Goal: Task Accomplishment & Management: Manage account settings

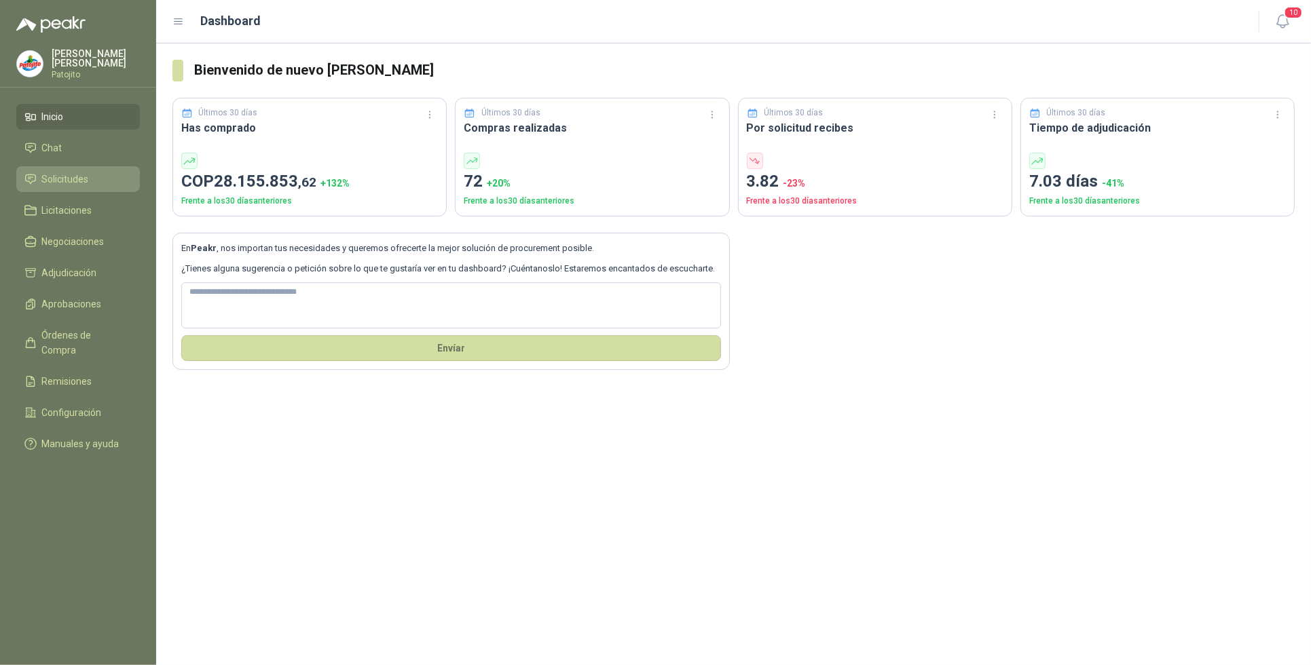
click at [103, 175] on li "Solicitudes" at bounding box center [77, 179] width 107 height 15
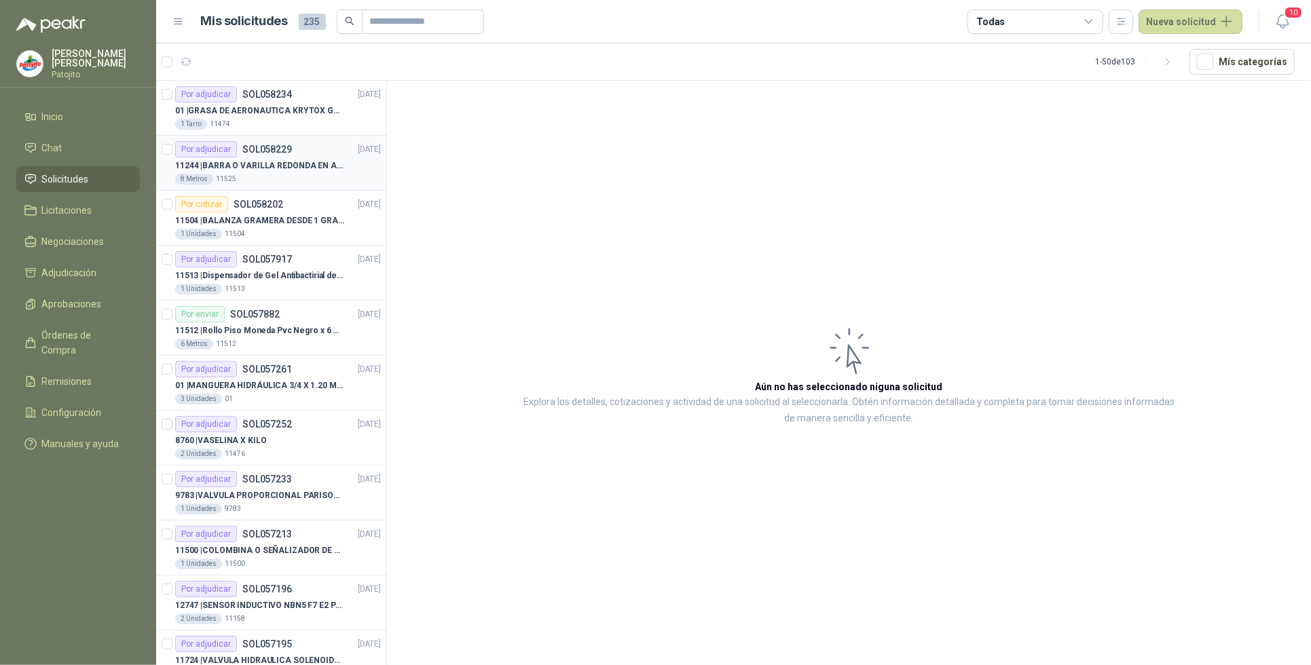
click at [233, 164] on p "11244 | BARRA O VARILLA REDONDA EN ACERO INOXIDABLE DE 2" O 50 MM" at bounding box center [259, 166] width 169 height 13
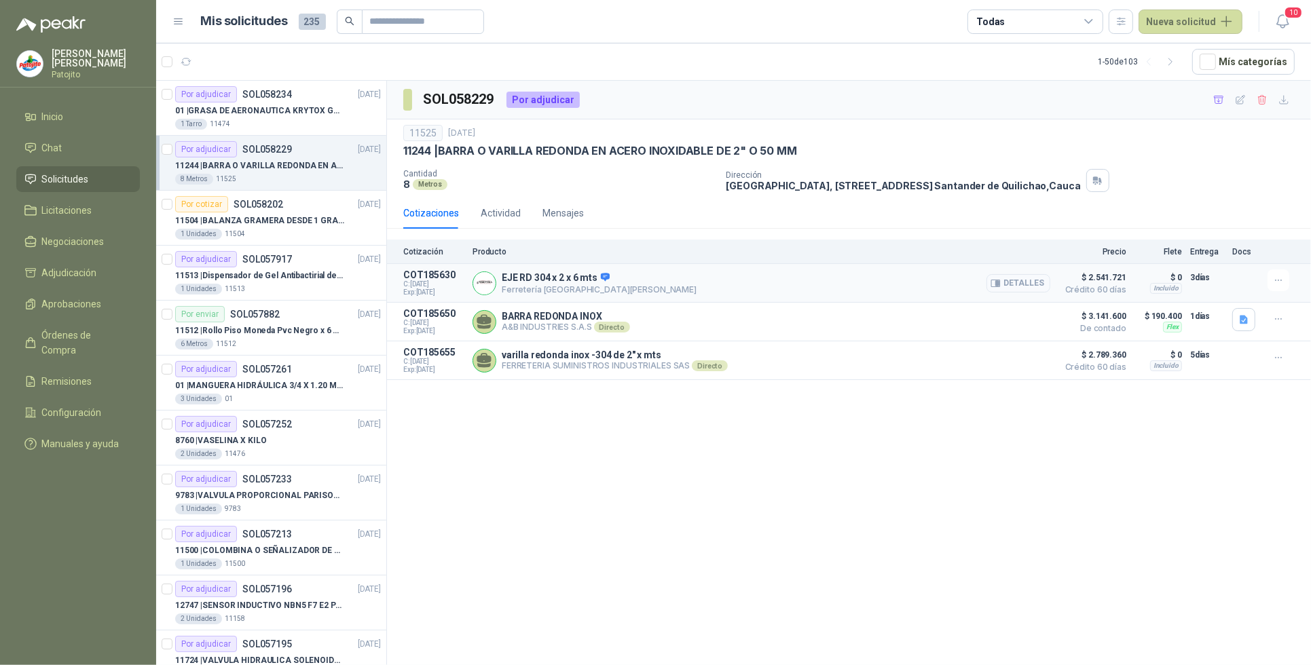
click at [1012, 287] on button "Detalles" at bounding box center [1019, 283] width 64 height 18
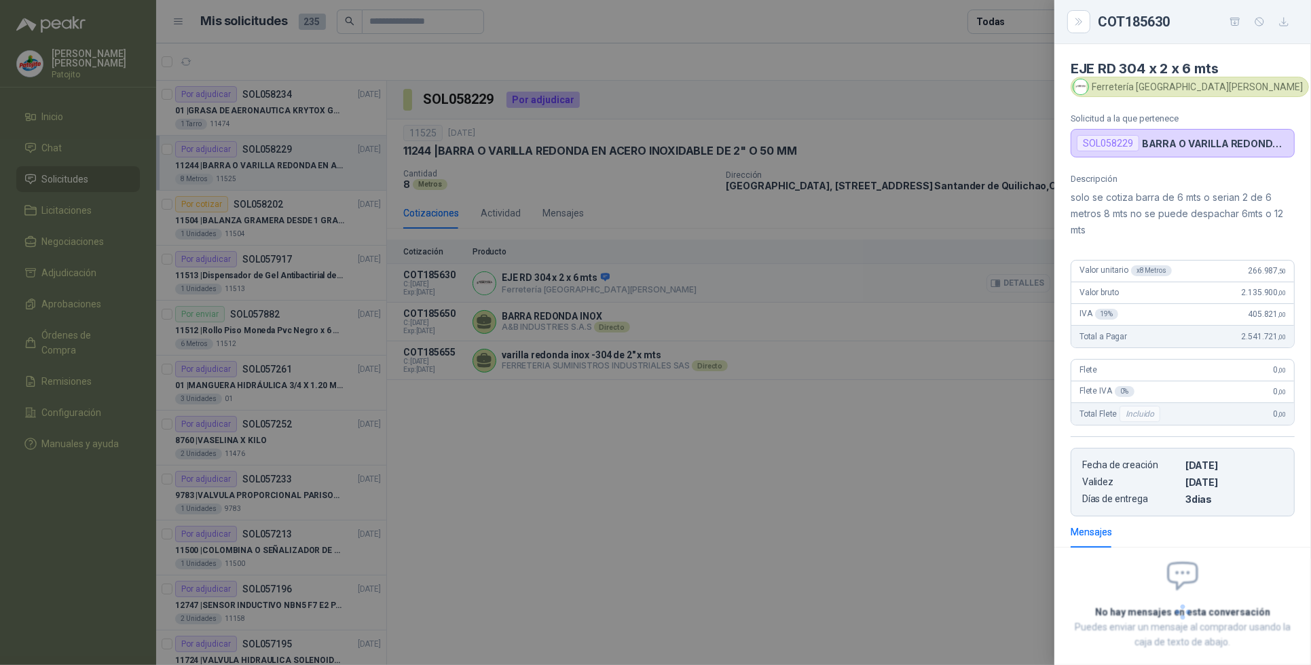
scroll to position [75, 0]
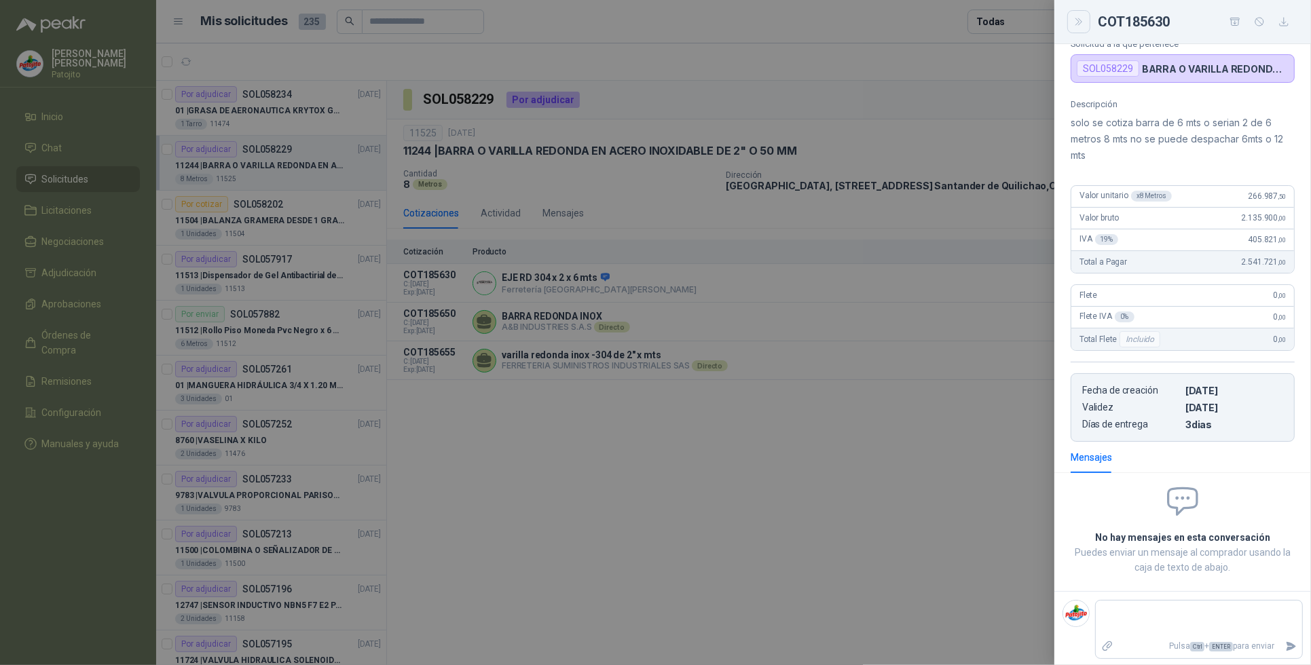
click at [1084, 26] on icon "Close" at bounding box center [1080, 22] width 12 height 12
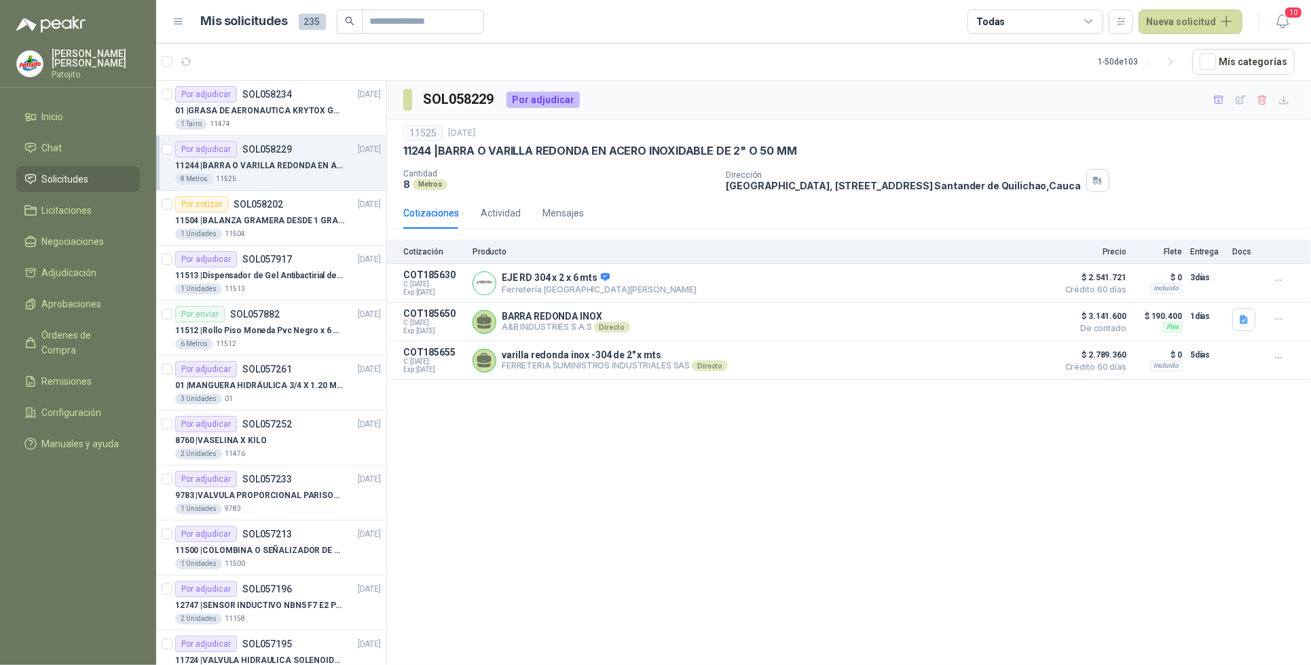
drag, startPoint x: 160, startPoint y: 149, endPoint x: 161, endPoint y: 157, distance: 7.5
click at [160, 149] on article "Por adjudicar SOL058229 [DATE] 11244 | BARRA O VARILLA REDONDA EN ACERO INOXIDA…" at bounding box center [271, 163] width 230 height 55
click at [249, 62] on icon "button" at bounding box center [247, 62] width 12 height 12
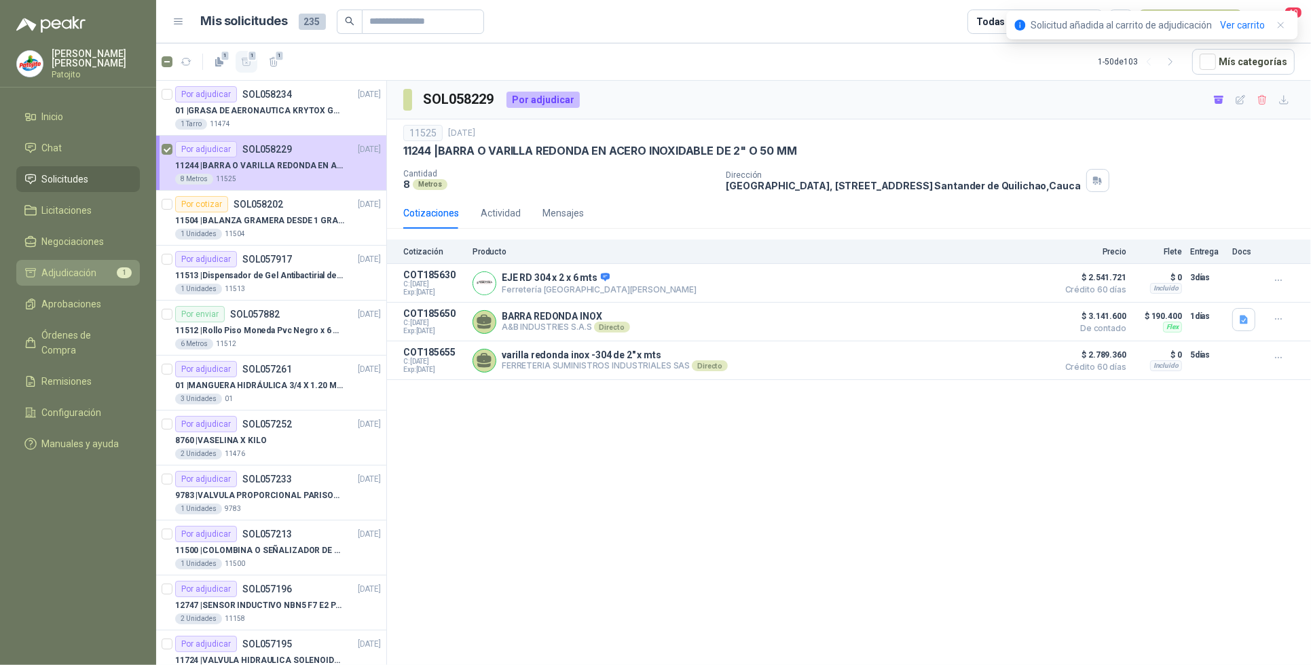
click at [100, 270] on li "Adjudicación 1" at bounding box center [77, 273] width 107 height 15
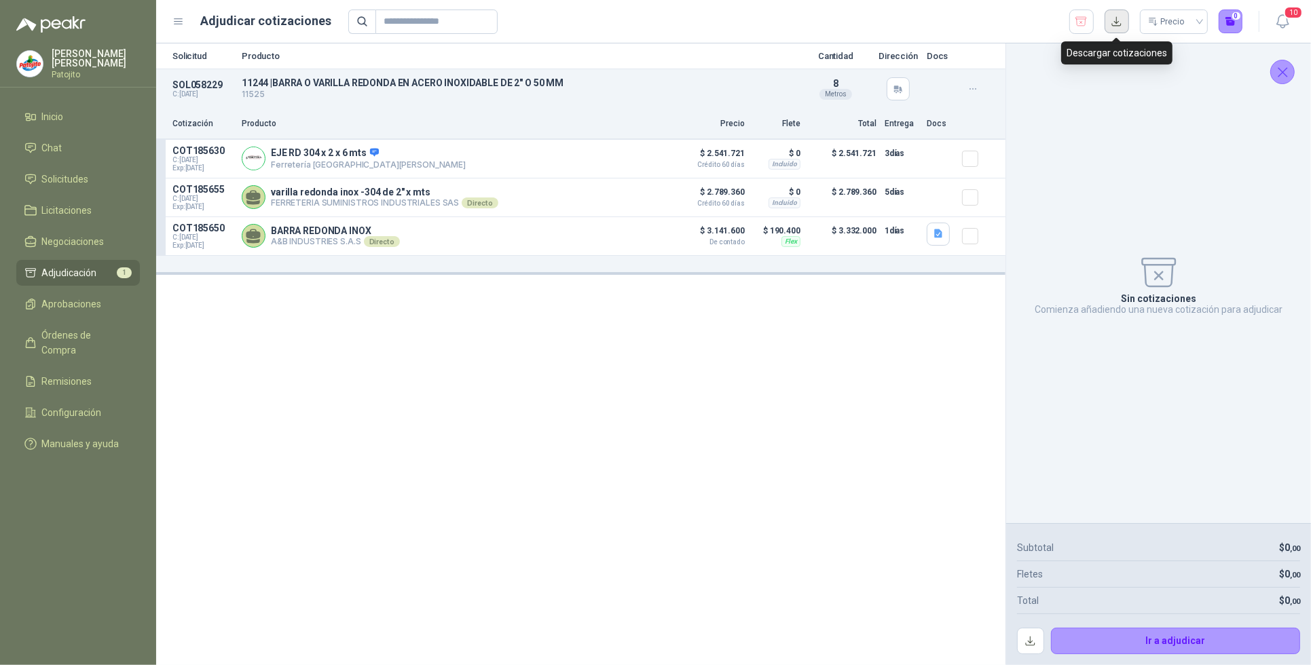
click at [1116, 25] on button "button" at bounding box center [1117, 22] width 24 height 24
click at [1238, 171] on div "Sin cotizaciones Comienza añadiendo una nueva cotización para adjudicar" at bounding box center [1158, 283] width 283 height 458
click at [97, 179] on li "Solicitudes" at bounding box center [77, 179] width 107 height 15
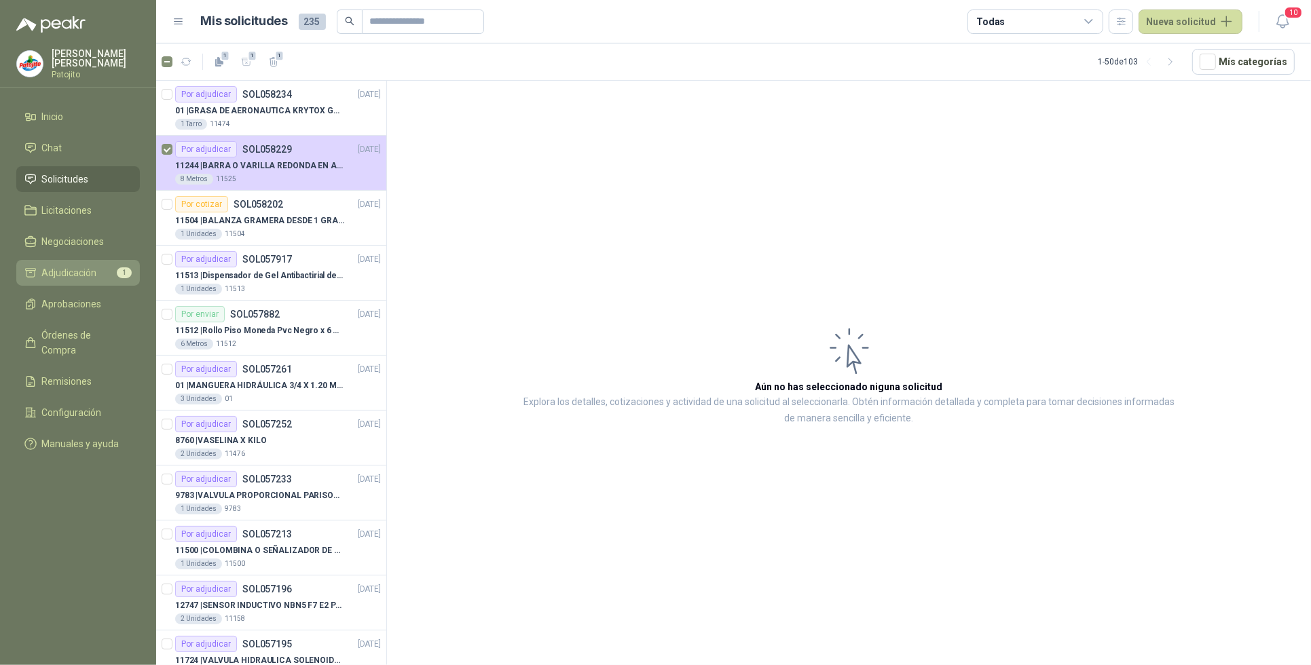
click at [117, 270] on div "1" at bounding box center [124, 273] width 15 height 11
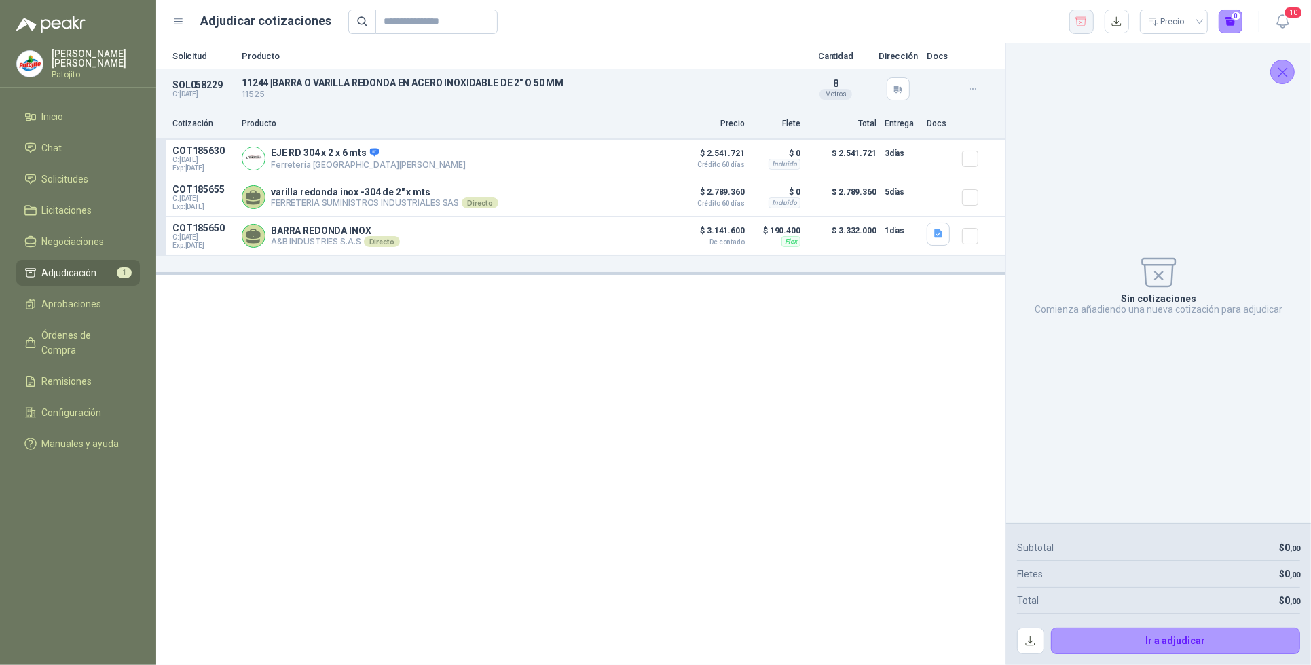
click at [1081, 29] on button "button" at bounding box center [1081, 22] width 24 height 24
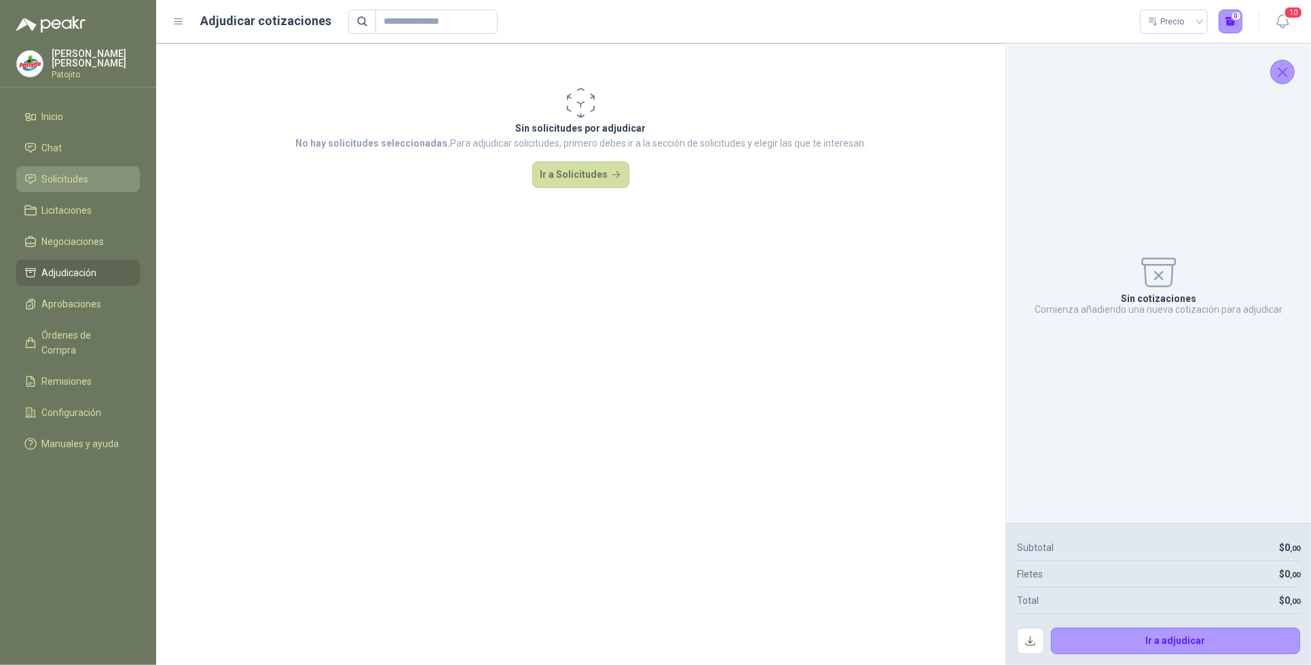
click at [132, 175] on link "Solicitudes" at bounding box center [78, 179] width 124 height 26
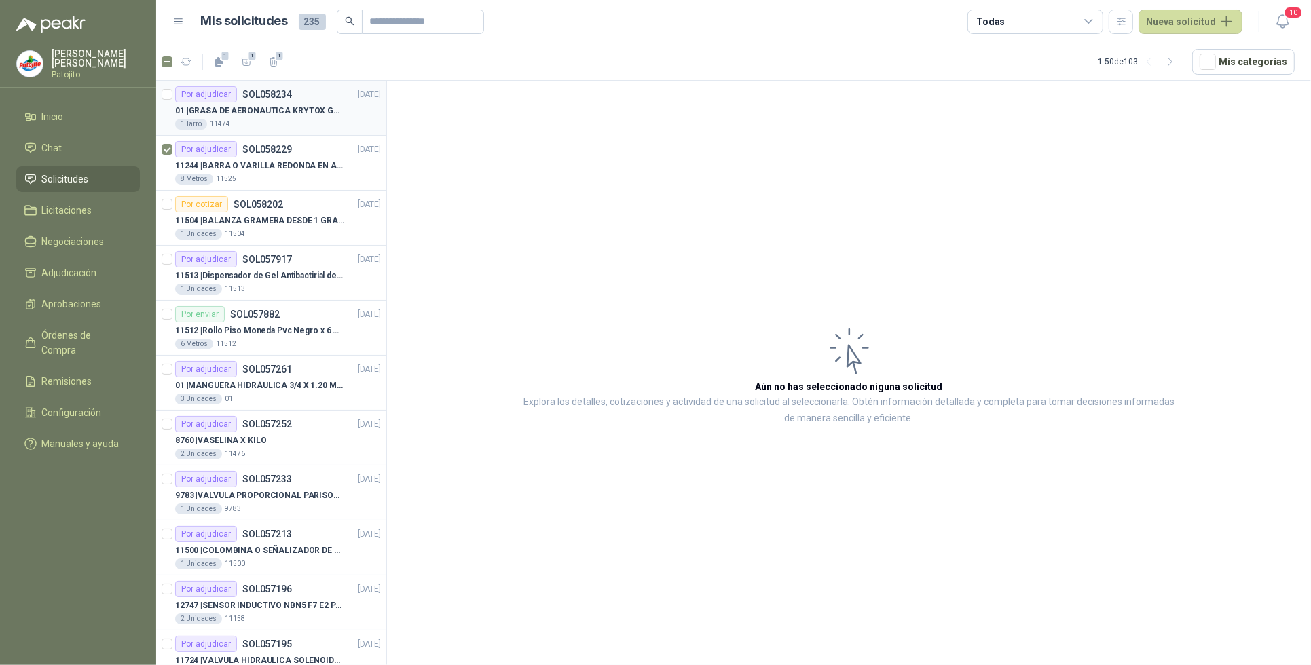
click at [272, 106] on p "01 | GRASA DE AERONAUTICA KRYTOX GPL 207 (SE ADJUNTA IMAGEN DE REFERENCIA)" at bounding box center [259, 111] width 169 height 13
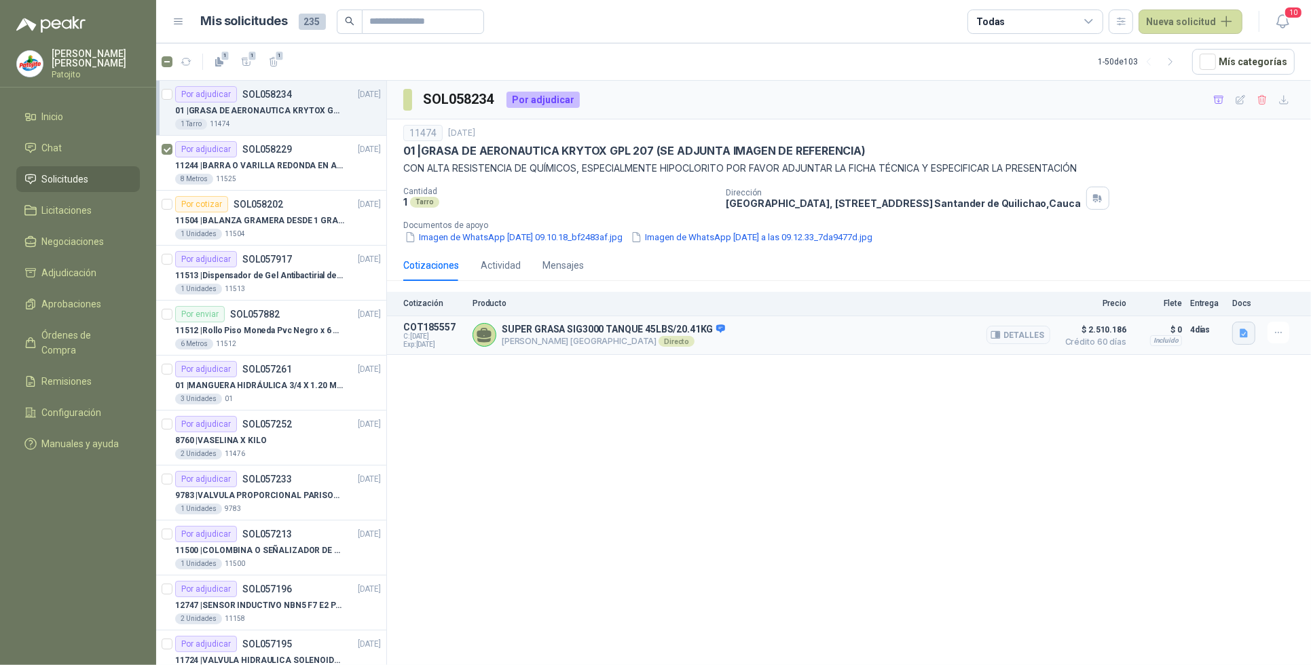
click at [1240, 337] on icon "button" at bounding box center [1245, 334] width 12 height 12
click at [1143, 302] on button "INFO 0890 401 000 GRASA SUPER SIG 3000.pdf" at bounding box center [1146, 304] width 204 height 14
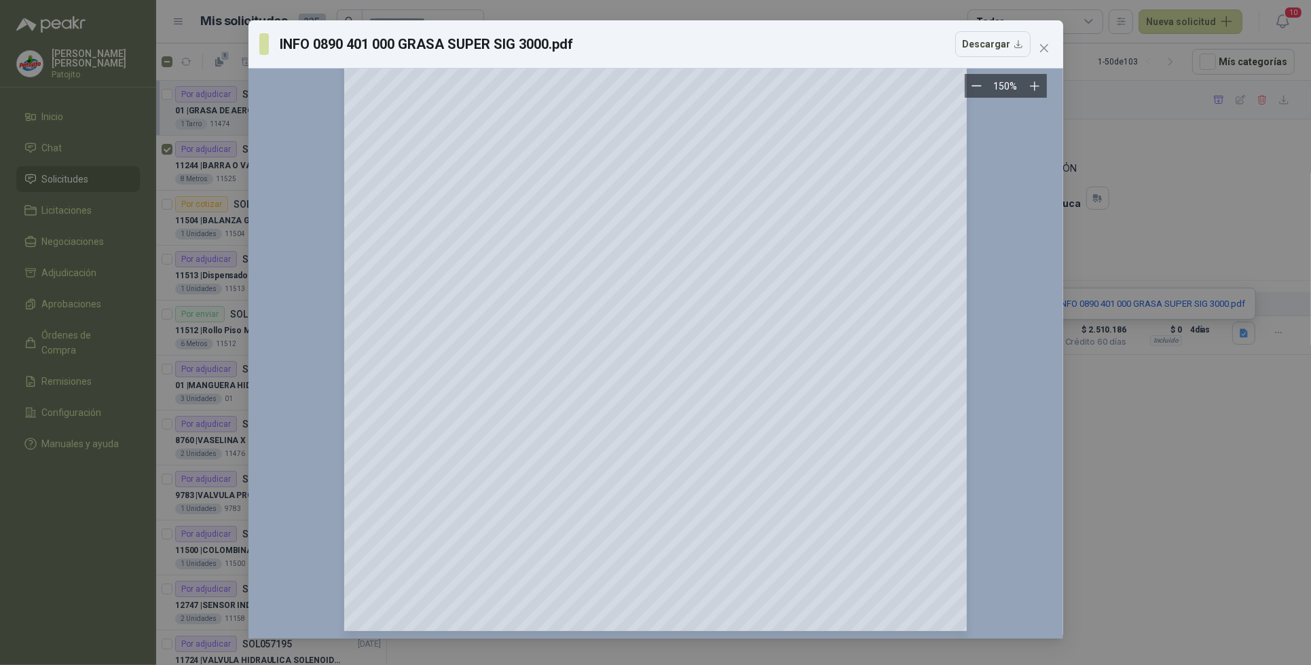
scroll to position [258, 0]
drag, startPoint x: 1047, startPoint y: 51, endPoint x: 1046, endPoint y: 58, distance: 6.8
click at [1049, 54] on button "Close" at bounding box center [1044, 48] width 22 height 22
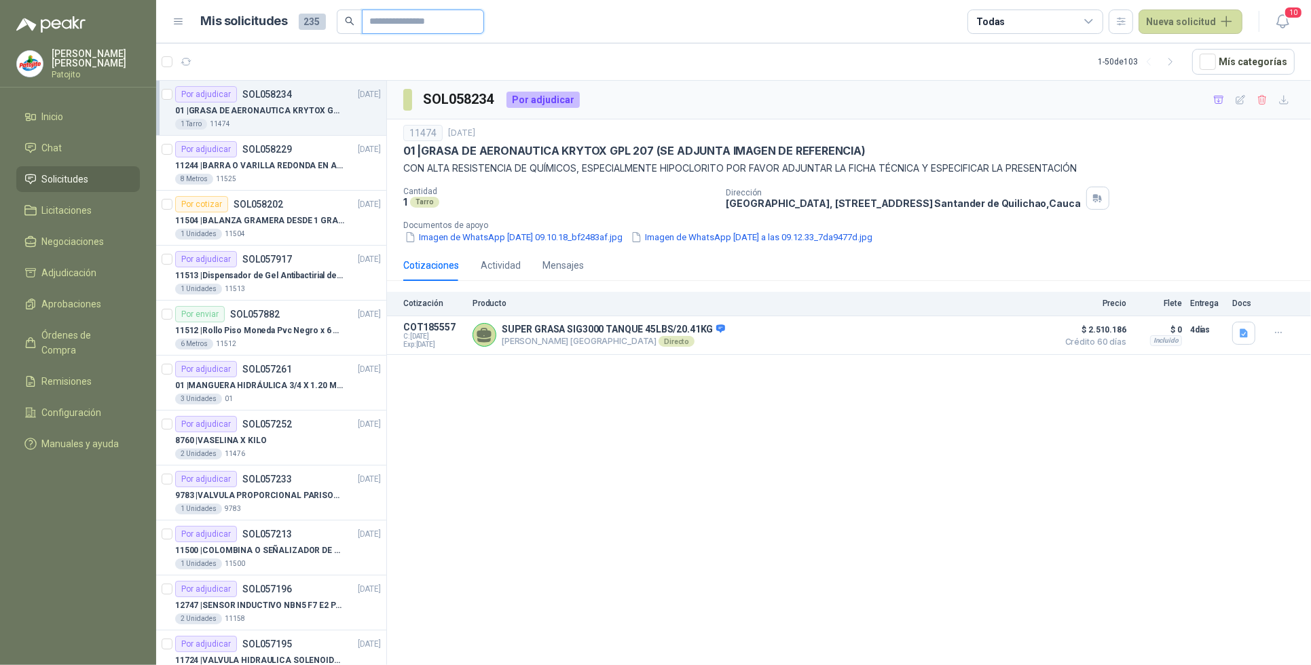
click at [421, 27] on input "text" at bounding box center [417, 21] width 95 height 23
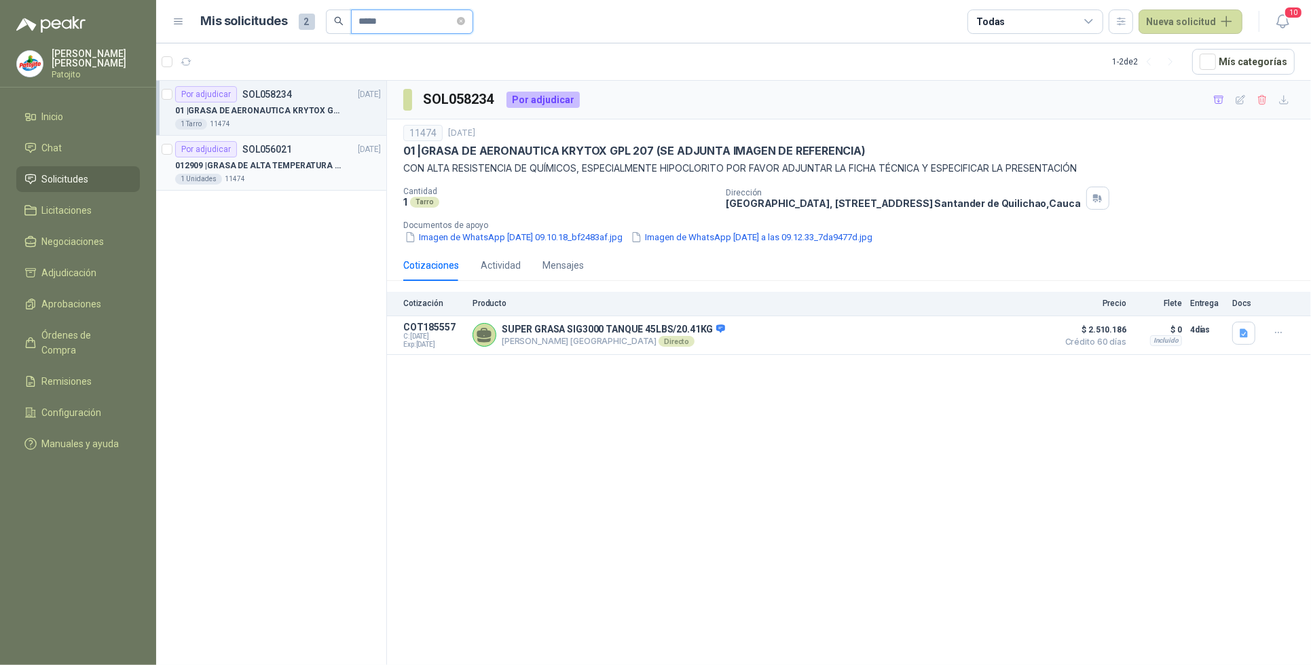
type input "*****"
click at [314, 166] on p "012909 | GRASA DE ALTA TEMPERATURA OKS 4210 X 5 KG" at bounding box center [259, 166] width 169 height 13
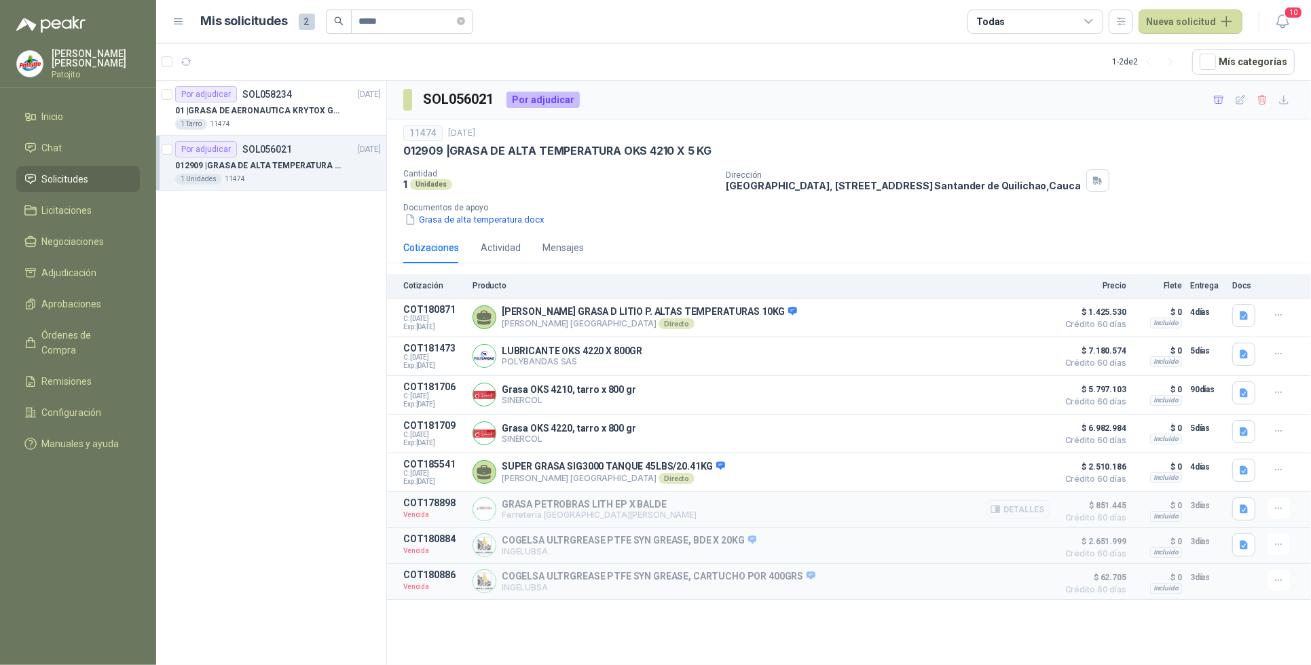
click at [654, 520] on p "Ferretería [GEOGRAPHIC_DATA][PERSON_NAME]" at bounding box center [599, 515] width 195 height 10
click at [1029, 513] on button "Detalles" at bounding box center [1019, 509] width 64 height 18
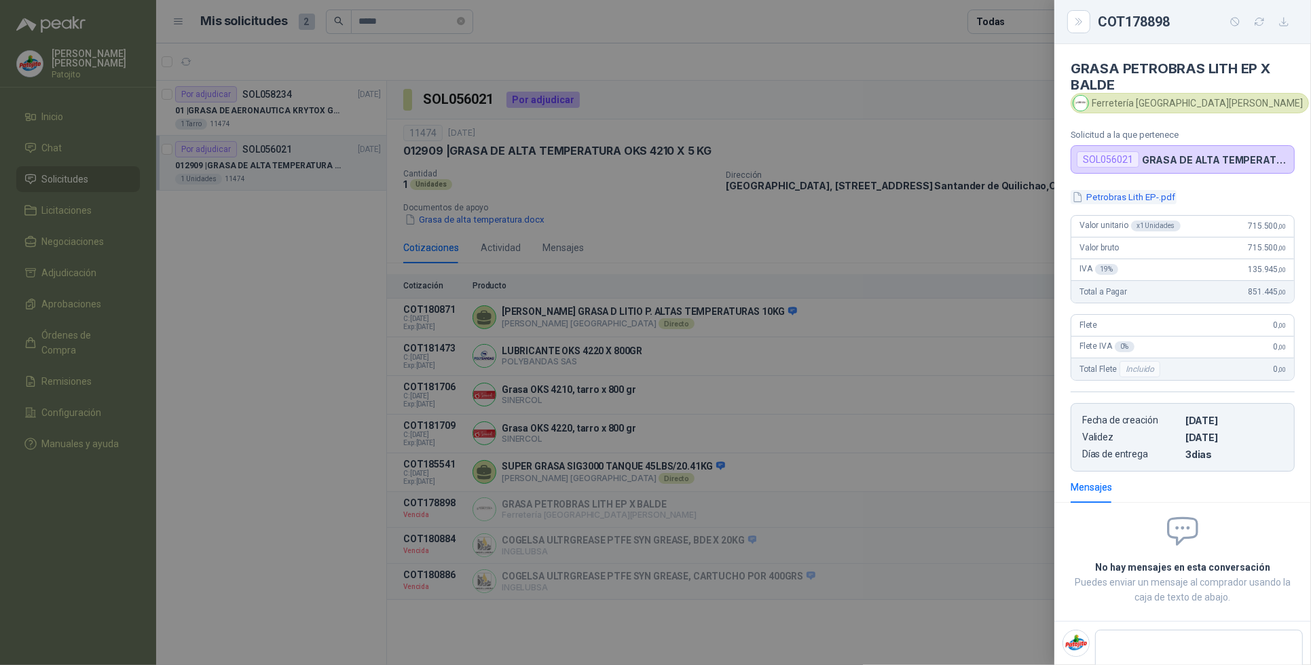
click at [1131, 198] on button "Petrobras Lith EP-.pdf" at bounding box center [1124, 197] width 106 height 14
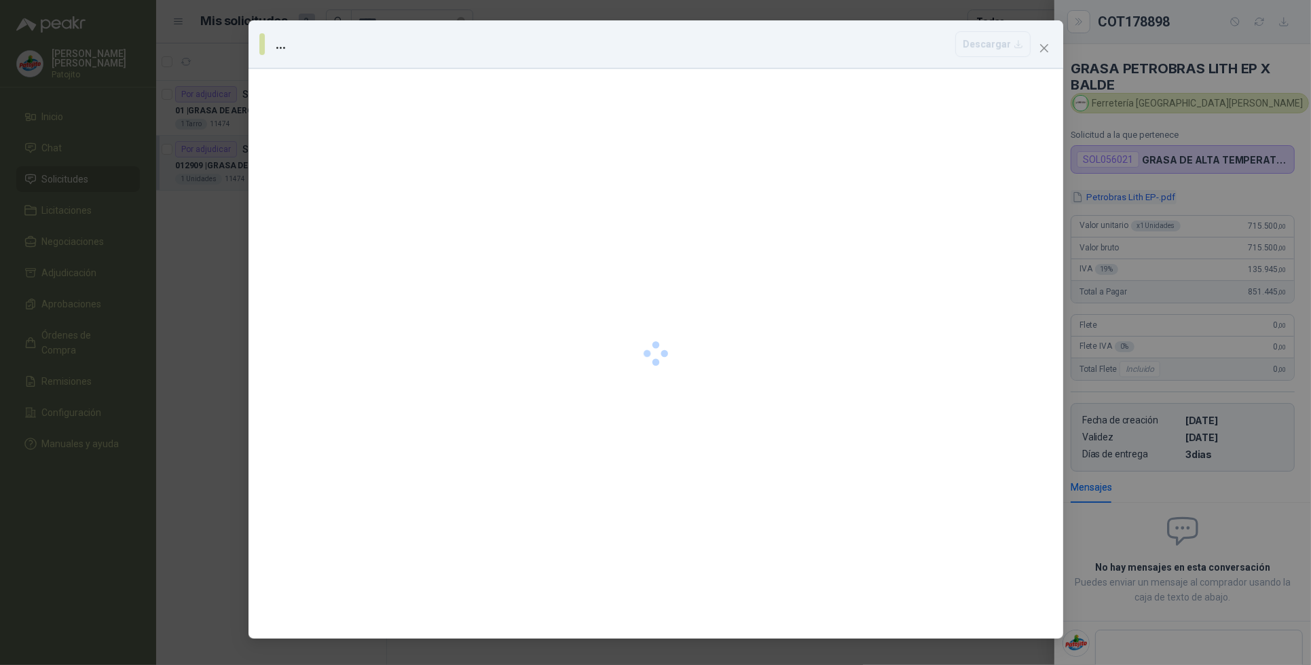
click at [1131, 198] on div "... [GEOGRAPHIC_DATA]" at bounding box center [655, 332] width 1311 height 665
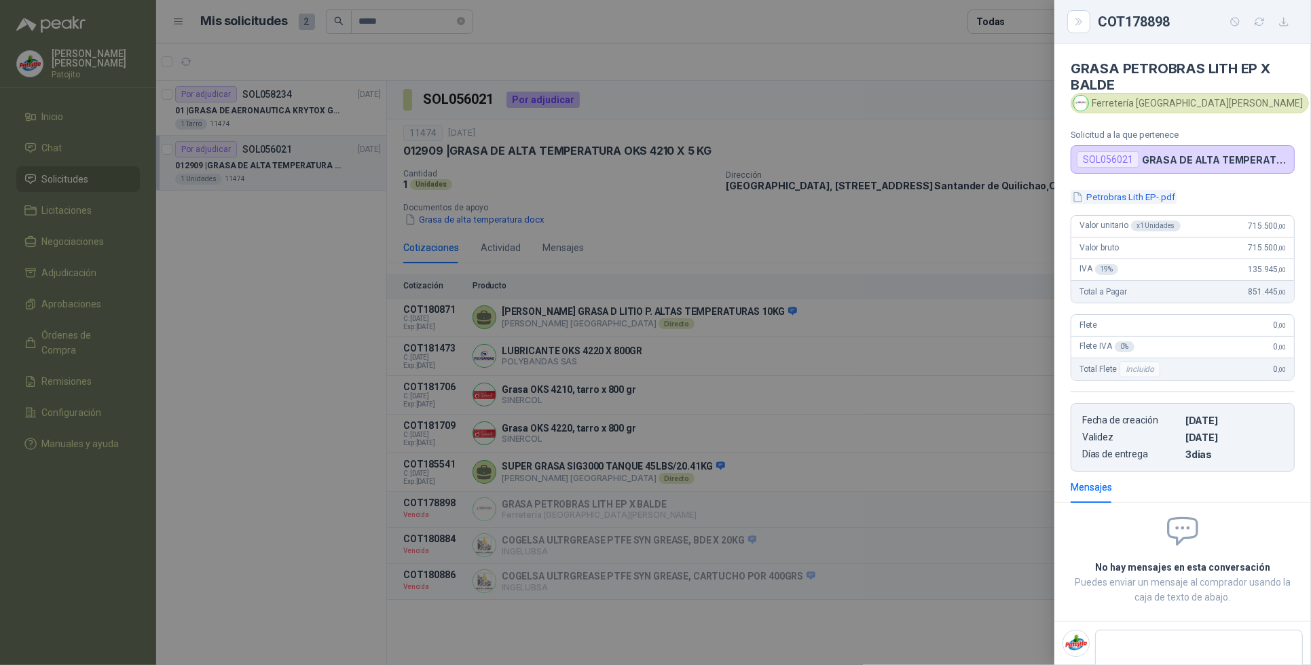
click at [1131, 198] on button "Petrobras Lith EP-.pdf" at bounding box center [1124, 197] width 106 height 14
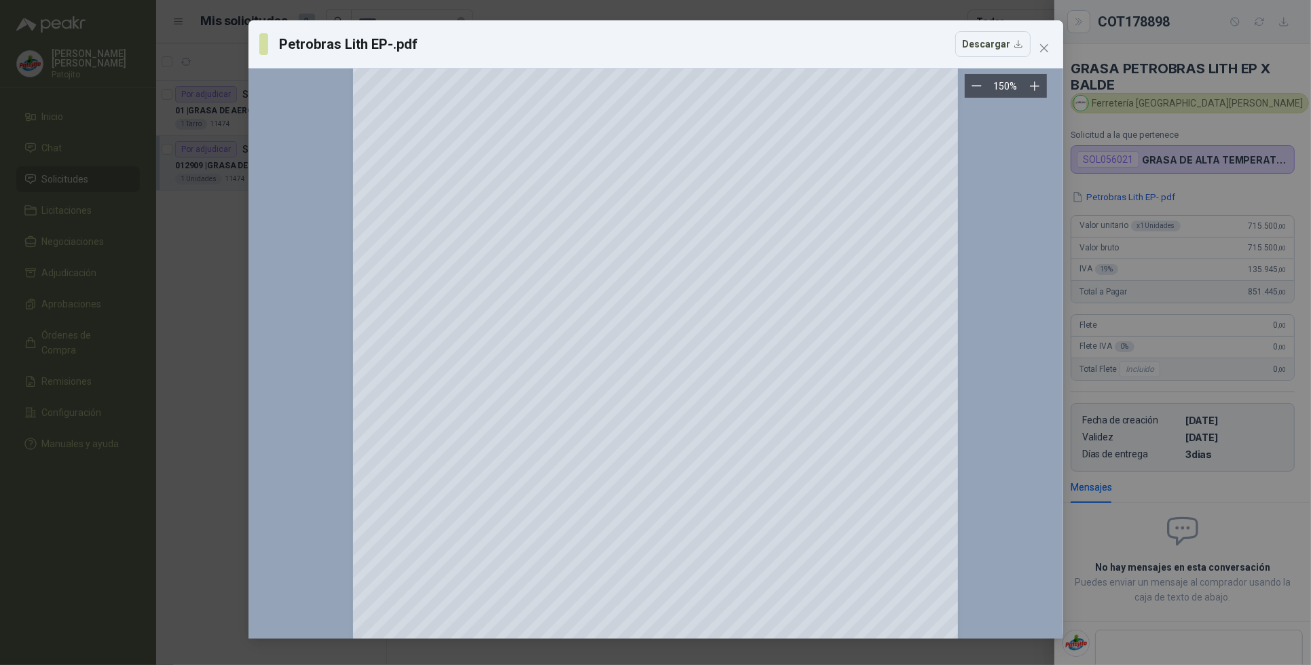
scroll to position [242, 0]
click at [1051, 48] on span "Close" at bounding box center [1044, 48] width 22 height 11
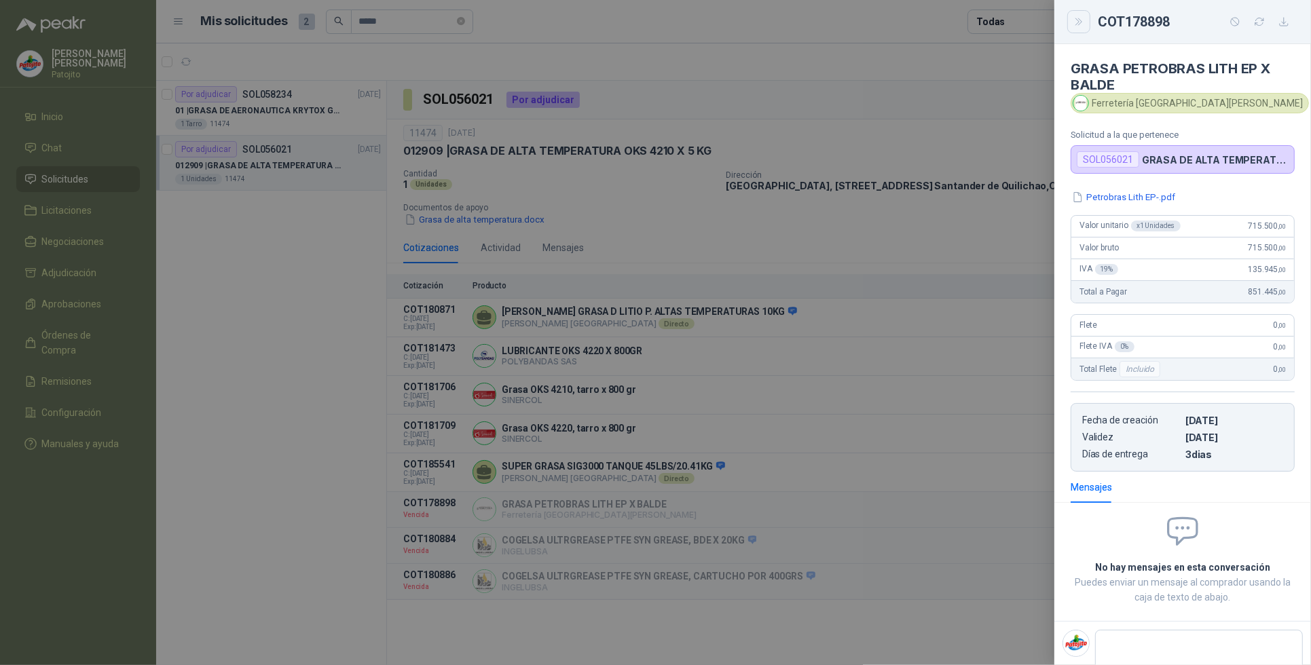
click at [1074, 24] on icon "Close" at bounding box center [1080, 22] width 12 height 12
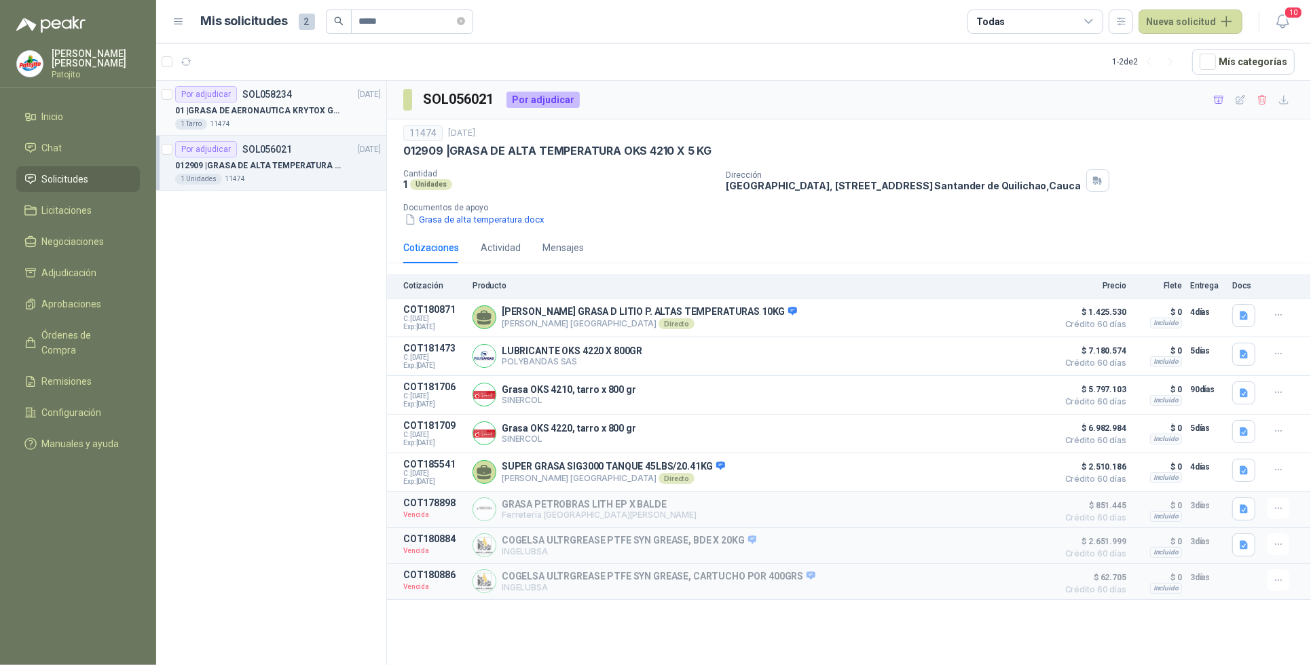
click at [306, 105] on p "01 | GRASA DE AERONAUTICA KRYTOX GPL 207 (SE ADJUNTA IMAGEN DE REFERENCIA)" at bounding box center [259, 111] width 169 height 13
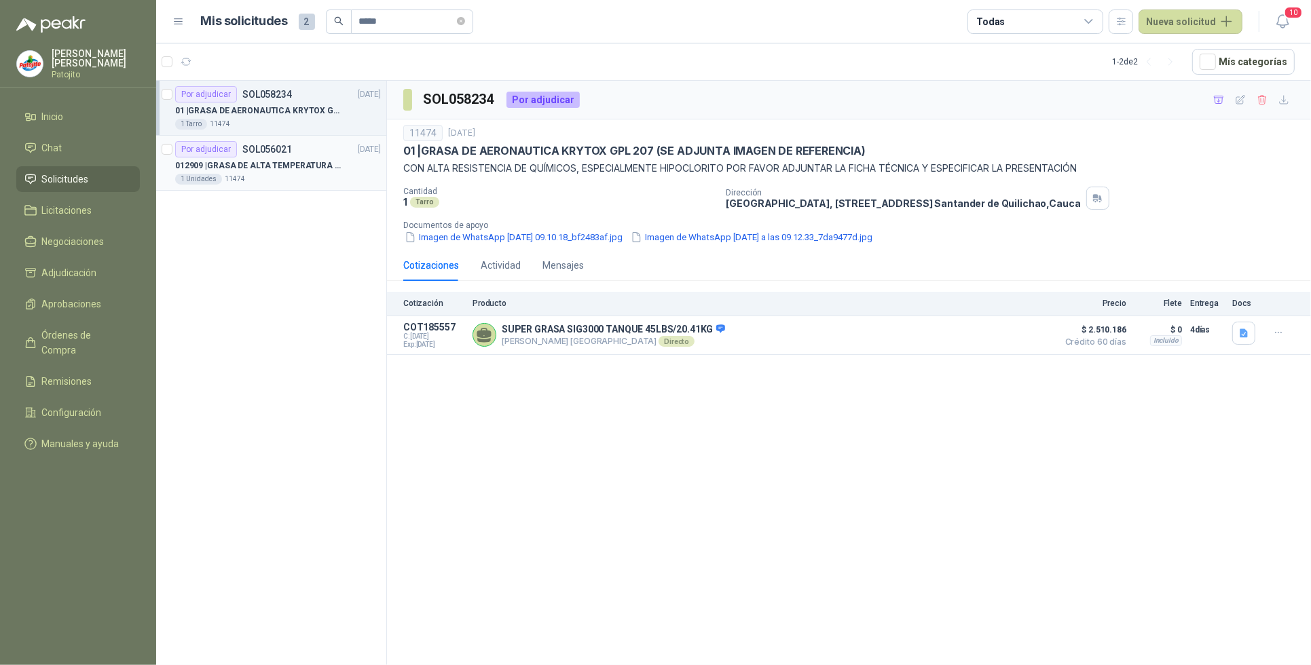
click at [289, 163] on p "012909 | GRASA DE ALTA TEMPERATURA OKS 4210 X 5 KG" at bounding box center [259, 166] width 169 height 13
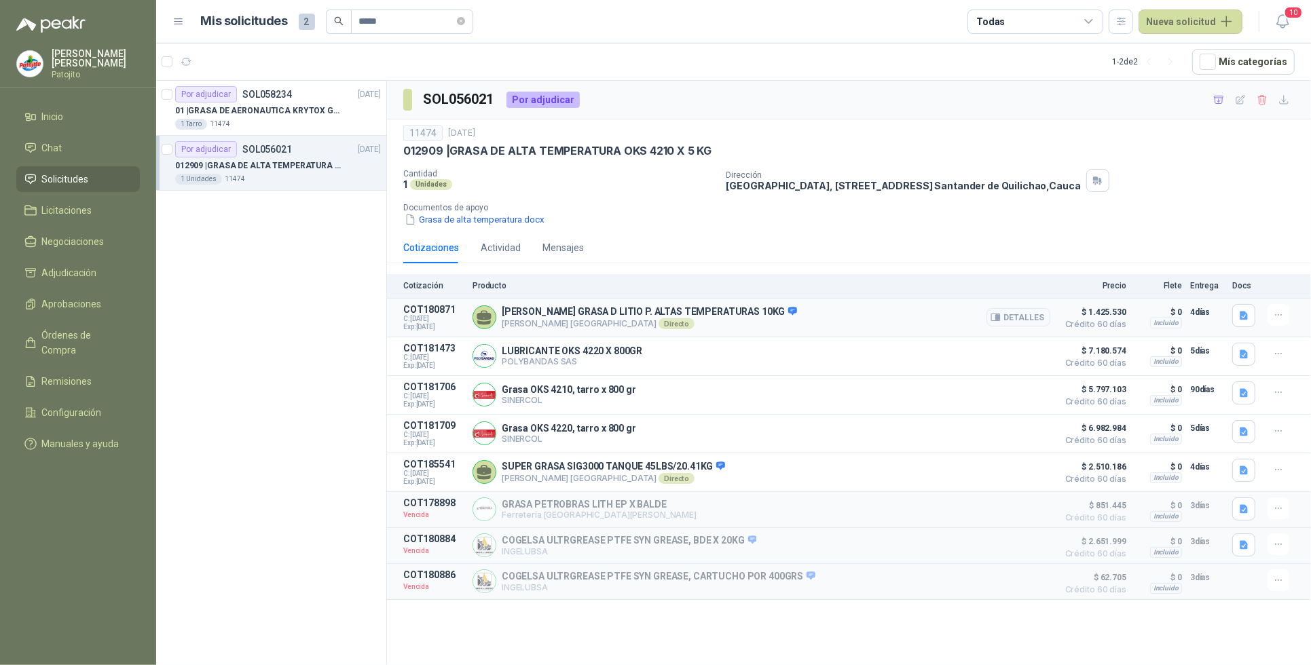
click at [691, 320] on p "[PERSON_NAME] [GEOGRAPHIC_DATA] Directo" at bounding box center [649, 323] width 295 height 11
click at [1023, 316] on button "Detalles" at bounding box center [1019, 317] width 64 height 18
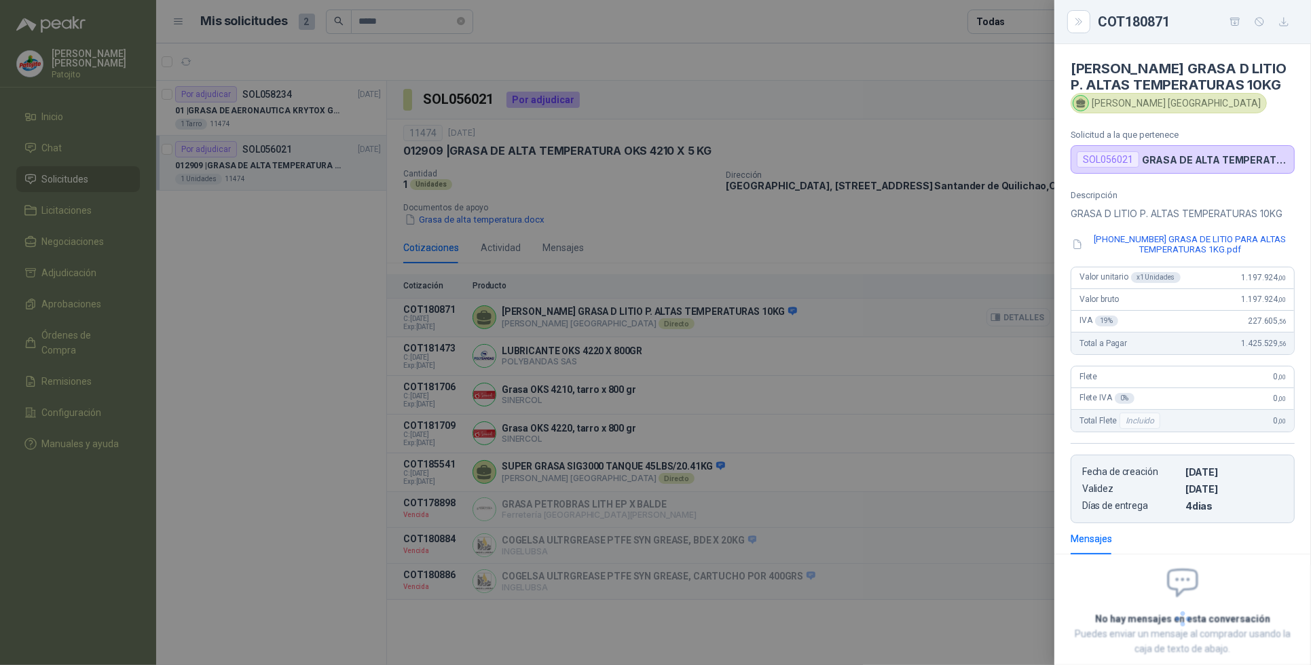
scroll to position [99, 0]
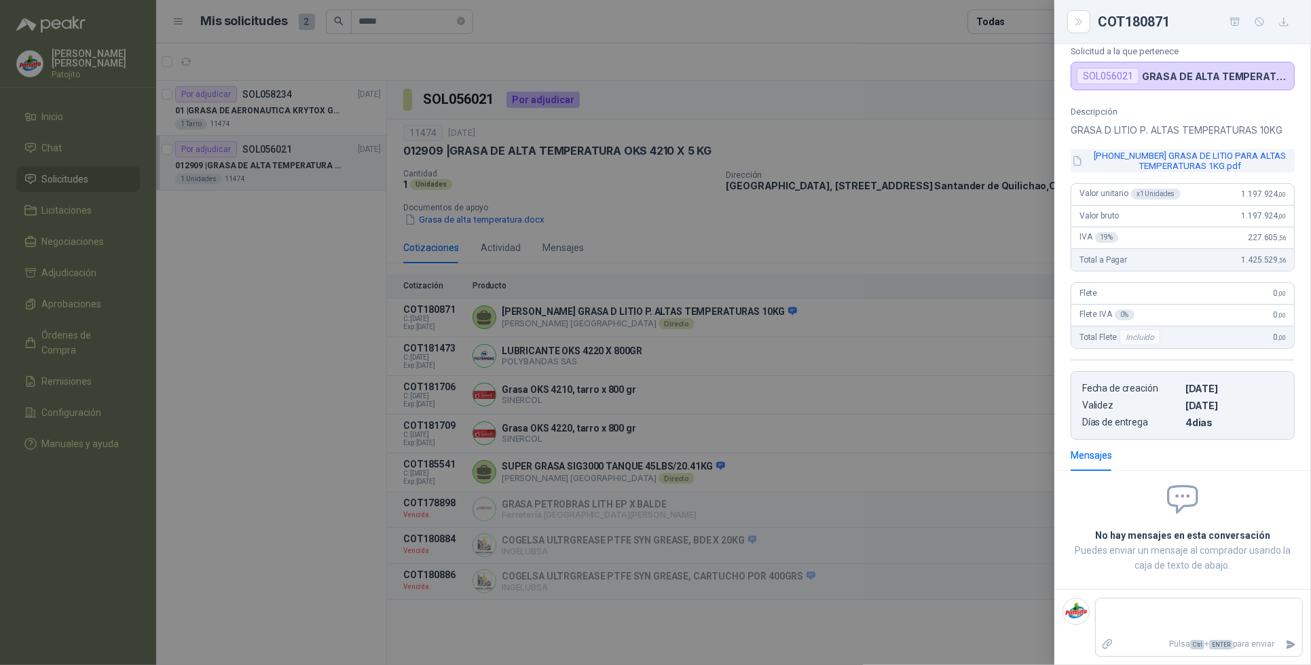
click at [1199, 160] on button "[PHONE_NUMBER] GRASA DE LITIO PARA ALTAS TEMPERATURAS 1KG.pdf" at bounding box center [1183, 160] width 224 height 23
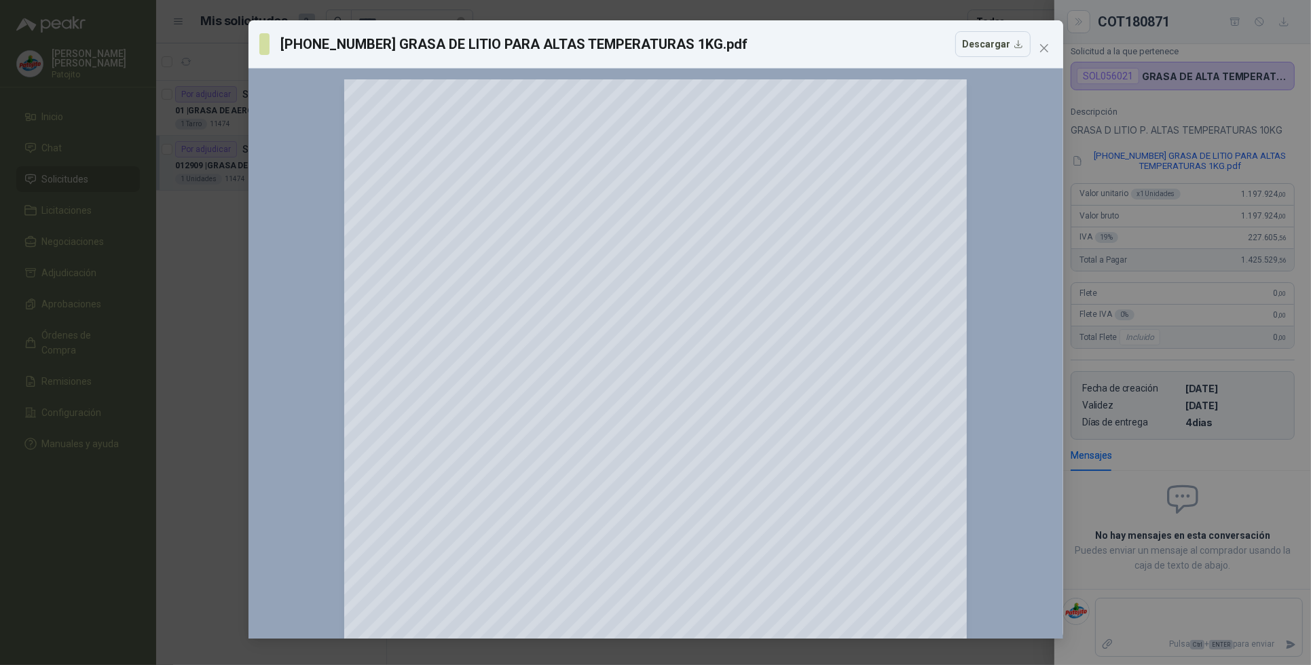
scroll to position [258, 0]
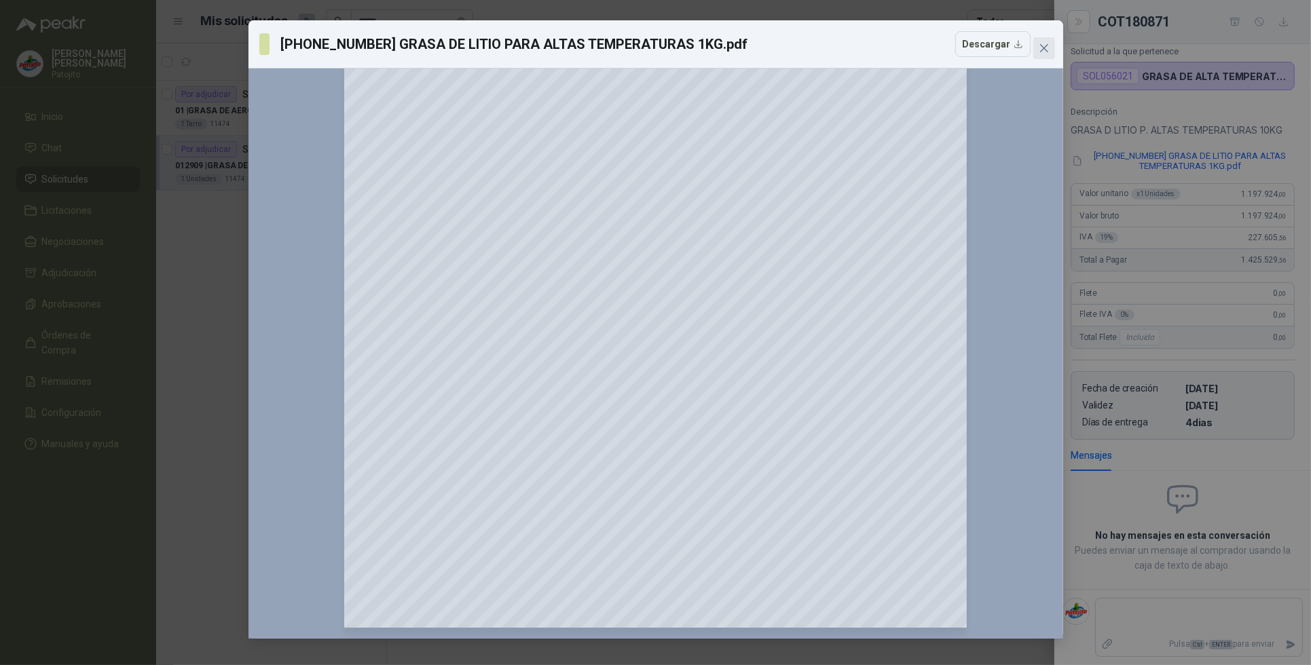
click at [1047, 43] on icon "close" at bounding box center [1044, 48] width 11 height 11
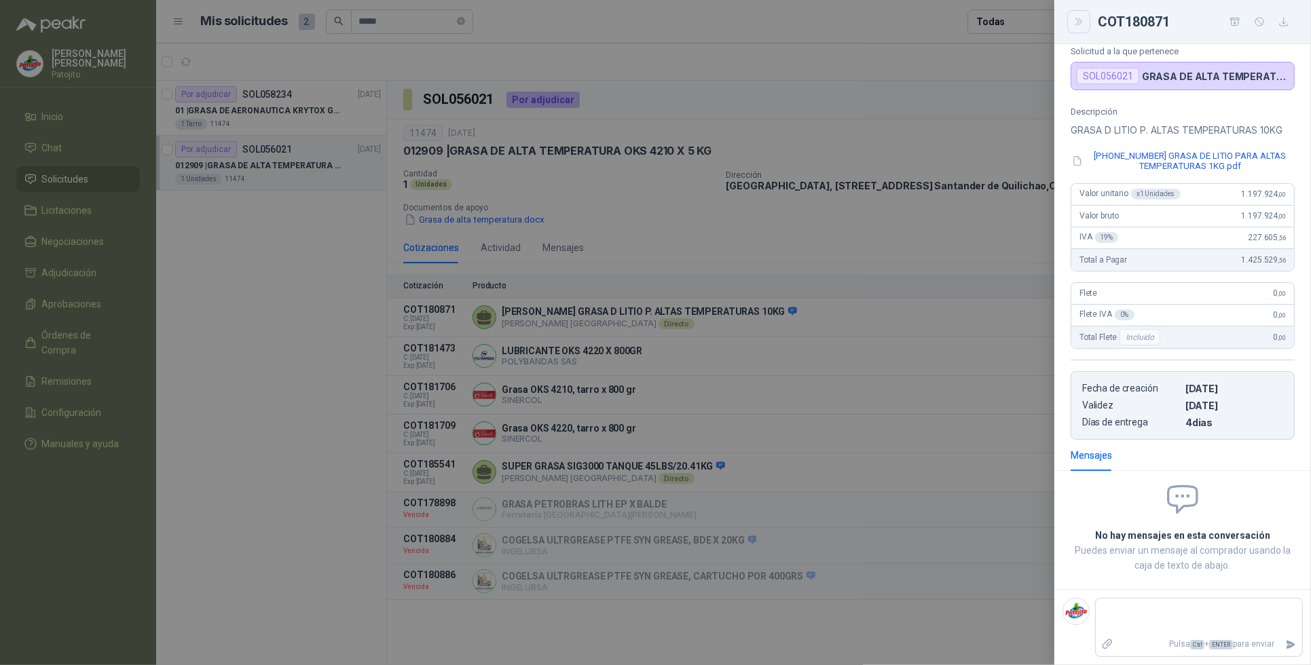
click at [1074, 27] on icon "Close" at bounding box center [1080, 22] width 12 height 12
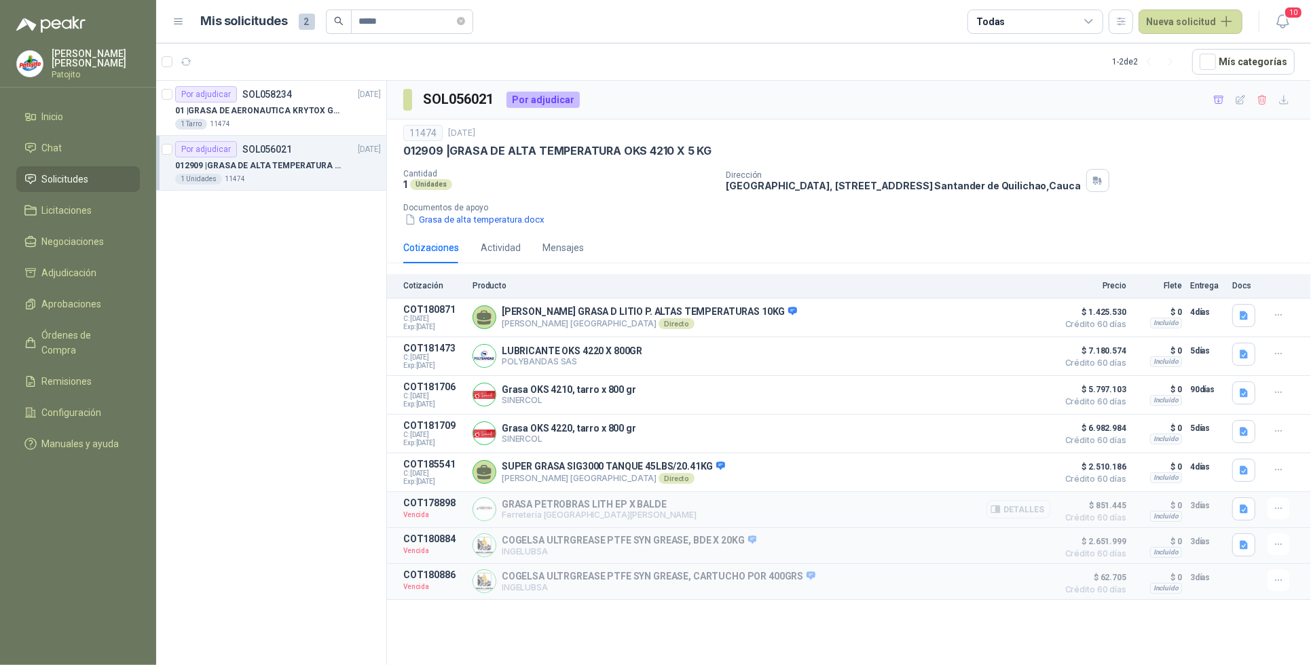
click at [1040, 513] on button "Detalles" at bounding box center [1019, 509] width 64 height 18
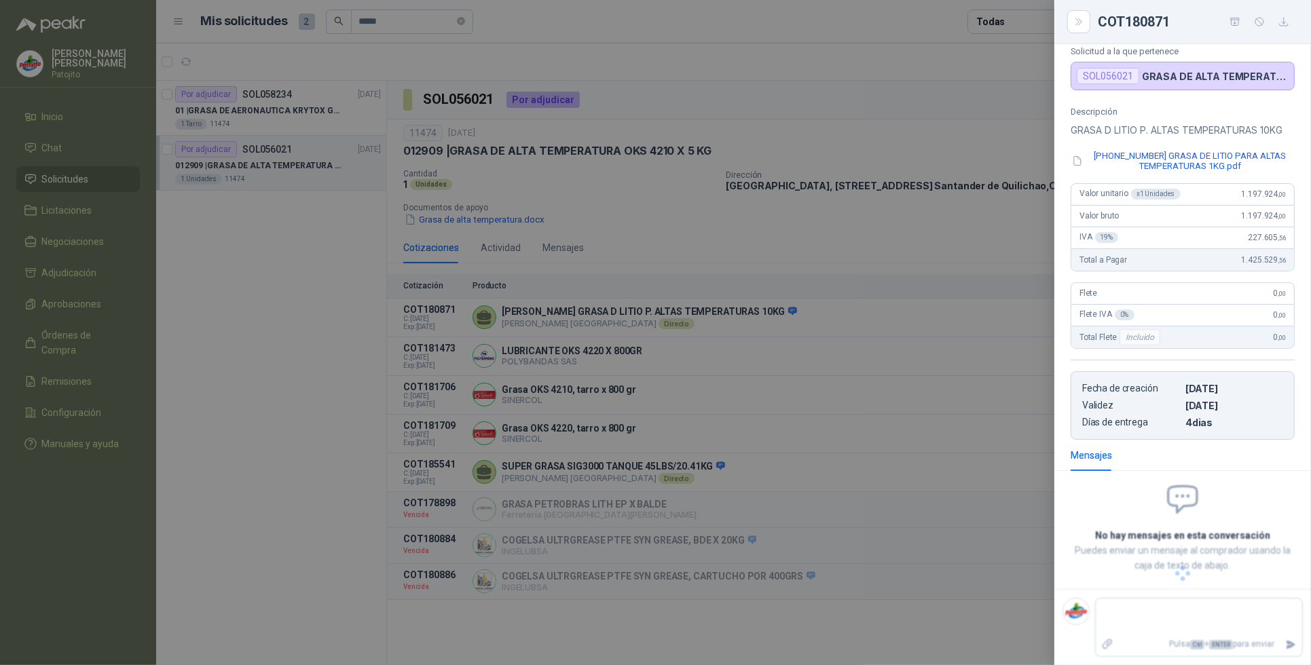
scroll to position [35, 0]
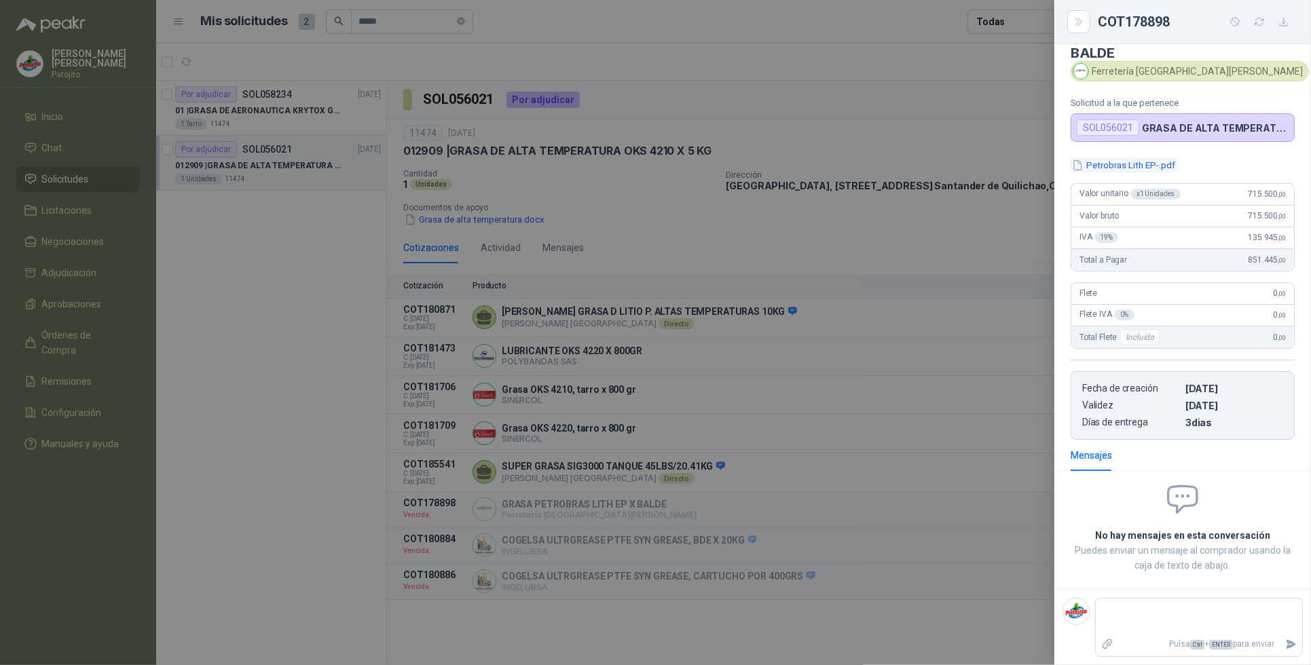
click at [1151, 161] on button "Petrobras Lith EP-.pdf" at bounding box center [1124, 165] width 106 height 14
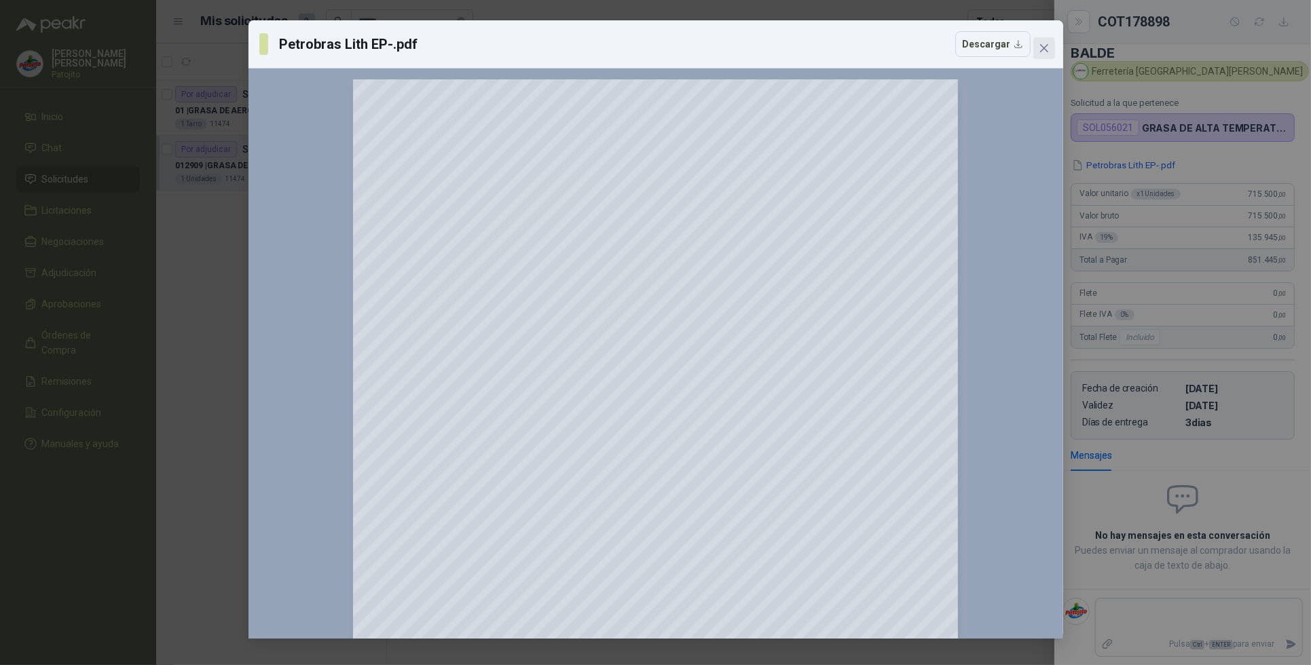
click at [1040, 50] on icon "close" at bounding box center [1044, 48] width 11 height 11
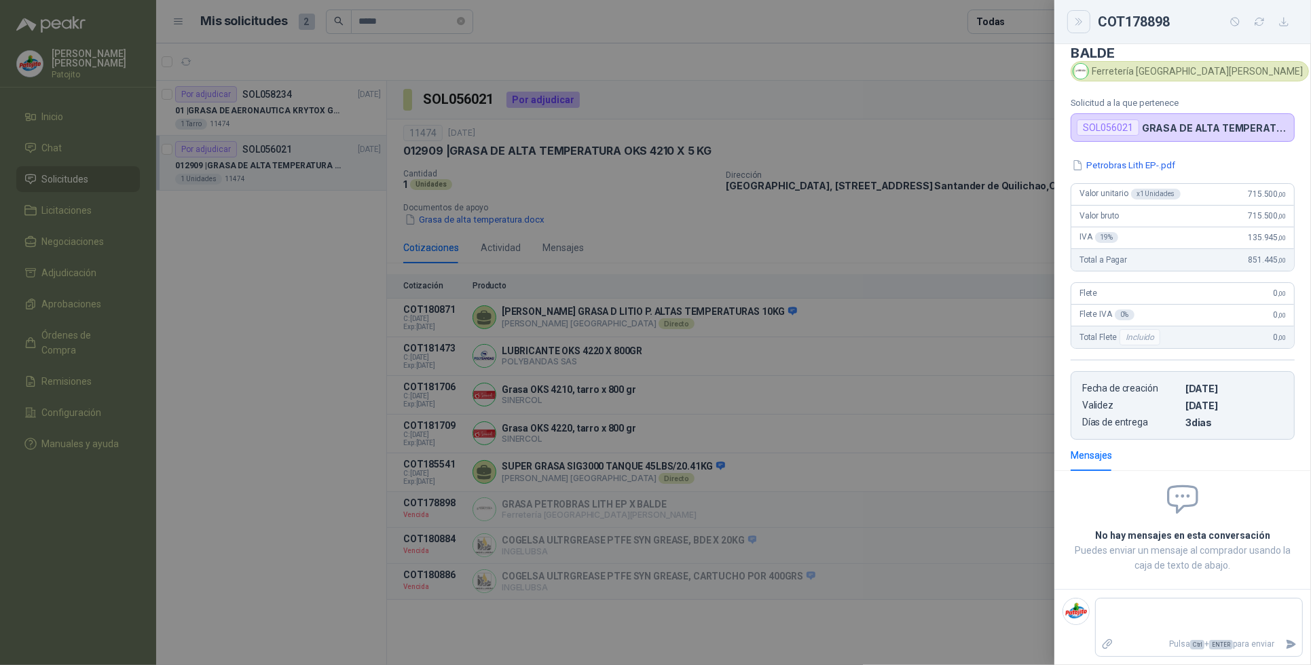
click at [1081, 27] on icon "Close" at bounding box center [1080, 22] width 12 height 12
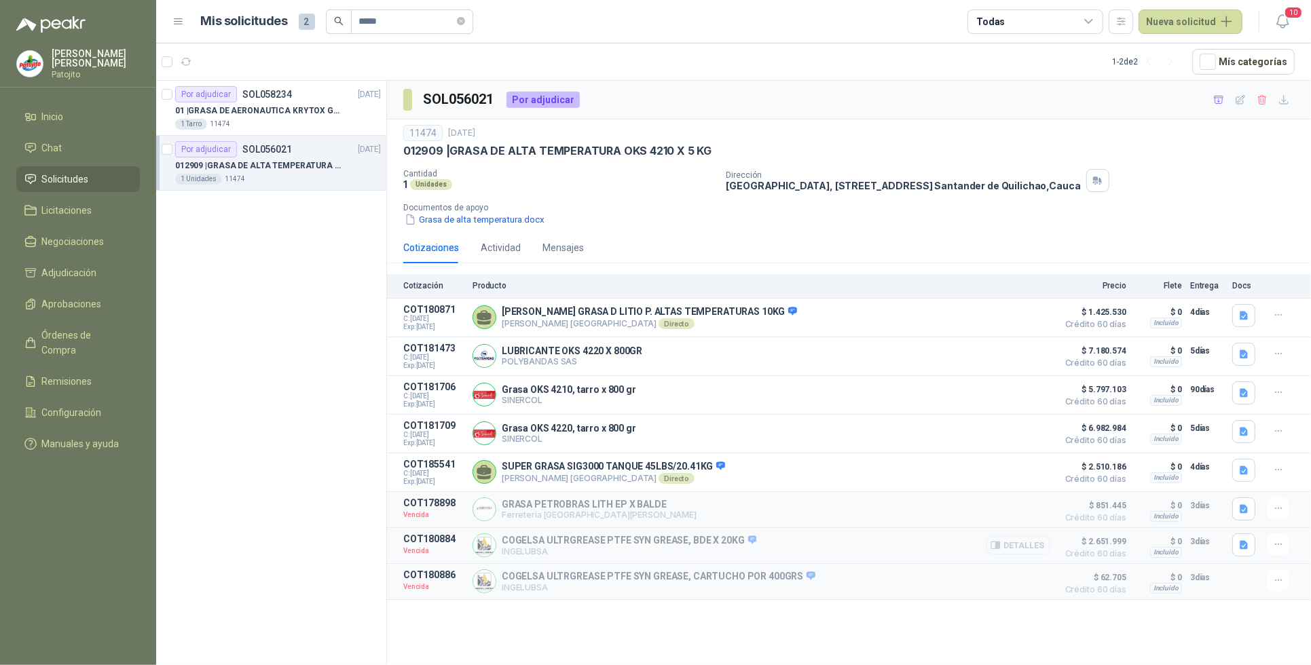
click at [1020, 551] on button "Detalles" at bounding box center [1019, 545] width 64 height 18
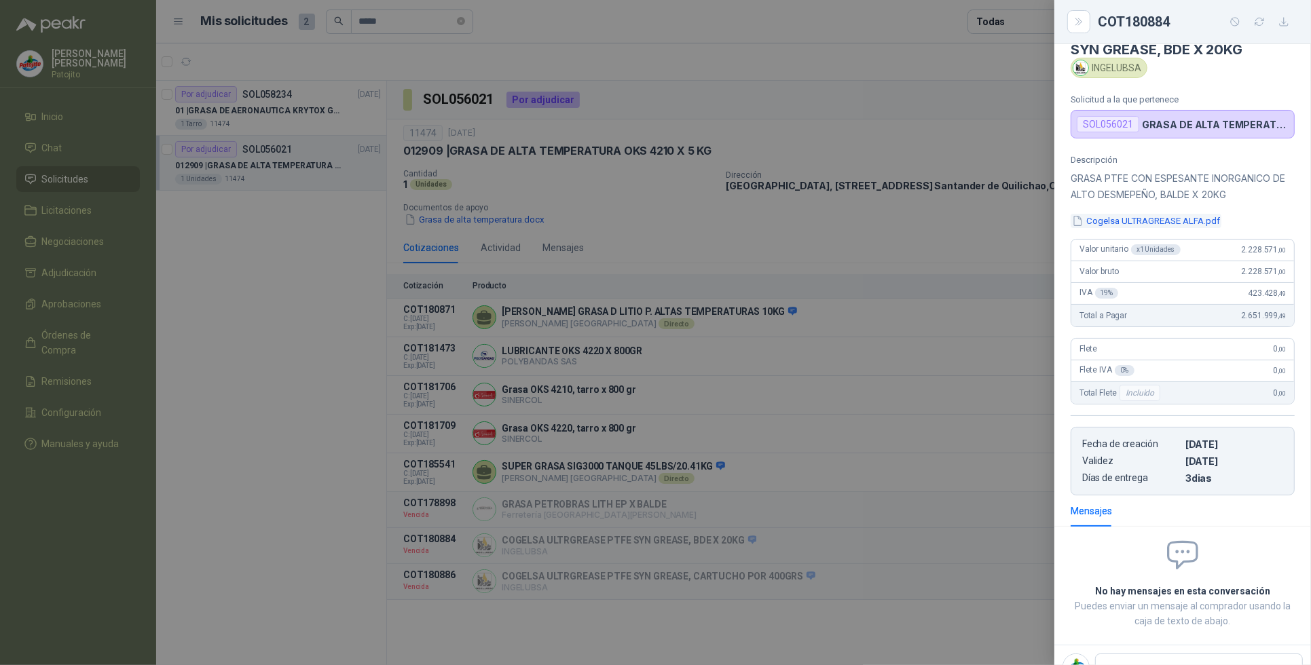
click at [1148, 223] on button "Cogelsa ULTRAGREASE ALFA.pdf" at bounding box center [1146, 221] width 151 height 14
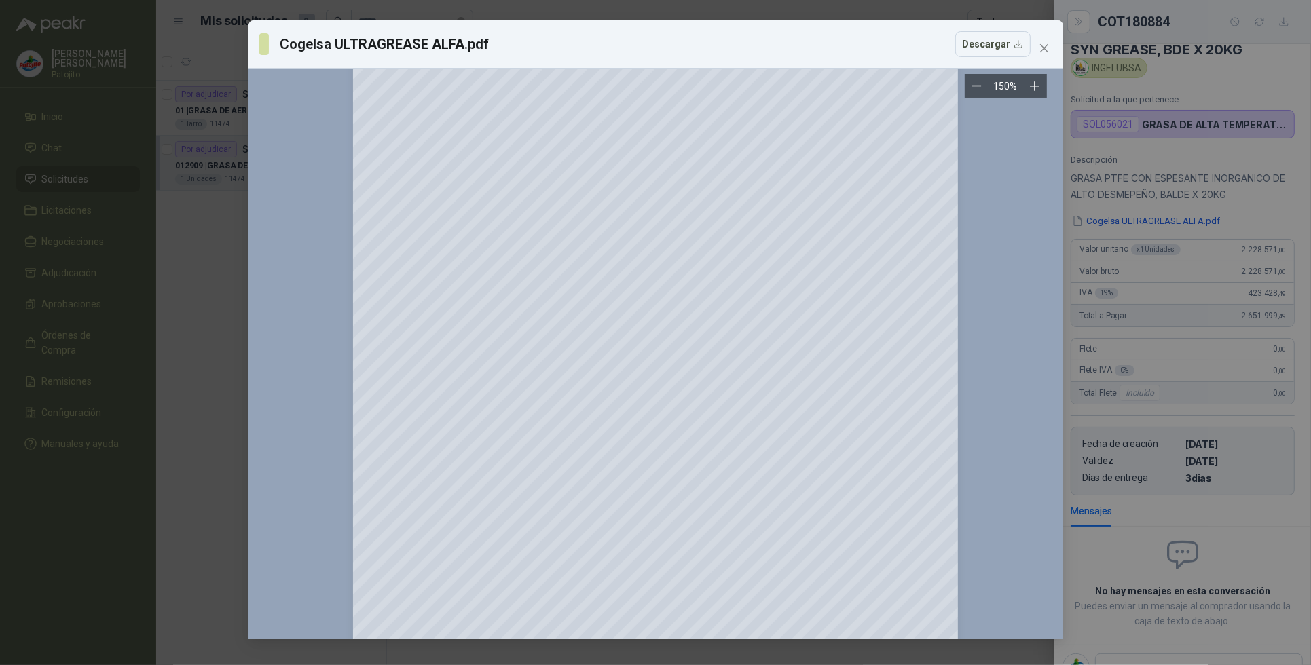
scroll to position [53, 0]
click at [1046, 48] on icon "close" at bounding box center [1044, 48] width 11 height 11
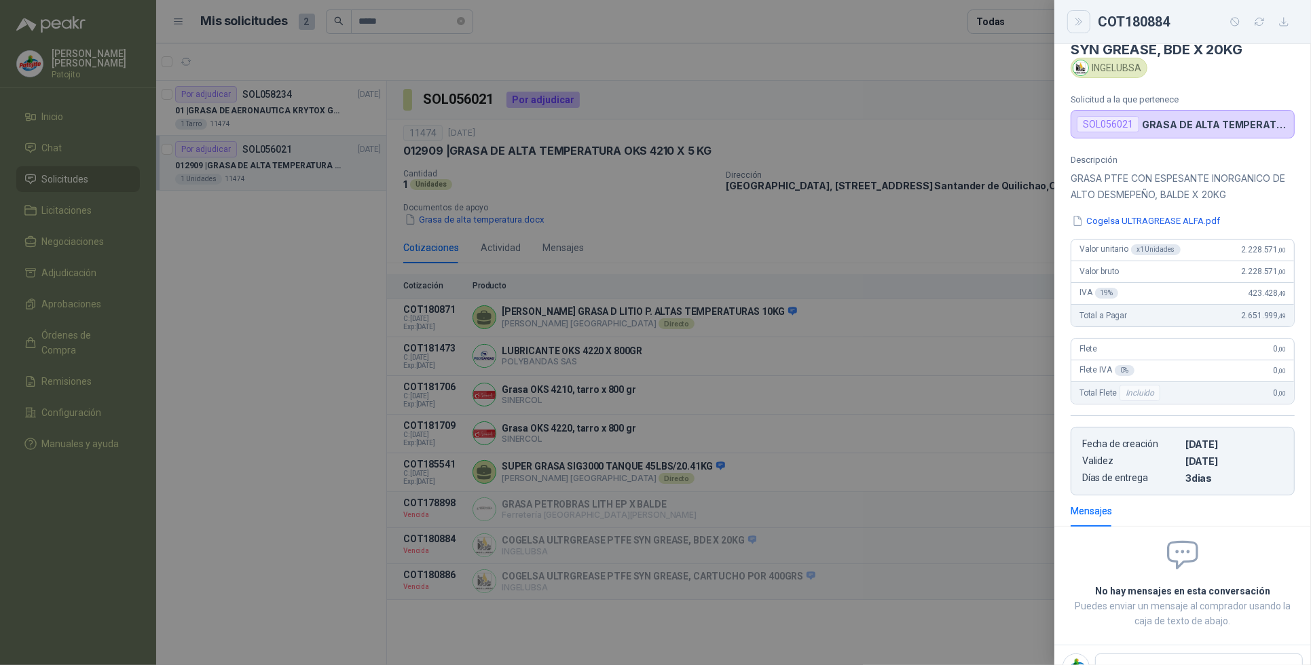
click at [1081, 28] on button "Close" at bounding box center [1078, 21] width 23 height 23
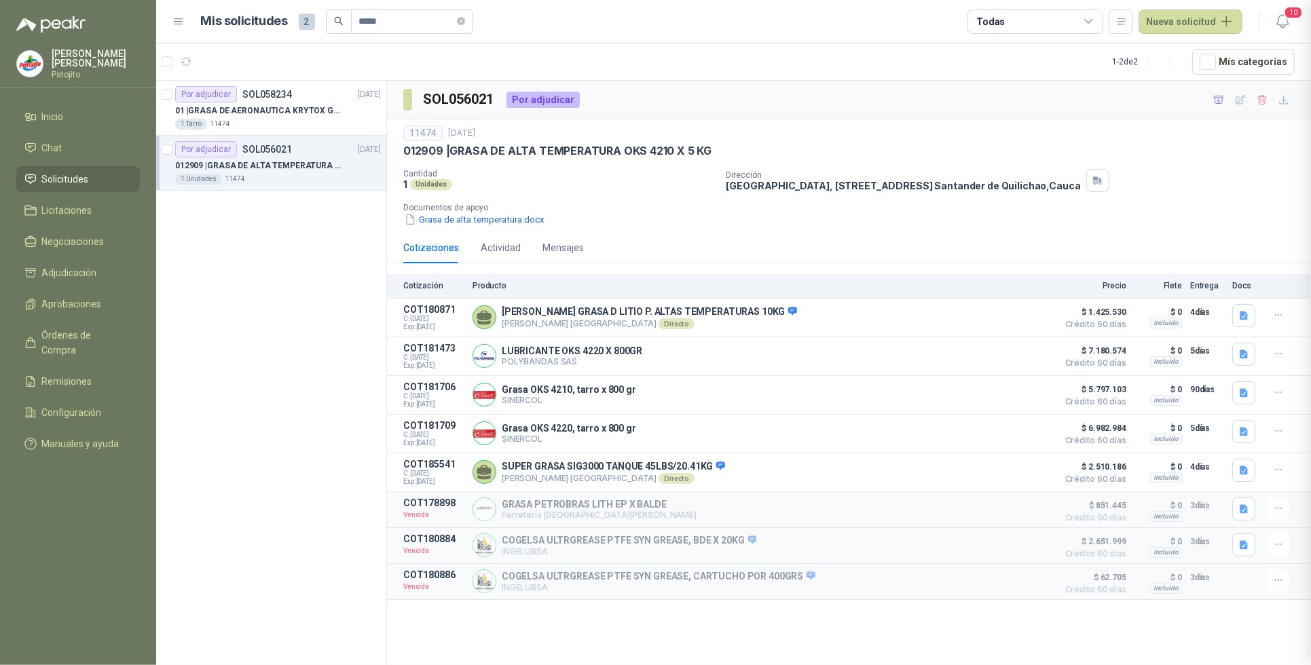
scroll to position [96, 0]
click at [630, 361] on p "POLYBANDAS SAS" at bounding box center [572, 361] width 141 height 10
click at [1033, 351] on button "Detalles" at bounding box center [1019, 356] width 64 height 18
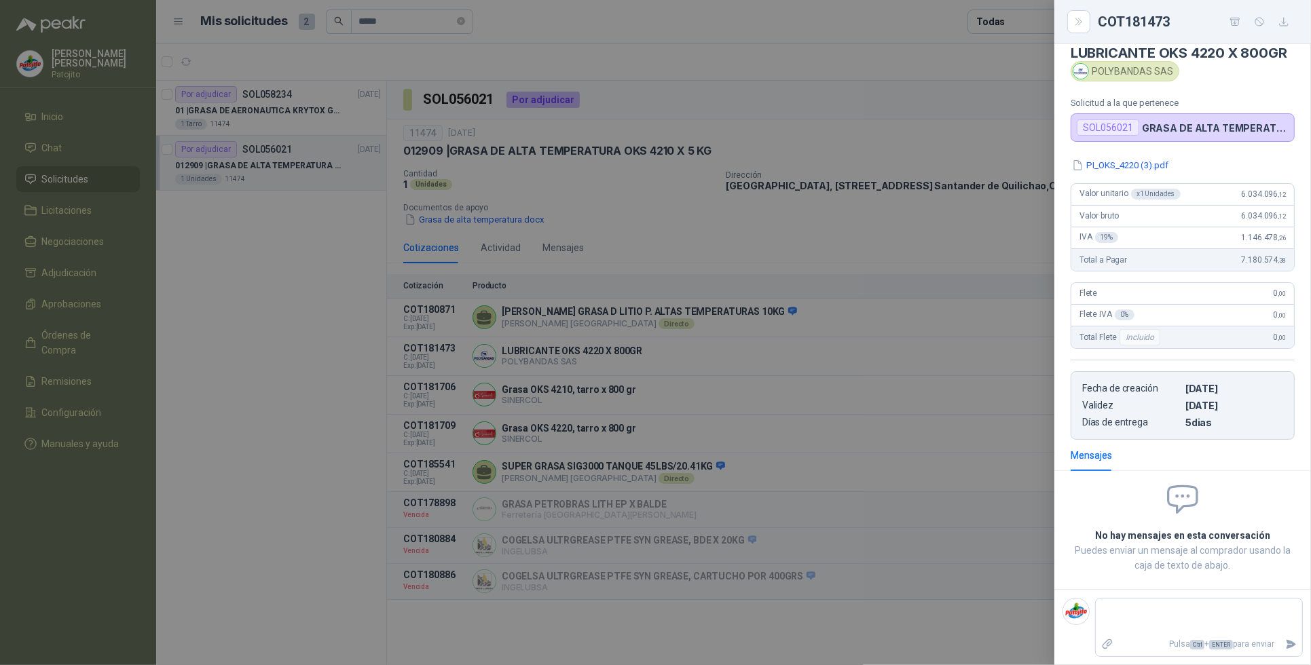
scroll to position [35, 0]
click at [1074, 17] on icon "Close" at bounding box center [1080, 22] width 12 height 12
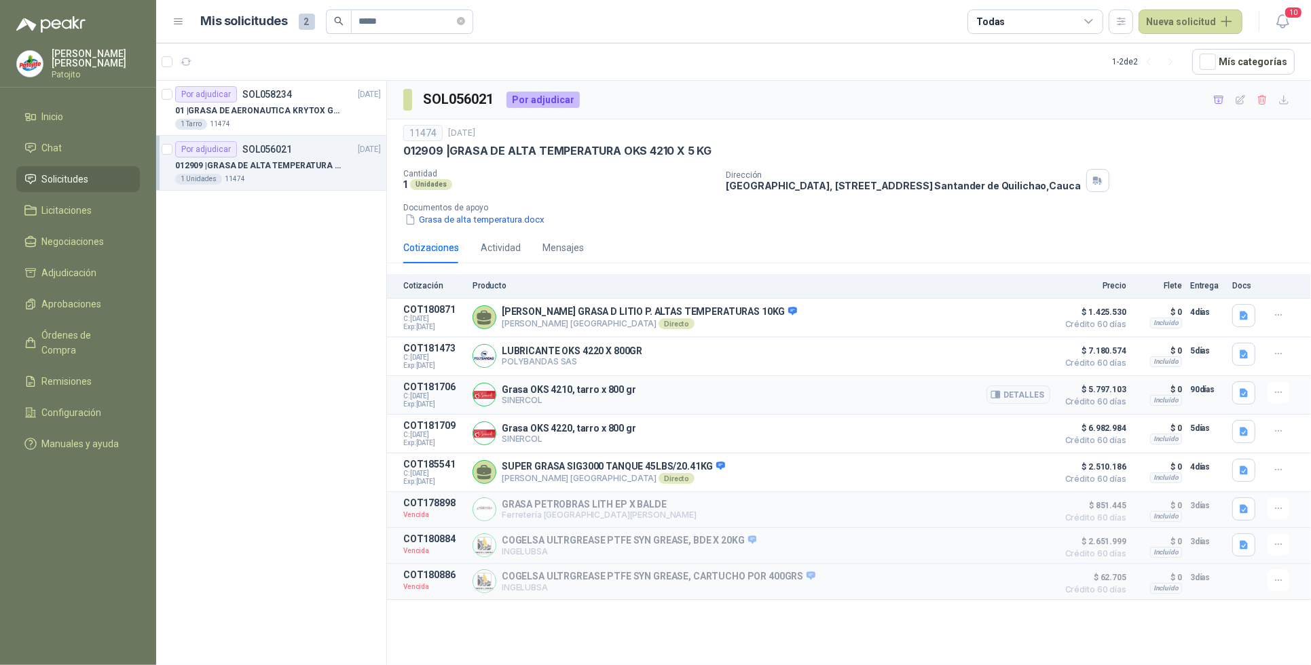
click at [819, 379] on article "COT181706 C: [DATE] Exp: [DATE] Grasa OKS 4210, tarro x 800 gr SINERCOL Detalle…" at bounding box center [849, 395] width 924 height 39
click at [337, 105] on p "01 | GRASA DE AERONAUTICA KRYTOX GPL 207 (SE ADJUNTA IMAGEN DE REFERENCIA)" at bounding box center [259, 111] width 169 height 13
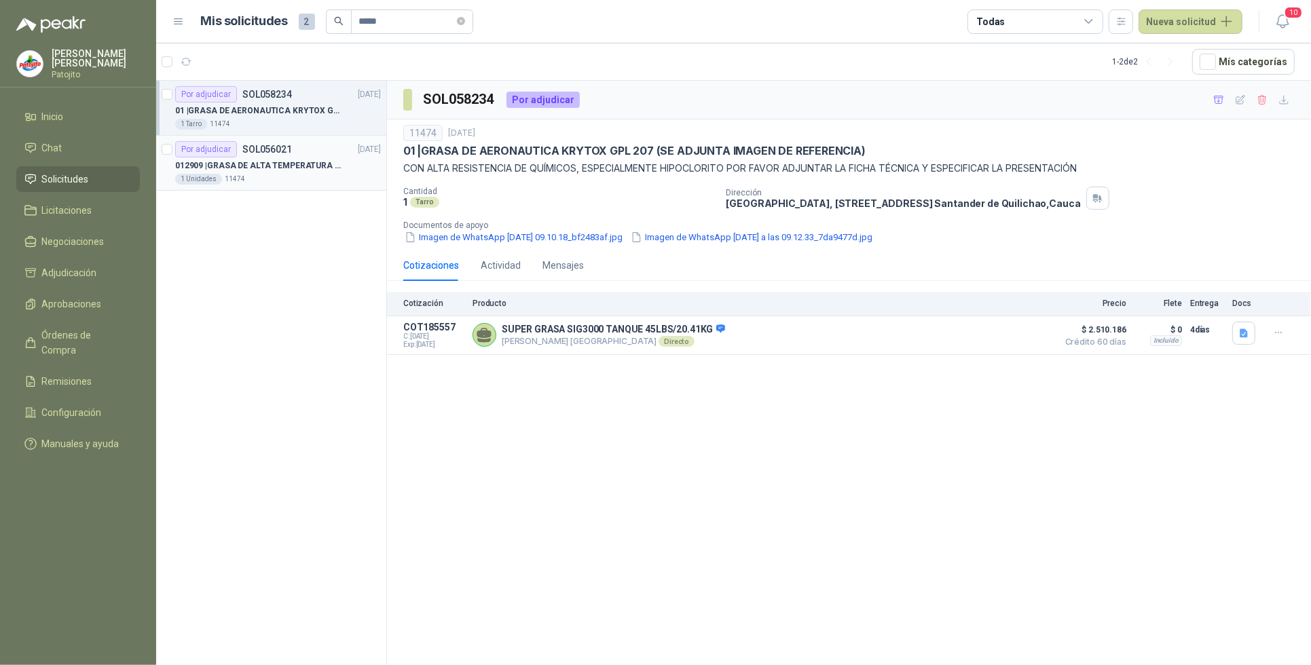
click at [335, 160] on p "012909 | GRASA DE ALTA TEMPERATURA OKS 4210 X 5 KG" at bounding box center [259, 166] width 169 height 13
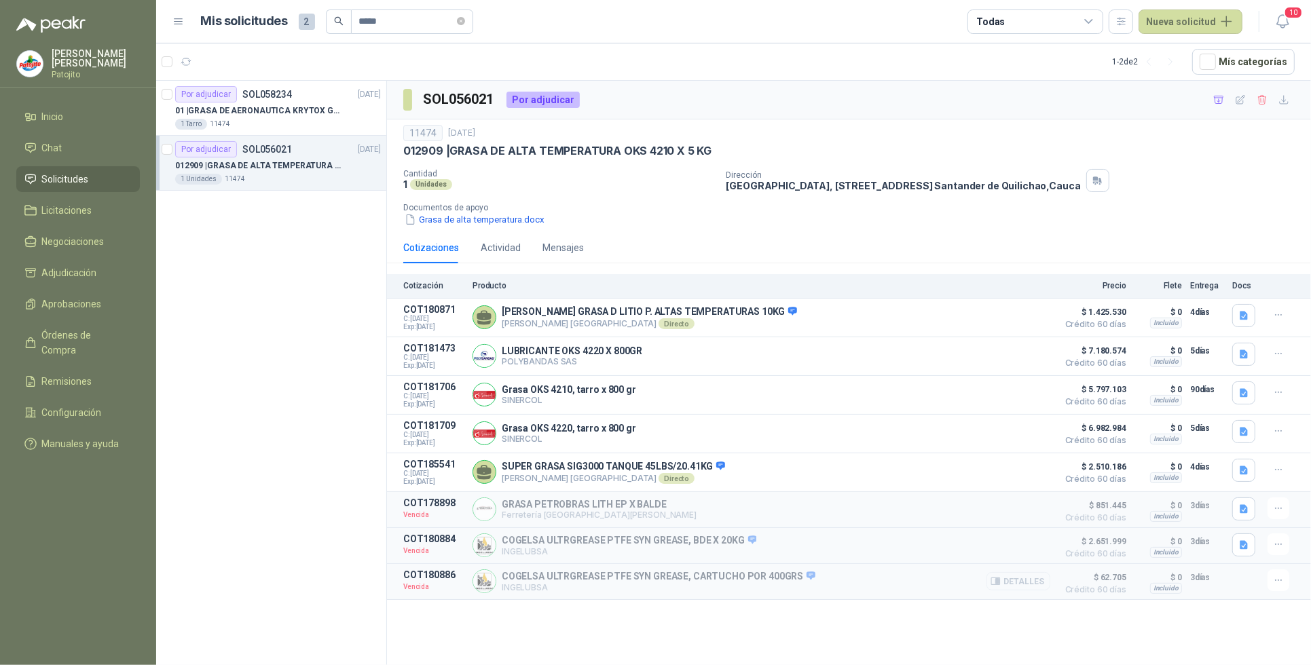
click at [1013, 588] on button "Detalles" at bounding box center [1019, 581] width 64 height 18
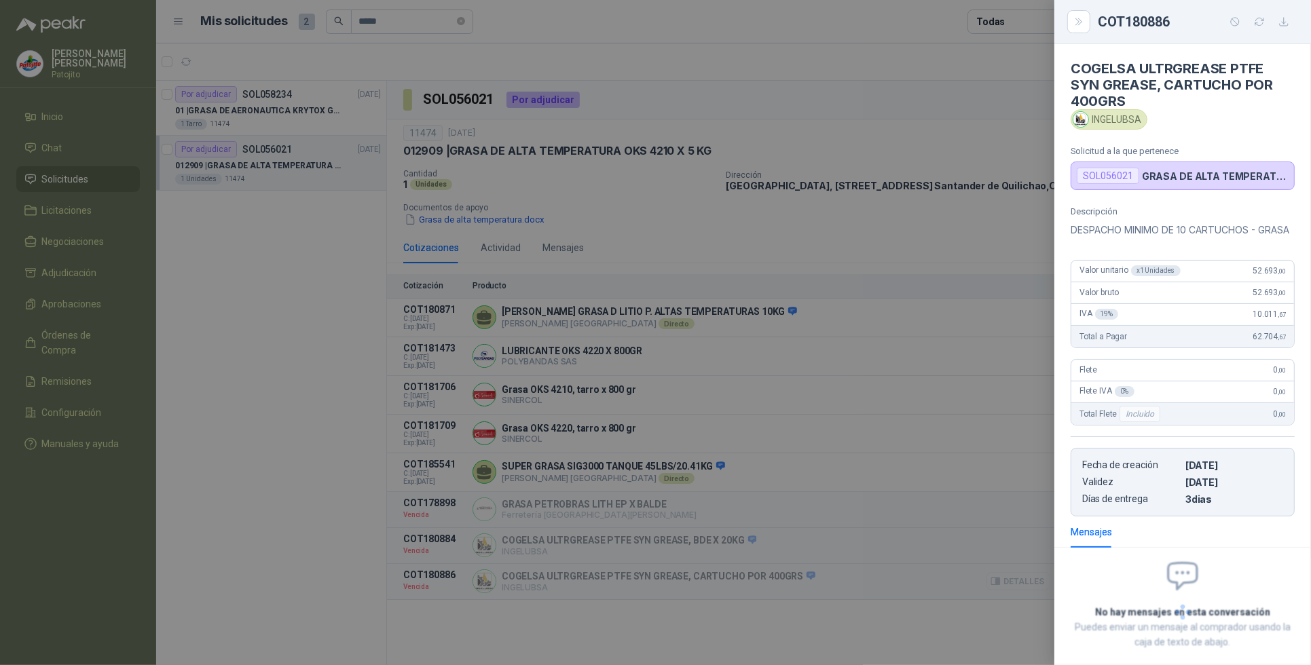
scroll to position [90, 0]
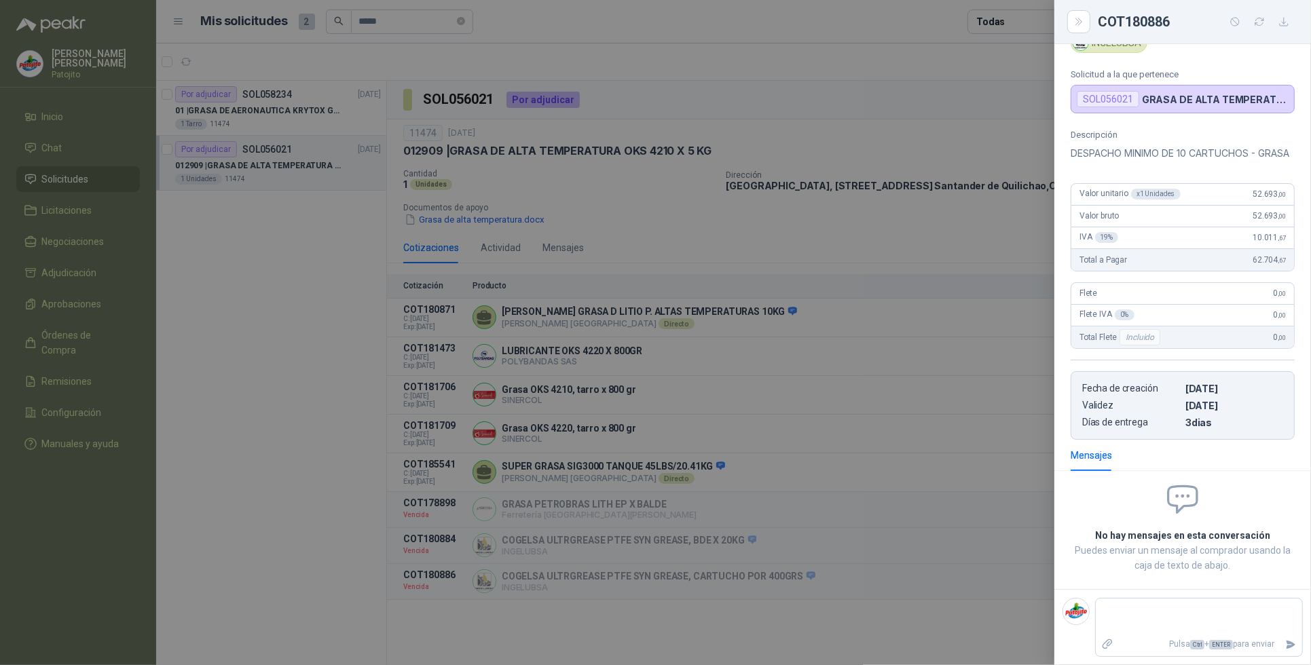
click at [1135, 91] on div "SOL056021" at bounding box center [1108, 99] width 62 height 16
click at [1084, 22] on icon "Close" at bounding box center [1080, 22] width 12 height 12
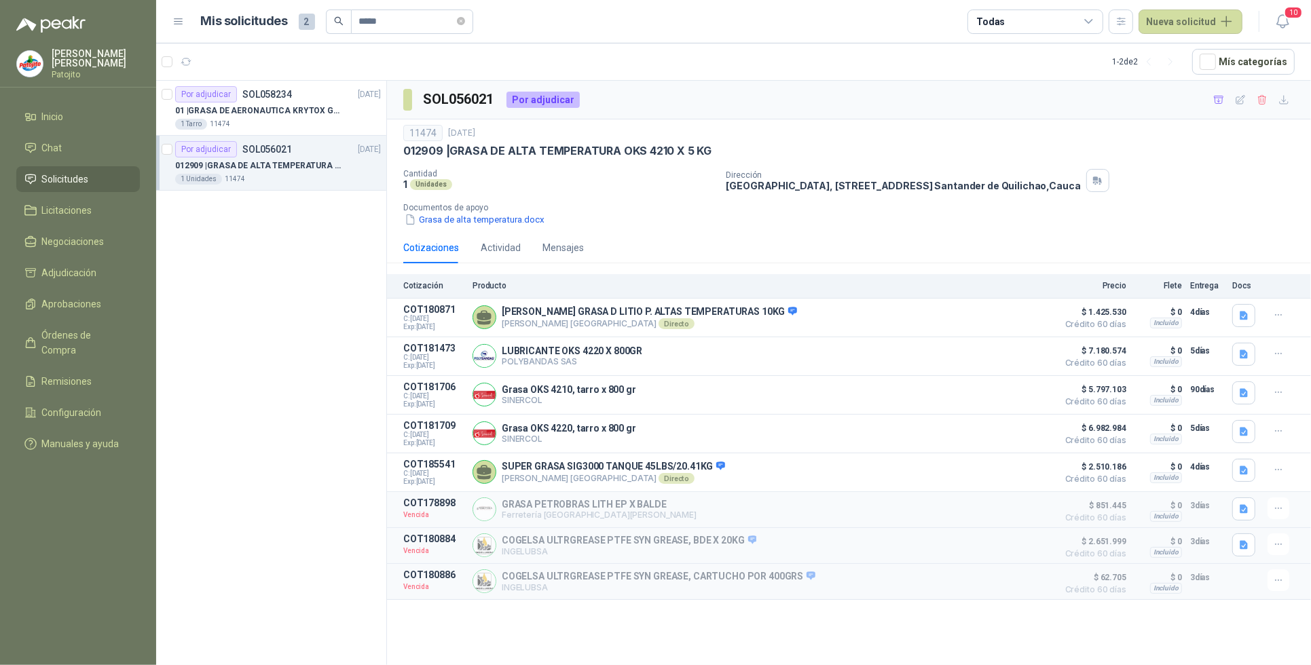
click at [270, 253] on div "Por adjudicar SOL058234 [DATE] 01 | GRASA DE AERONAUTICA KRYTOX GPL 207 (SE ADJ…" at bounding box center [271, 375] width 231 height 589
click at [75, 173] on span "Solicitudes" at bounding box center [65, 179] width 47 height 15
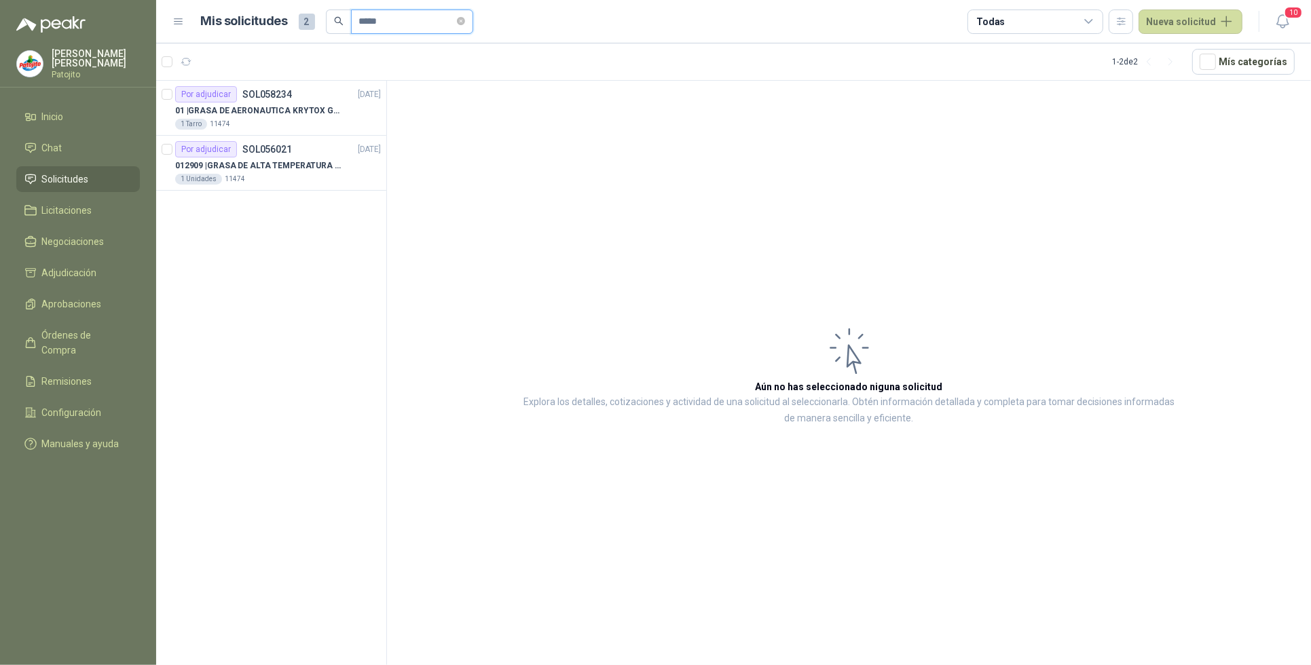
click at [395, 28] on input "*****" at bounding box center [406, 21] width 95 height 23
click at [465, 21] on icon "close-circle" at bounding box center [461, 21] width 8 height 8
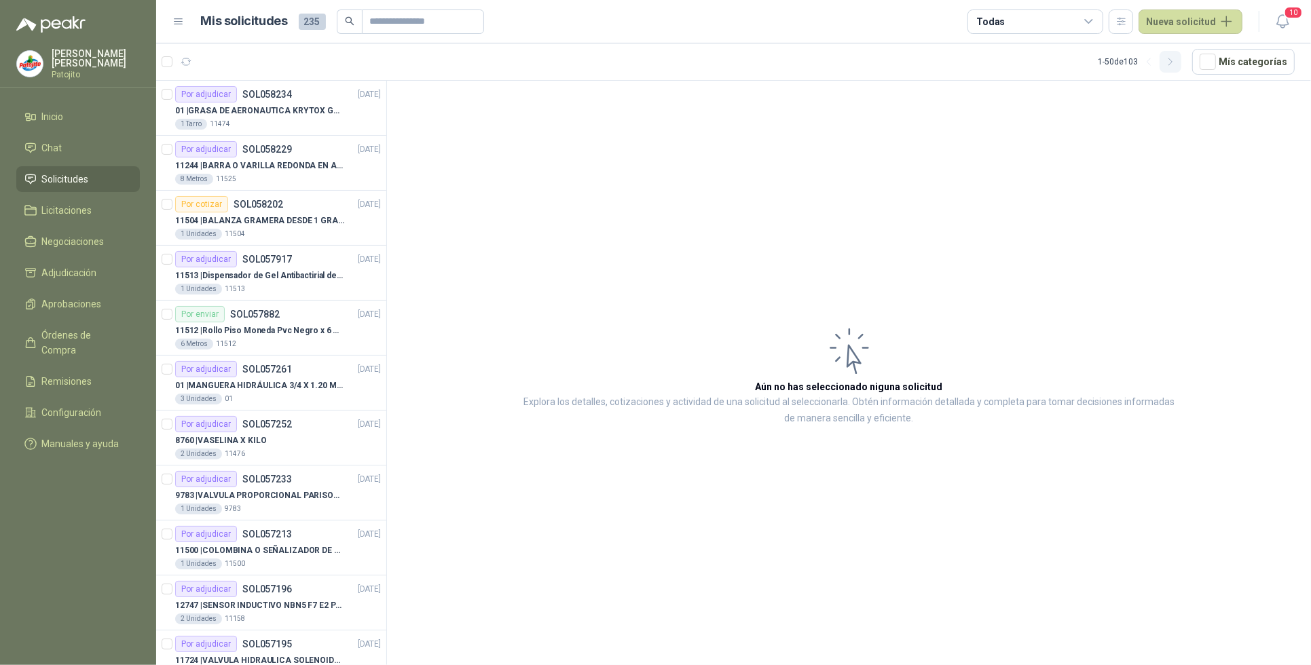
drag, startPoint x: 1177, startPoint y: 62, endPoint x: 1115, endPoint y: 119, distance: 83.6
click at [1176, 63] on icon "button" at bounding box center [1171, 62] width 12 height 12
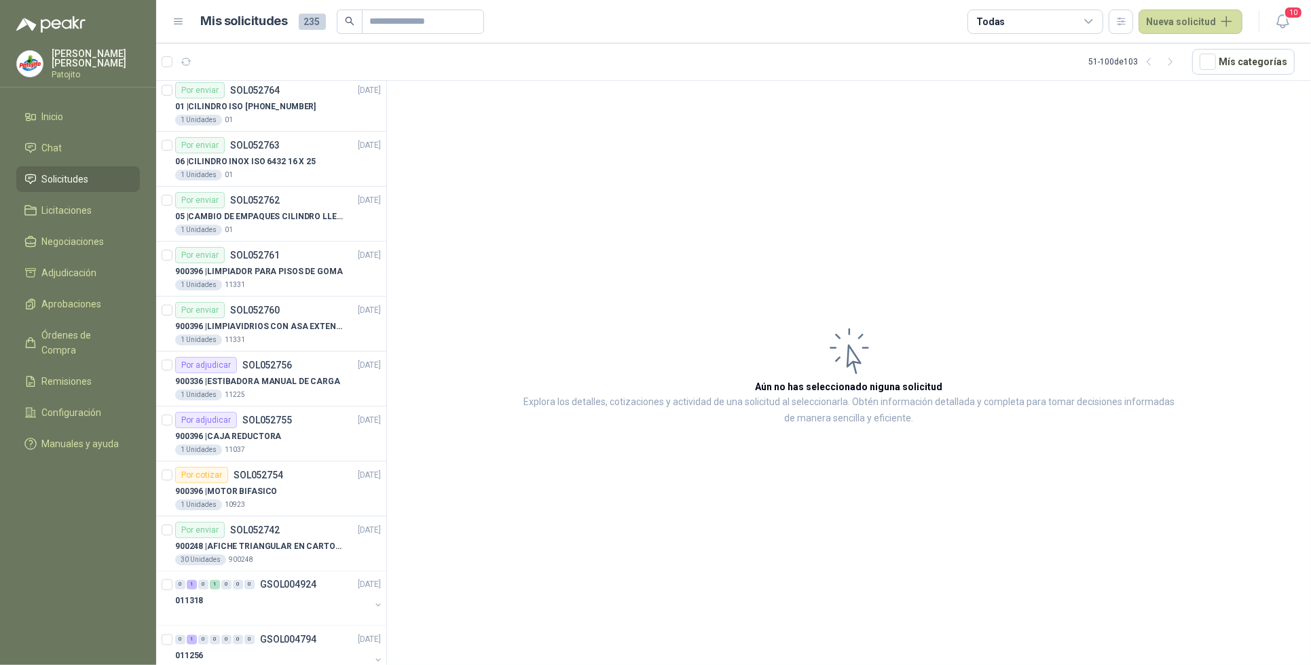
scroll to position [2186, 0]
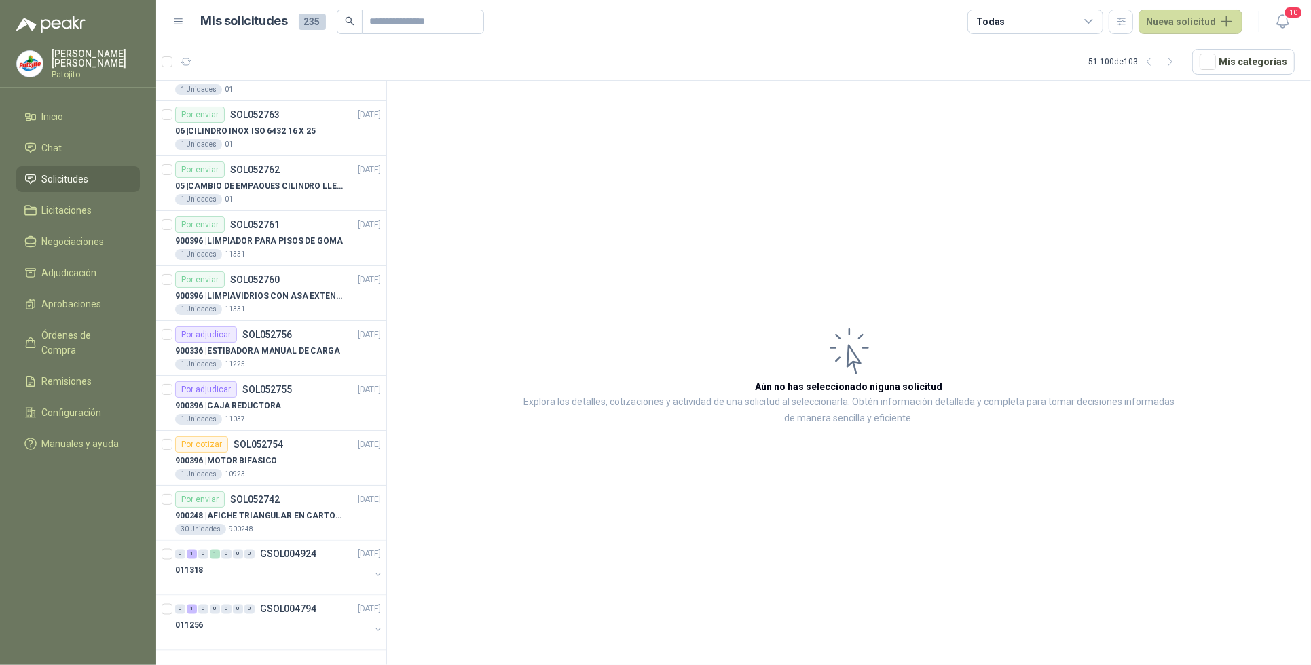
drag, startPoint x: 1176, startPoint y: 59, endPoint x: 1141, endPoint y: 75, distance: 38.0
click at [1175, 59] on icon "button" at bounding box center [1171, 62] width 12 height 12
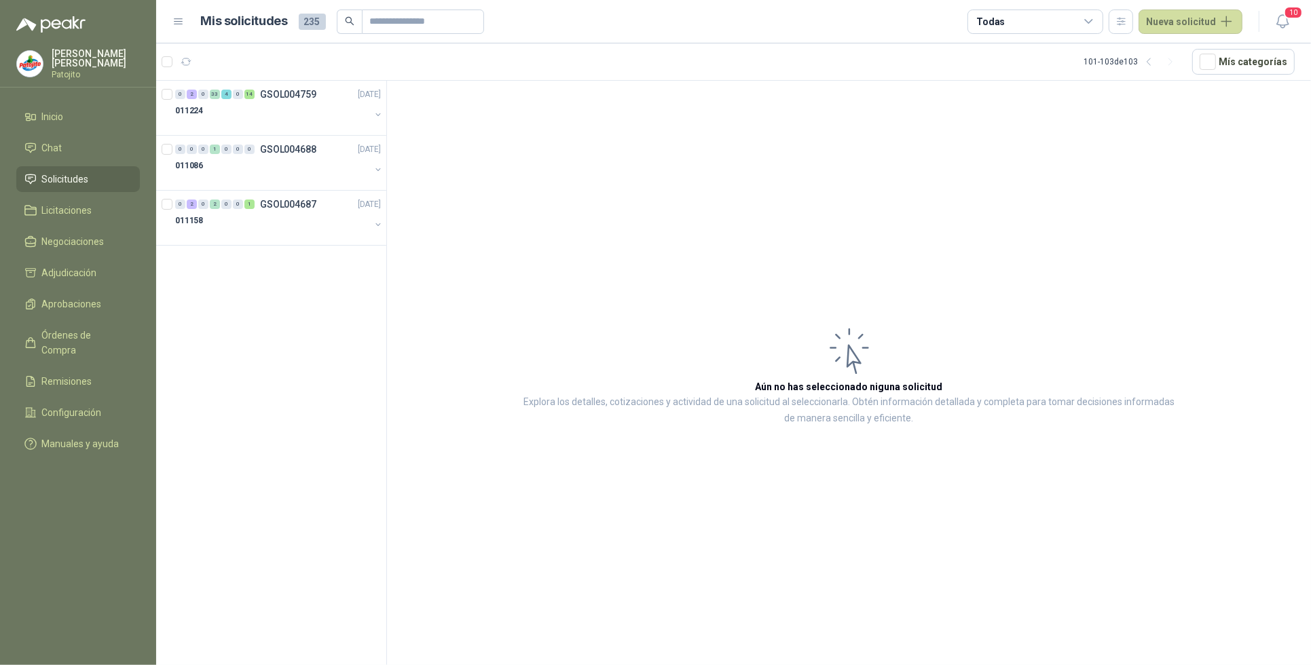
scroll to position [0, 0]
click at [191, 206] on div "2" at bounding box center [192, 205] width 10 height 10
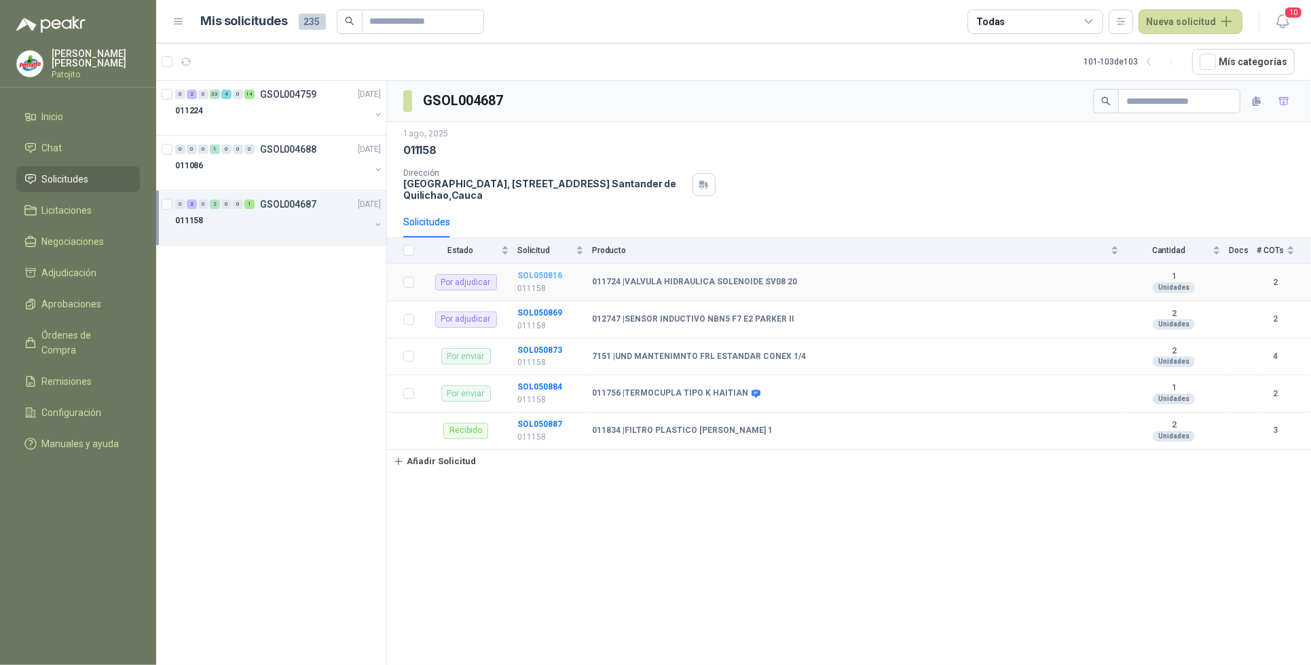
click at [547, 278] on b "SOL050816" at bounding box center [539, 276] width 45 height 10
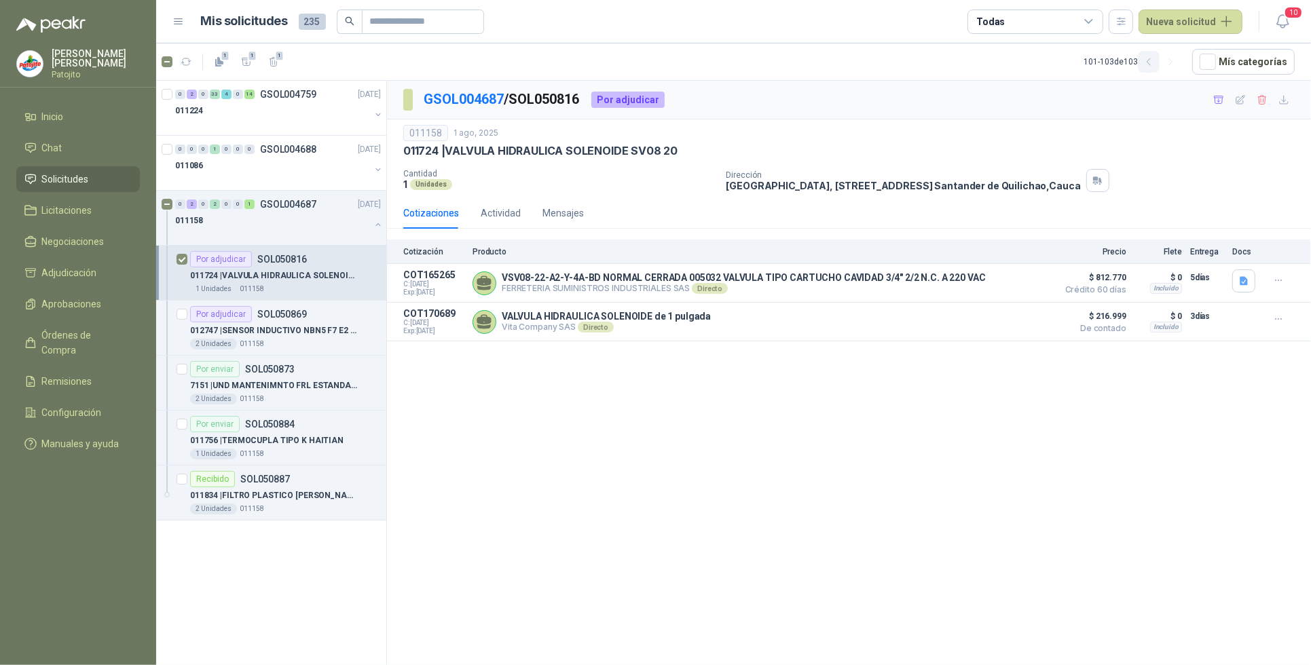
click at [1155, 61] on icon "button" at bounding box center [1149, 62] width 12 height 12
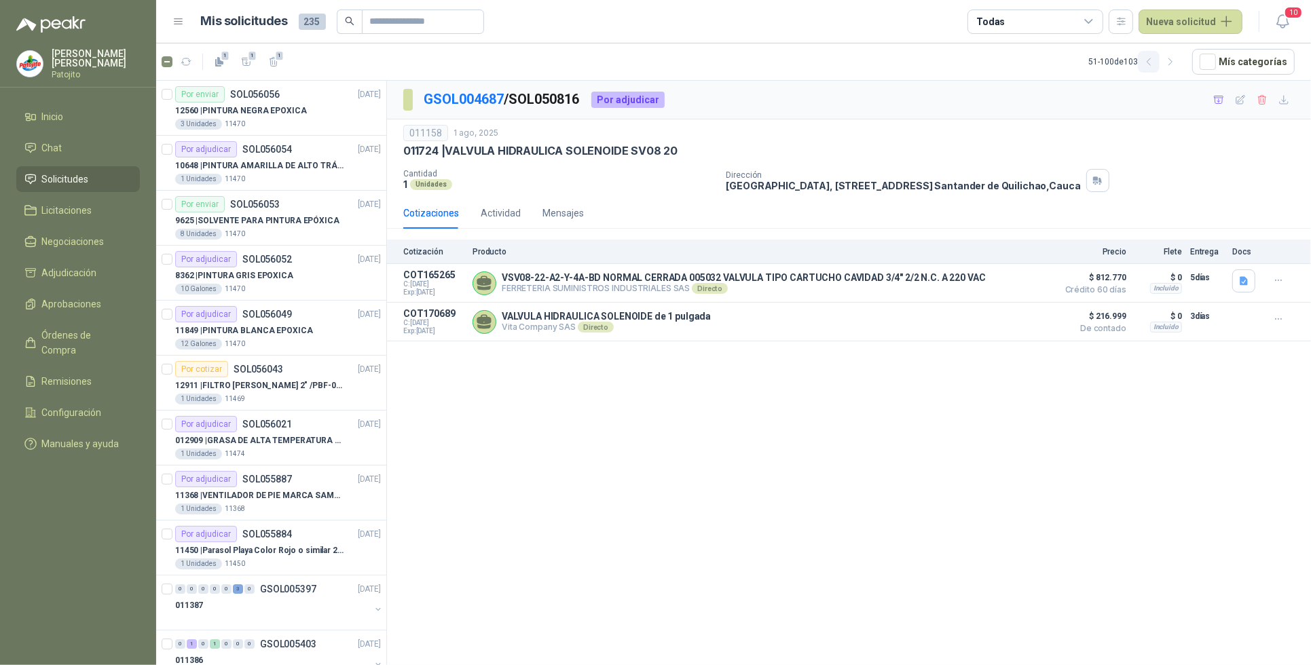
click at [1155, 61] on icon "button" at bounding box center [1149, 62] width 12 height 12
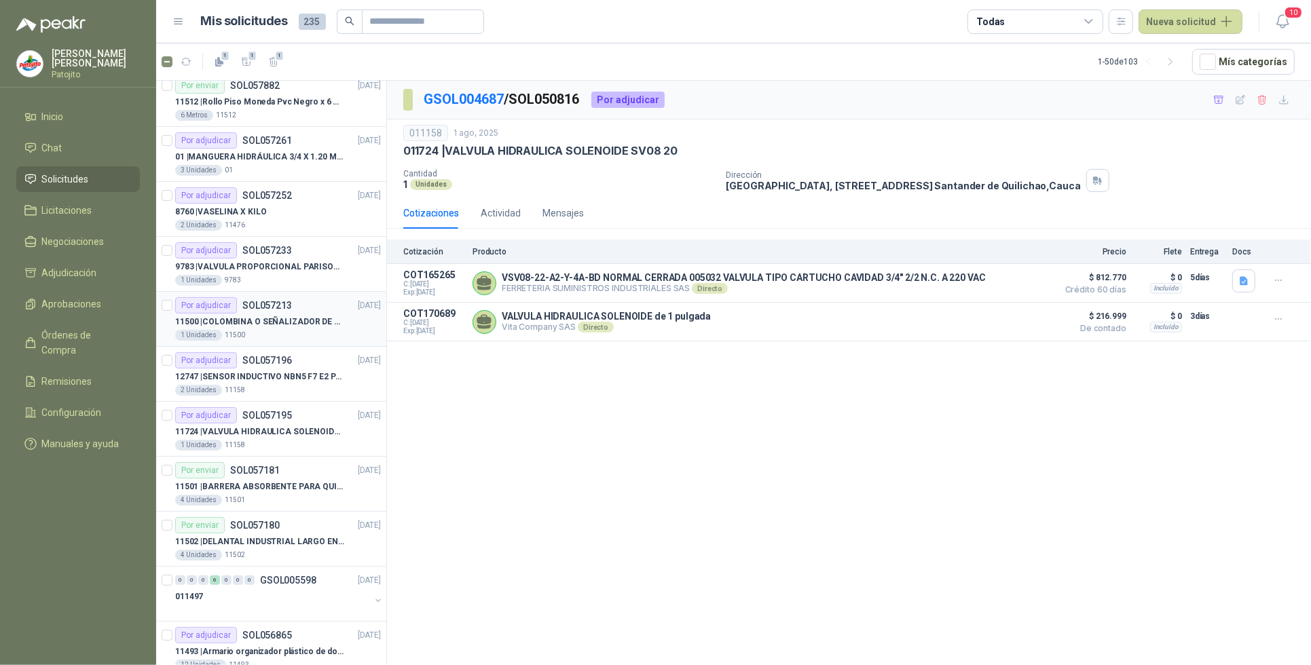
scroll to position [255, 0]
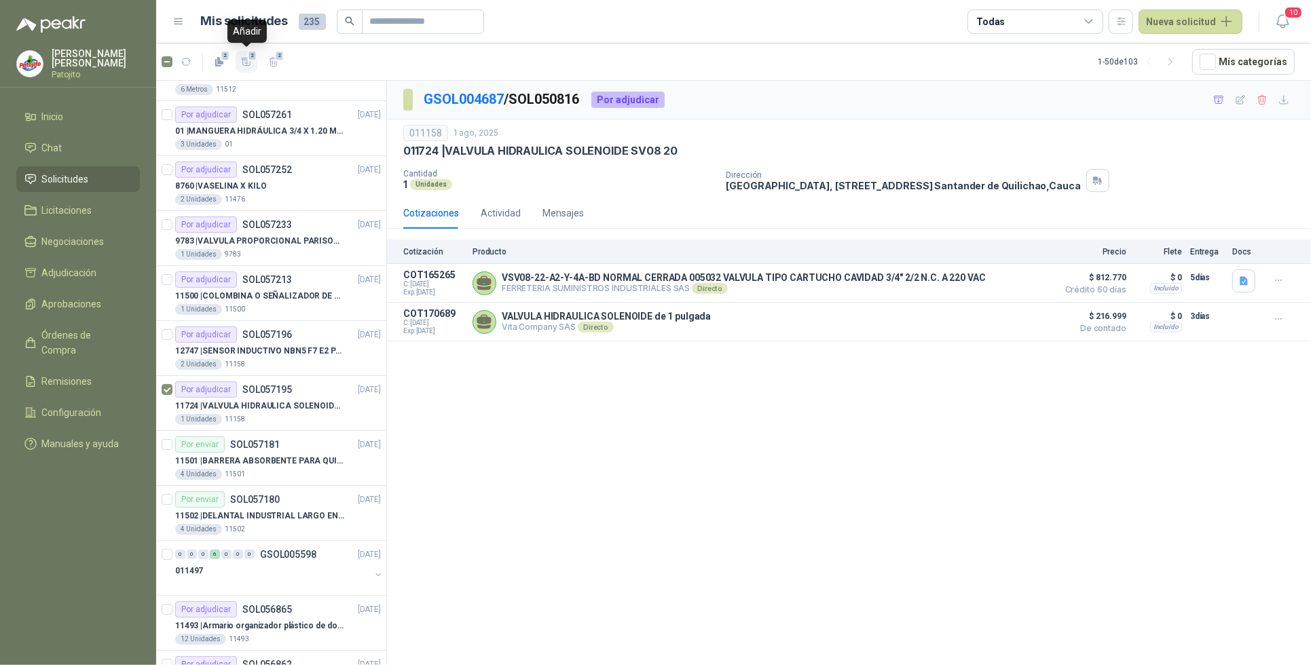
click at [246, 60] on icon "button" at bounding box center [247, 62] width 12 height 12
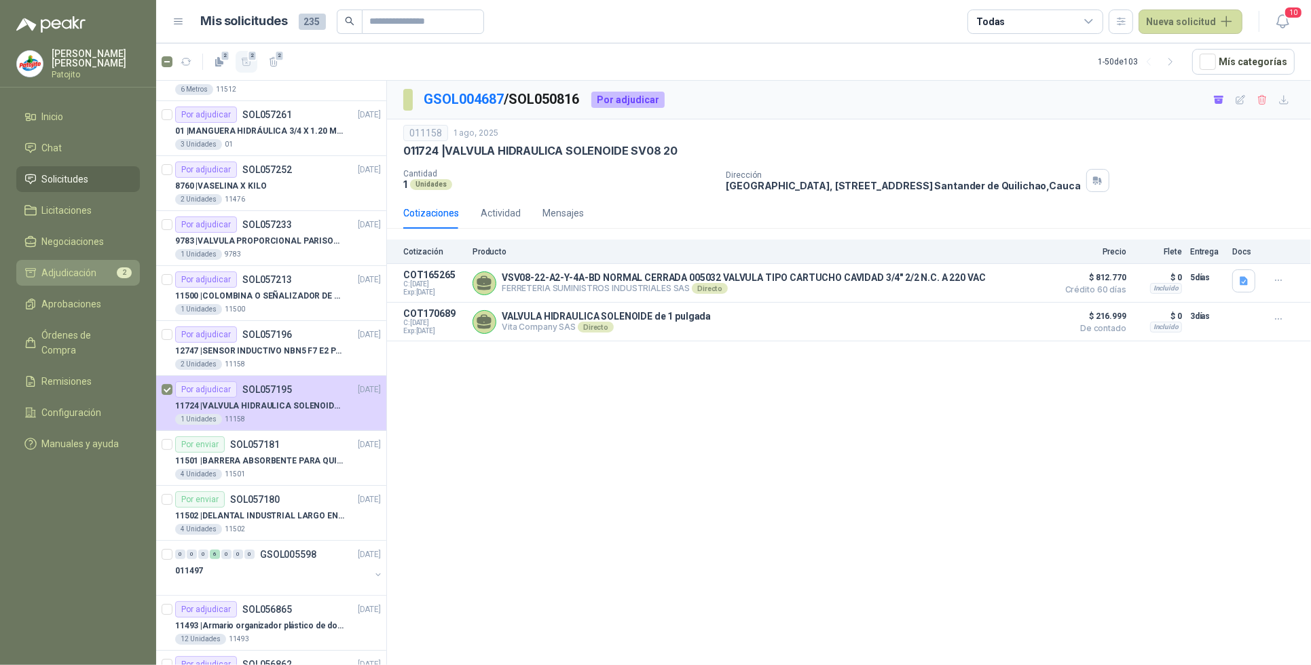
click at [81, 266] on span "Adjudicación" at bounding box center [69, 273] width 55 height 15
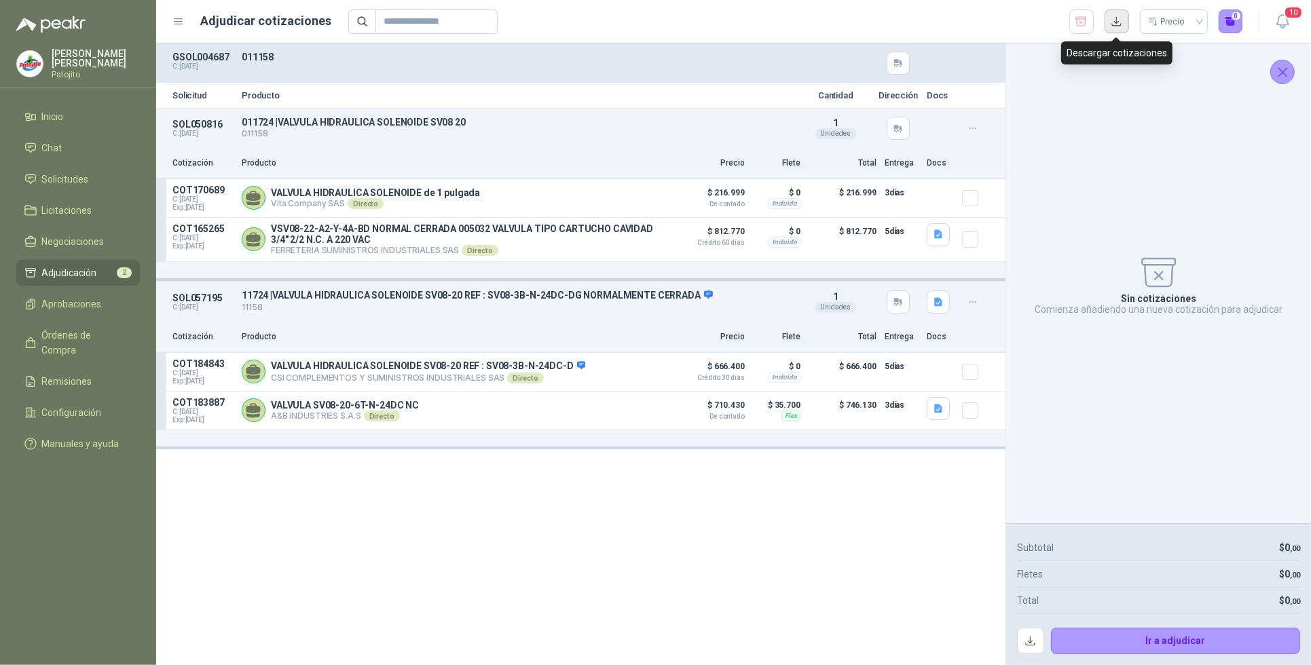
click at [1117, 22] on button "button" at bounding box center [1117, 22] width 24 height 24
click at [100, 168] on link "Solicitudes" at bounding box center [78, 179] width 124 height 26
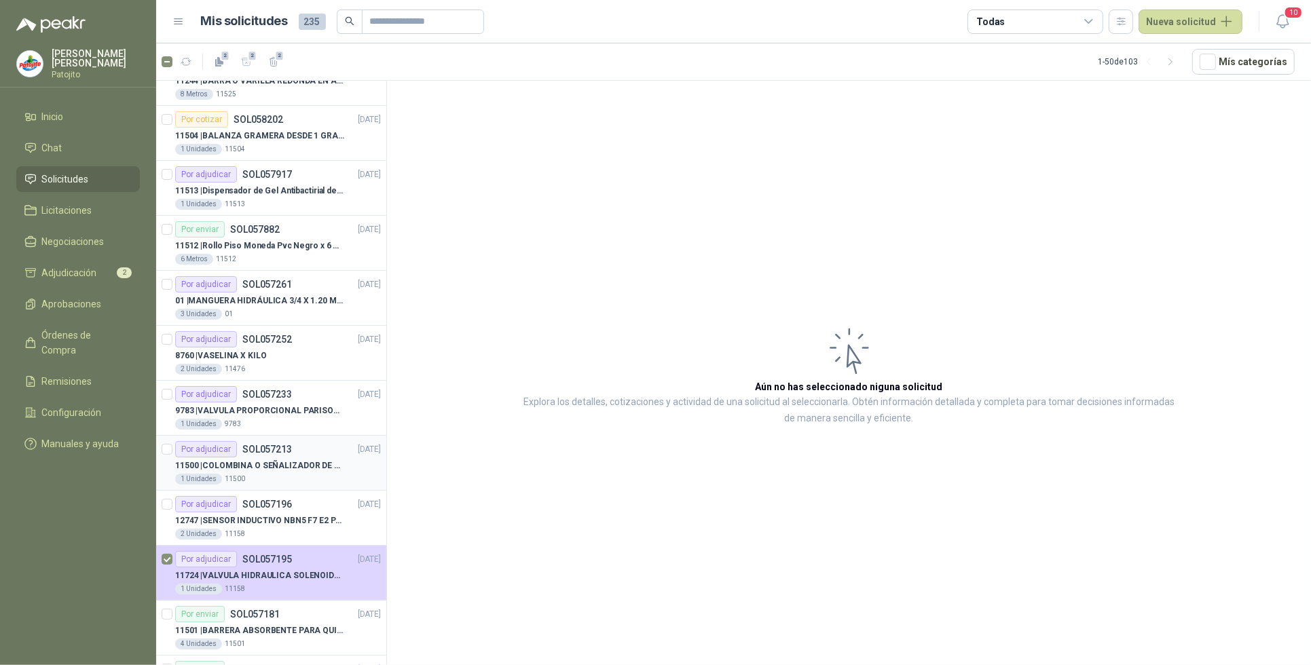
scroll to position [170, 0]
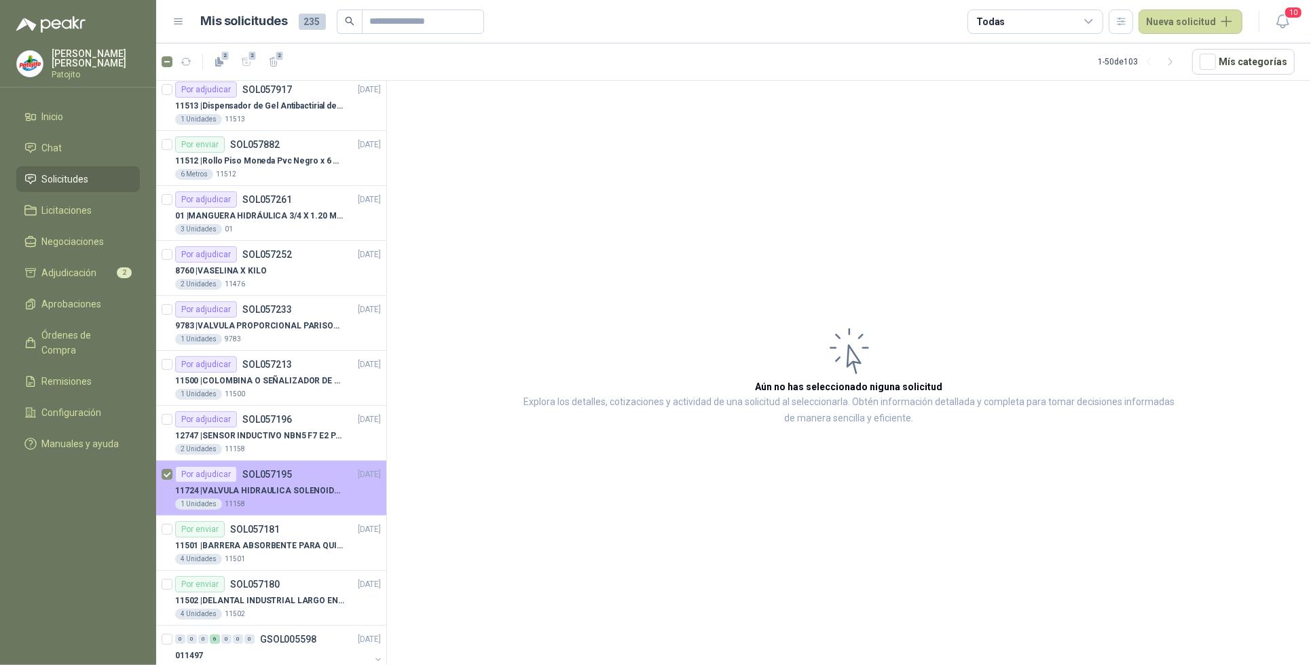
click at [266, 482] on div "Por adjudicar SOL057195" at bounding box center [233, 474] width 117 height 16
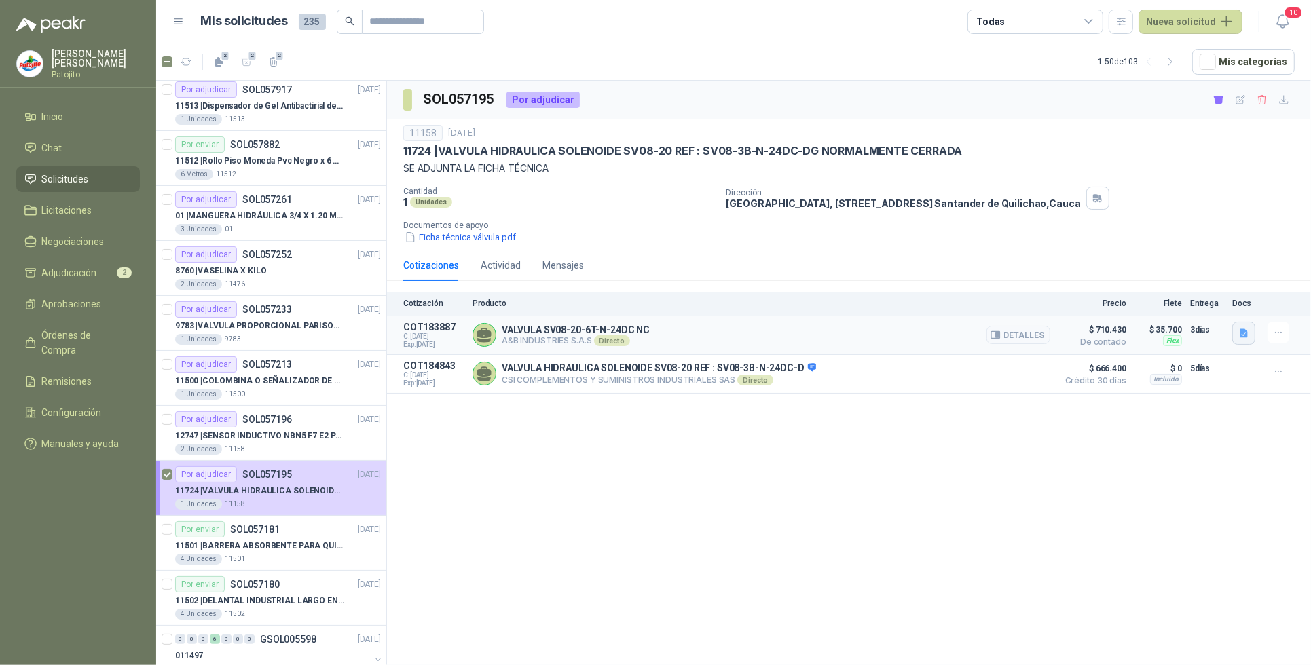
click at [1239, 334] on icon "button" at bounding box center [1245, 334] width 12 height 12
click at [1158, 307] on button "COTIZACIÓN AYB -2880 .pdf" at bounding box center [1183, 304] width 130 height 14
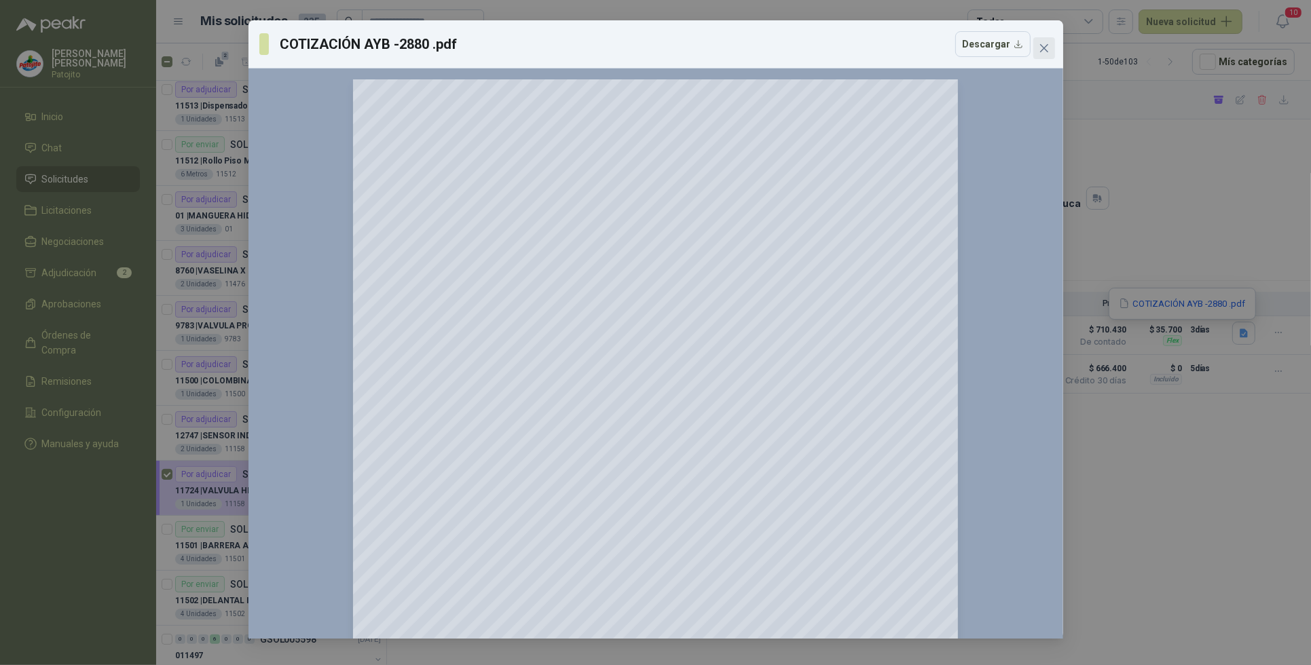
click at [1053, 45] on span "Close" at bounding box center [1044, 48] width 22 height 11
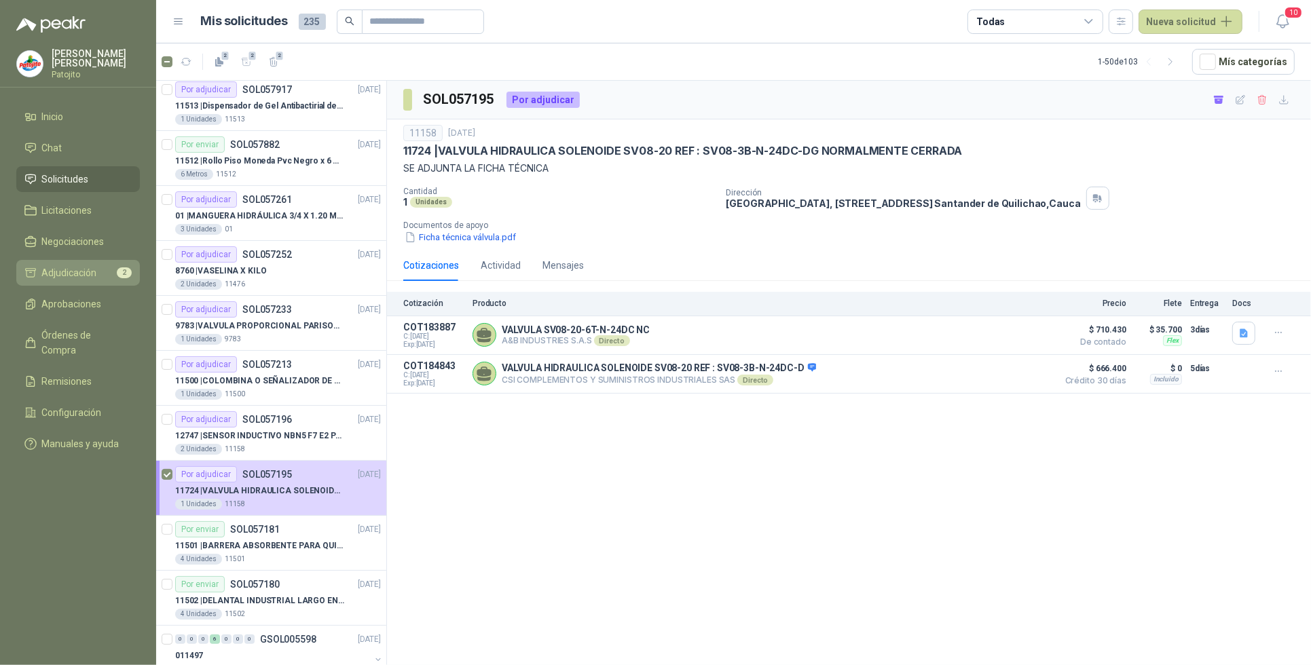
click at [109, 274] on li "Adjudicación 2" at bounding box center [77, 273] width 107 height 15
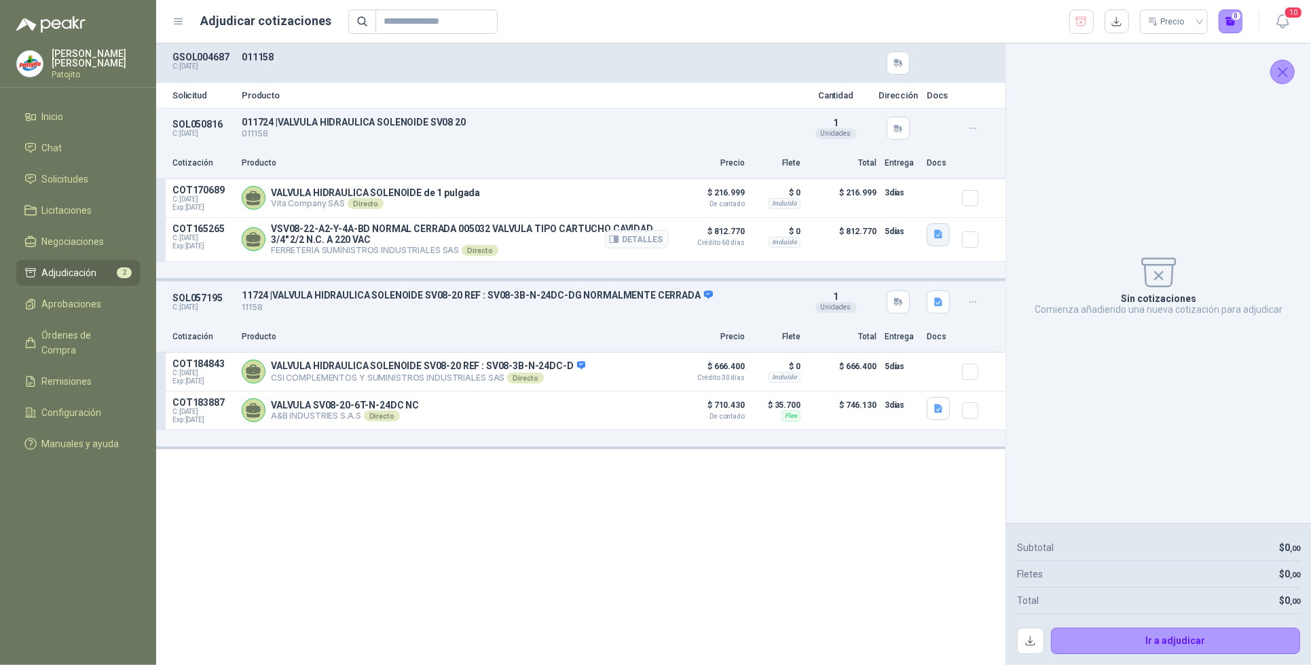
click at [937, 232] on icon "button" at bounding box center [938, 234] width 8 height 9
click at [869, 207] on button "WhatsApp Image [DATE] 11.19.42 AM.jpeg" at bounding box center [850, 207] width 184 height 14
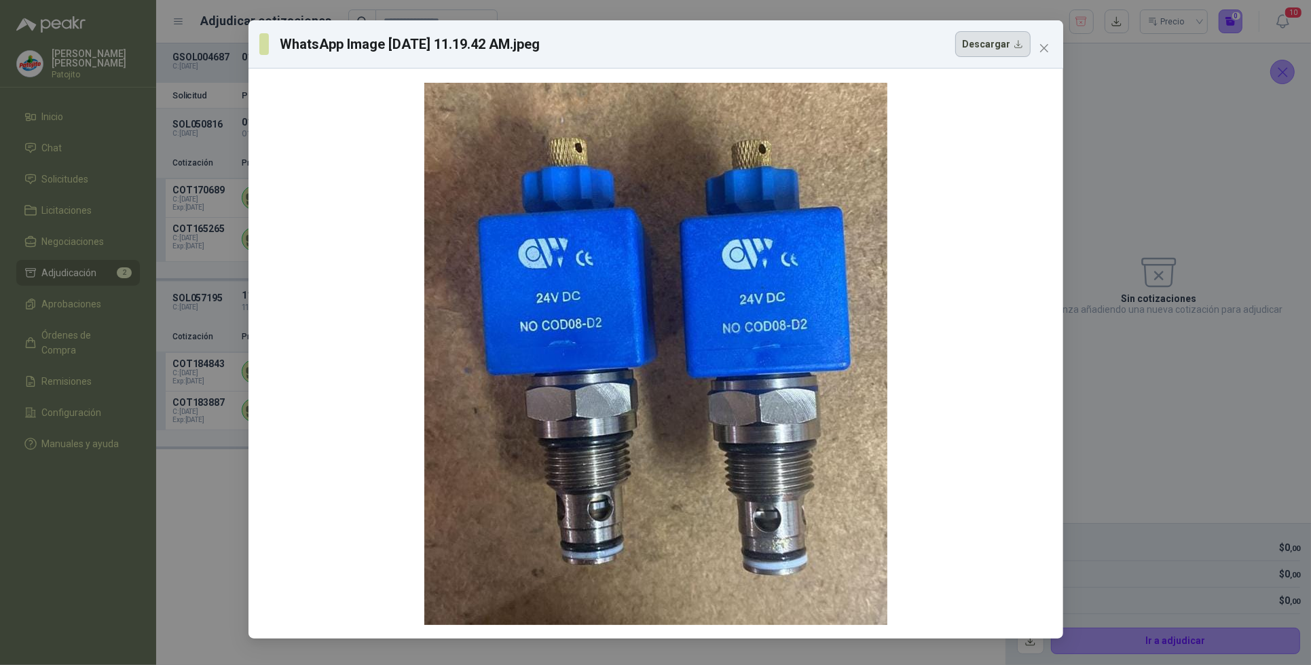
click at [1013, 39] on button "Descargar" at bounding box center [992, 44] width 75 height 26
click at [1107, 234] on div "WhatsApp Image [DATE] 11.19.42 AM.jpeg Descargar" at bounding box center [655, 332] width 1311 height 665
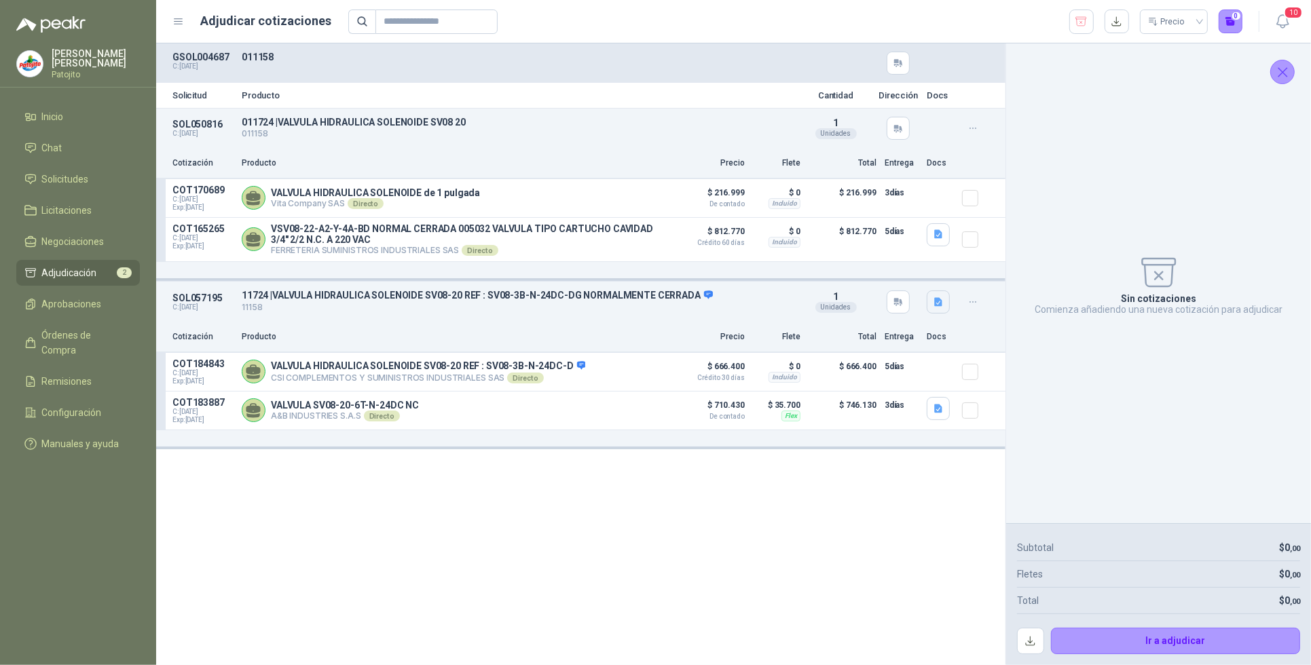
click at [942, 301] on icon "button" at bounding box center [939, 303] width 12 height 12
click at [915, 272] on button "Ficha técnica válvula.pdf" at bounding box center [885, 276] width 114 height 14
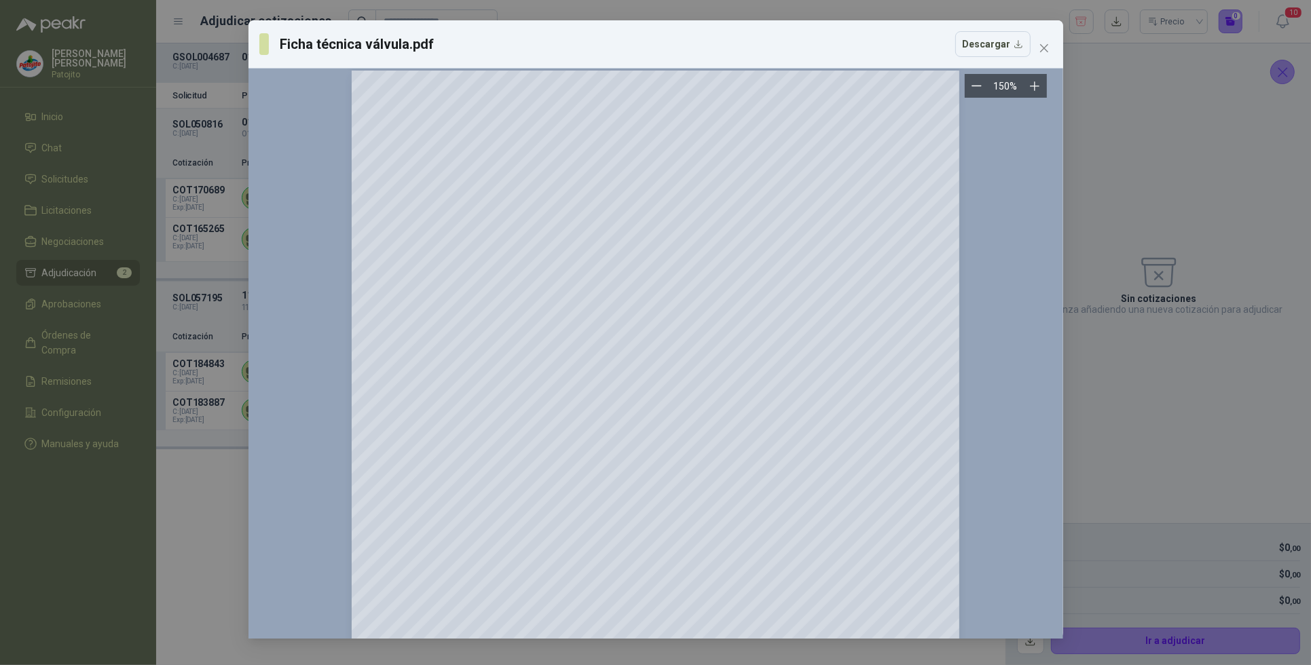
scroll to position [2716, 0]
click at [1050, 50] on span "Close" at bounding box center [1044, 48] width 22 height 11
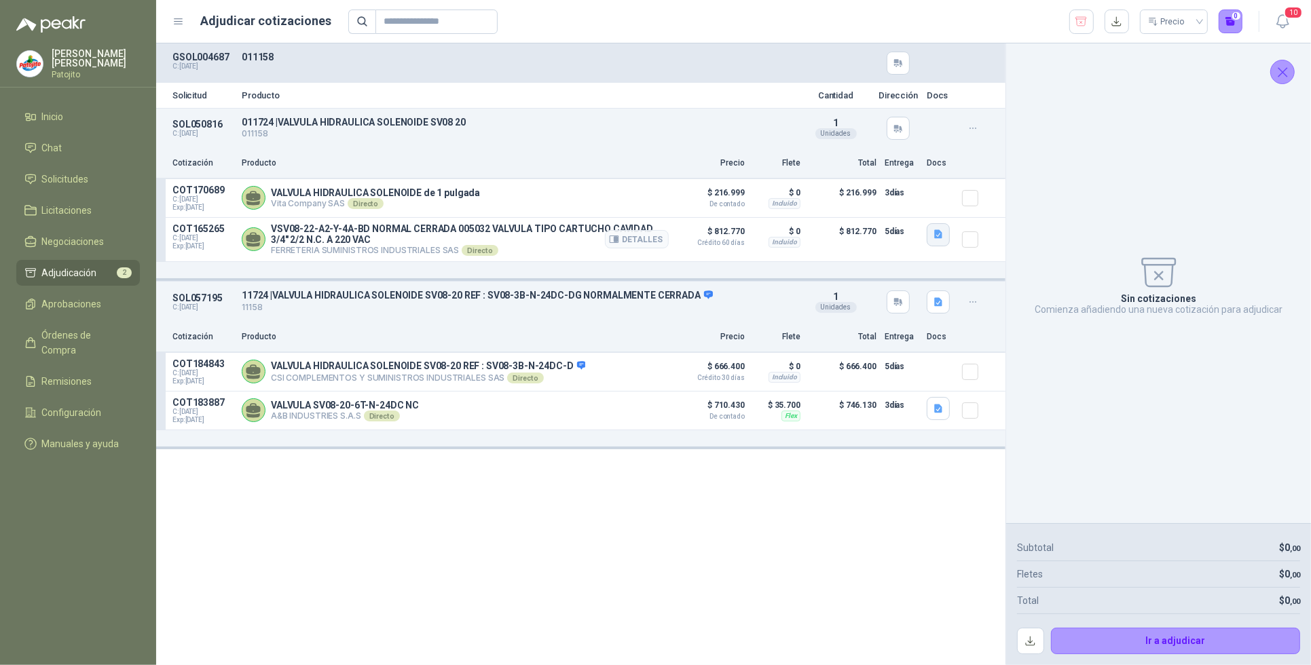
click at [929, 236] on button "button" at bounding box center [938, 234] width 23 height 23
click at [937, 239] on icon "button" at bounding box center [938, 234] width 8 height 9
click at [1088, 244] on div "Sin cotizaciones Comienza añadiendo una nueva cotización para adjudicar" at bounding box center [1158, 283] width 283 height 458
click at [944, 308] on icon "button" at bounding box center [939, 303] width 12 height 12
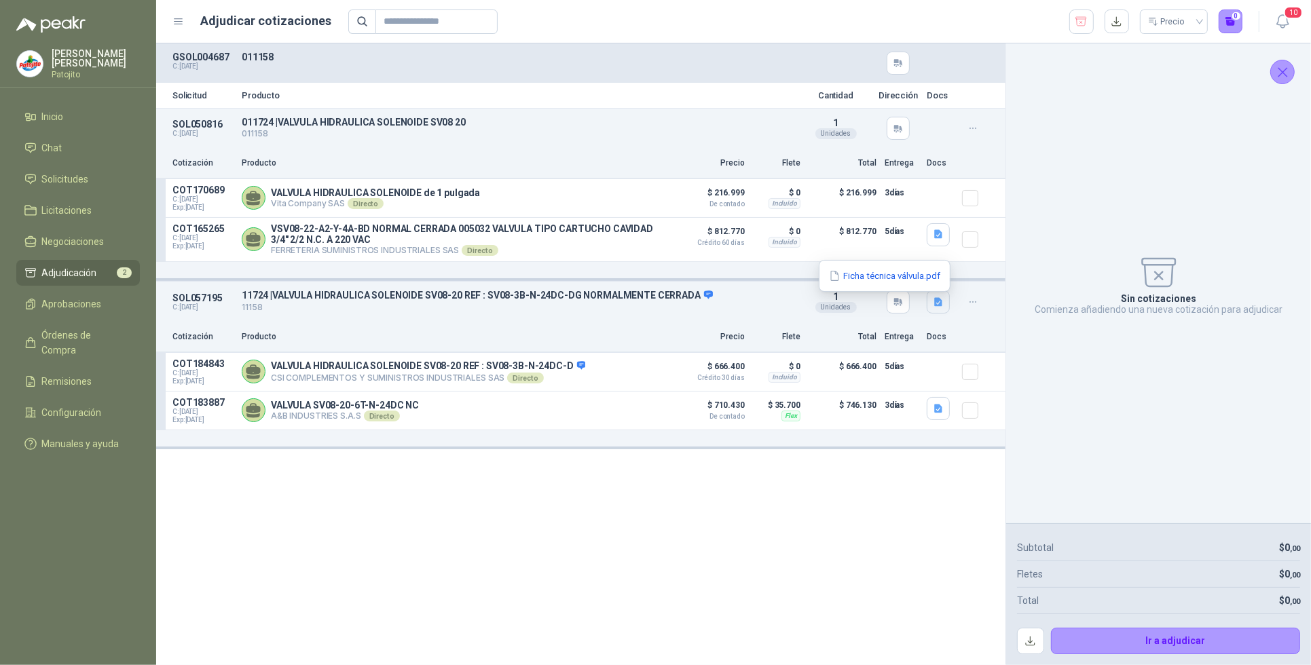
click at [944, 308] on icon "button" at bounding box center [939, 303] width 12 height 12
drag, startPoint x: 1078, startPoint y: 14, endPoint x: 1026, endPoint y: 41, distance: 58.6
click at [1078, 18] on icon "button" at bounding box center [1081, 22] width 13 height 14
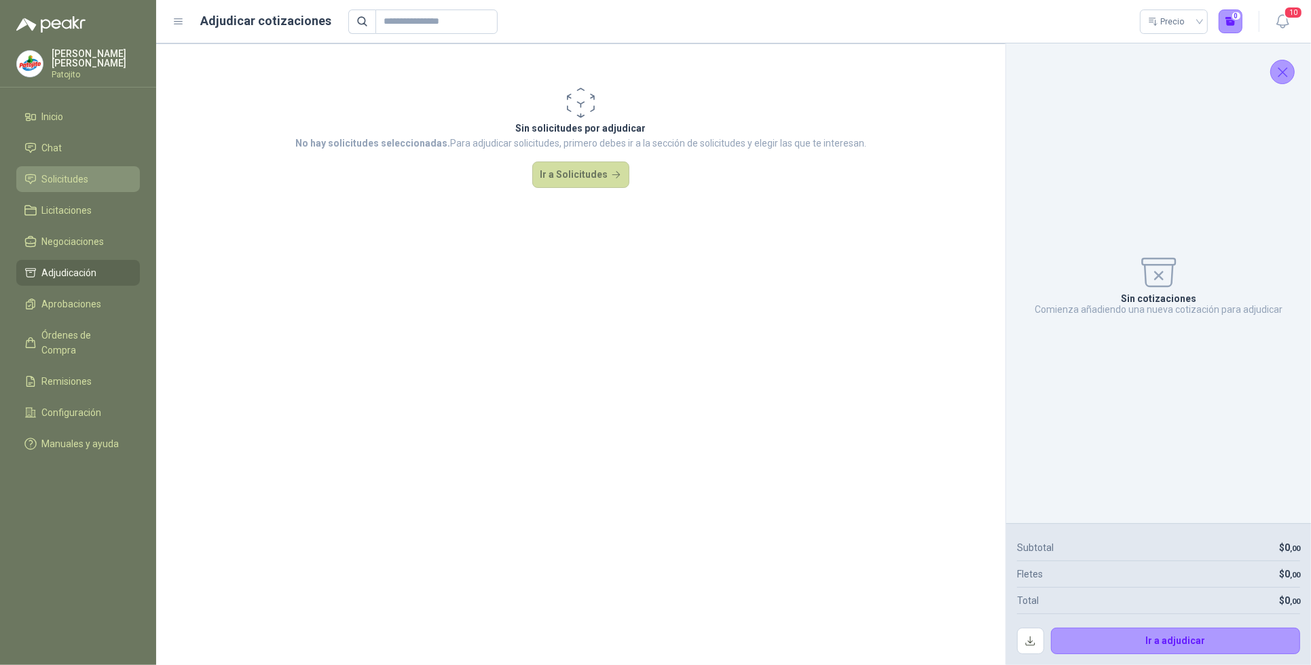
click at [82, 180] on span "Solicitudes" at bounding box center [65, 179] width 47 height 15
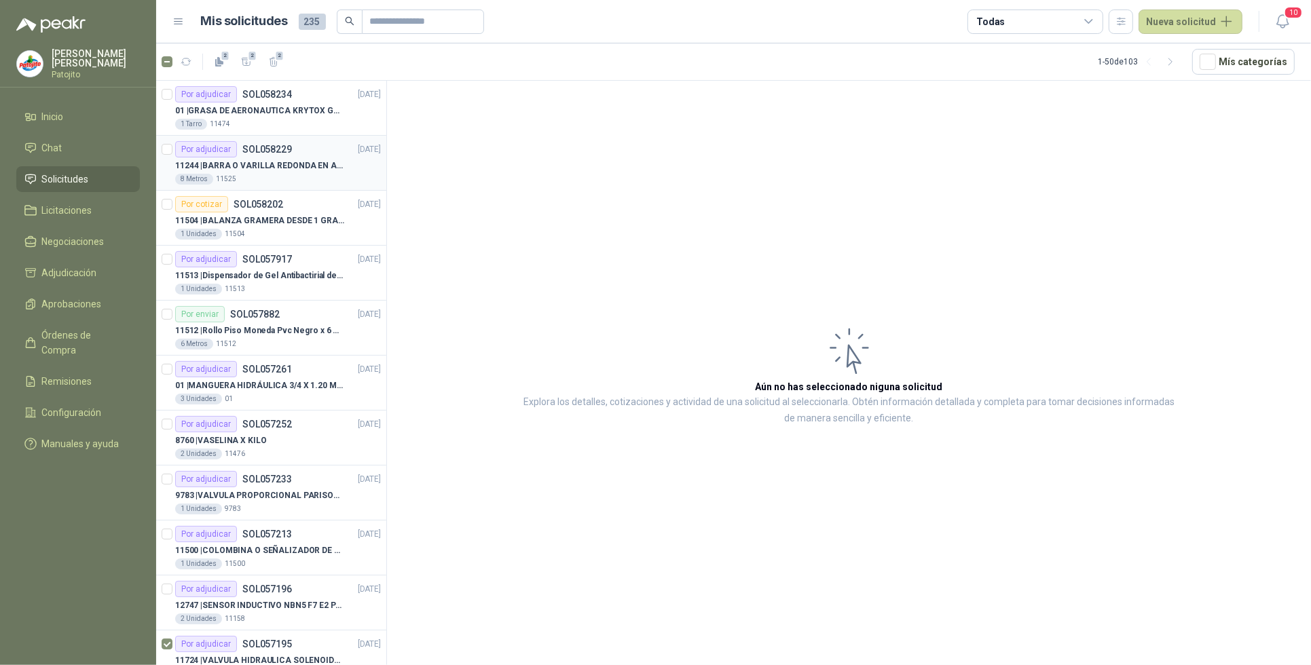
click at [252, 156] on div "Por adjudicar SOL058229" at bounding box center [233, 149] width 117 height 16
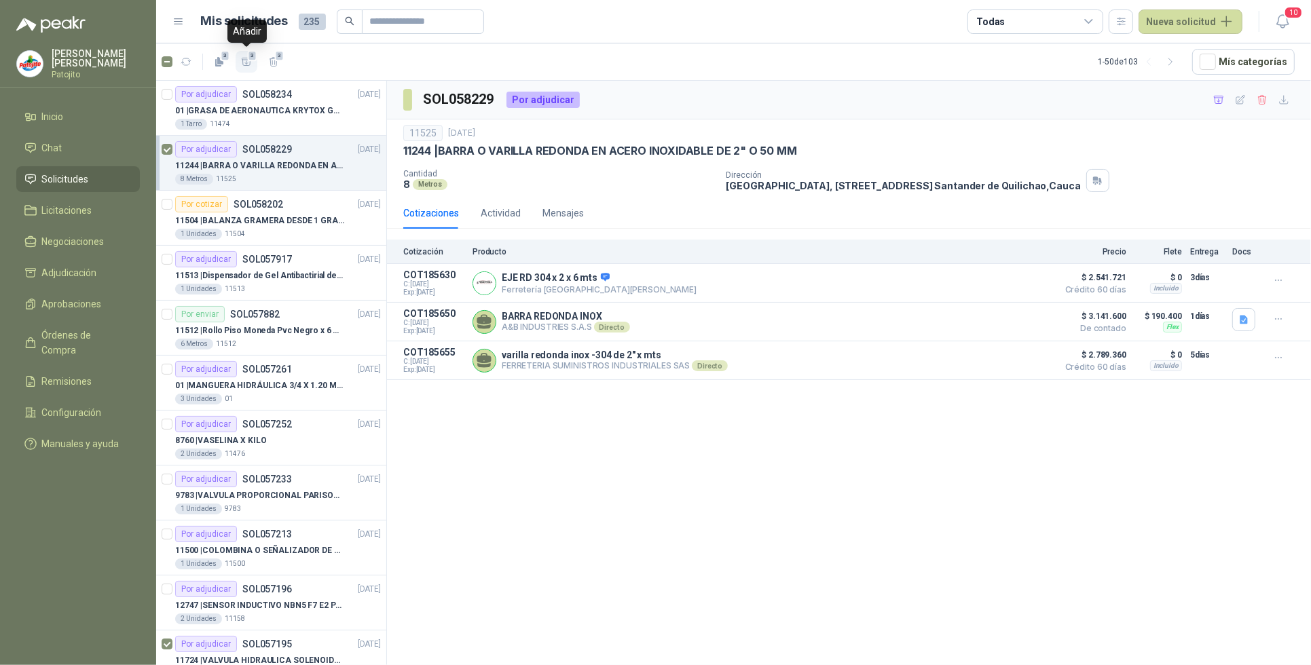
click at [246, 63] on icon "button" at bounding box center [247, 61] width 10 height 7
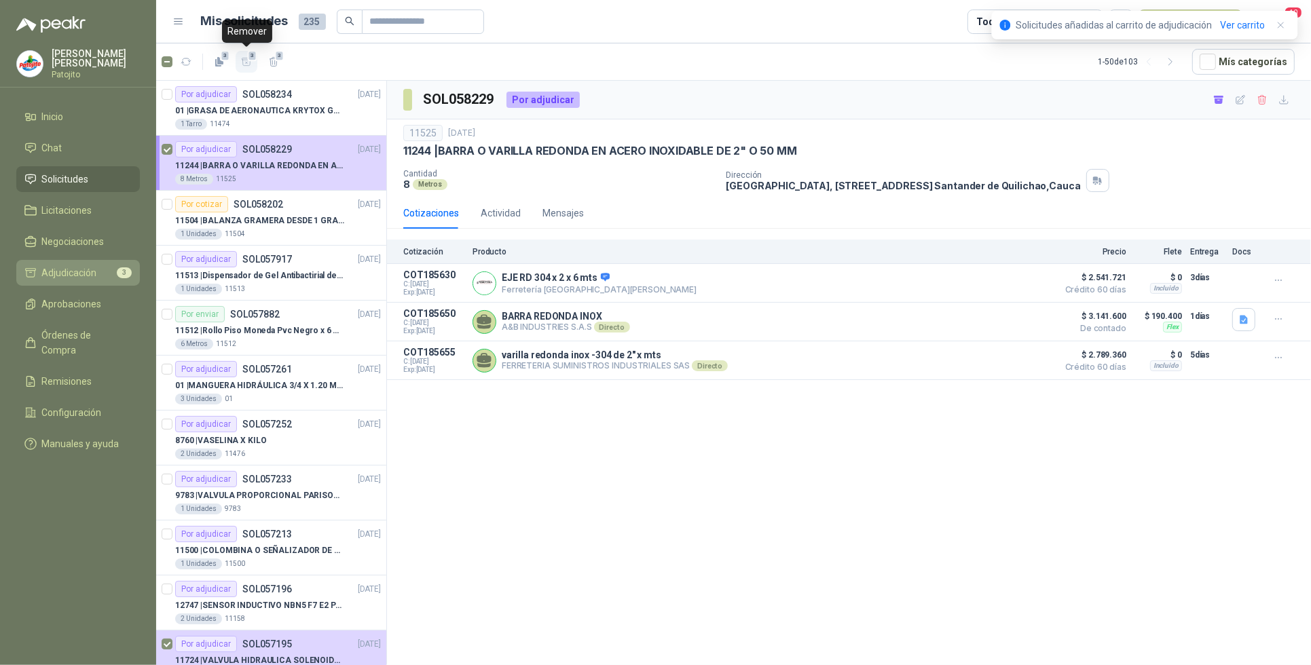
click at [85, 269] on span "Adjudicación" at bounding box center [69, 273] width 55 height 15
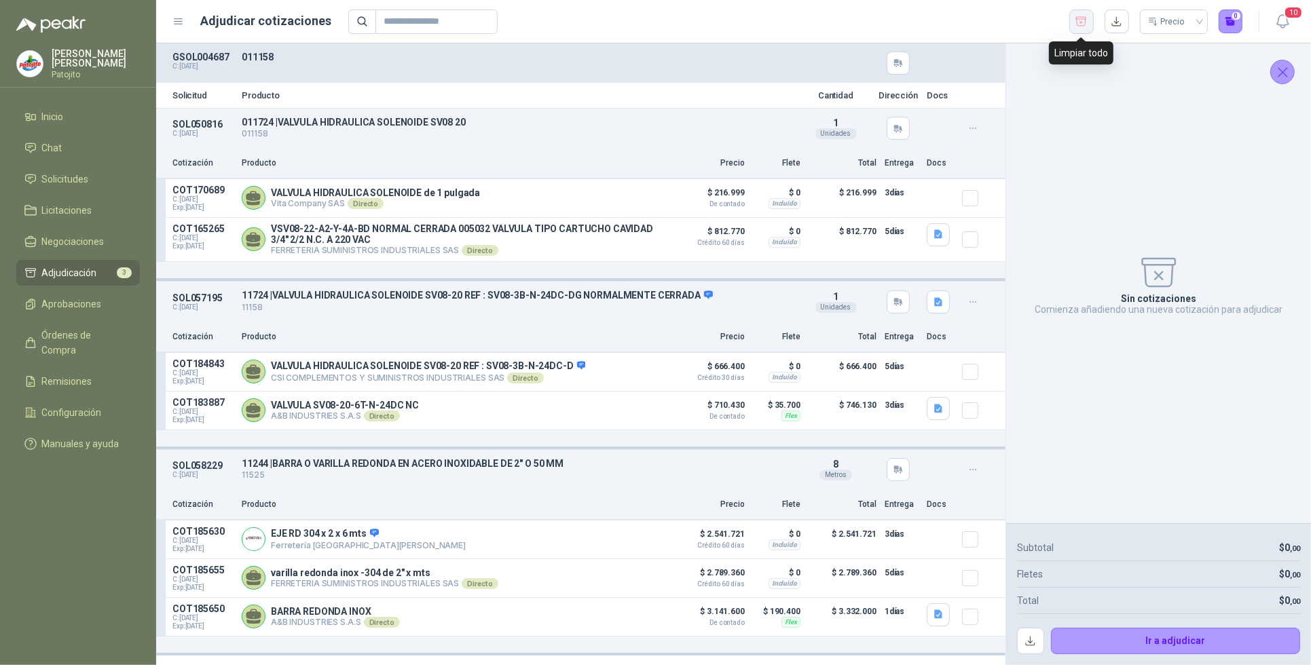
click at [1077, 15] on icon "button" at bounding box center [1081, 22] width 13 height 14
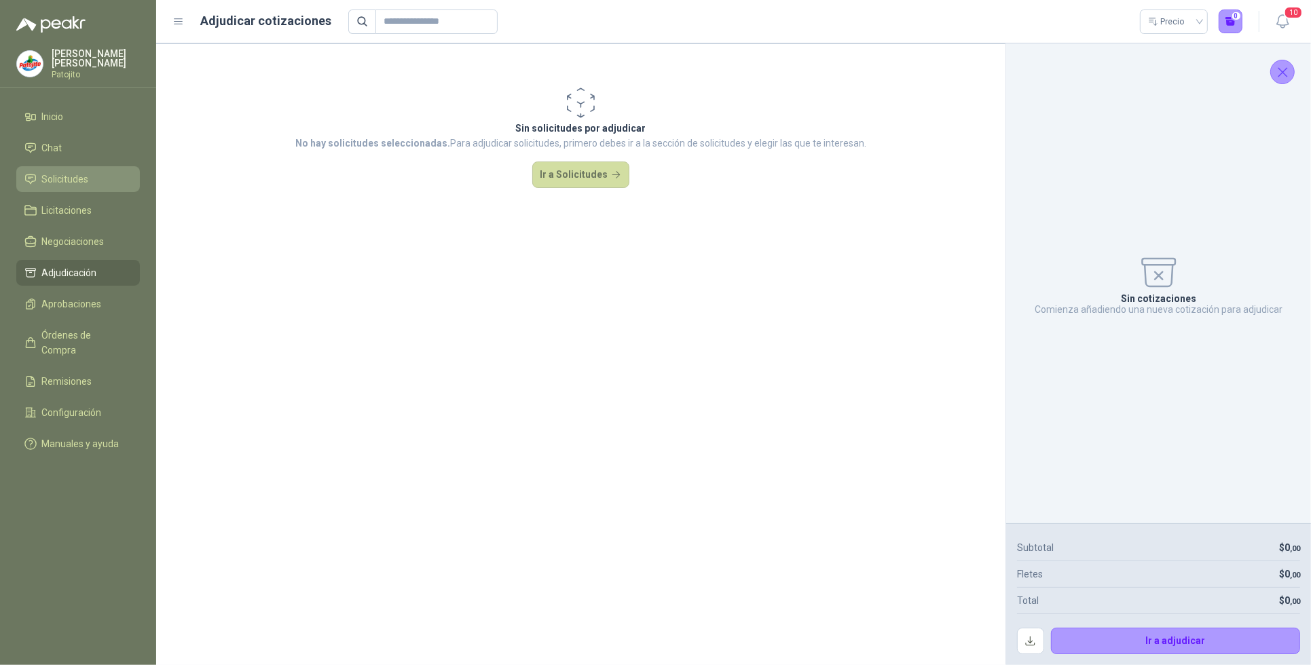
click at [77, 181] on span "Solicitudes" at bounding box center [65, 179] width 47 height 15
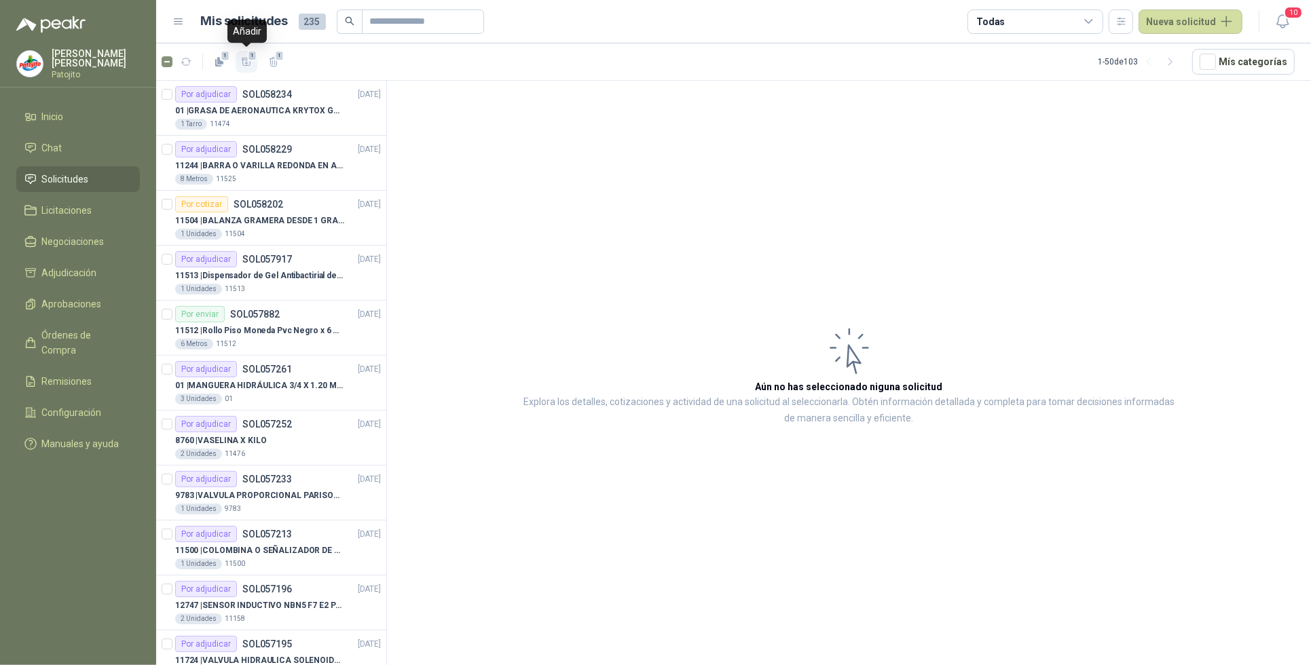
click at [242, 58] on icon "button" at bounding box center [247, 62] width 12 height 12
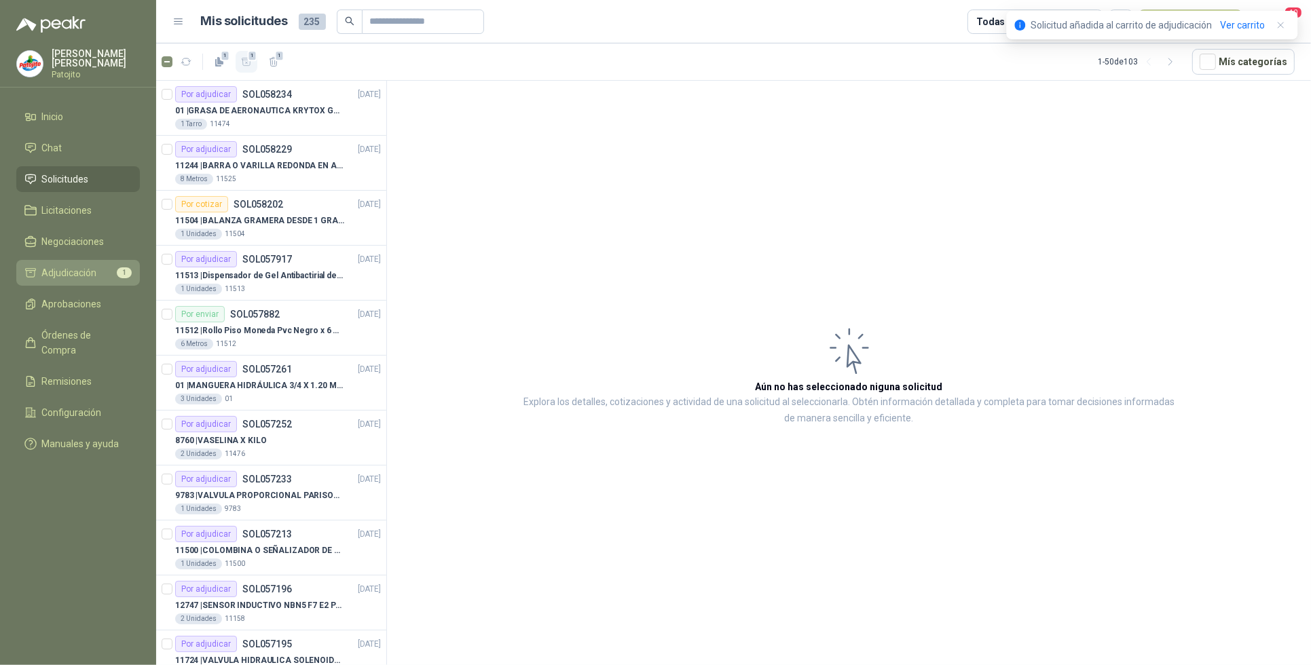
click at [112, 276] on li "Adjudicación 1" at bounding box center [77, 273] width 107 height 15
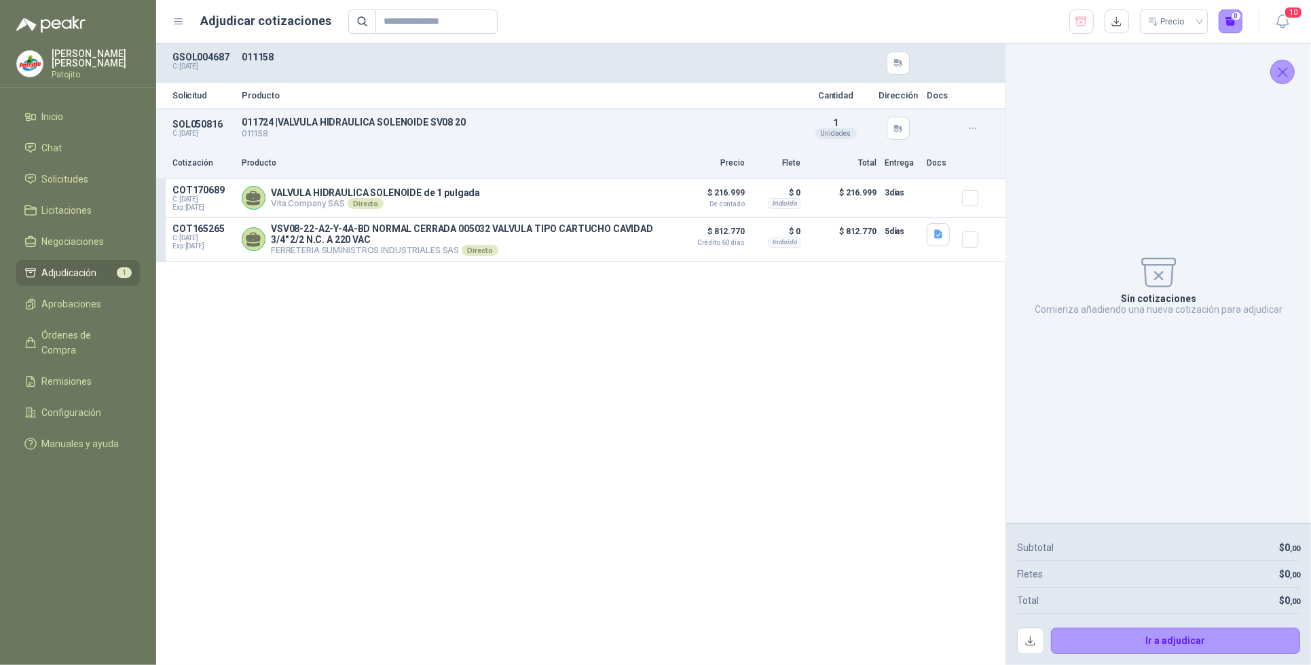
click at [86, 261] on link "Adjudicación 1" at bounding box center [78, 273] width 124 height 26
click at [1080, 22] on icon "button" at bounding box center [1081, 22] width 13 height 14
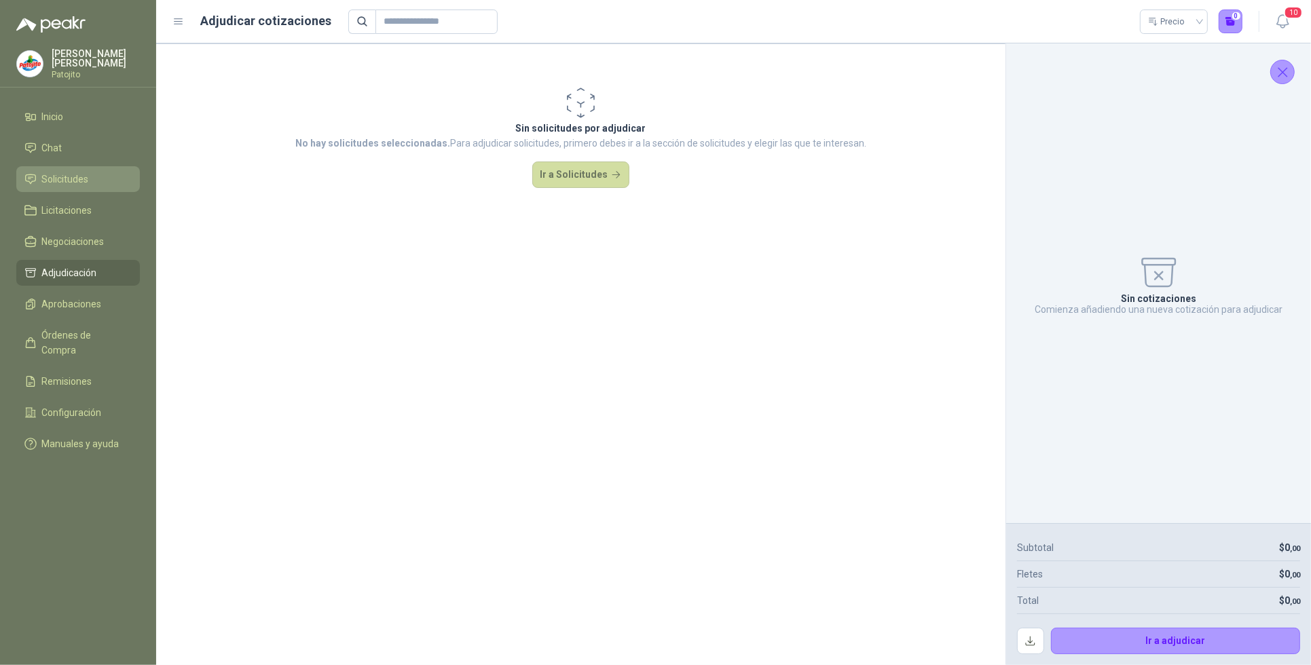
click at [106, 180] on li "Solicitudes" at bounding box center [77, 179] width 107 height 15
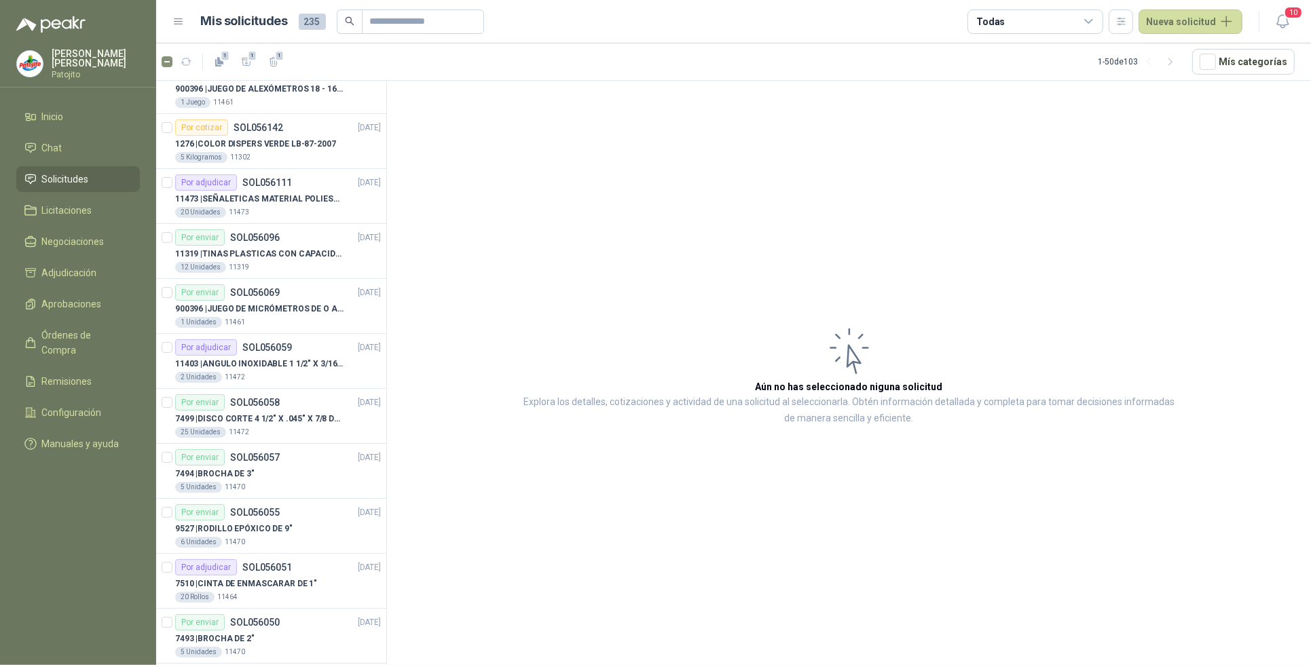
scroll to position [2186, 0]
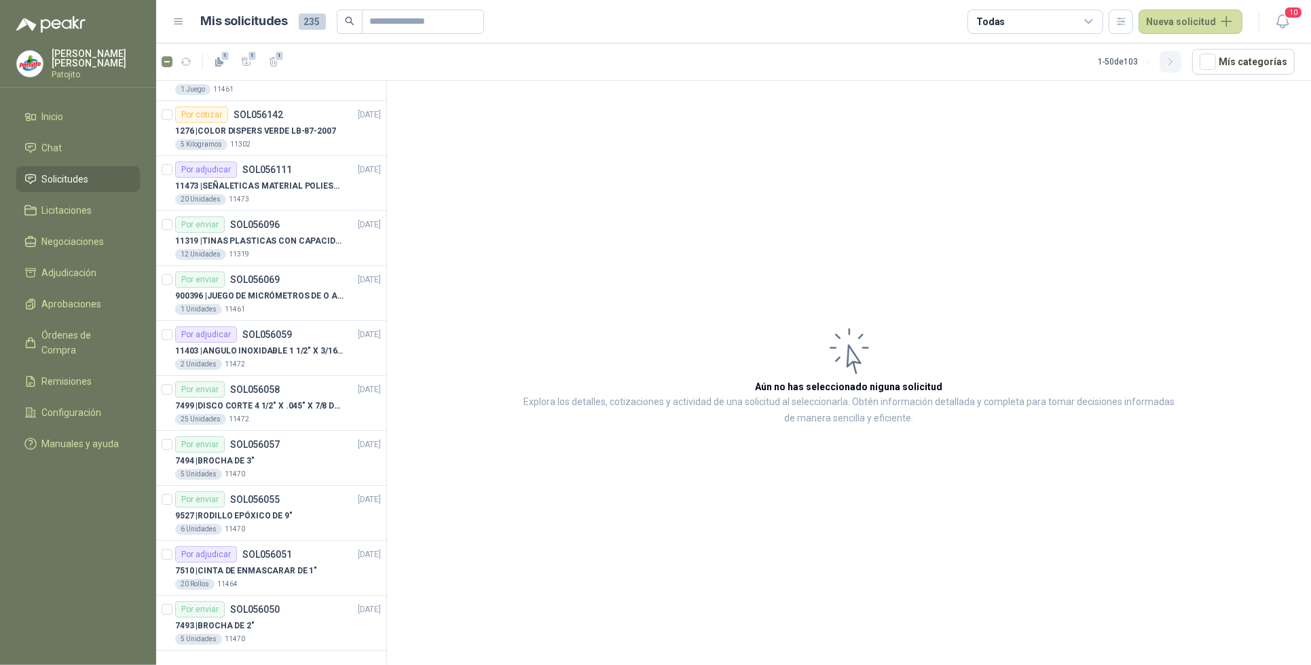
click at [1169, 65] on button "button" at bounding box center [1171, 62] width 22 height 22
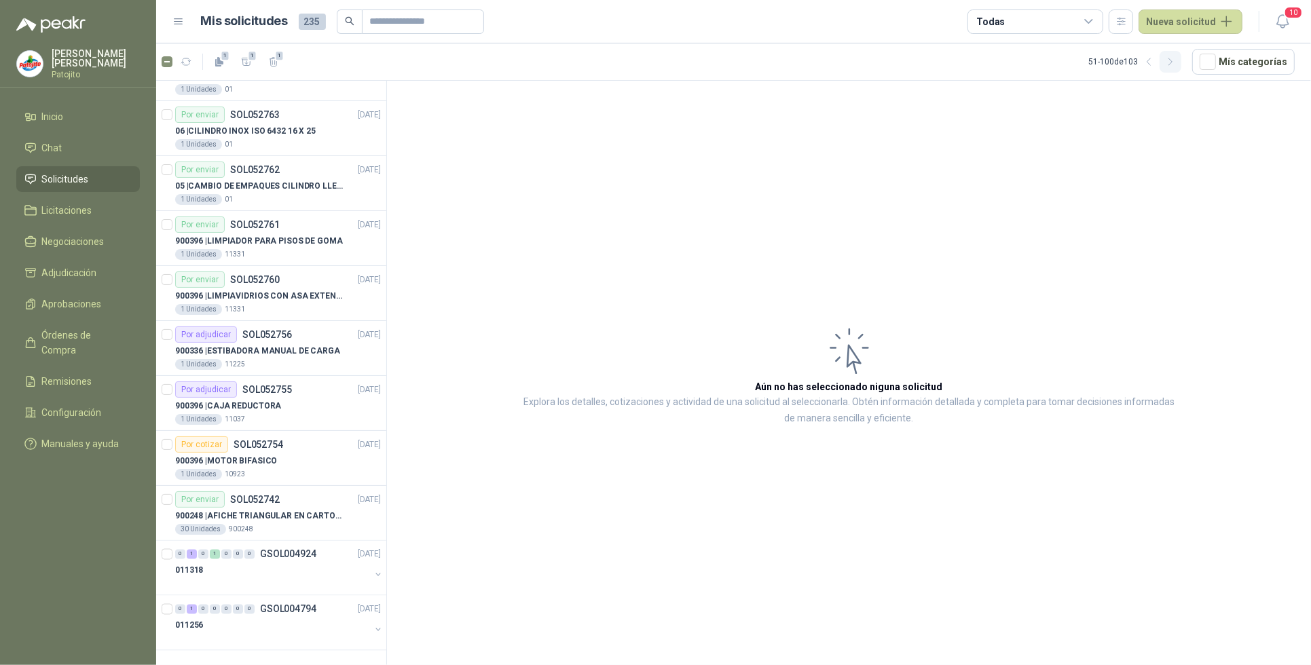
click at [1173, 58] on icon "button" at bounding box center [1171, 62] width 12 height 12
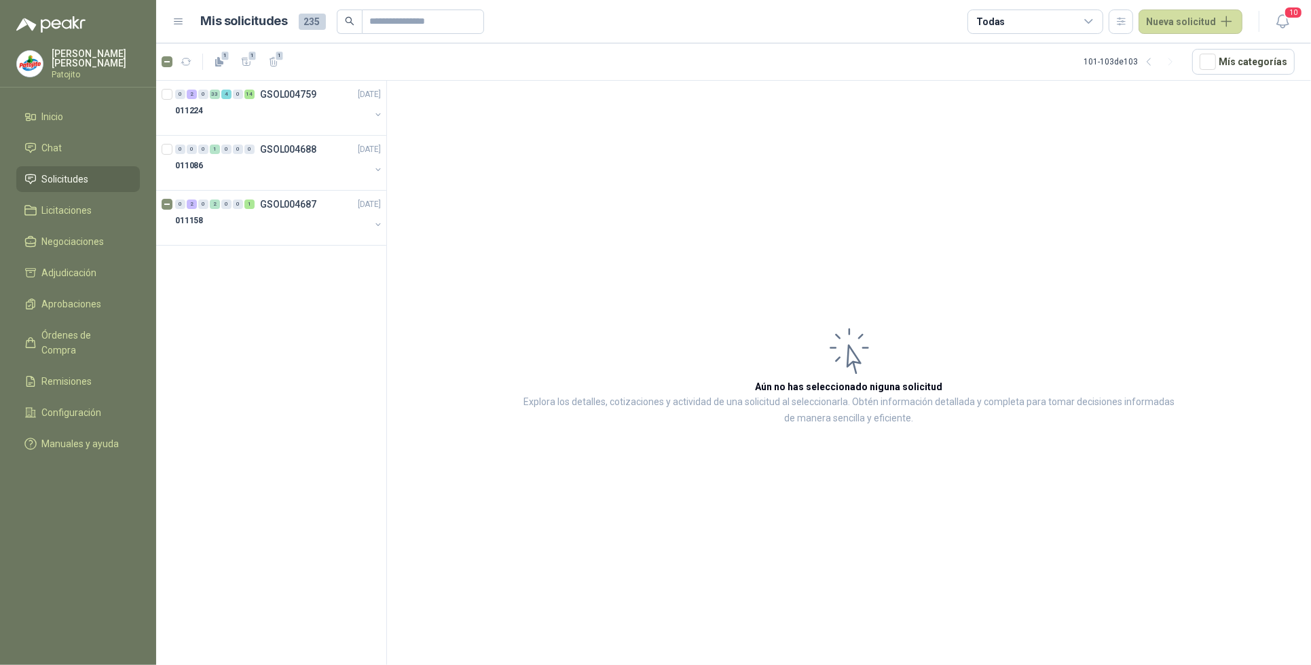
scroll to position [0, 0]
click at [300, 321] on div "0 2 0 33 4 0 14 GSOL004759 [DATE] 011224 0 0 0 1 0 0 0 GSOL004688 [DATE] 011086…" at bounding box center [271, 375] width 231 height 589
click at [137, 174] on link "Solicitudes" at bounding box center [78, 179] width 124 height 26
click at [1152, 60] on icon "button" at bounding box center [1149, 62] width 12 height 12
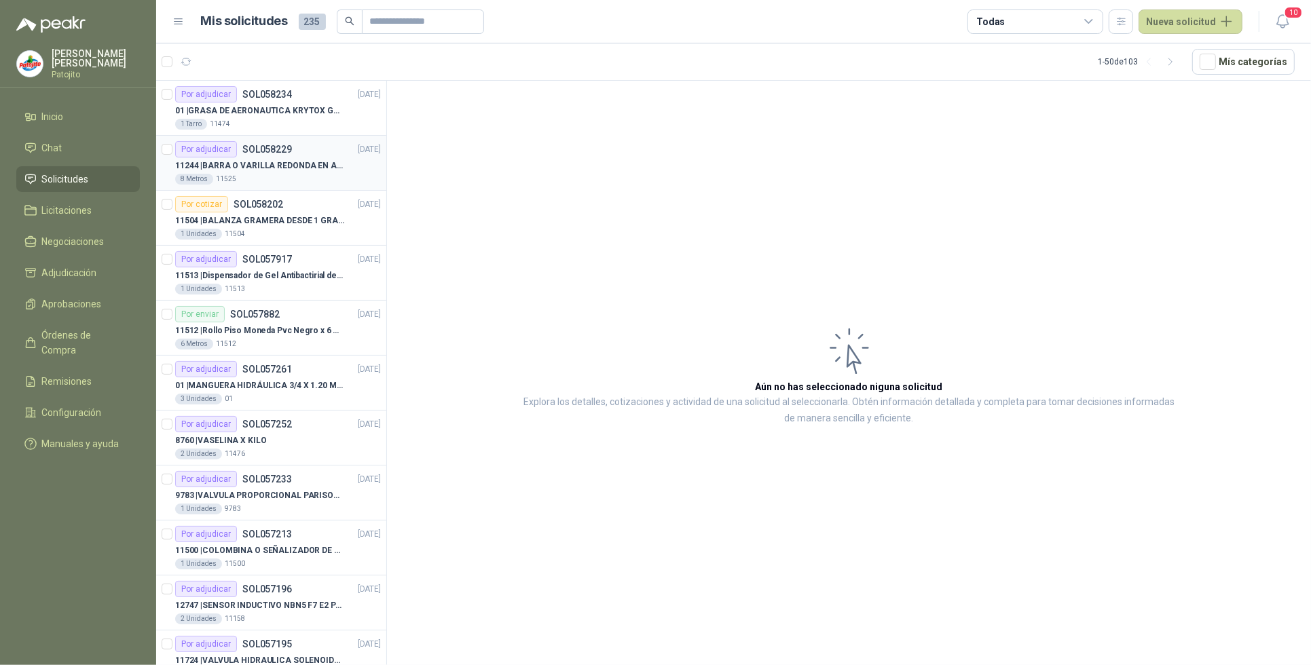
click at [246, 172] on p "11244 | BARRA O VARILLA REDONDA EN ACERO INOXIDABLE DE 2" O 50 MM" at bounding box center [259, 166] width 169 height 13
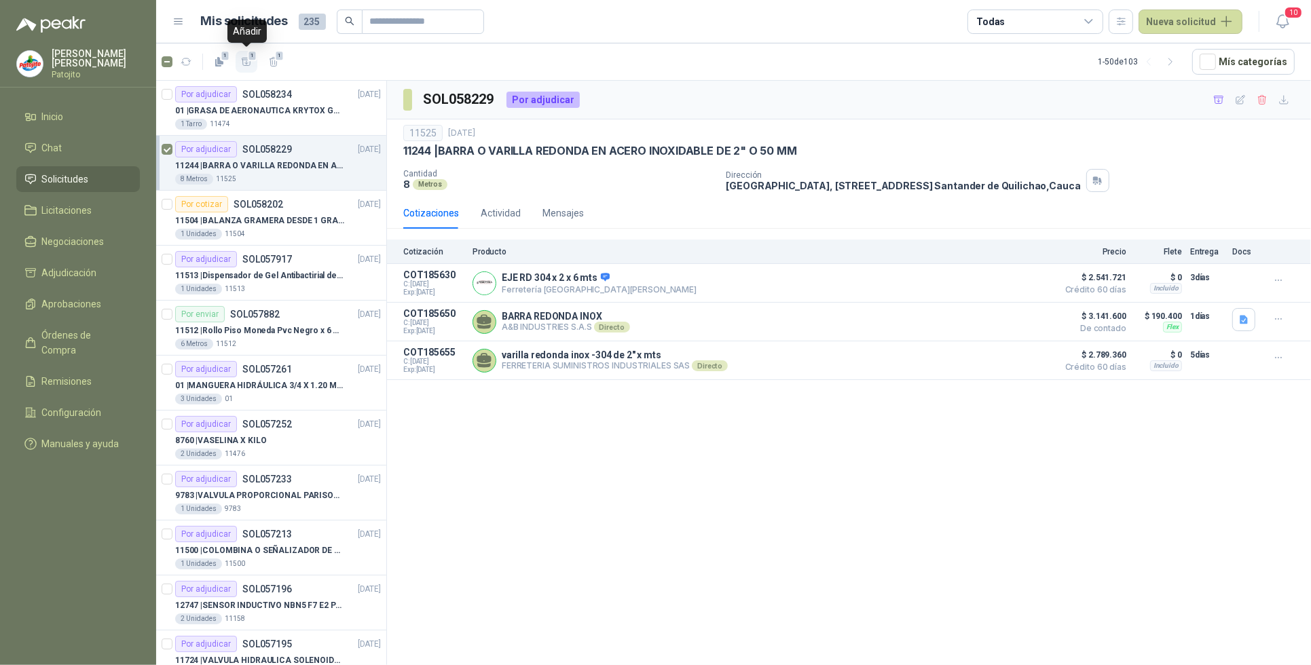
click at [246, 60] on icon "button" at bounding box center [247, 62] width 12 height 12
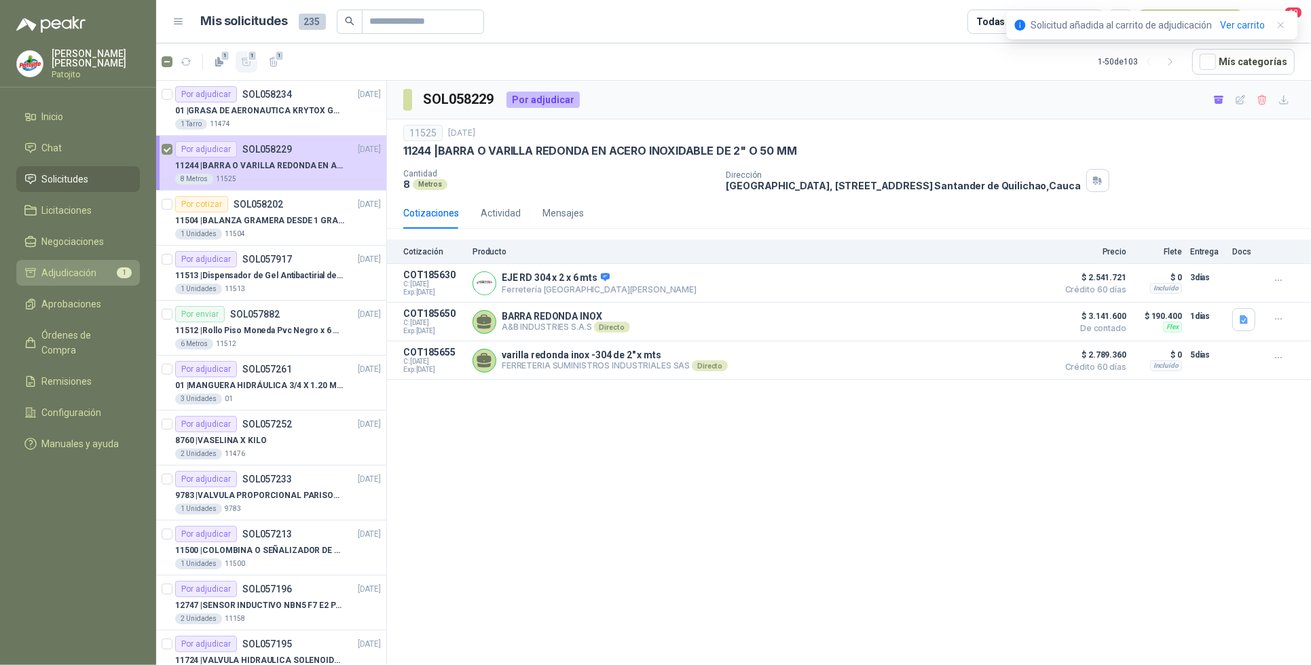
click at [84, 266] on span "Adjudicación" at bounding box center [69, 273] width 55 height 15
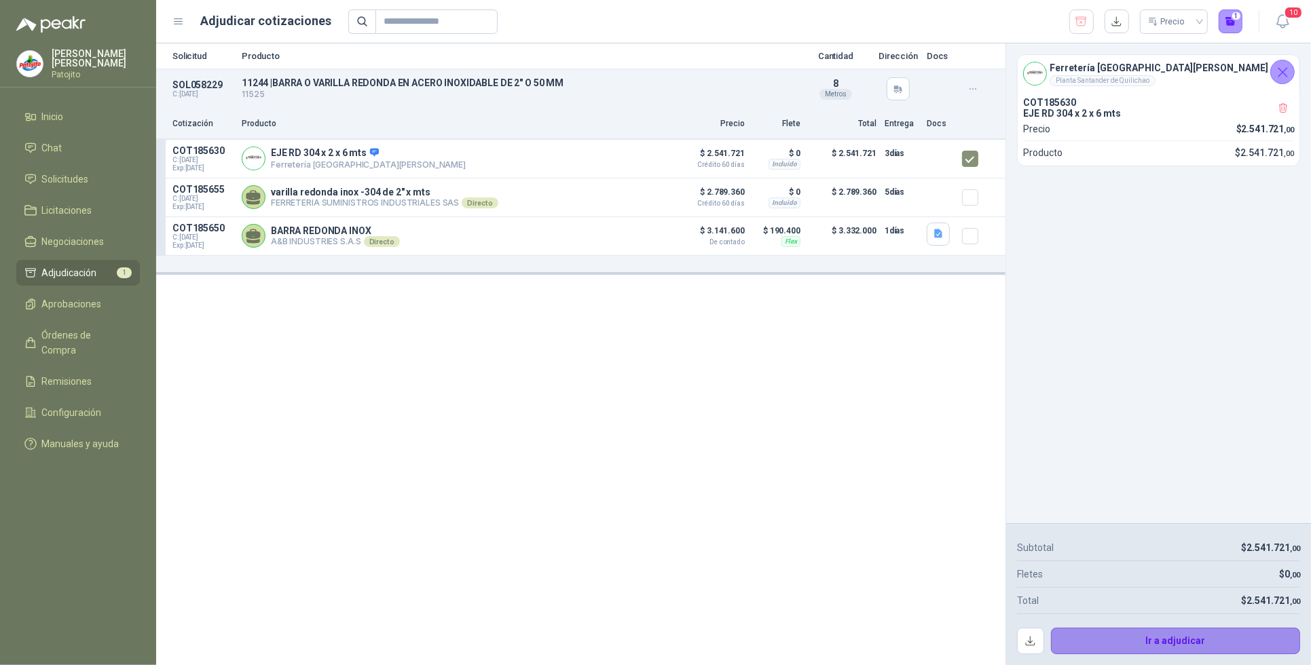
click at [1165, 637] on button "Ir a adjudicar" at bounding box center [1176, 641] width 250 height 27
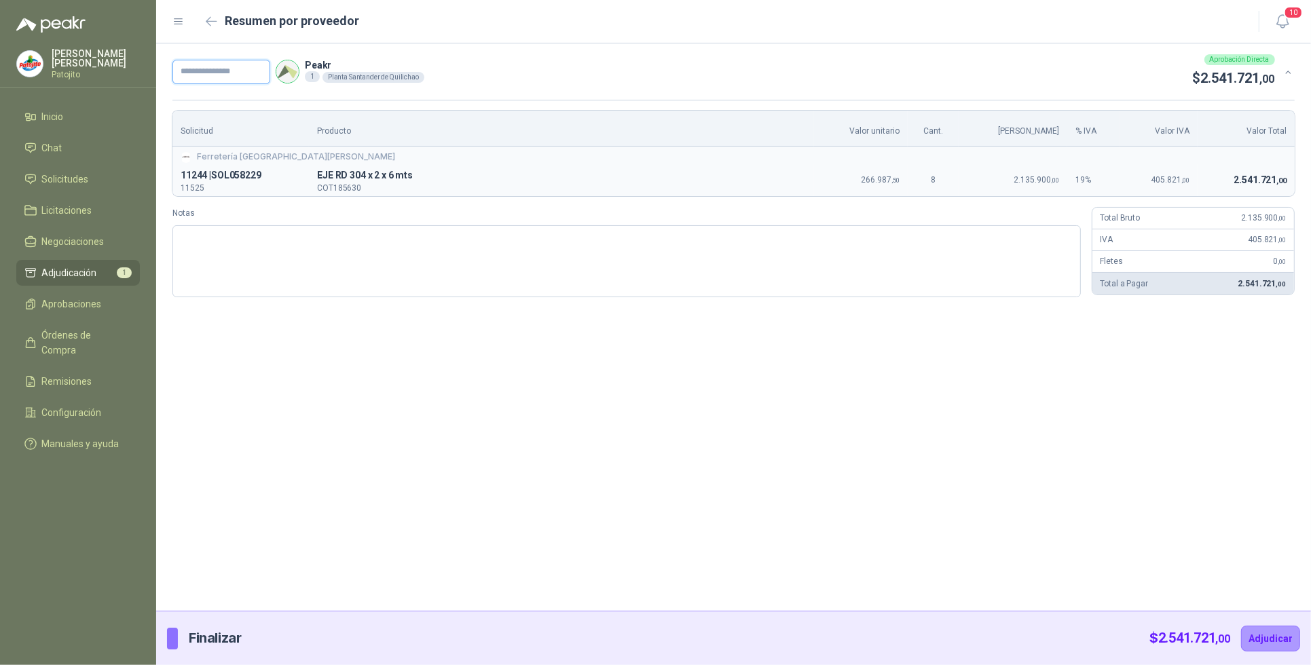
click at [225, 69] on input "text" at bounding box center [221, 72] width 98 height 24
type input "*****"
click at [293, 229] on textarea "Notas" at bounding box center [626, 261] width 909 height 72
type textarea "*"
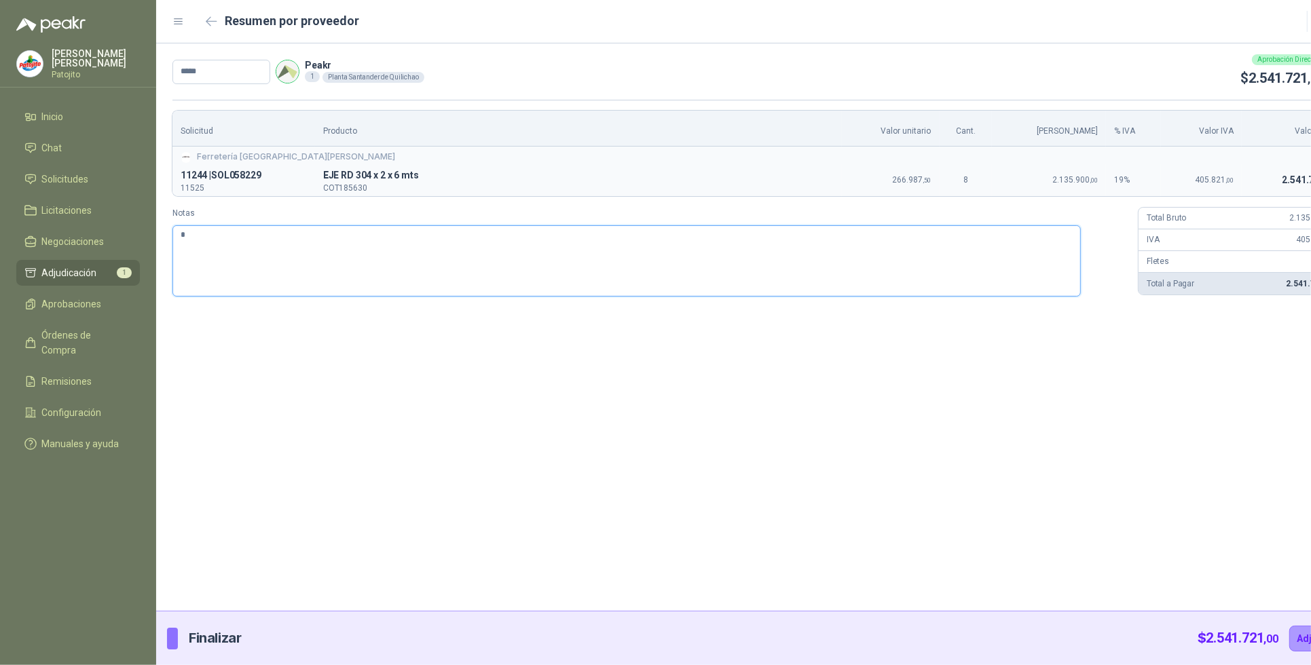
type textarea "**"
type textarea "***"
type textarea "*****"
type textarea "******"
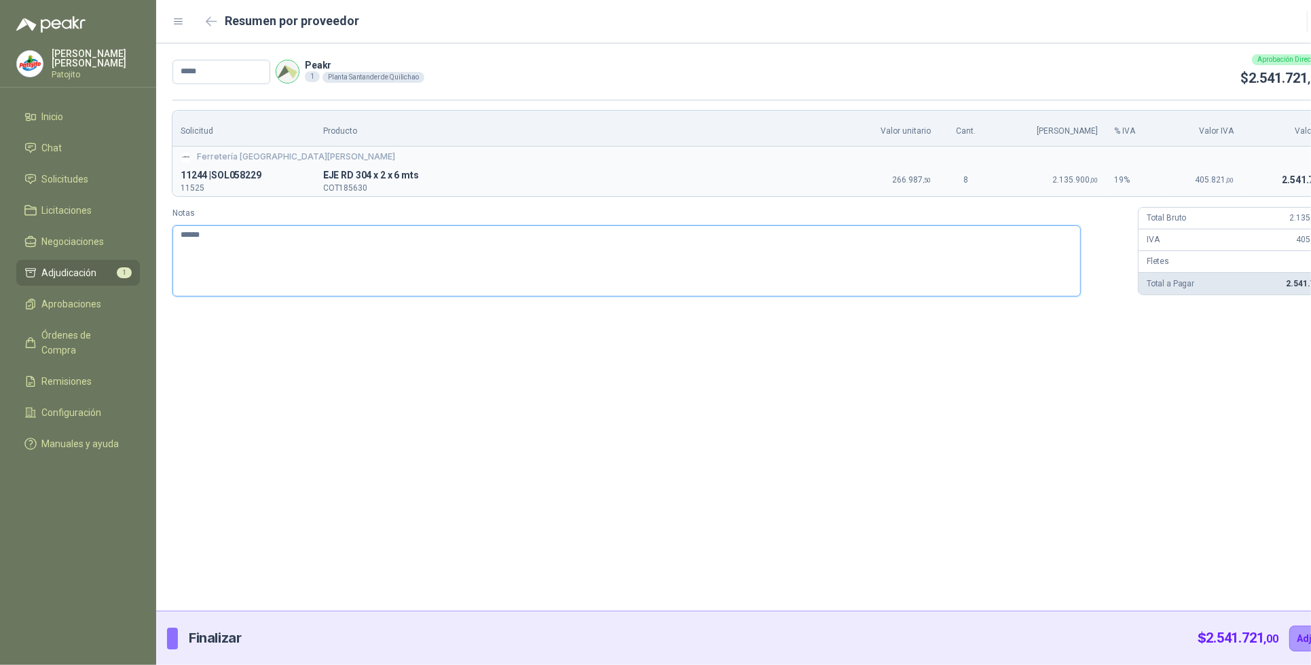
type textarea "*******"
type textarea "********"
type textarea "*******"
type textarea "********"
type textarea "*********"
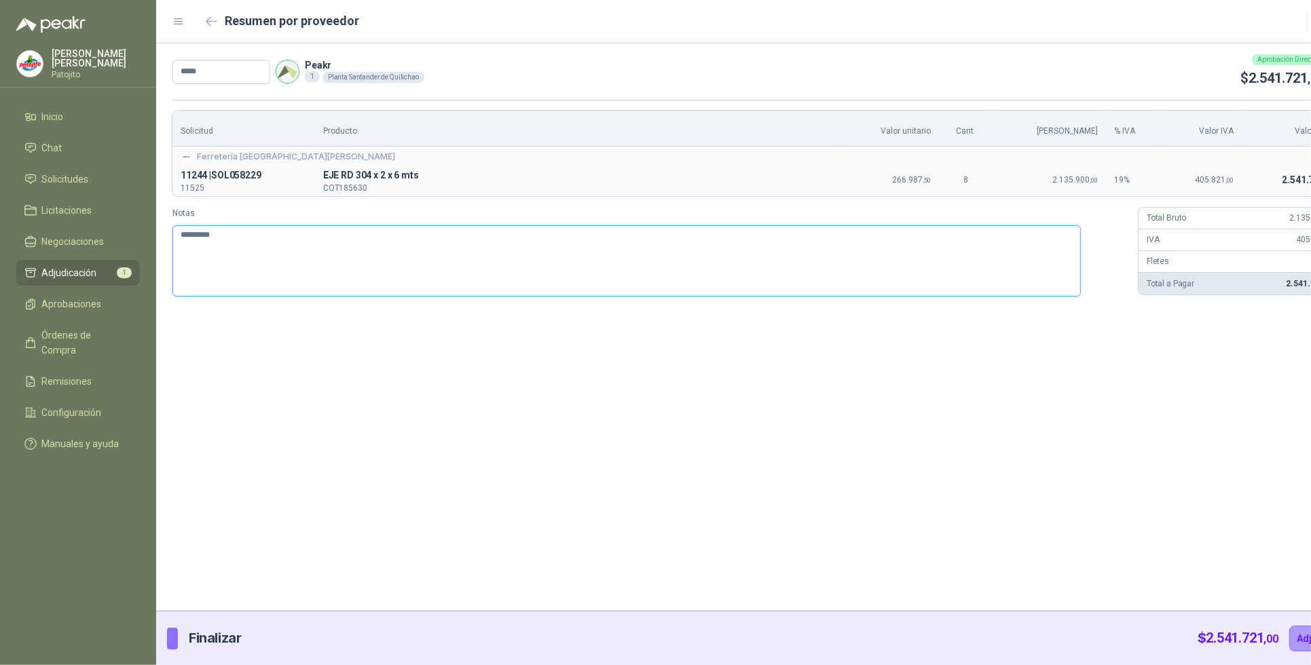
type textarea "*********"
type textarea "**********"
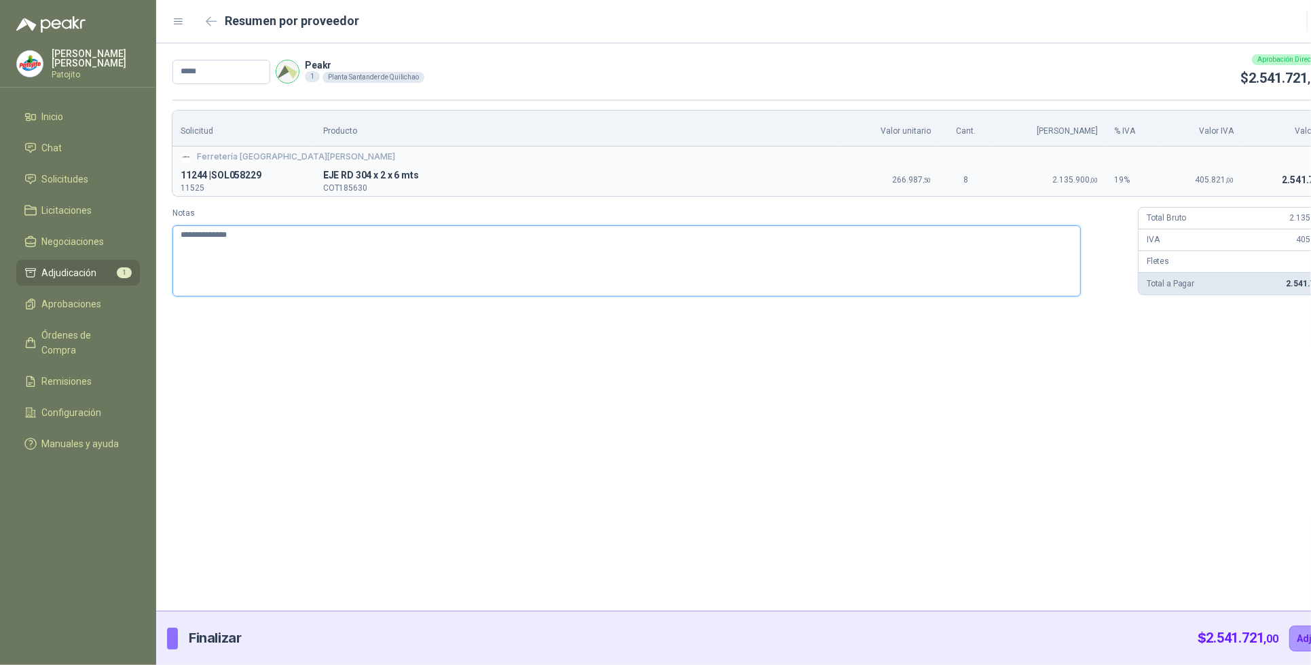
type textarea "**********"
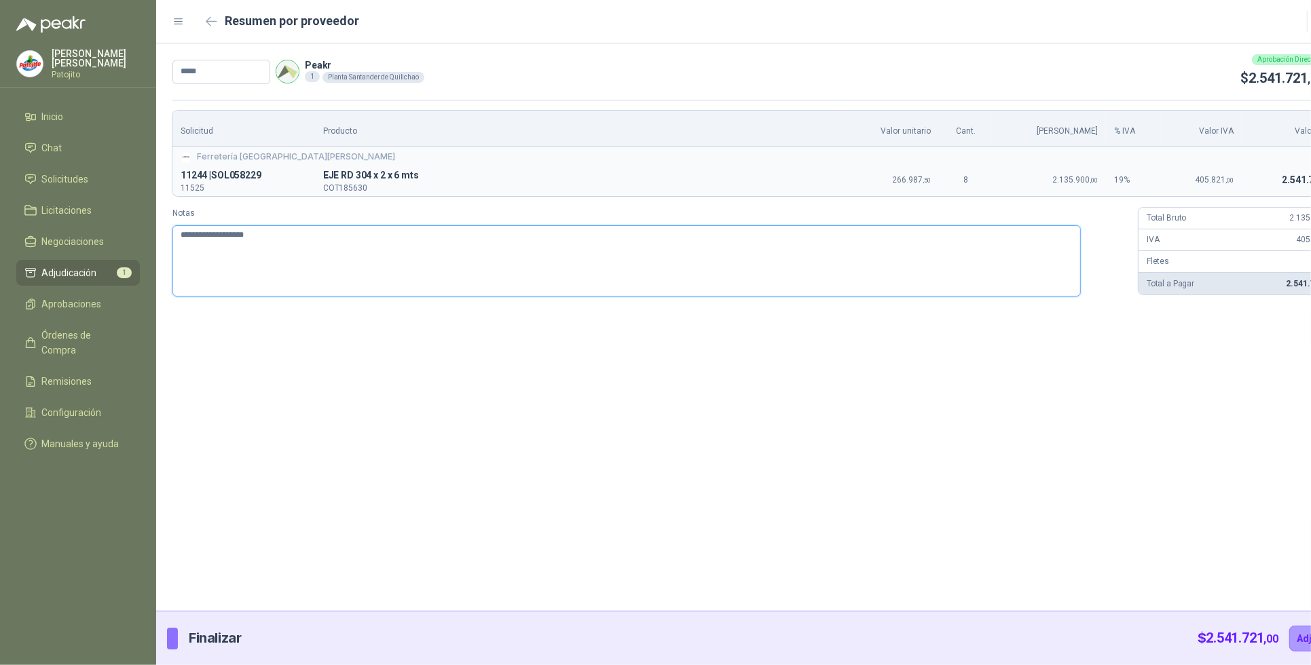
type textarea "**********"
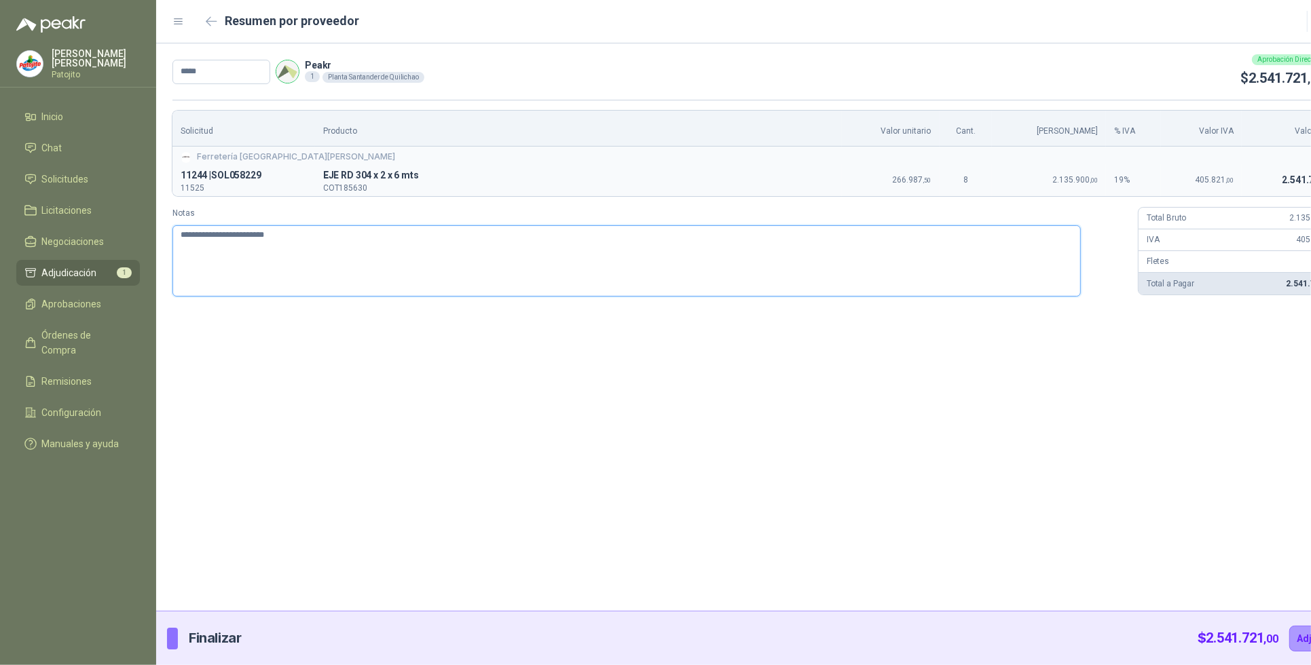
type textarea "**********"
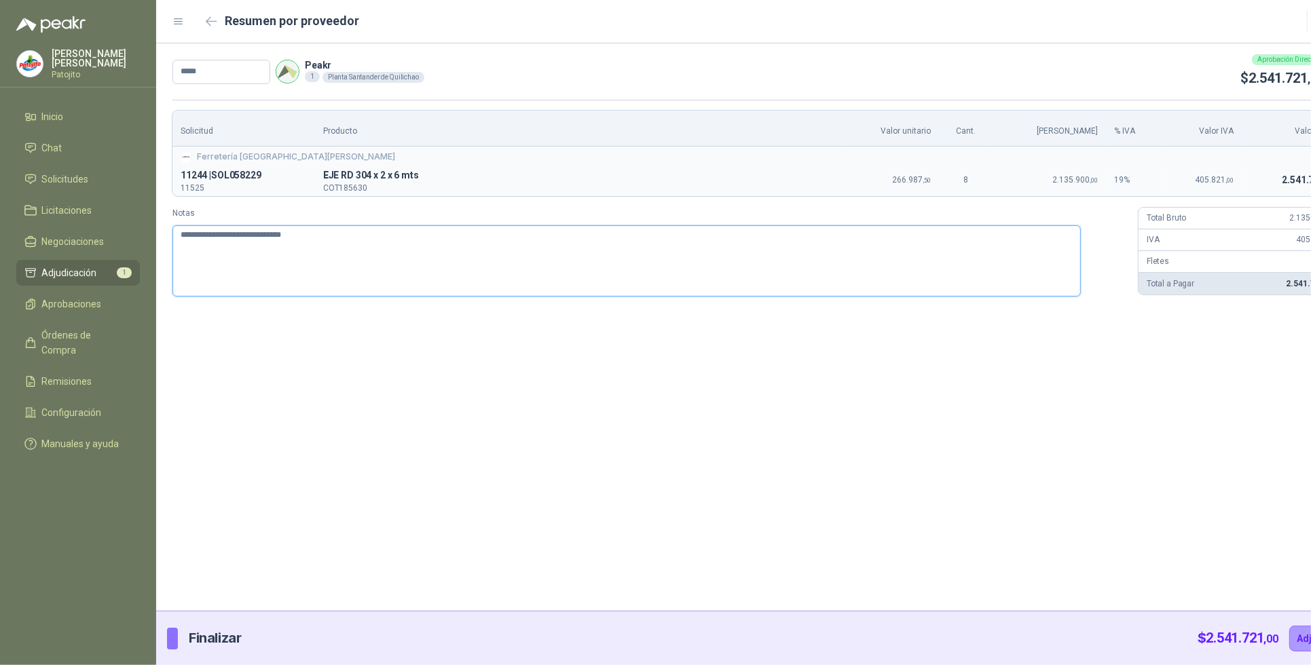
type textarea "**********"
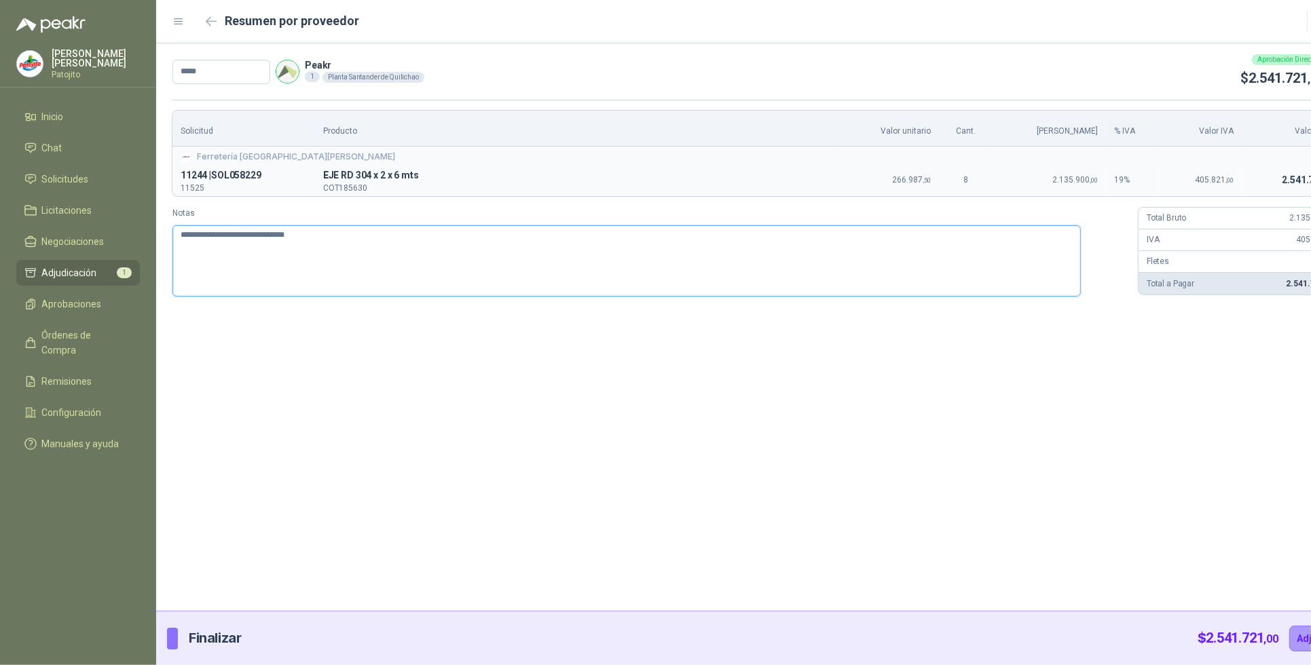
type textarea "**********"
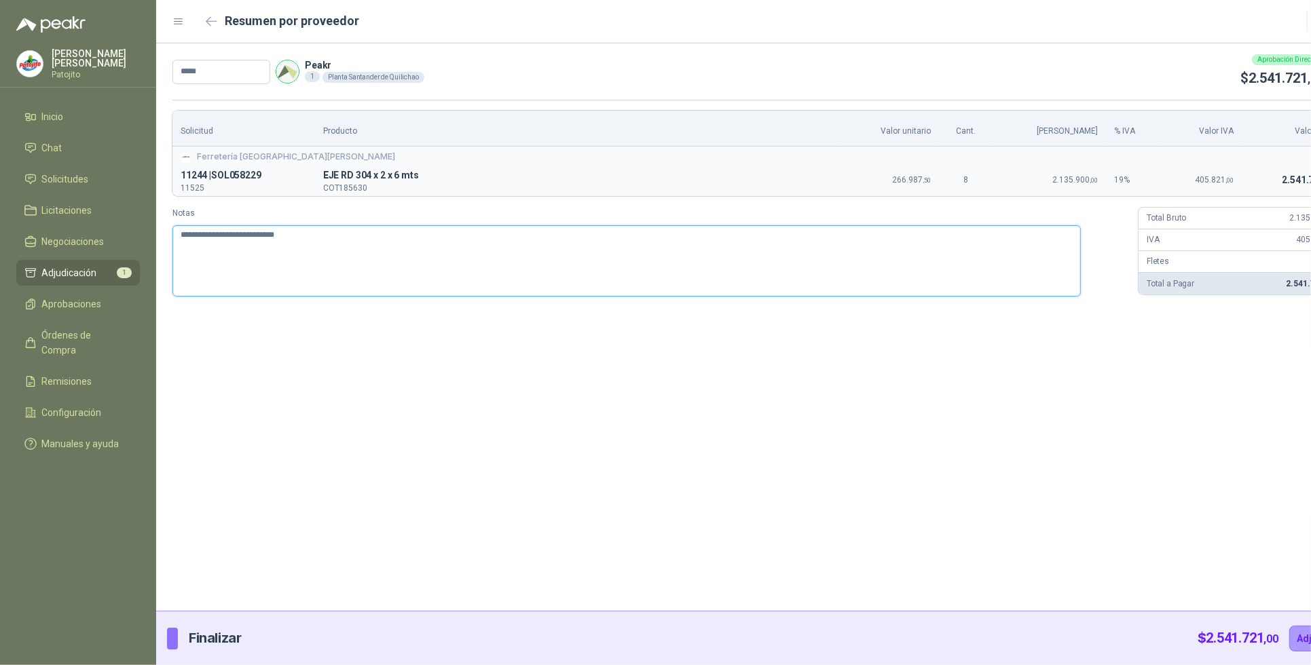
type textarea "**********"
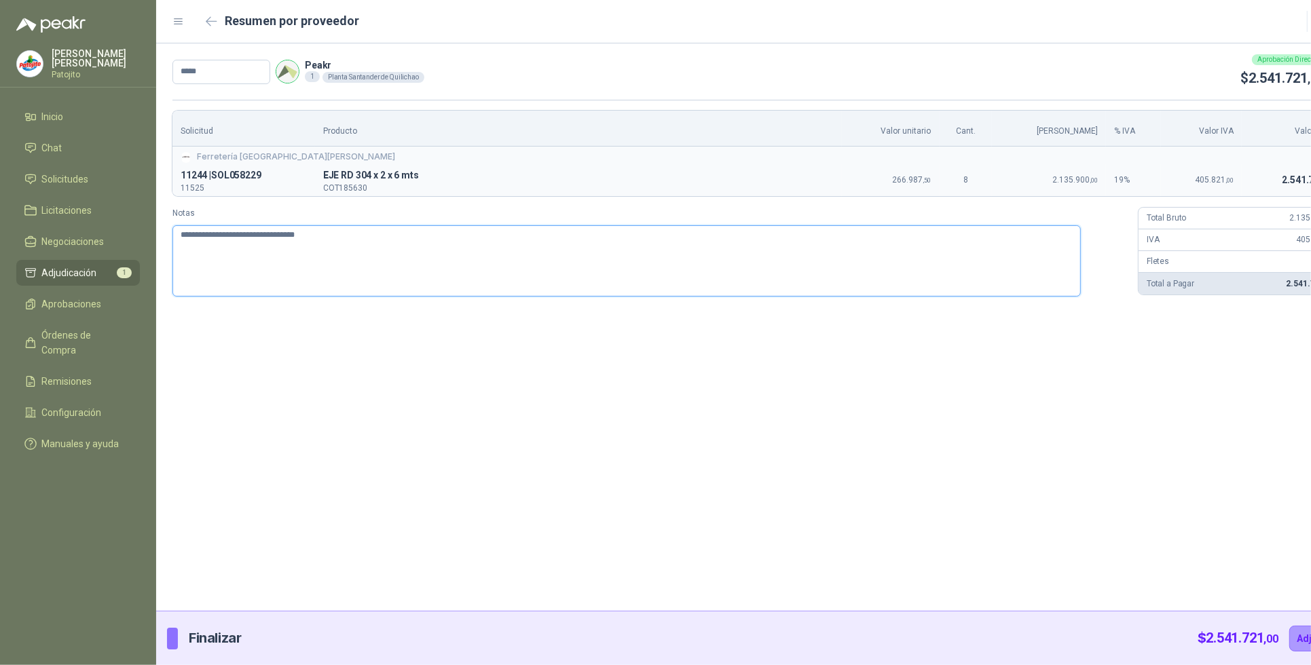
type textarea "**********"
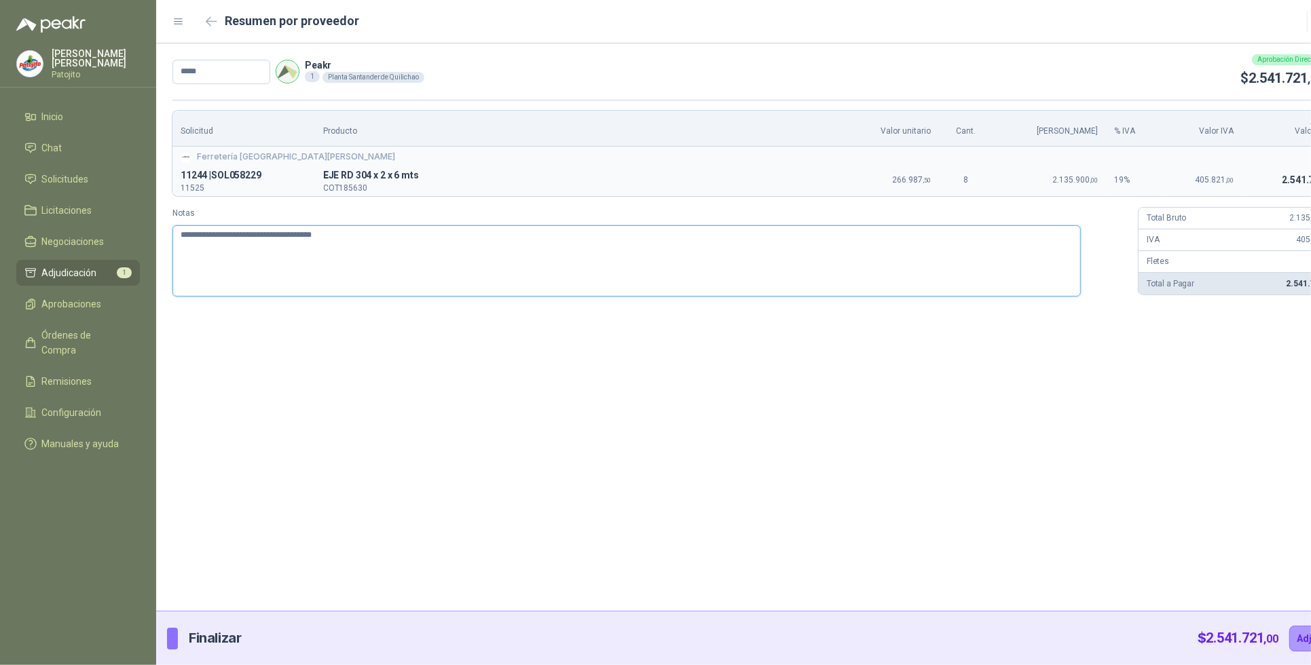
type textarea "**********"
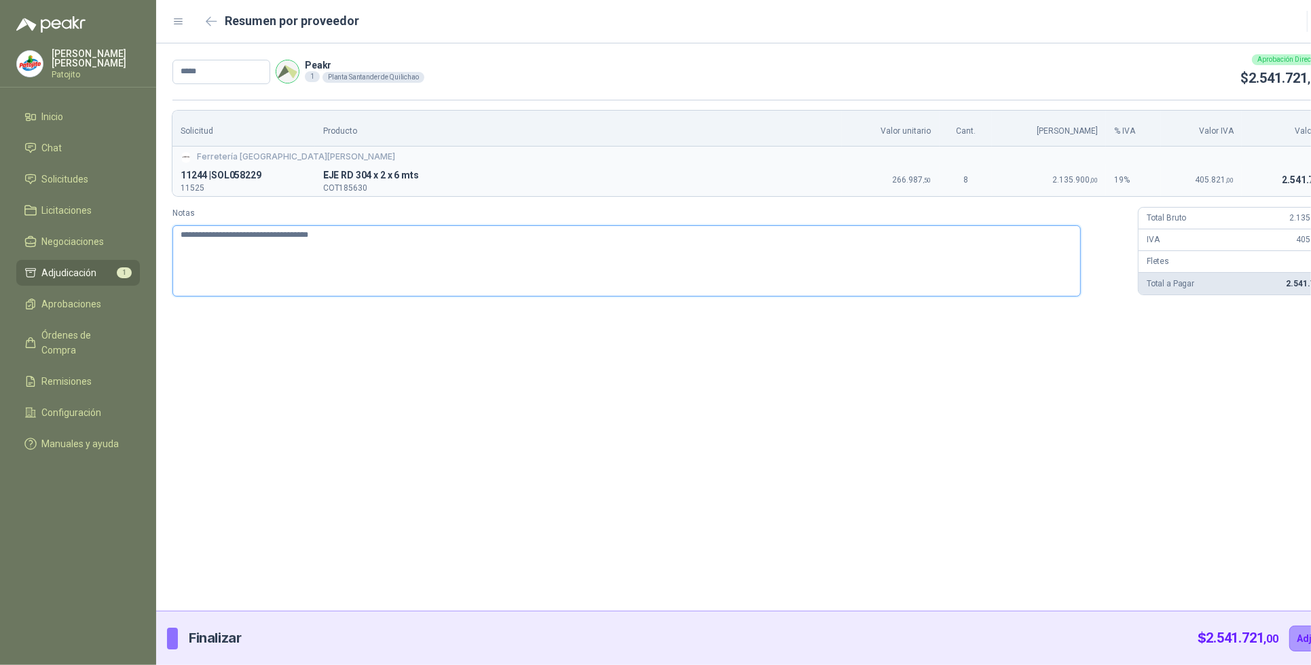
type textarea "**********"
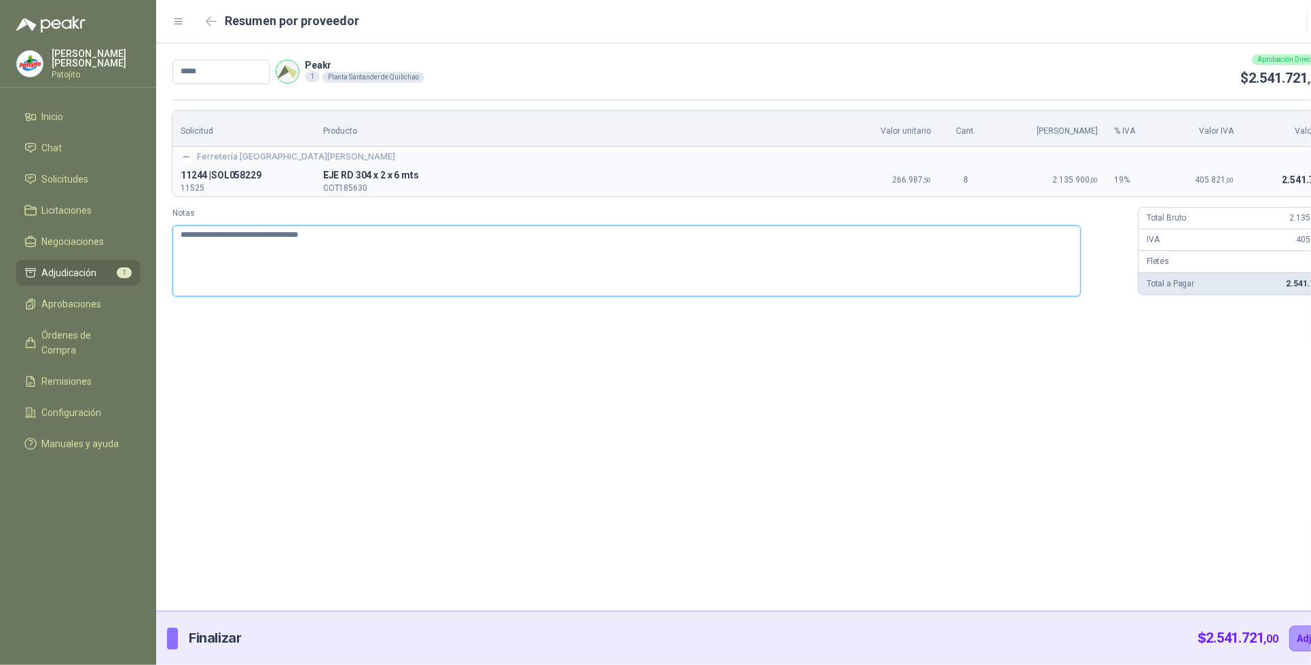
type textarea "**********"
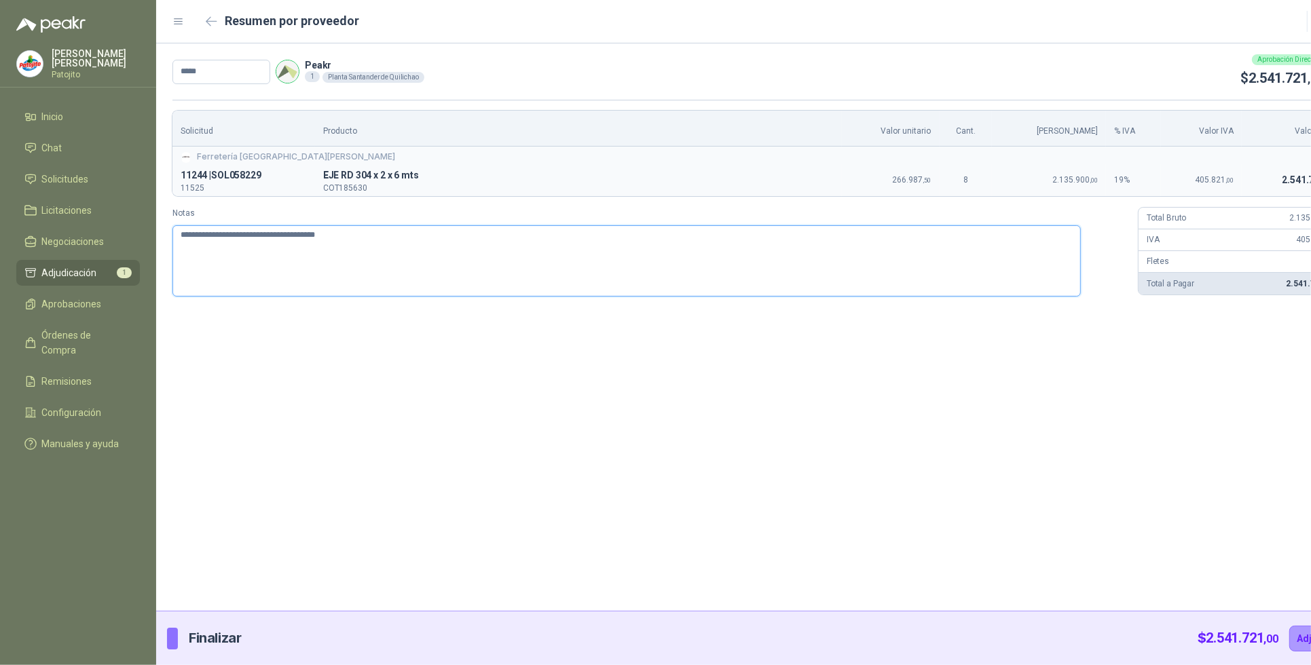
type textarea "**********"
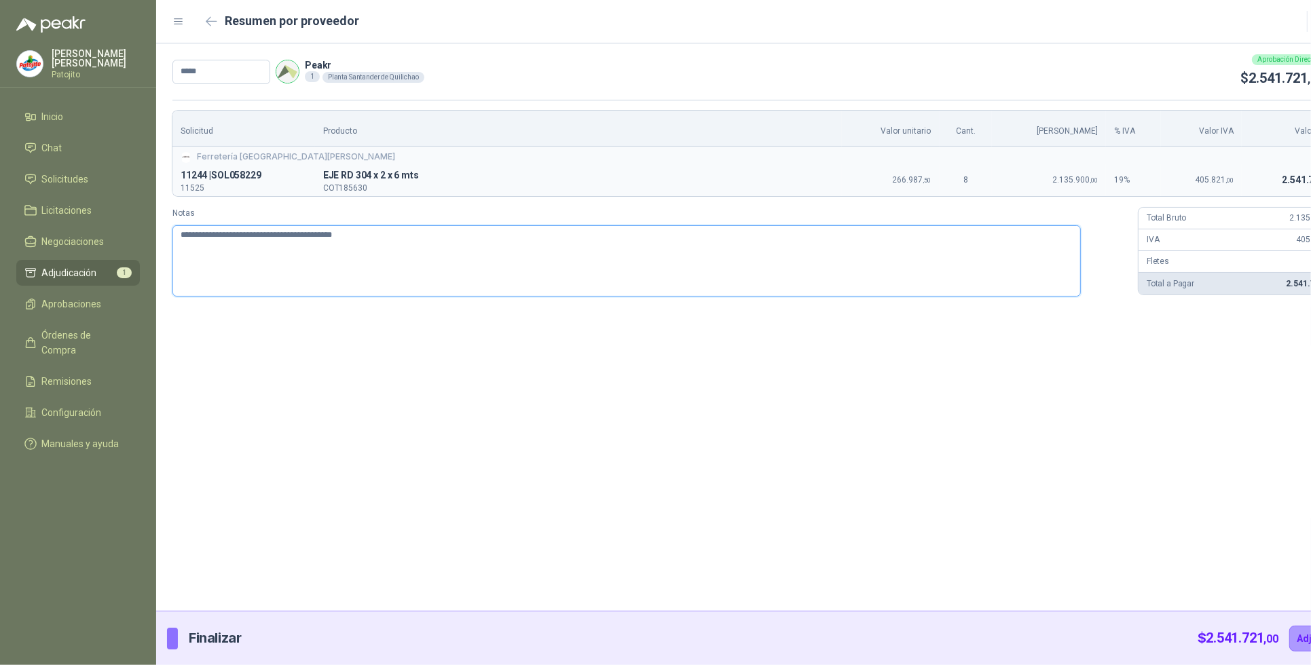
type textarea "**********"
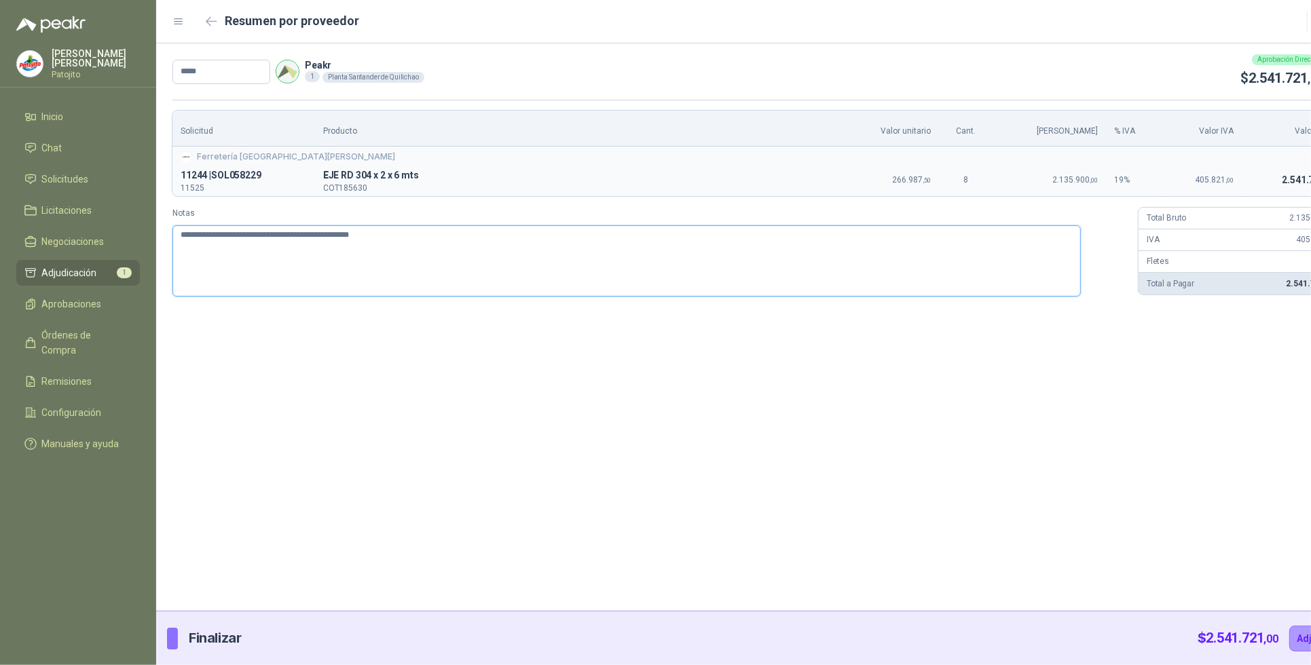
click at [267, 233] on textarea "**********" at bounding box center [626, 260] width 909 height 71
type textarea "**********"
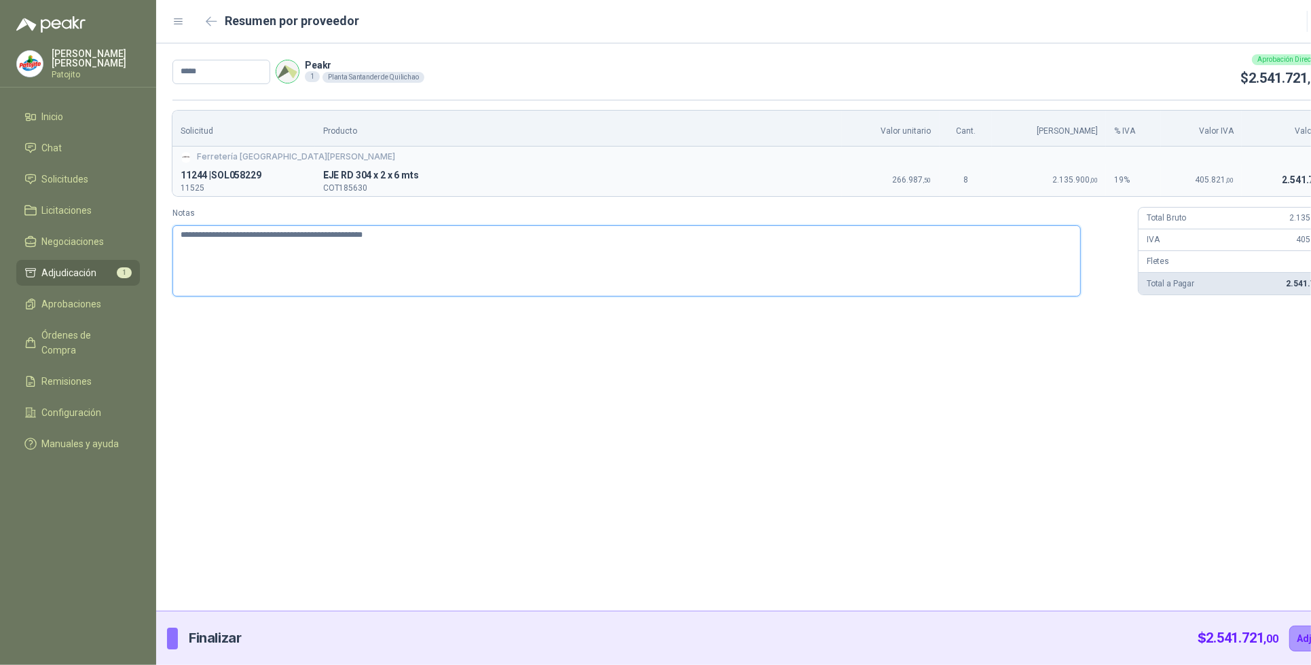
type textarea "**********"
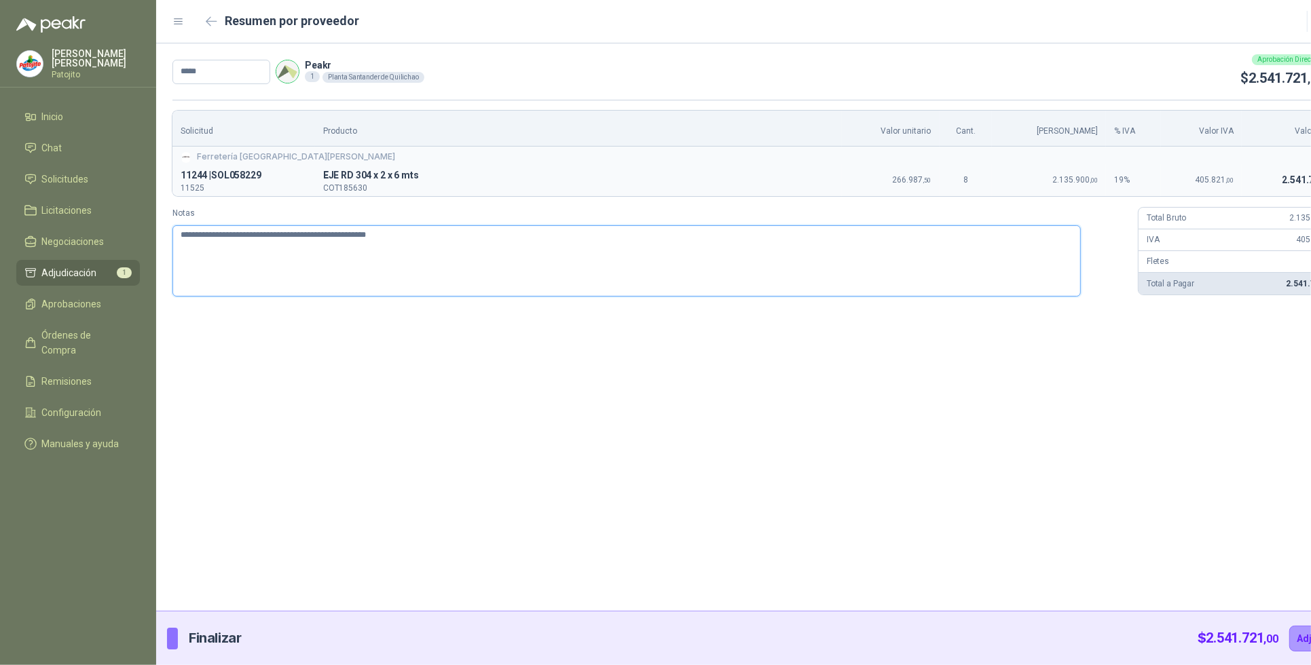
type textarea "**********"
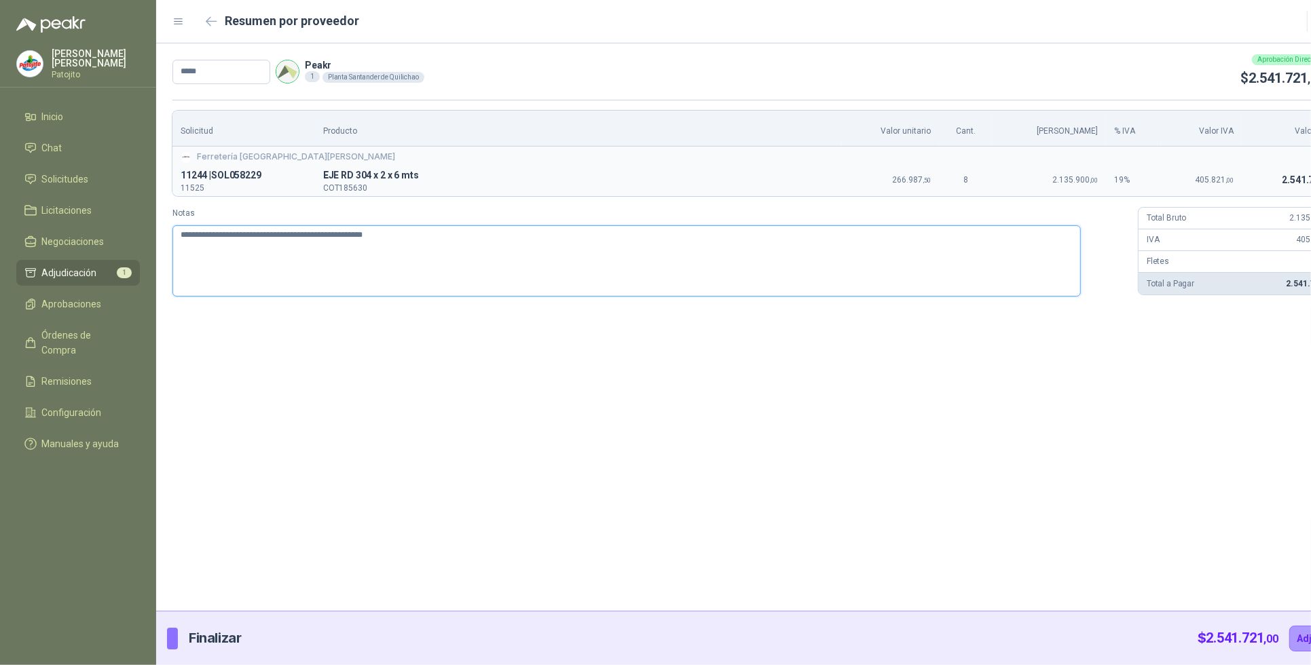
type textarea "**********"
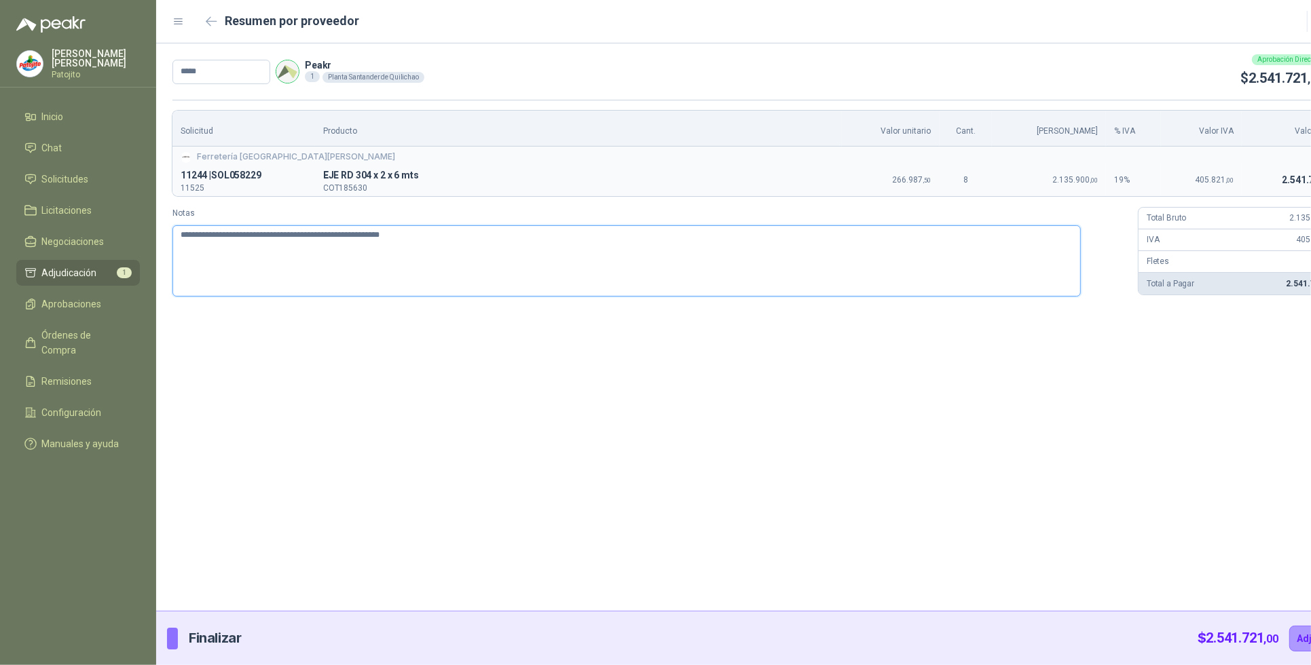
type textarea "**********"
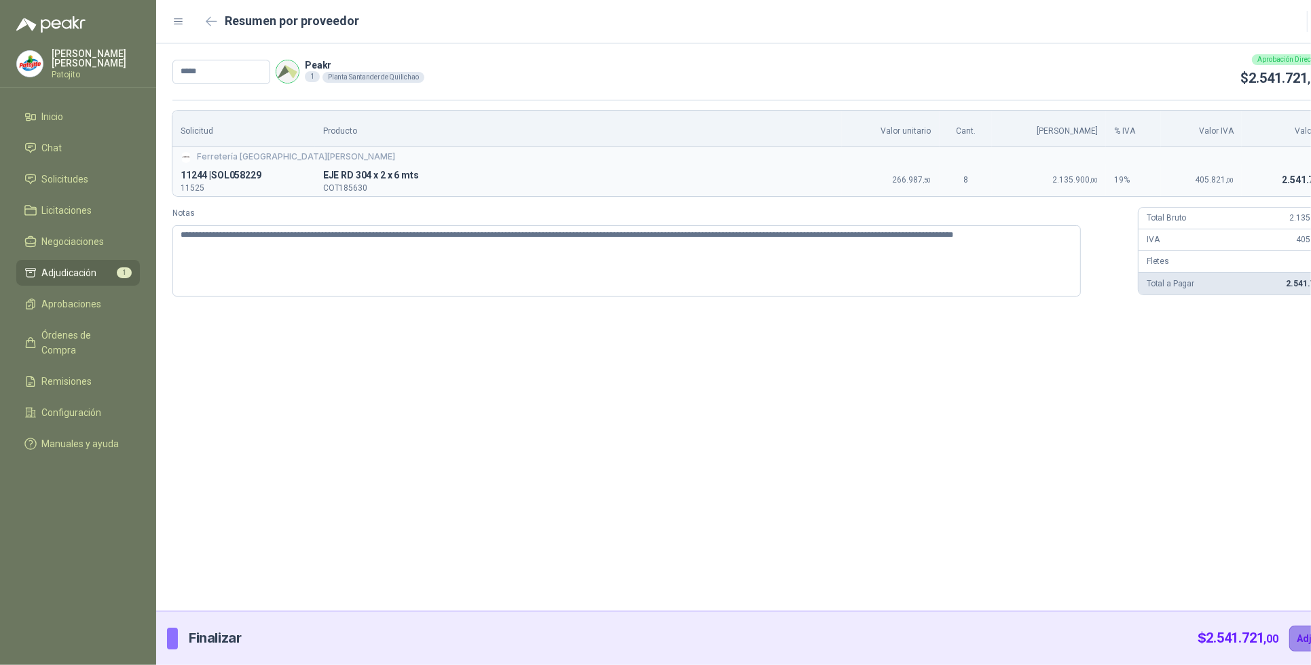
click at [1289, 636] on button "Adjudicar" at bounding box center [1318, 639] width 59 height 26
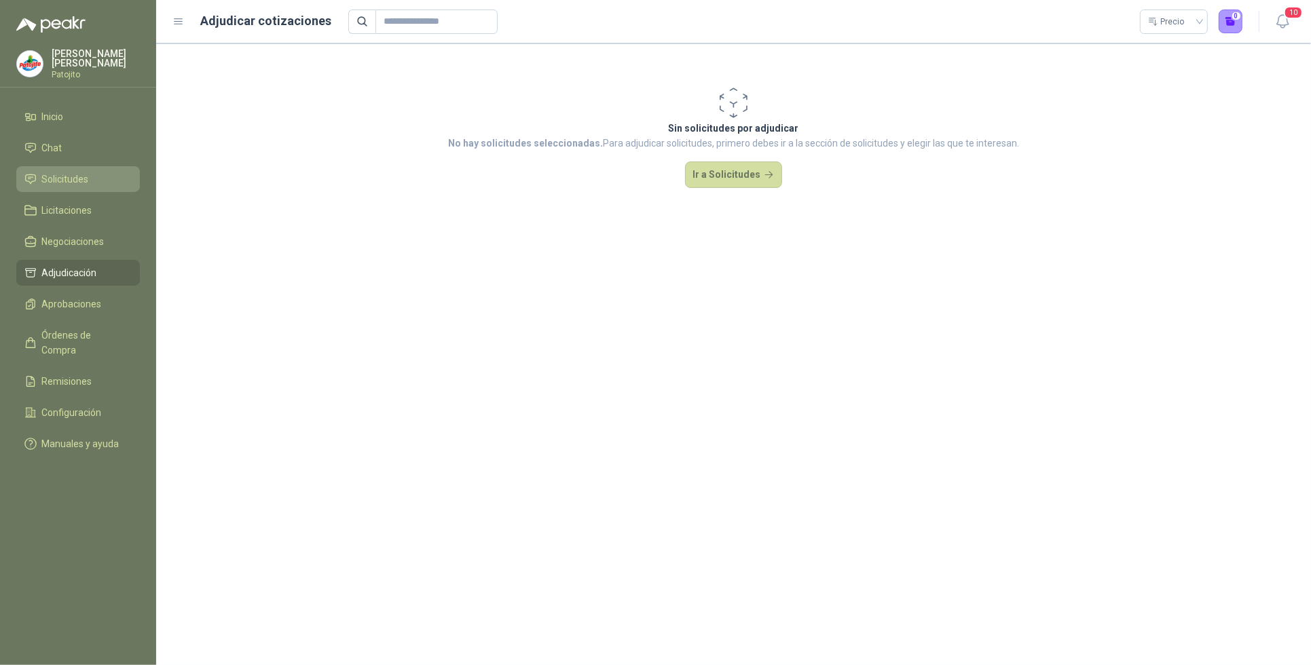
click at [69, 170] on link "Solicitudes" at bounding box center [78, 179] width 124 height 26
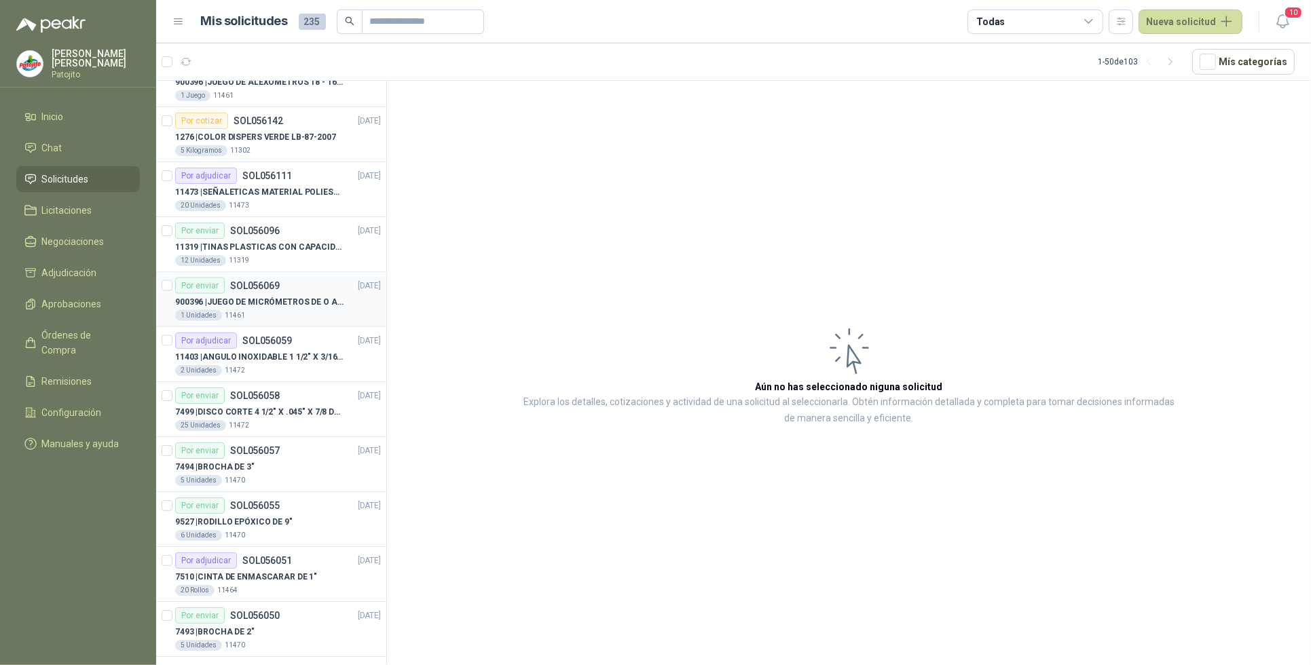
scroll to position [2186, 0]
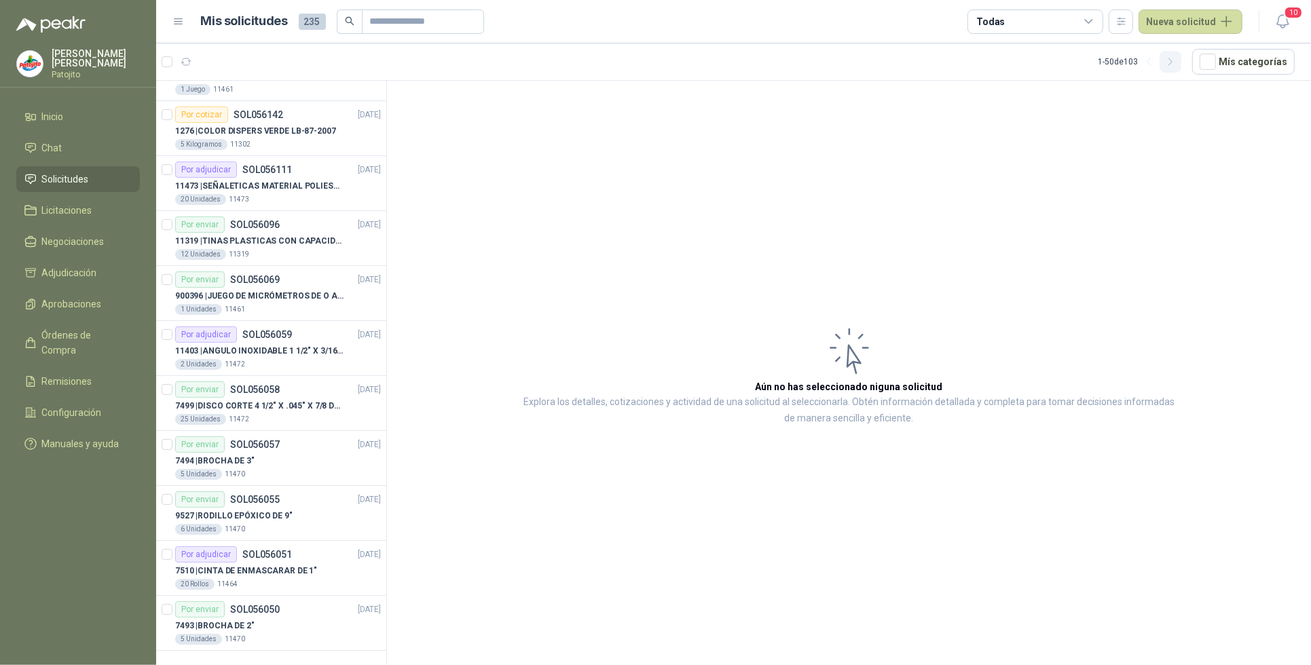
click at [1172, 61] on icon "button" at bounding box center [1170, 61] width 3 height 7
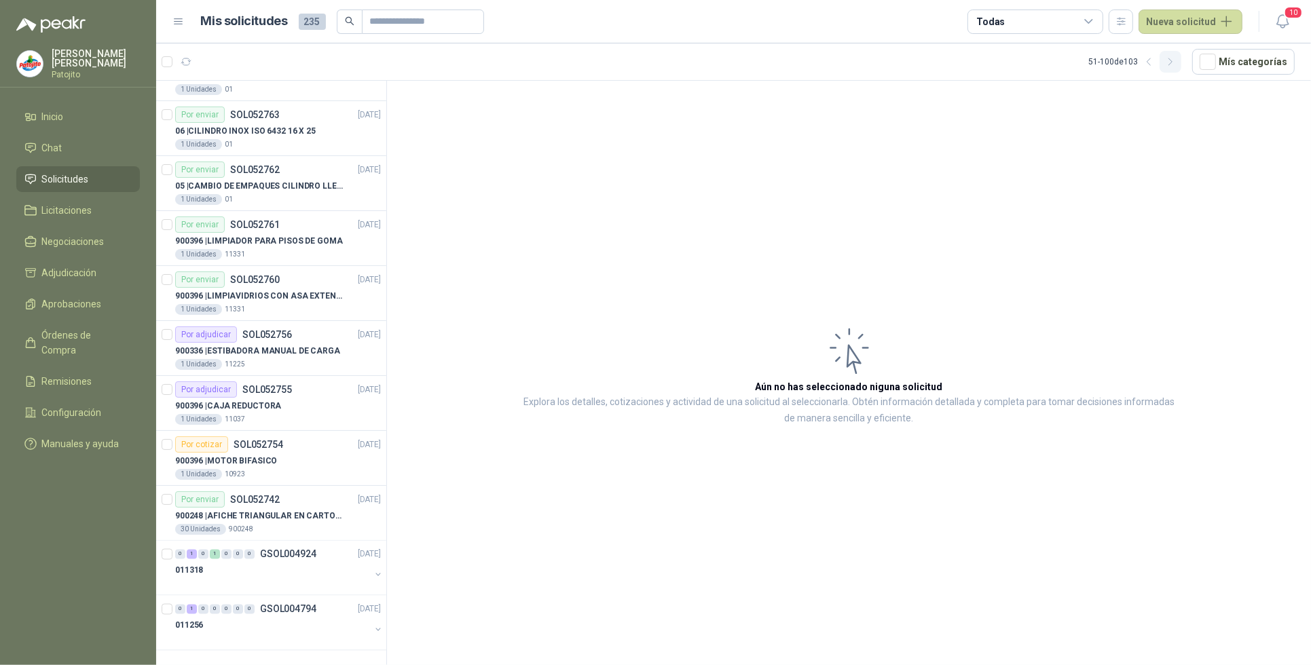
click at [1177, 65] on icon "button" at bounding box center [1171, 62] width 12 height 12
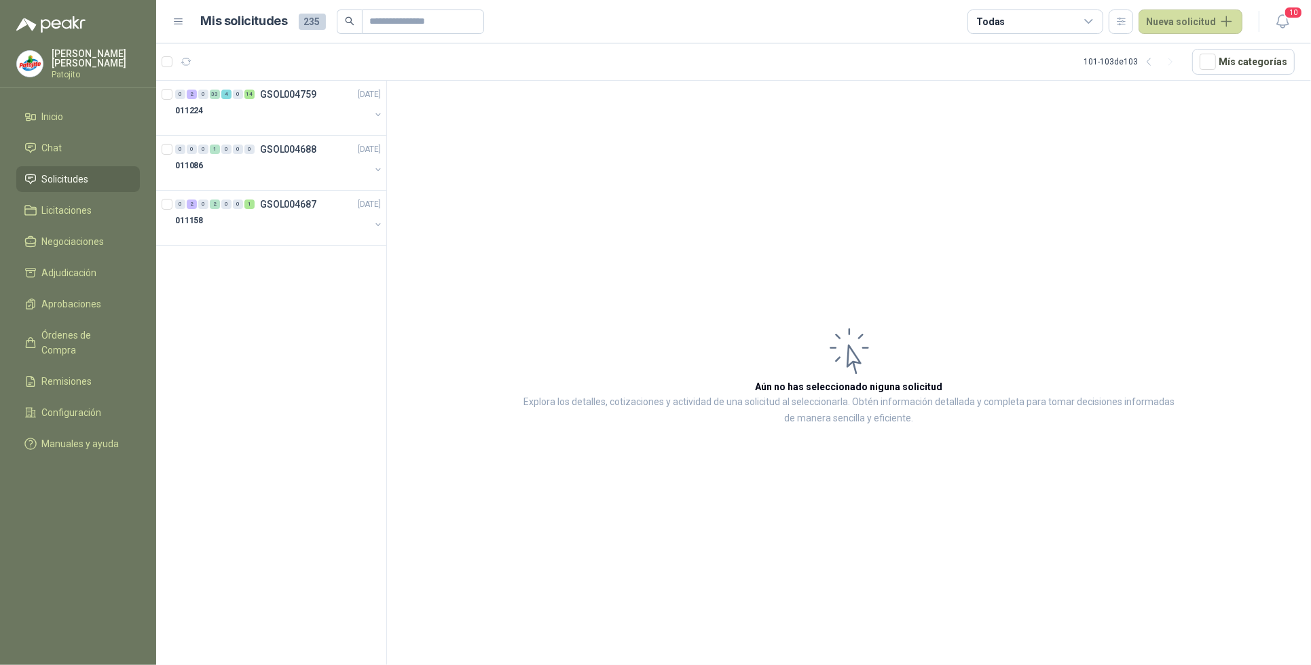
scroll to position [0, 0]
click at [195, 93] on div "2" at bounding box center [192, 95] width 10 height 10
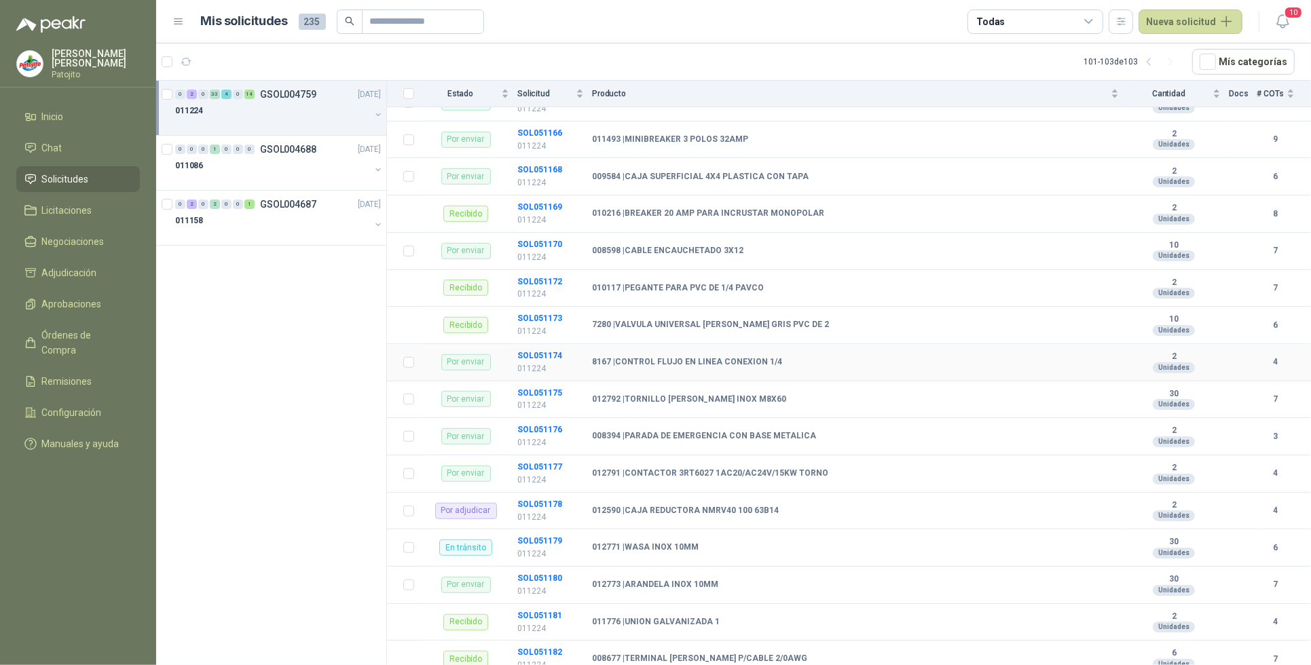
scroll to position [849, 0]
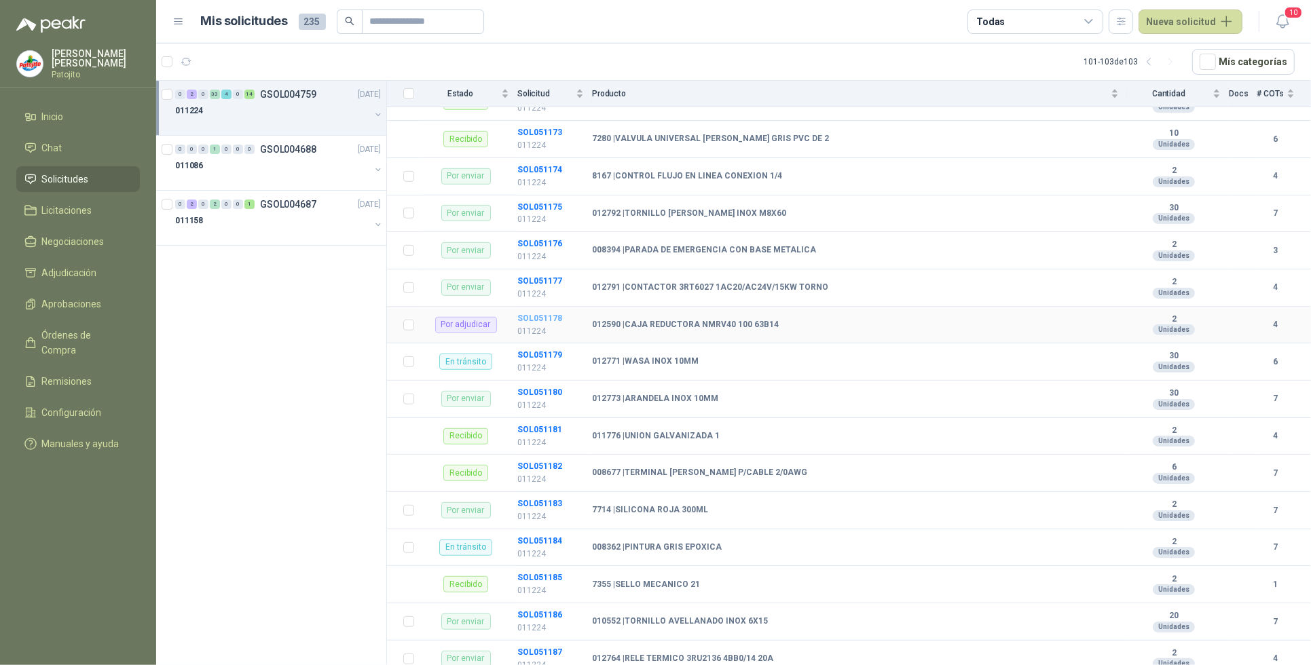
click at [537, 321] on b "SOL051178" at bounding box center [539, 319] width 45 height 10
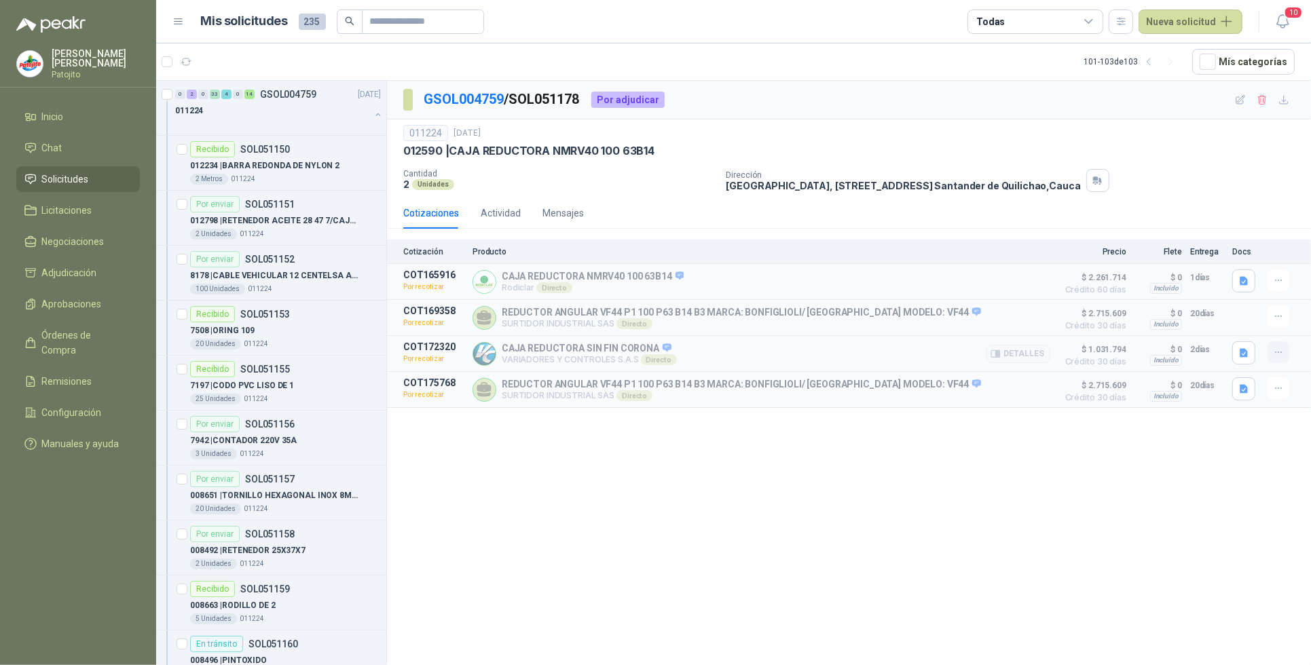
click at [1275, 358] on icon "button" at bounding box center [1279, 353] width 12 height 12
click at [1179, 426] on div "GSOL004759 / SOL051178 Por adjudicar 011224 [DATE] 012590 | CAJA REDUCTORA NMRV…" at bounding box center [849, 375] width 924 height 589
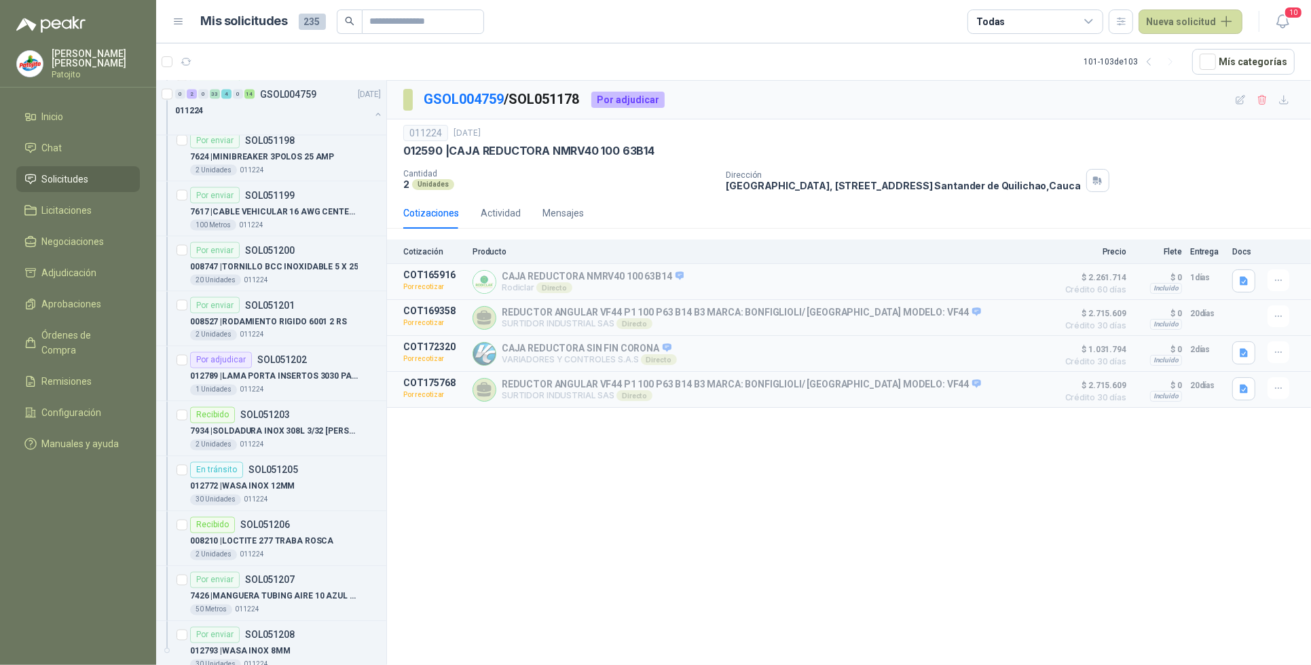
scroll to position [2517, 0]
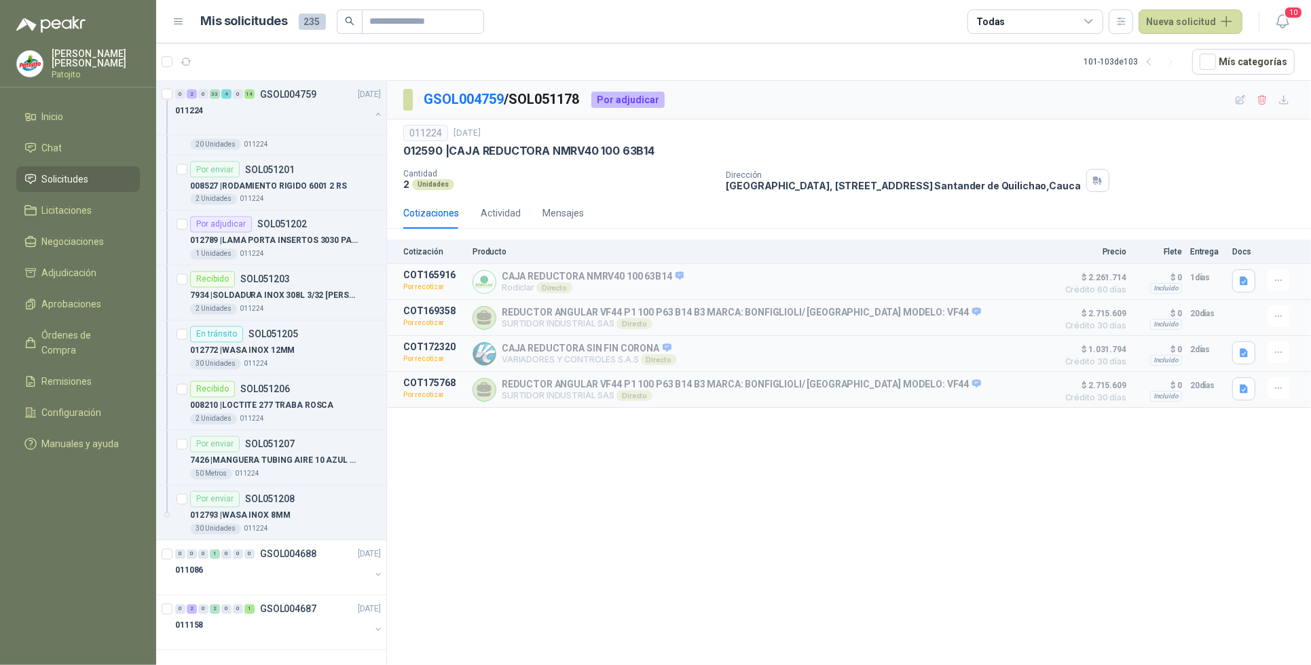
click at [92, 170] on link "Solicitudes" at bounding box center [78, 179] width 124 height 26
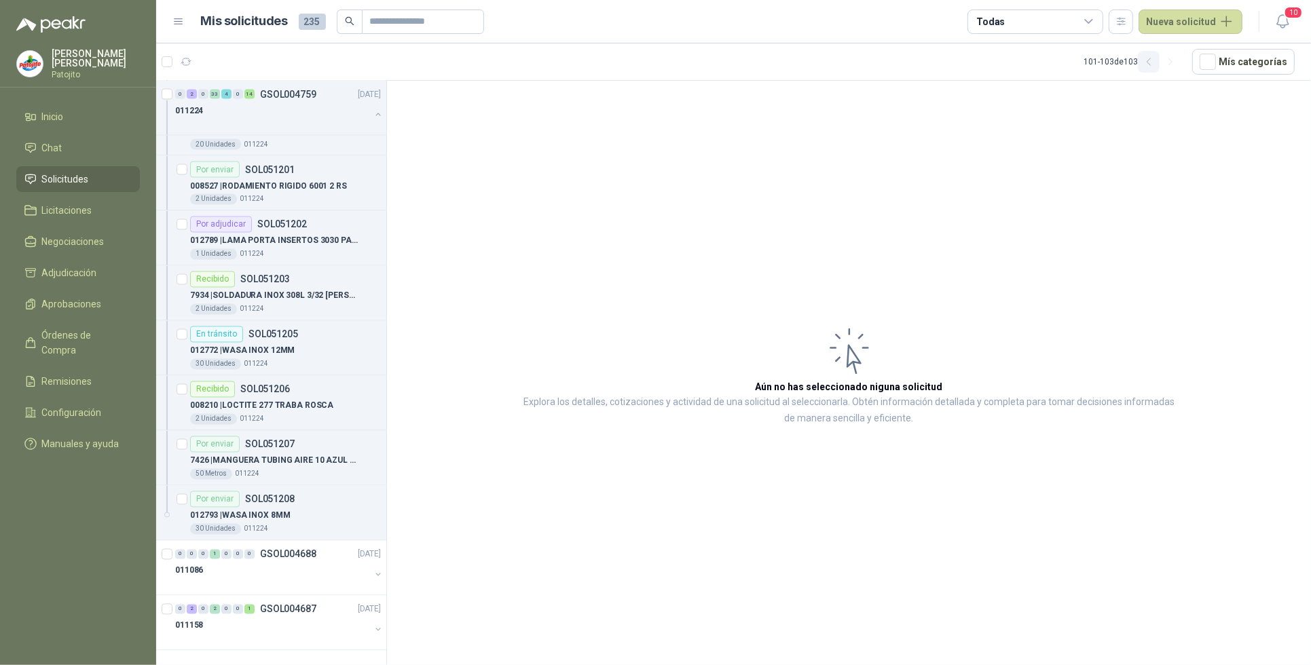
click at [1152, 65] on icon "button" at bounding box center [1149, 62] width 12 height 12
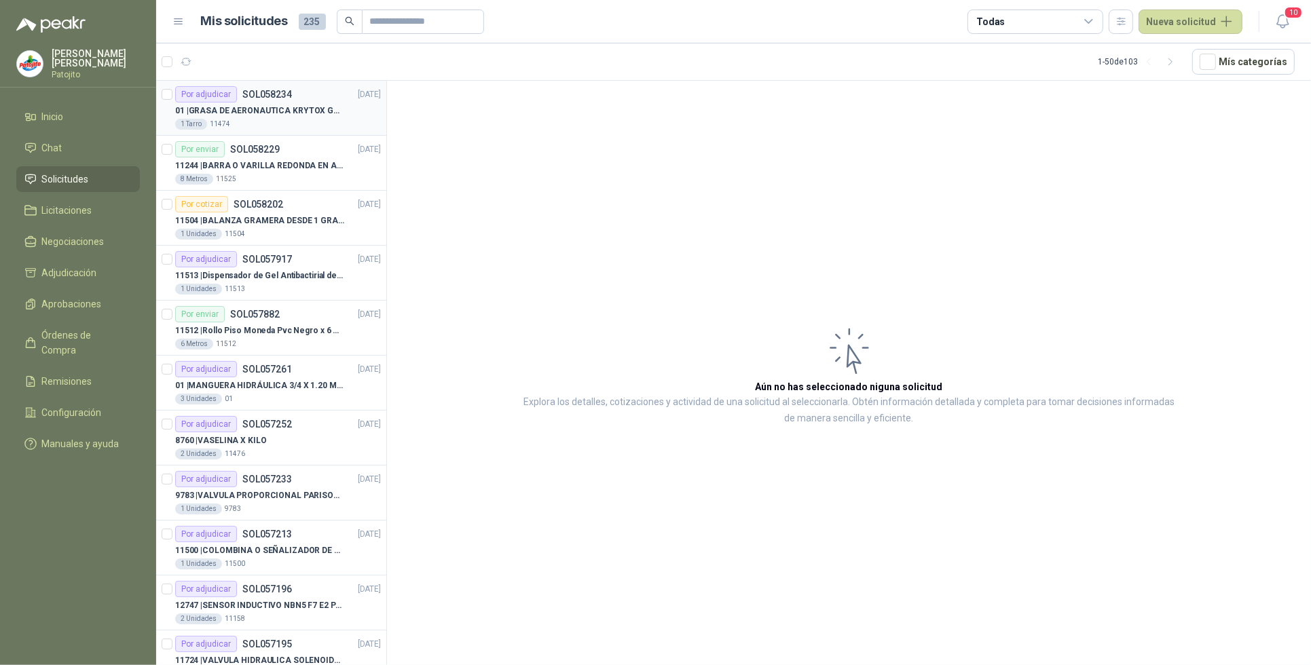
click at [262, 93] on p "SOL058234" at bounding box center [267, 95] width 50 height 10
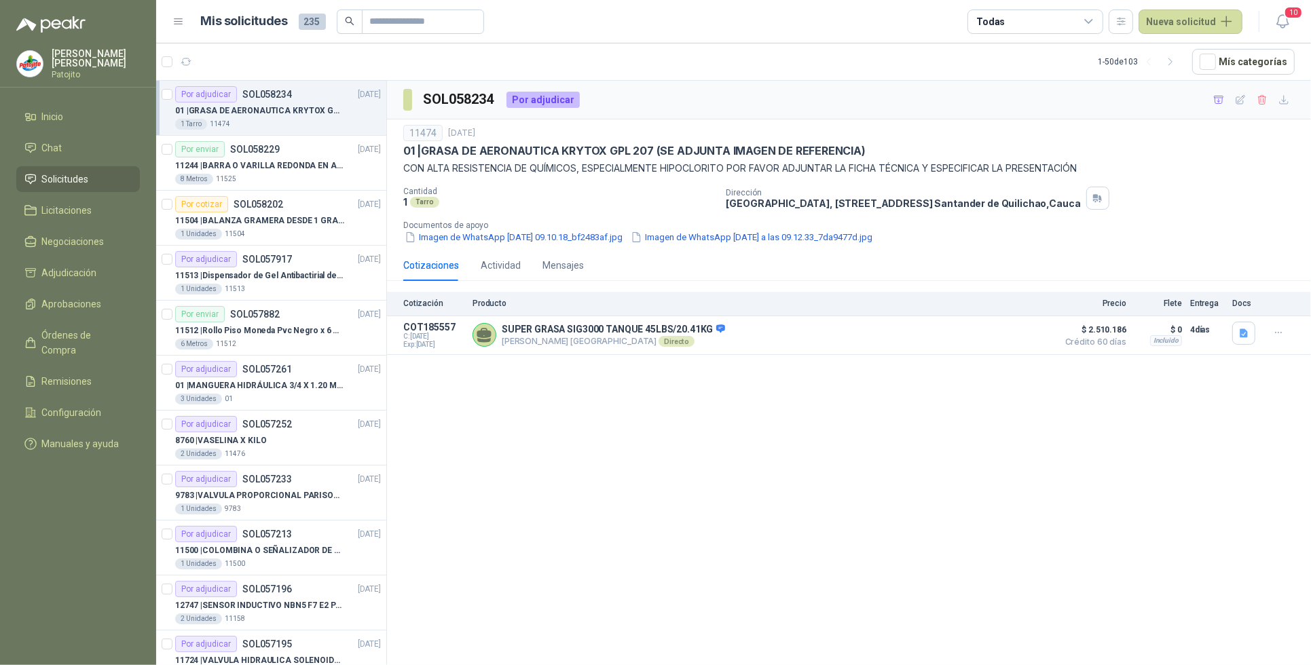
click at [584, 466] on div "SOL058234 Por adjudicar 11474 [DATE] 01 | GRASA DE AERONAUTICA KRYTOX GPL 207 (…" at bounding box center [849, 375] width 924 height 589
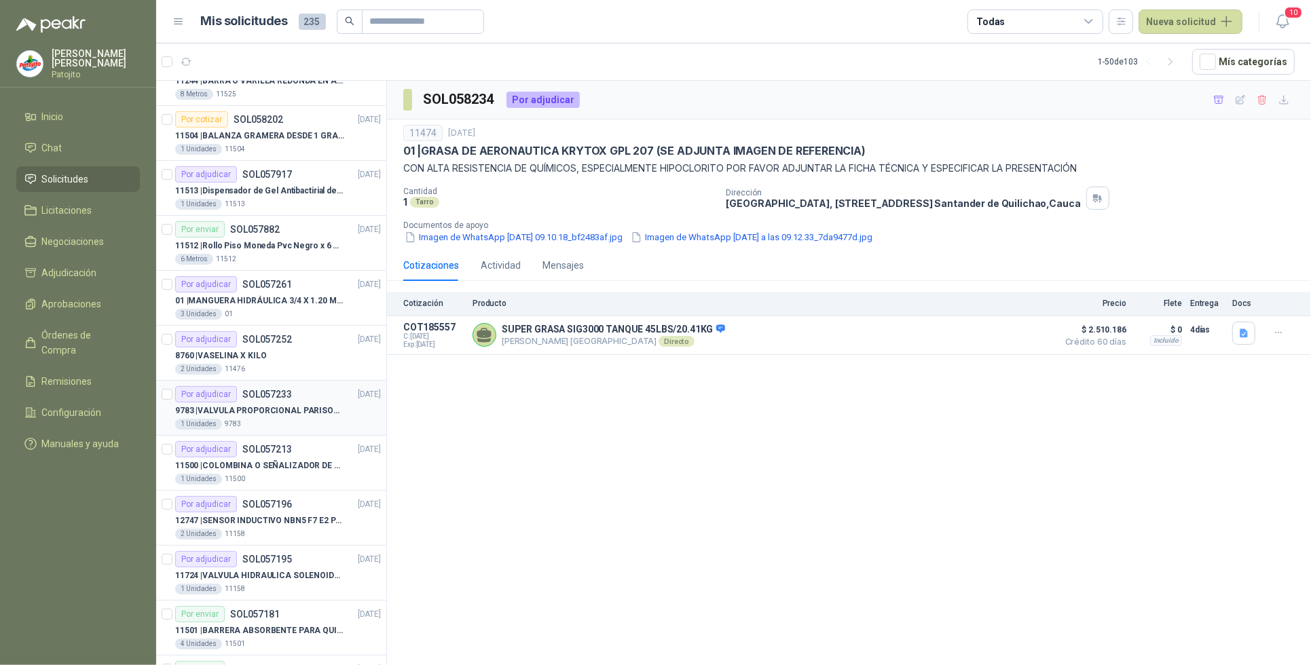
click at [299, 401] on div "Por adjudicar SOL057233 [DATE]" at bounding box center [278, 394] width 206 height 16
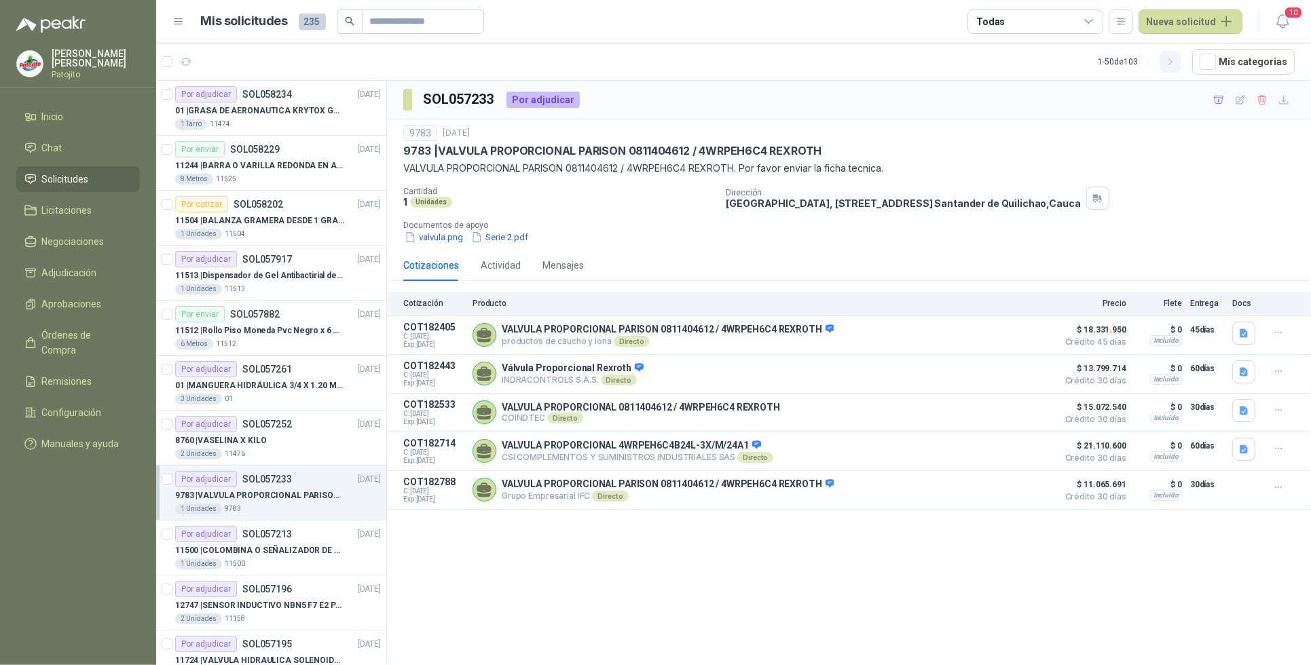
click at [1176, 58] on icon "button" at bounding box center [1171, 62] width 12 height 12
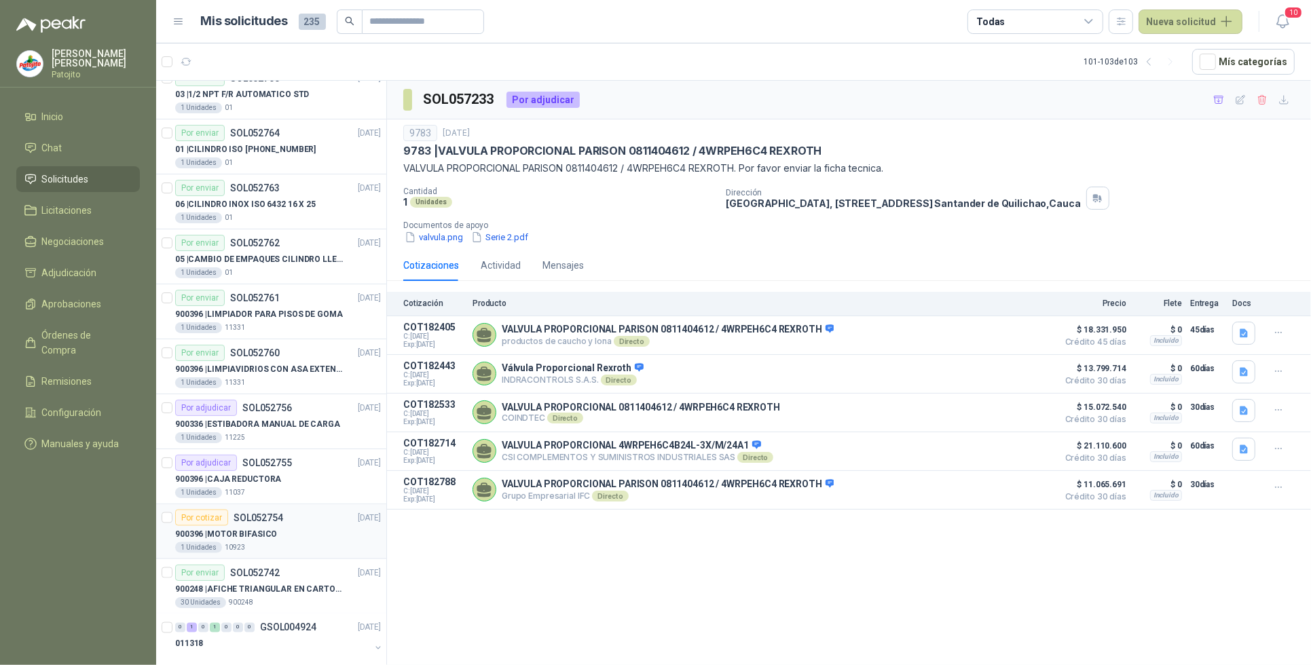
scroll to position [2186, 0]
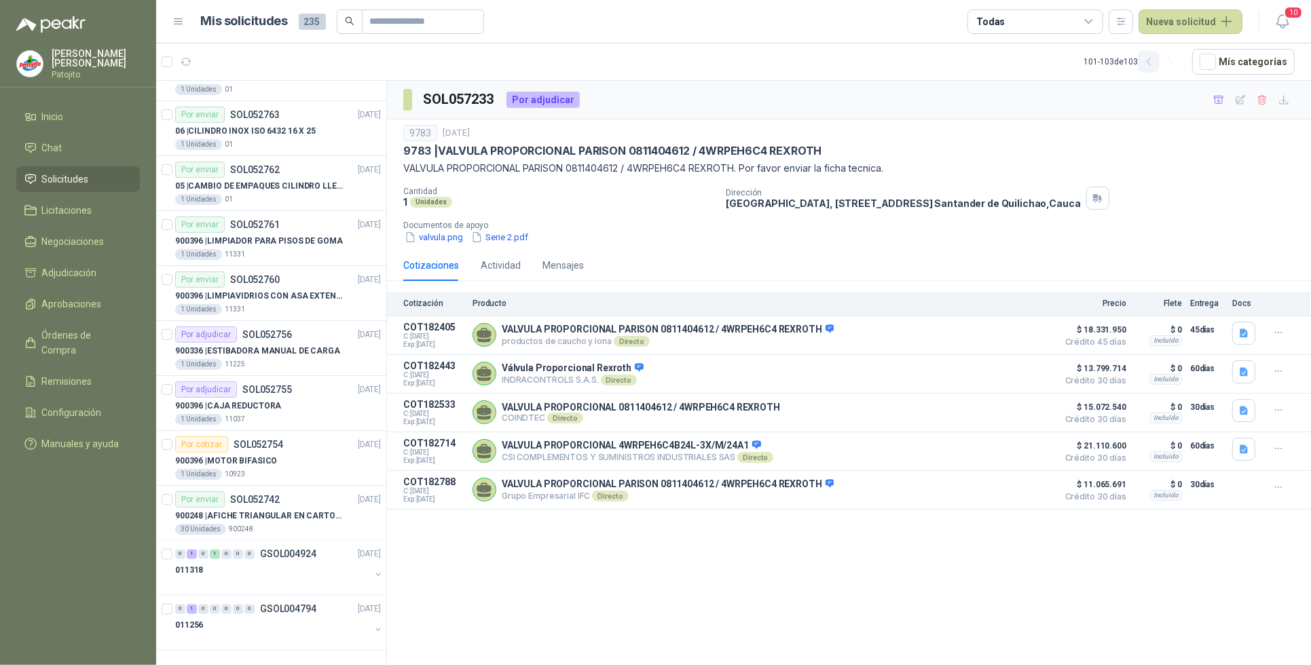
click at [1152, 60] on icon "button" at bounding box center [1149, 62] width 12 height 12
click at [1175, 67] on icon "button" at bounding box center [1171, 62] width 12 height 12
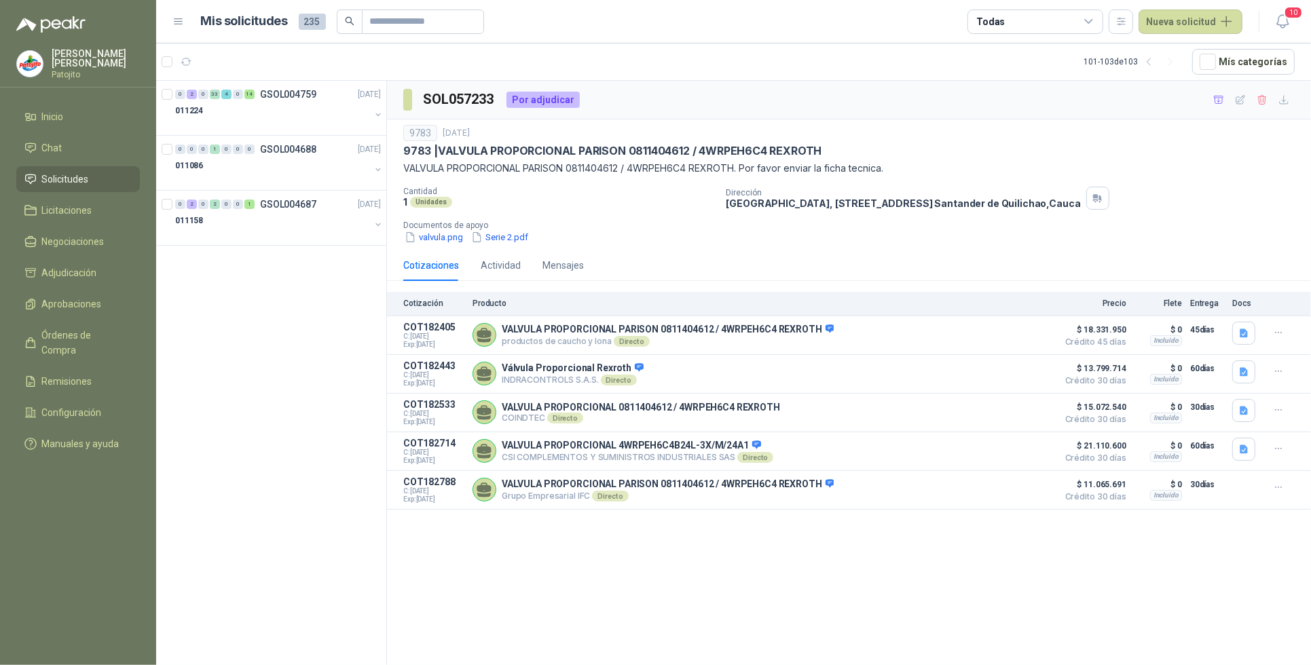
scroll to position [0, 0]
click at [191, 89] on div "0 2 0 33 4 0 14 GSOL004759 [DATE]" at bounding box center [279, 94] width 208 height 16
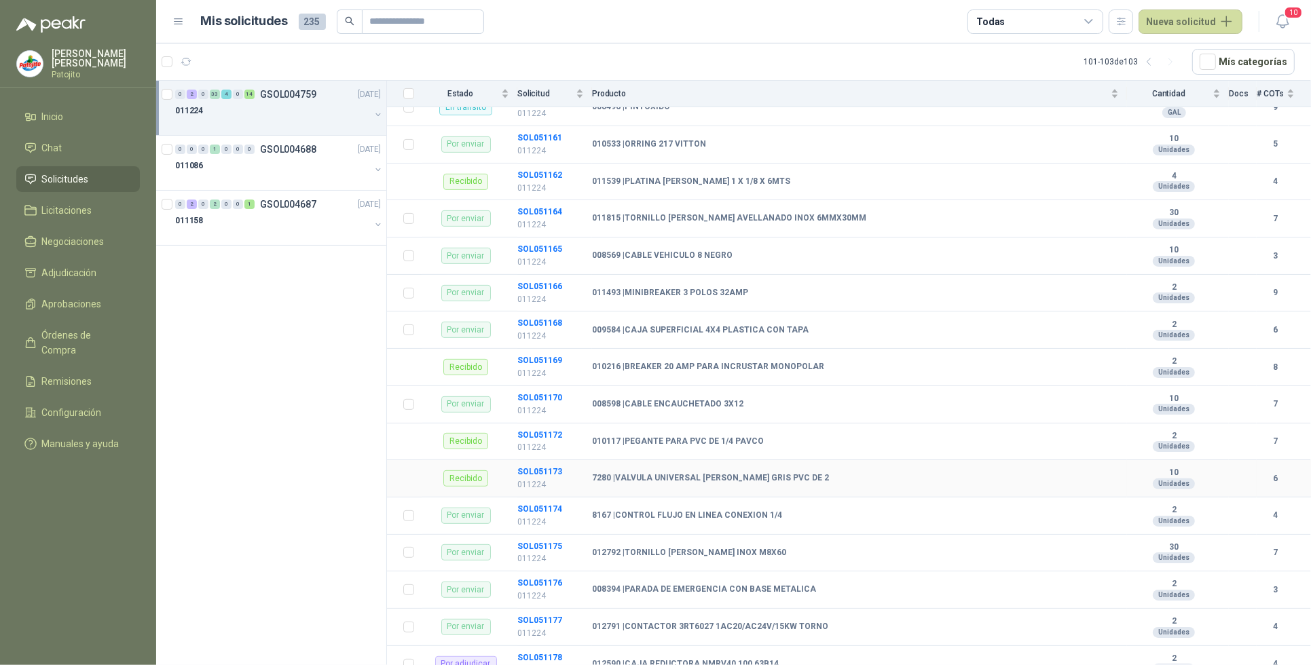
scroll to position [849, 0]
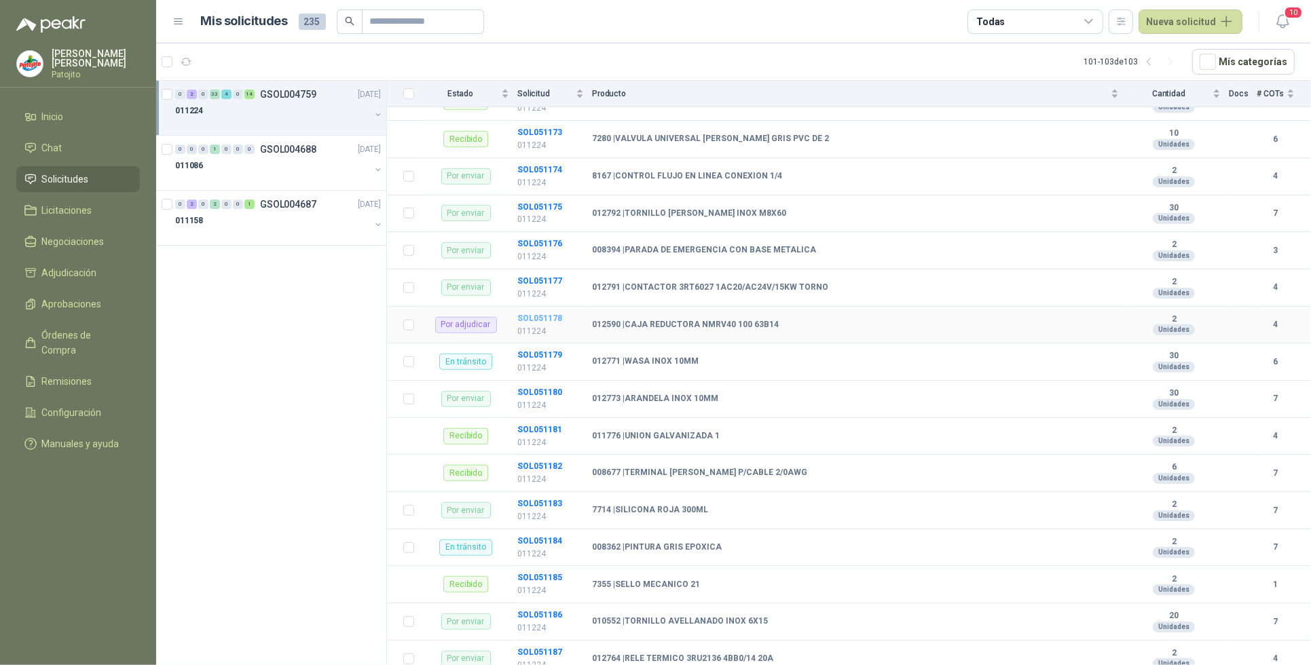
click at [541, 323] on b "SOL051178" at bounding box center [539, 319] width 45 height 10
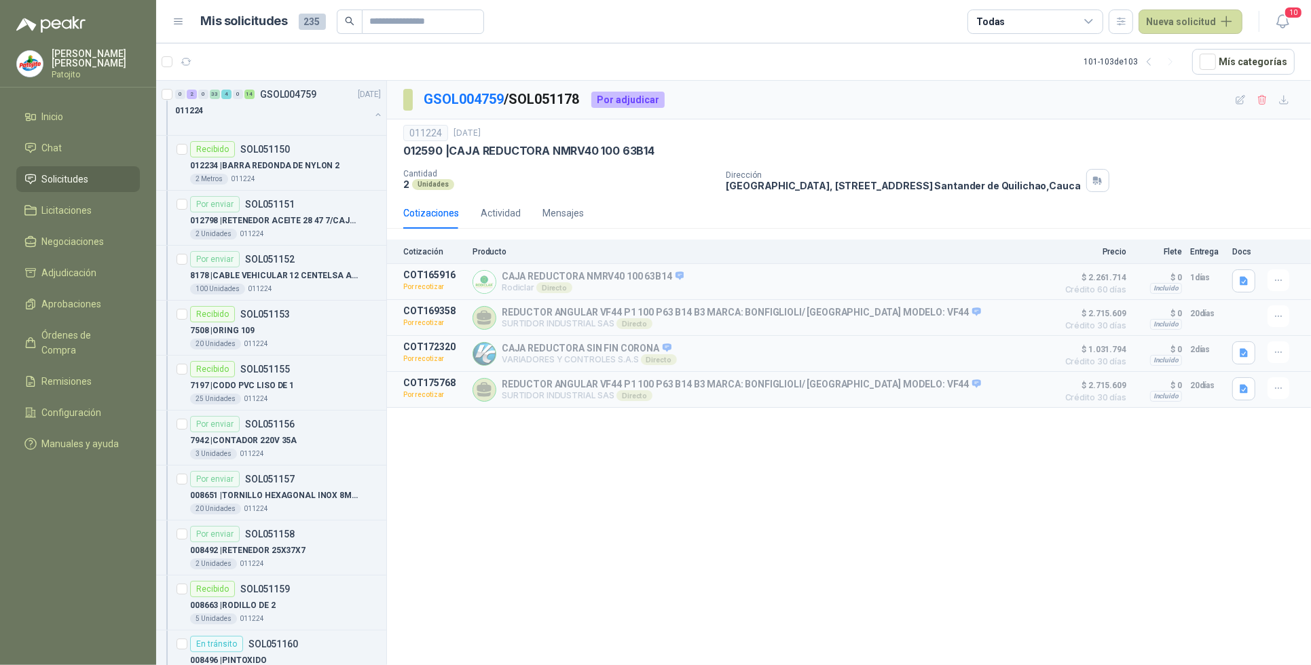
click at [75, 182] on span "Solicitudes" at bounding box center [65, 179] width 47 height 15
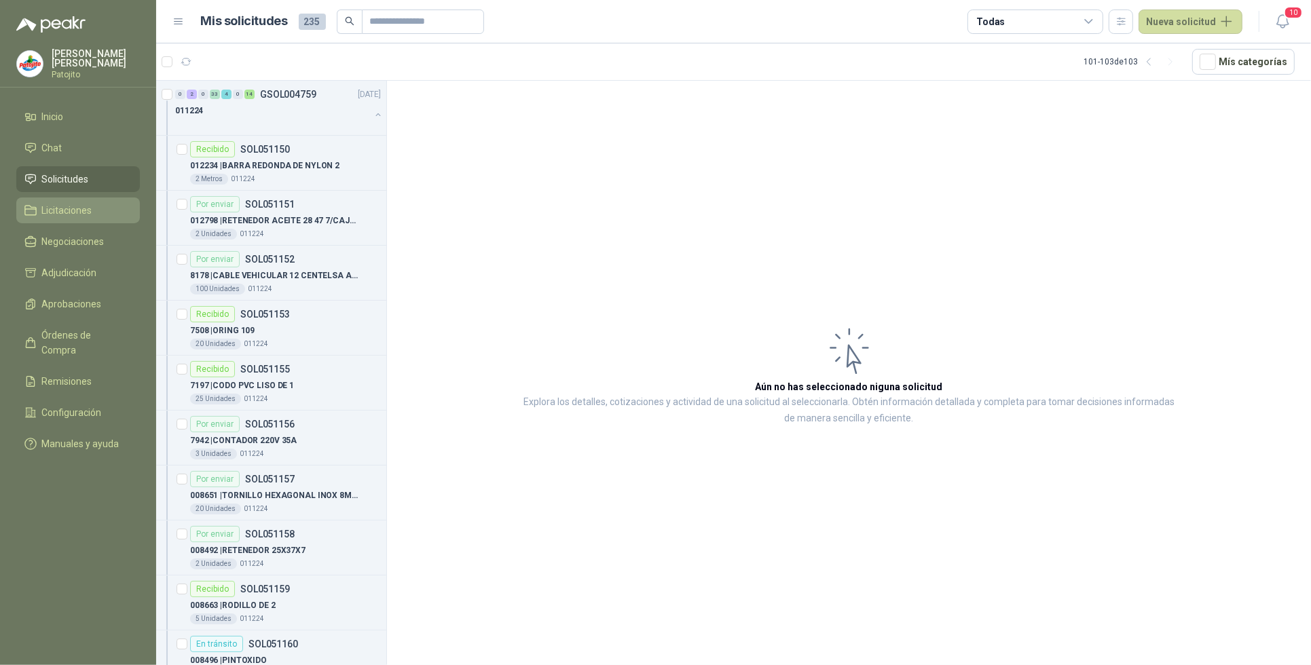
click at [78, 203] on span "Licitaciones" at bounding box center [67, 210] width 50 height 15
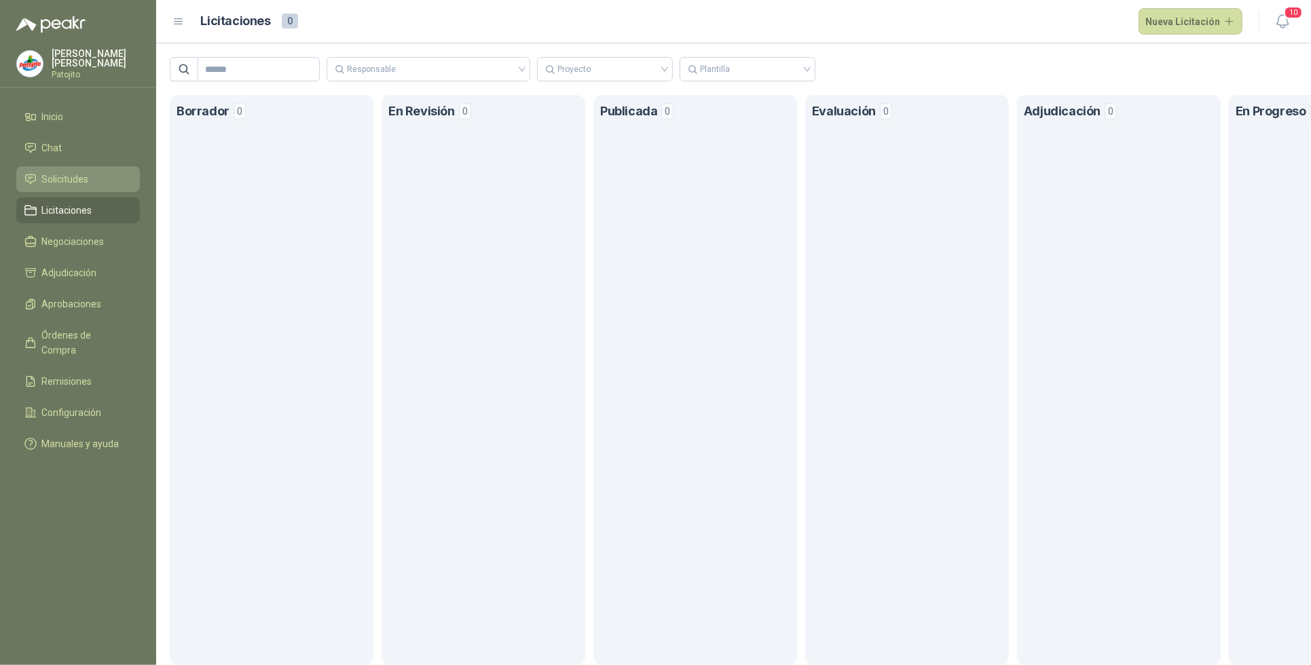
click at [97, 175] on li "Solicitudes" at bounding box center [77, 179] width 107 height 15
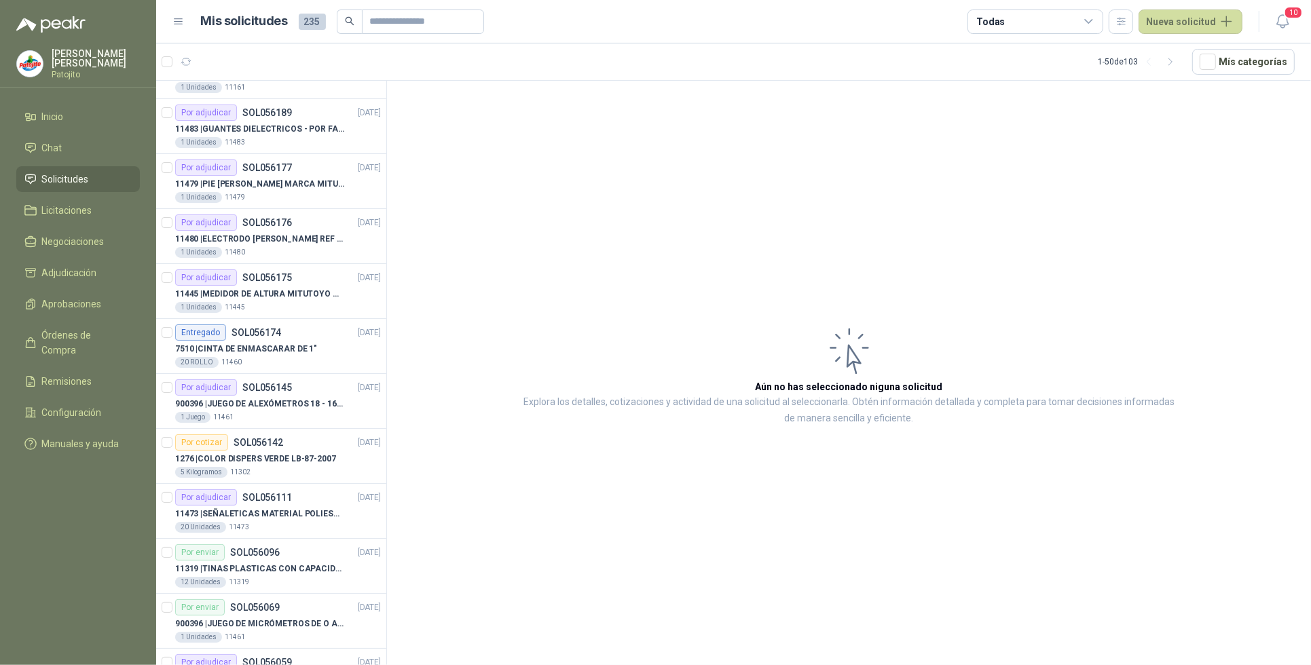
scroll to position [1867, 0]
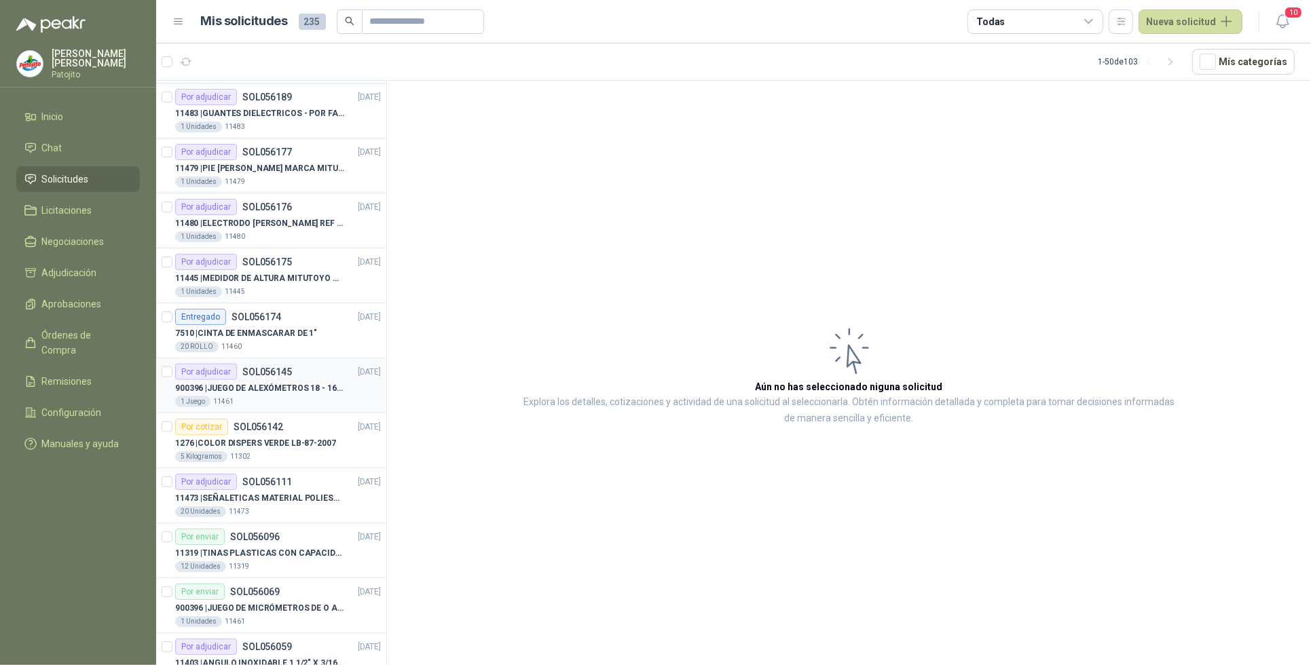
click at [253, 395] on p "900396 | JUEGO DE ALEXÓMETROS 18 - 160 mm x 0,01 mm 2824-S3" at bounding box center [259, 388] width 169 height 13
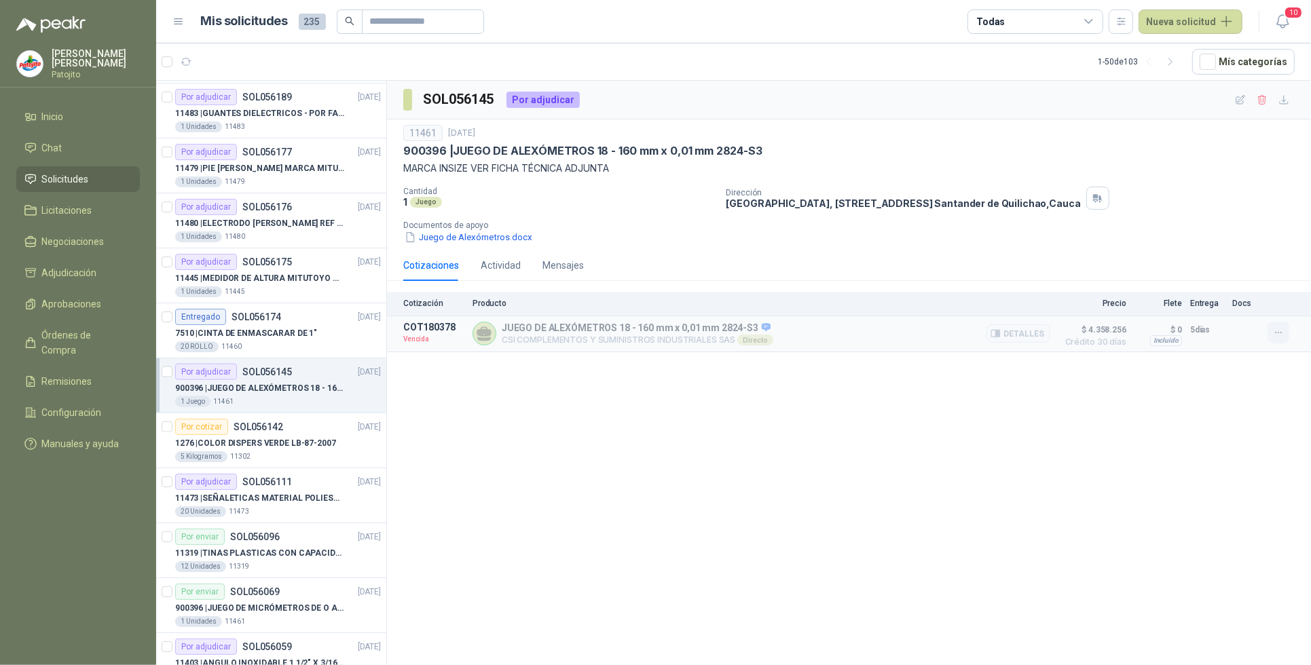
click at [1278, 331] on icon "button" at bounding box center [1279, 333] width 12 height 12
click at [1264, 299] on button "Solicitar Recotización" at bounding box center [1251, 304] width 109 height 22
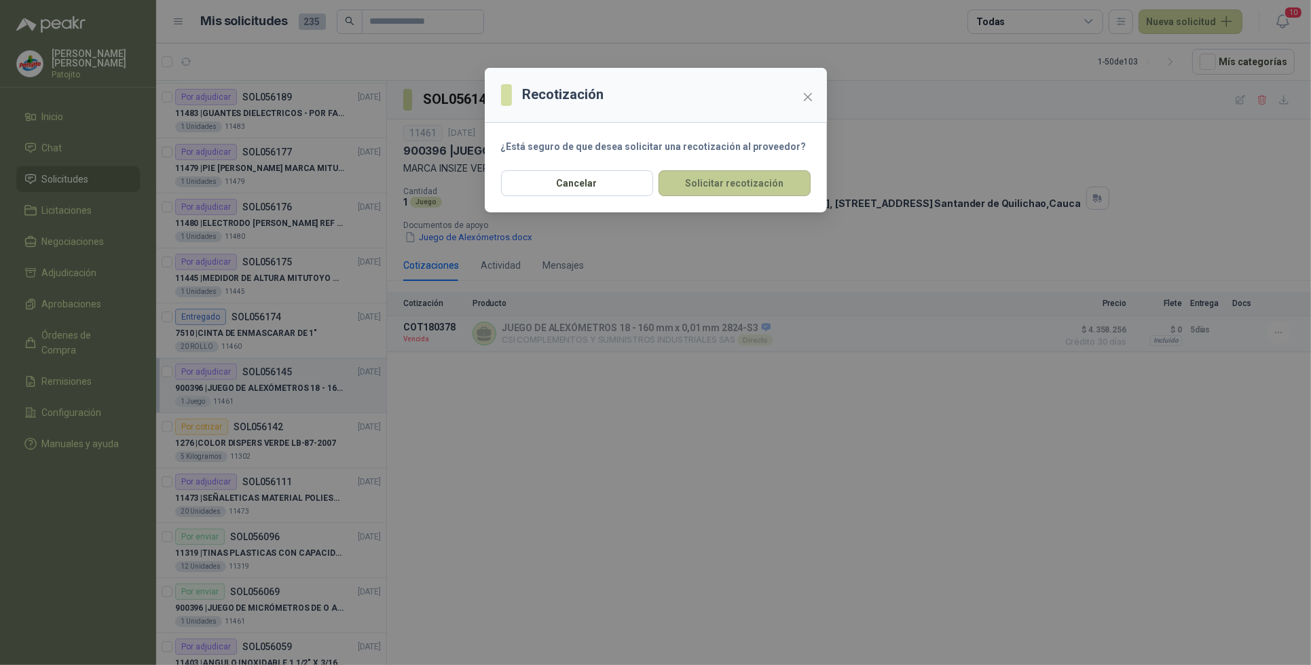
click at [797, 183] on button "Solicitar recotización" at bounding box center [735, 183] width 152 height 26
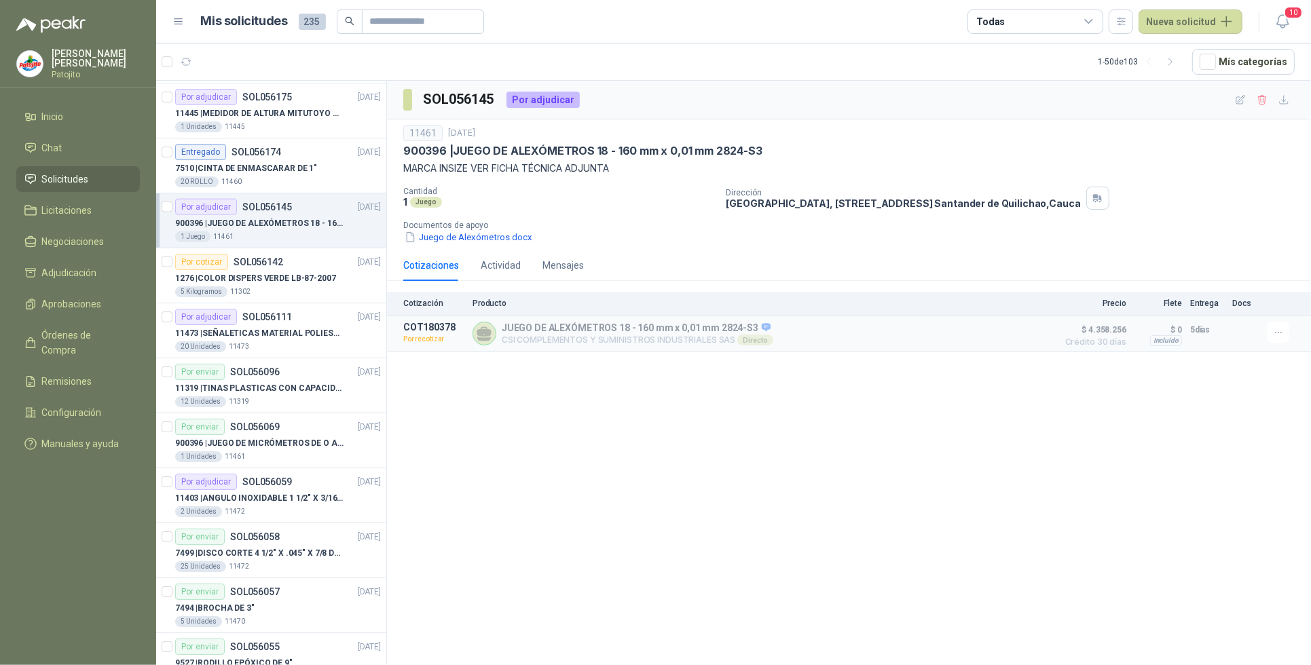
scroll to position [2186, 0]
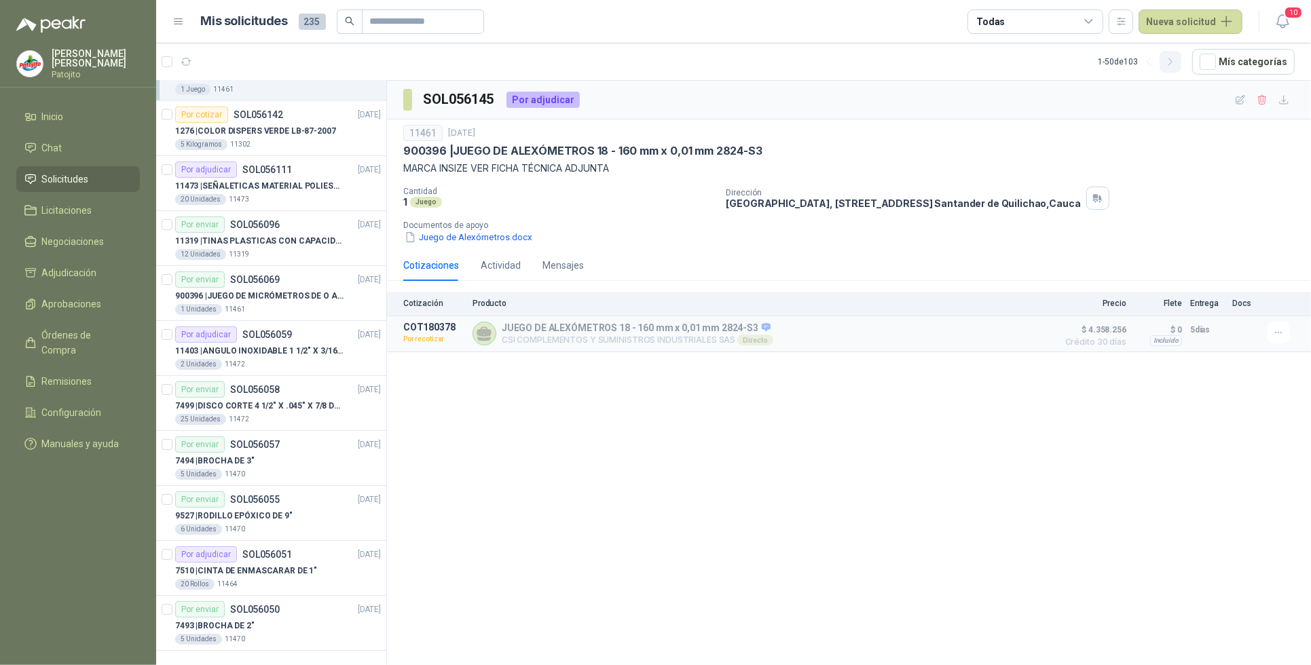
click at [1177, 58] on icon "button" at bounding box center [1171, 62] width 12 height 12
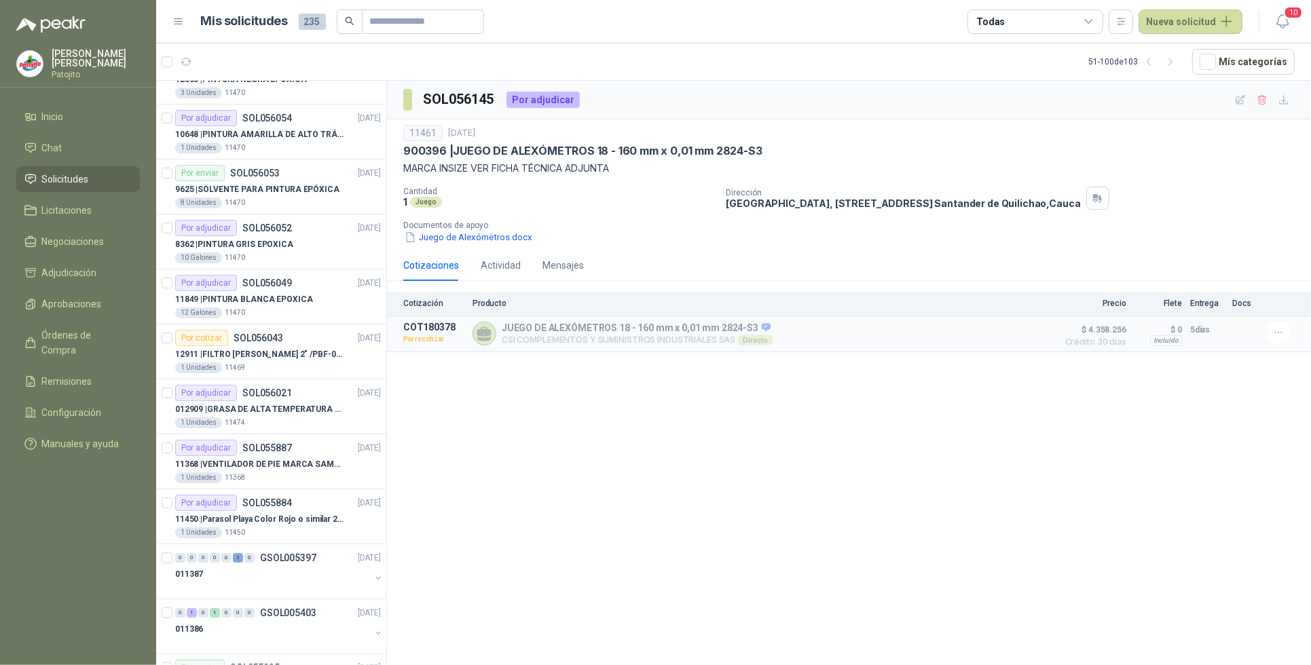
scroll to position [0, 0]
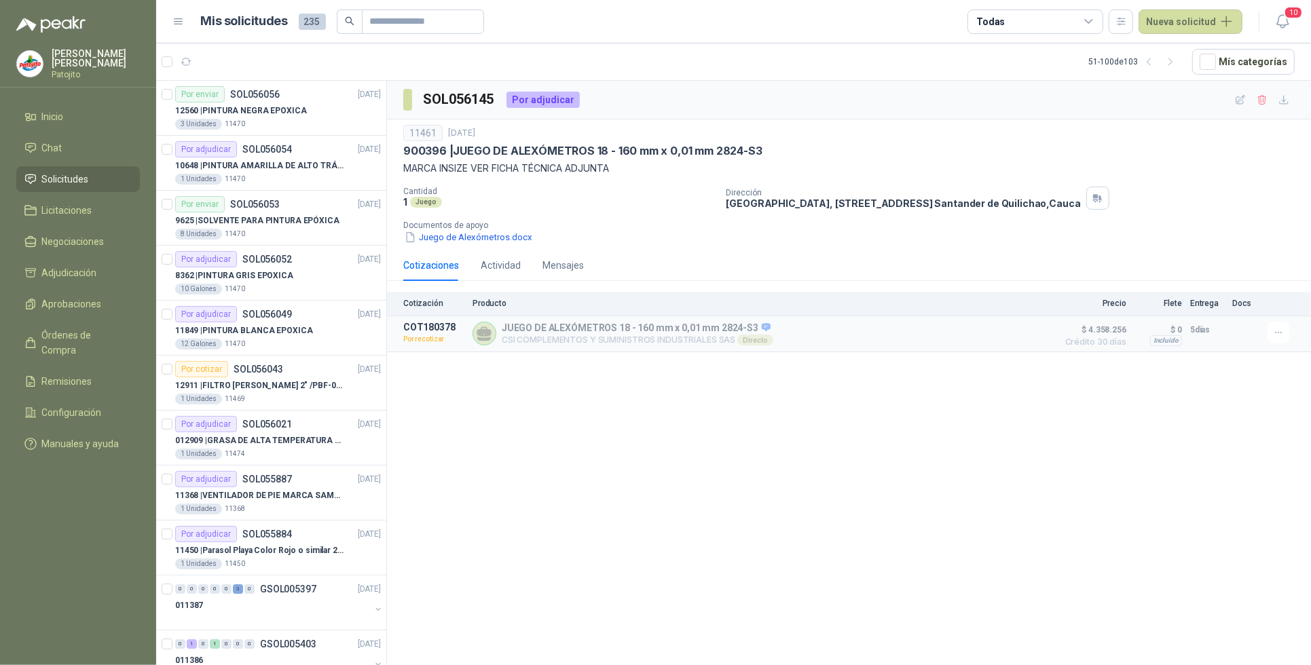
drag, startPoint x: 1149, startPoint y: 60, endPoint x: 1114, endPoint y: 119, distance: 68.8
click at [1150, 62] on icon "button" at bounding box center [1149, 62] width 12 height 12
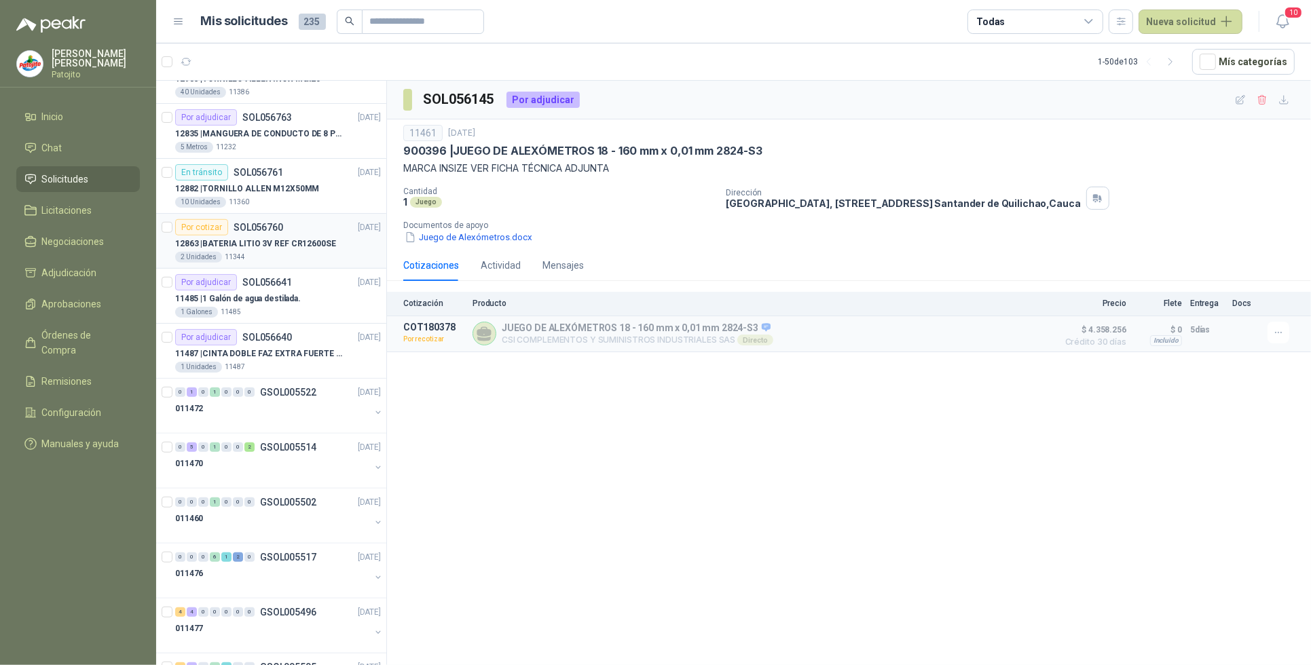
scroll to position [1019, 0]
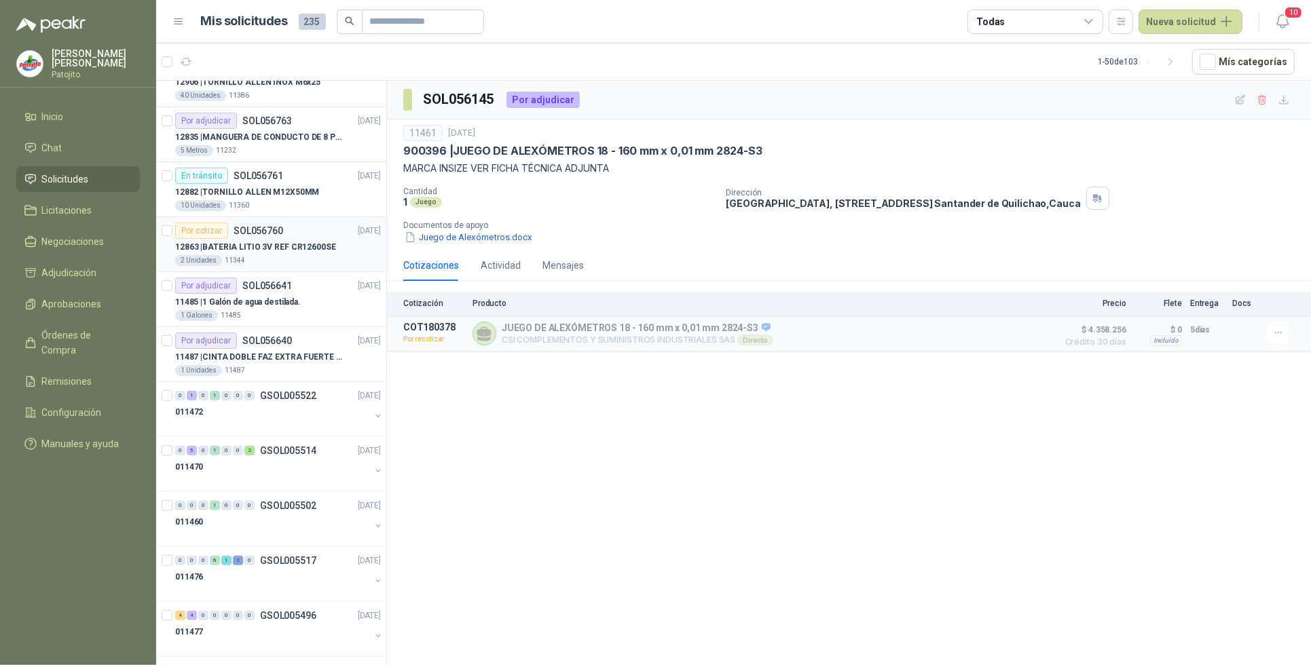
click at [300, 246] on p "12863 | BATERIA LITIO 3V REF CR12600SE" at bounding box center [255, 247] width 161 height 13
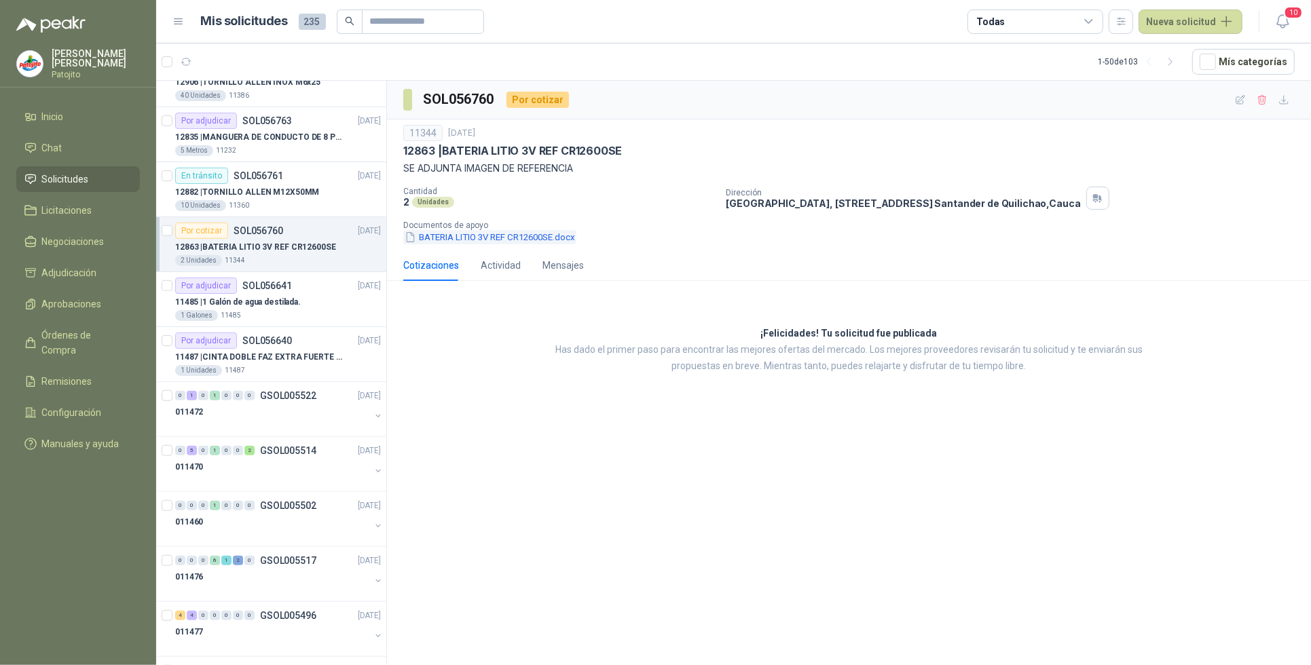
click at [493, 236] on button "BATERIA LITIO 3V REF CR12600SE.docx" at bounding box center [489, 237] width 173 height 14
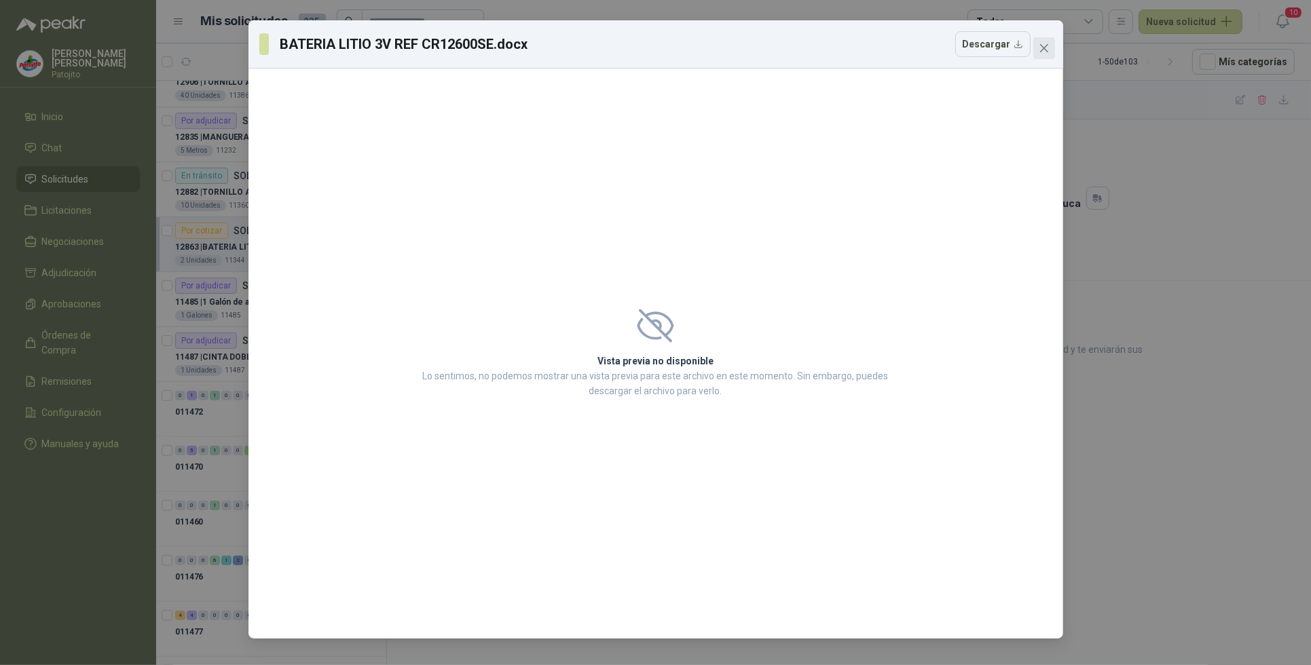
click at [1050, 43] on span "Close" at bounding box center [1044, 48] width 22 height 11
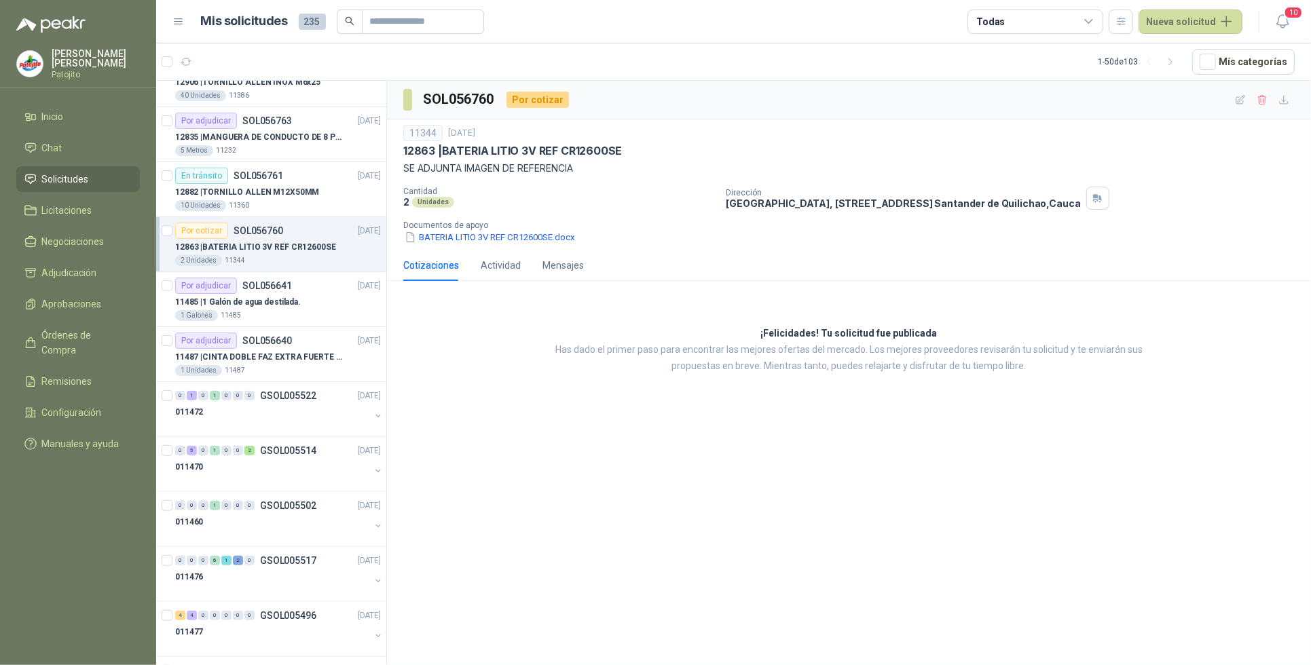
click at [1095, 17] on icon at bounding box center [1089, 22] width 12 height 12
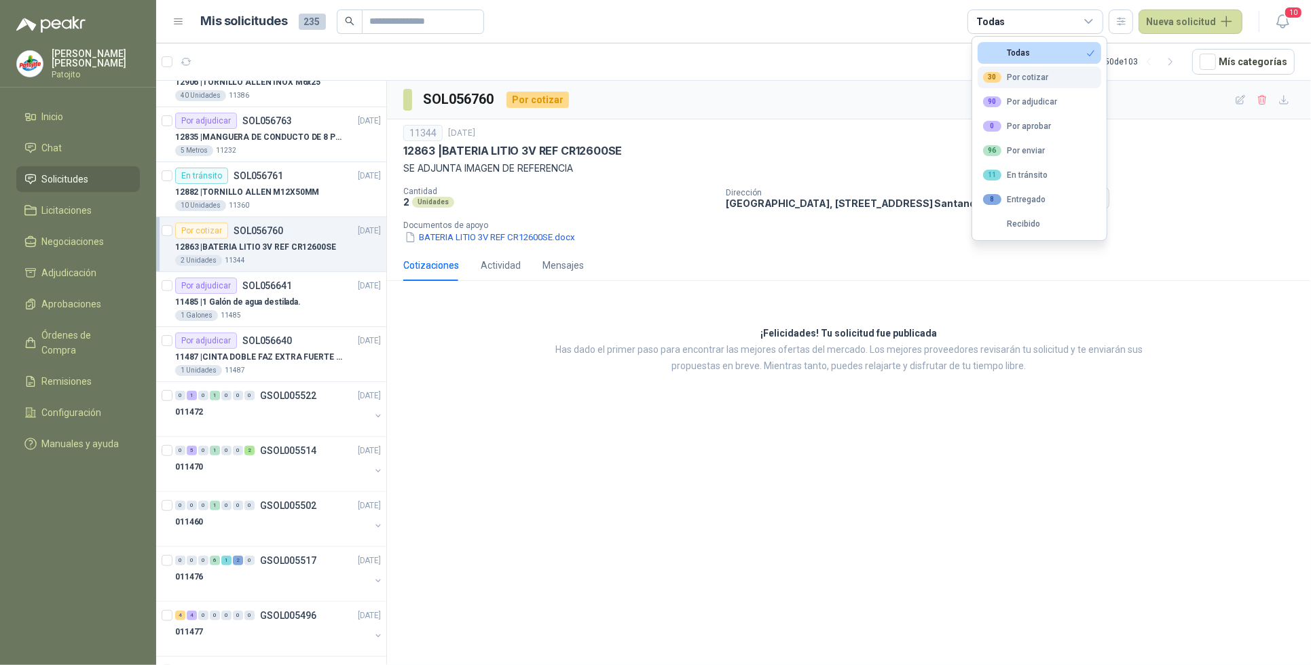
click at [1044, 77] on div "30 Por cotizar" at bounding box center [1015, 77] width 65 height 11
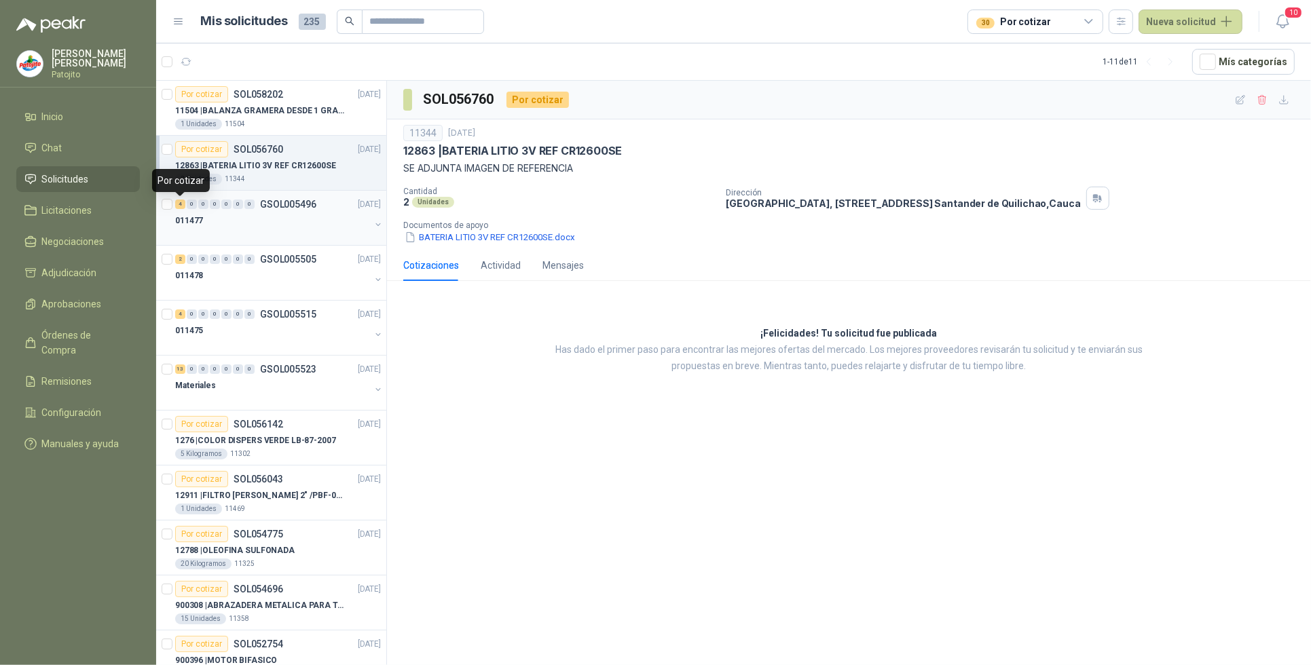
click at [179, 206] on div "4" at bounding box center [180, 205] width 10 height 10
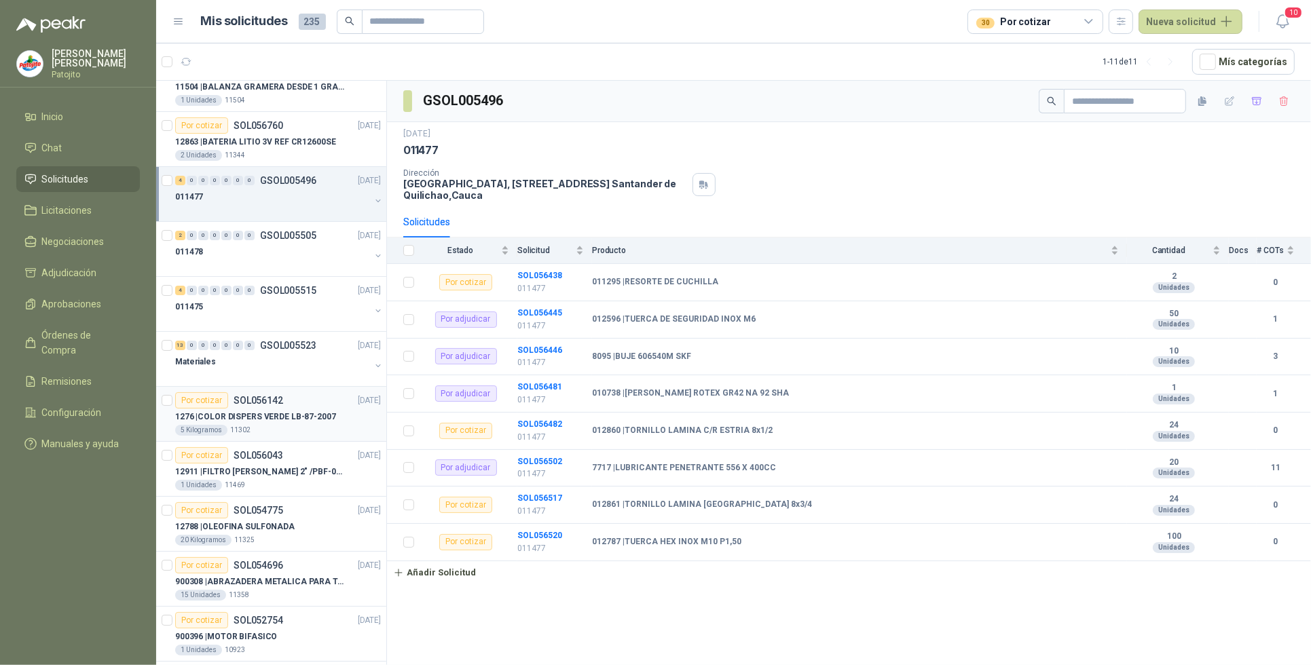
scroll to position [36, 0]
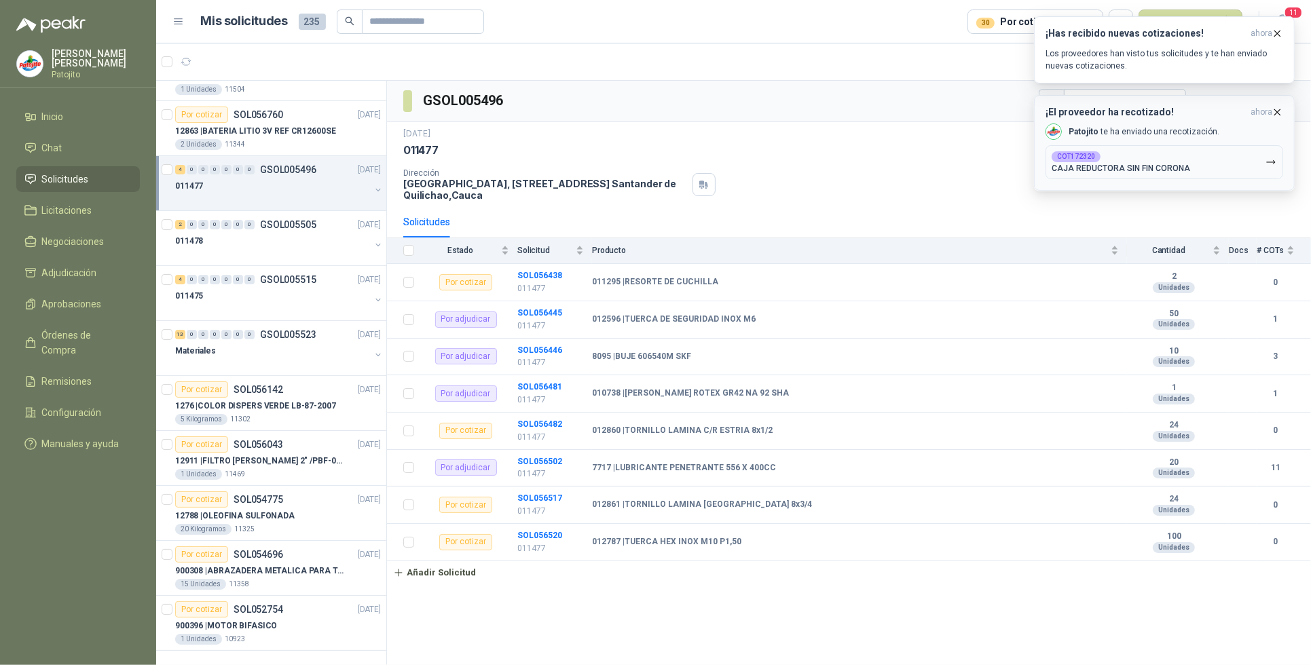
click at [1152, 153] on div "COT172320 CAJA REDUCTORA SIN FIN CORONA" at bounding box center [1121, 162] width 139 height 22
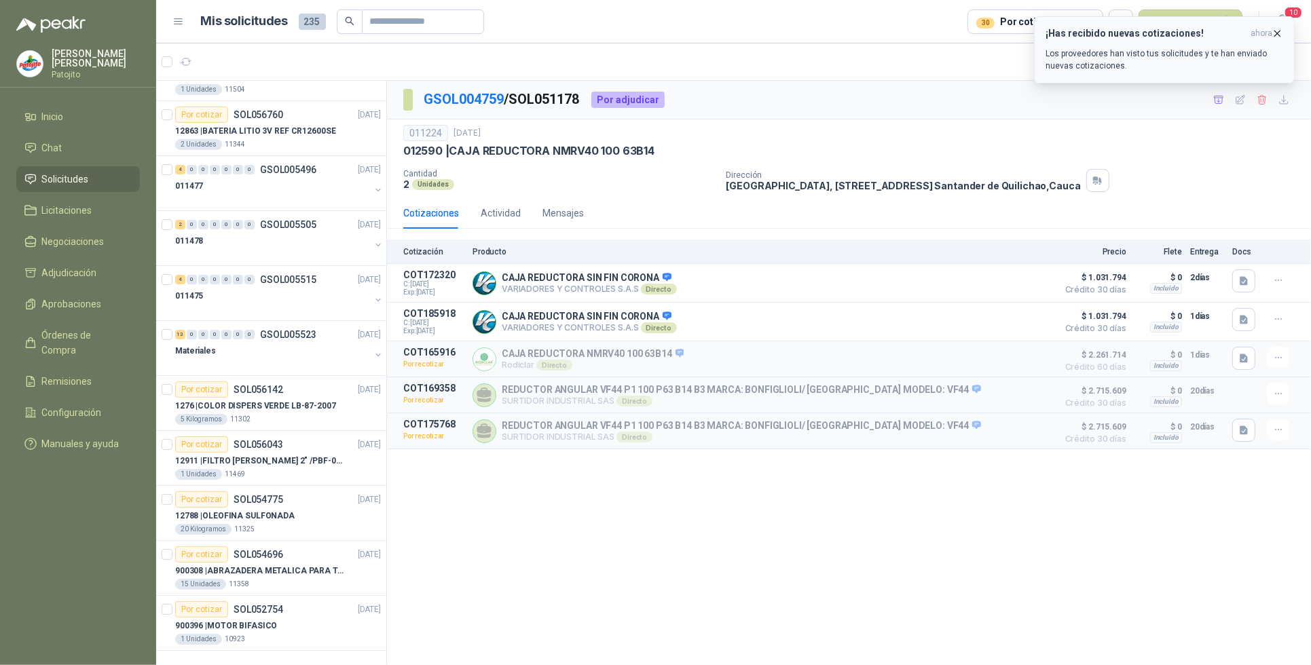
click at [1283, 32] on icon "button" at bounding box center [1278, 34] width 12 height 12
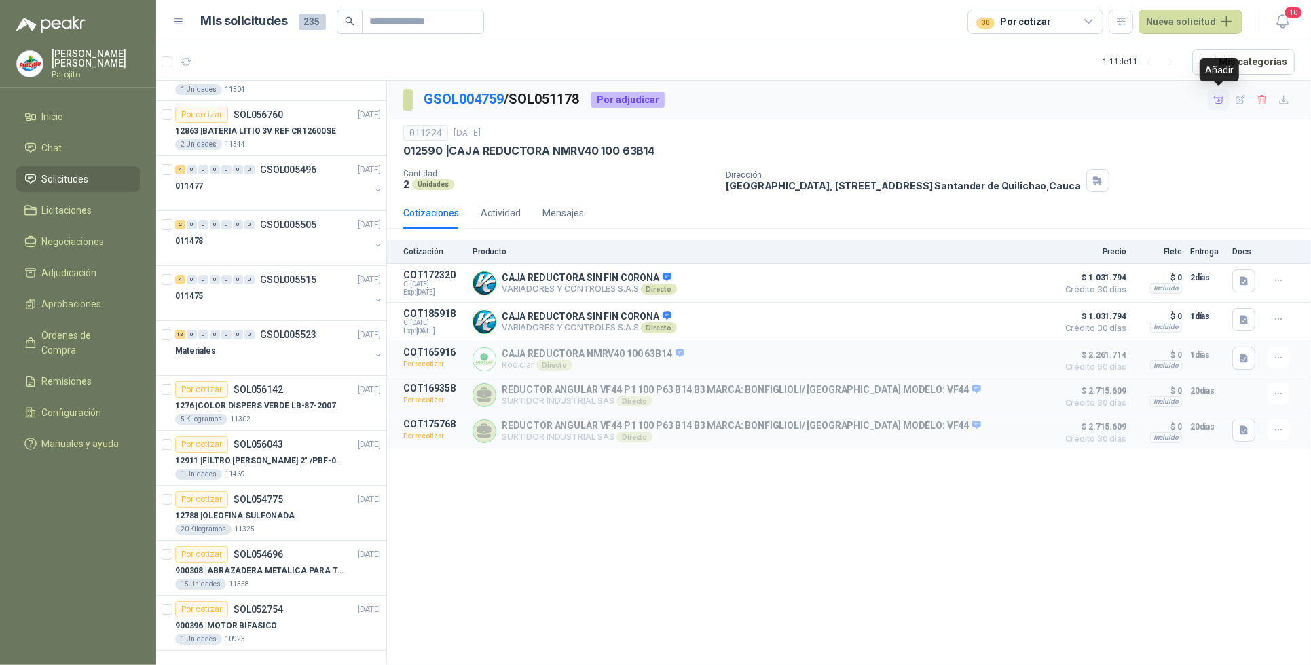
click at [1220, 100] on icon "button" at bounding box center [1219, 100] width 12 height 12
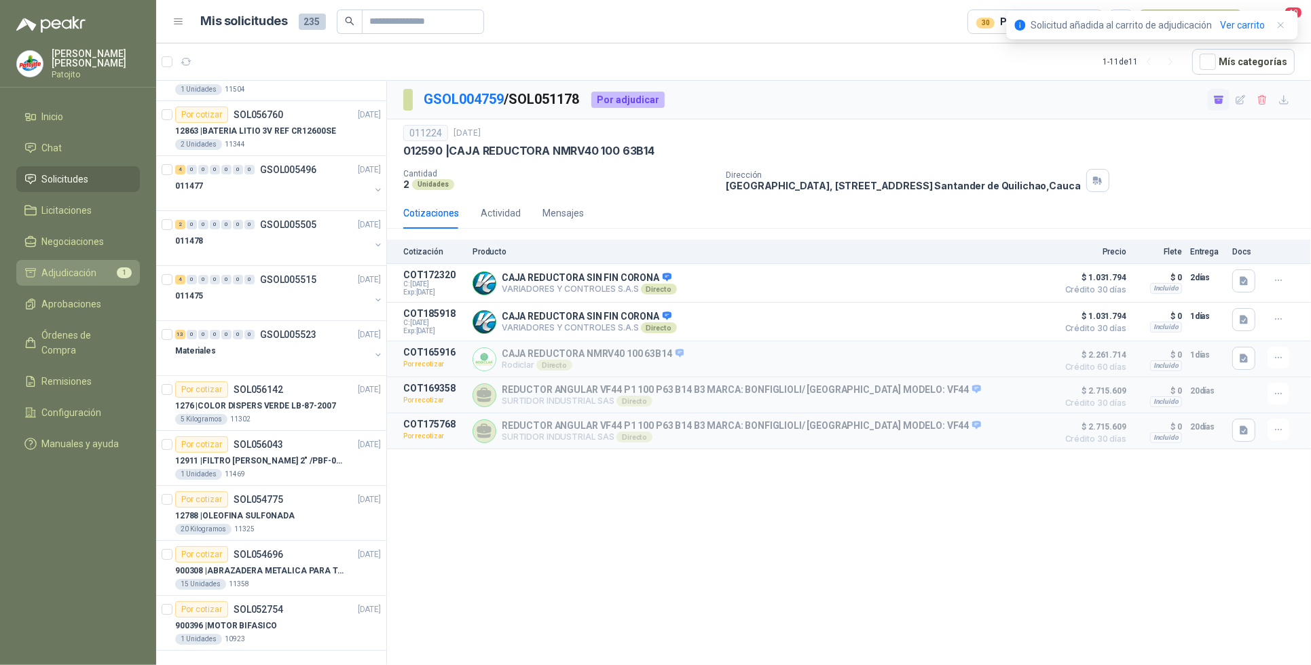
click at [96, 266] on span "Adjudicación" at bounding box center [69, 273] width 55 height 15
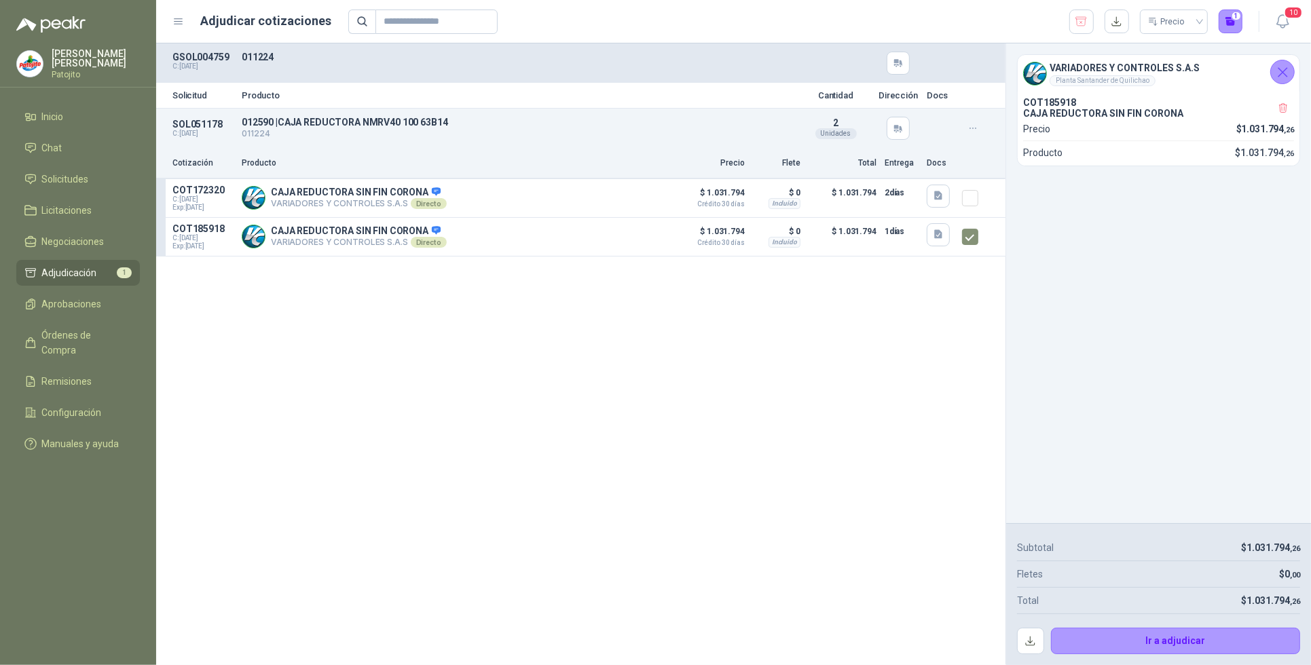
click at [316, 333] on div "Solicitud Producto Cantidad Dirección Docs SOL051178 C: [DATE] 012590 | CAJA RE…" at bounding box center [580, 354] width 849 height 622
click at [248, 356] on div "Solicitud Producto Cantidad Dirección Docs SOL051178 C: [DATE] 012590 | CAJA RE…" at bounding box center [580, 354] width 849 height 622
click at [653, 198] on button "Detalles" at bounding box center [637, 198] width 64 height 18
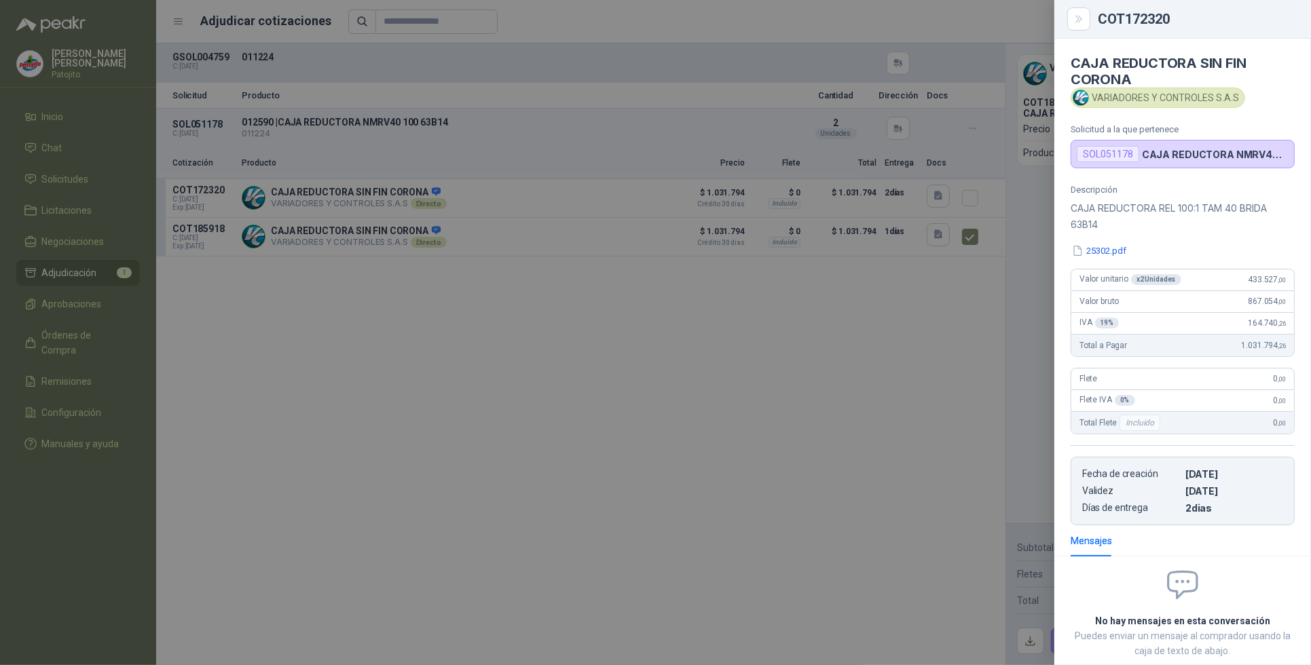
scroll to position [84, 0]
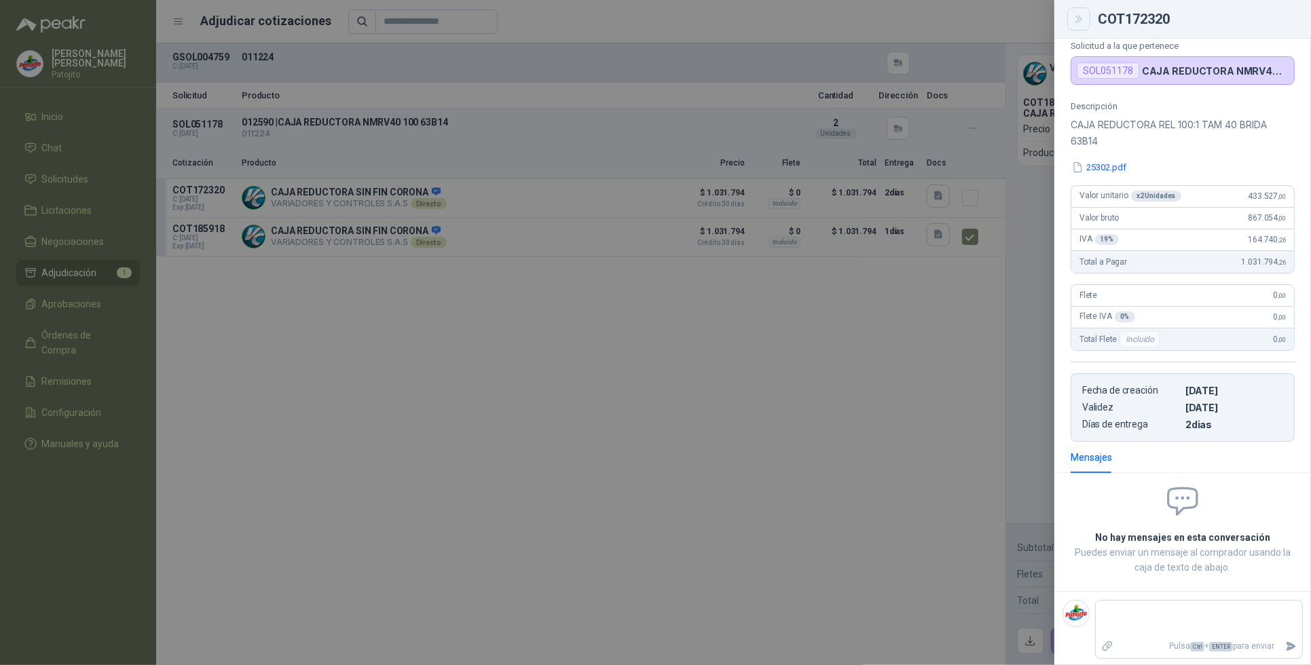
click at [1078, 18] on icon "Close" at bounding box center [1079, 19] width 6 height 7
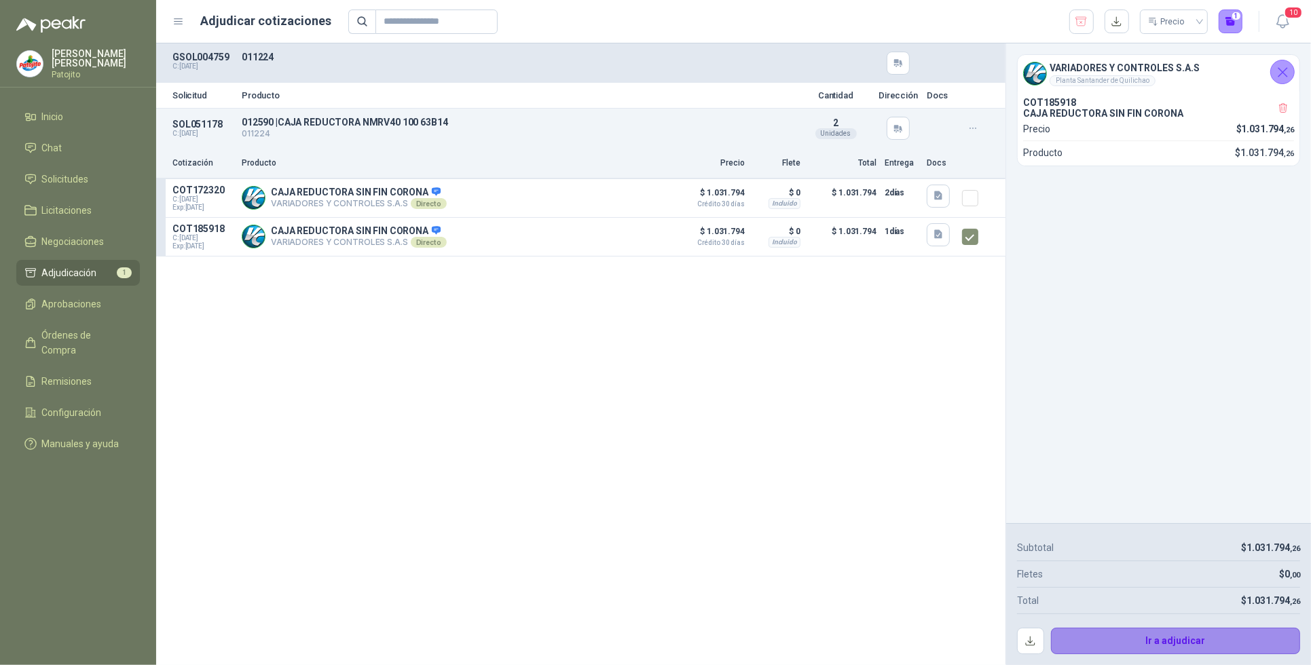
click at [1243, 648] on button "Ir a adjudicar" at bounding box center [1176, 641] width 250 height 27
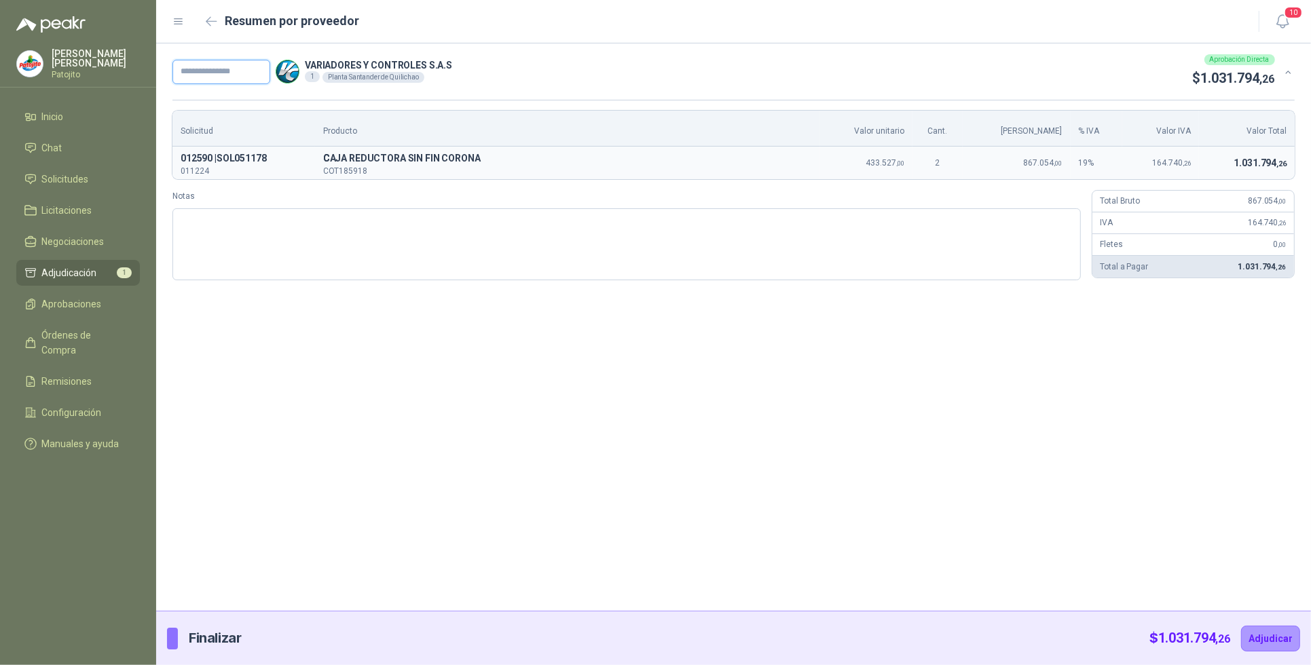
click at [226, 72] on input "text" at bounding box center [221, 72] width 98 height 24
click at [459, 390] on div "***** VARIADORES Y CONTROLES S.A.S 1 Planta Santander de Quilichao Aprobación D…" at bounding box center [733, 327] width 1155 height 568
click at [314, 221] on textarea "Notas" at bounding box center [626, 244] width 909 height 72
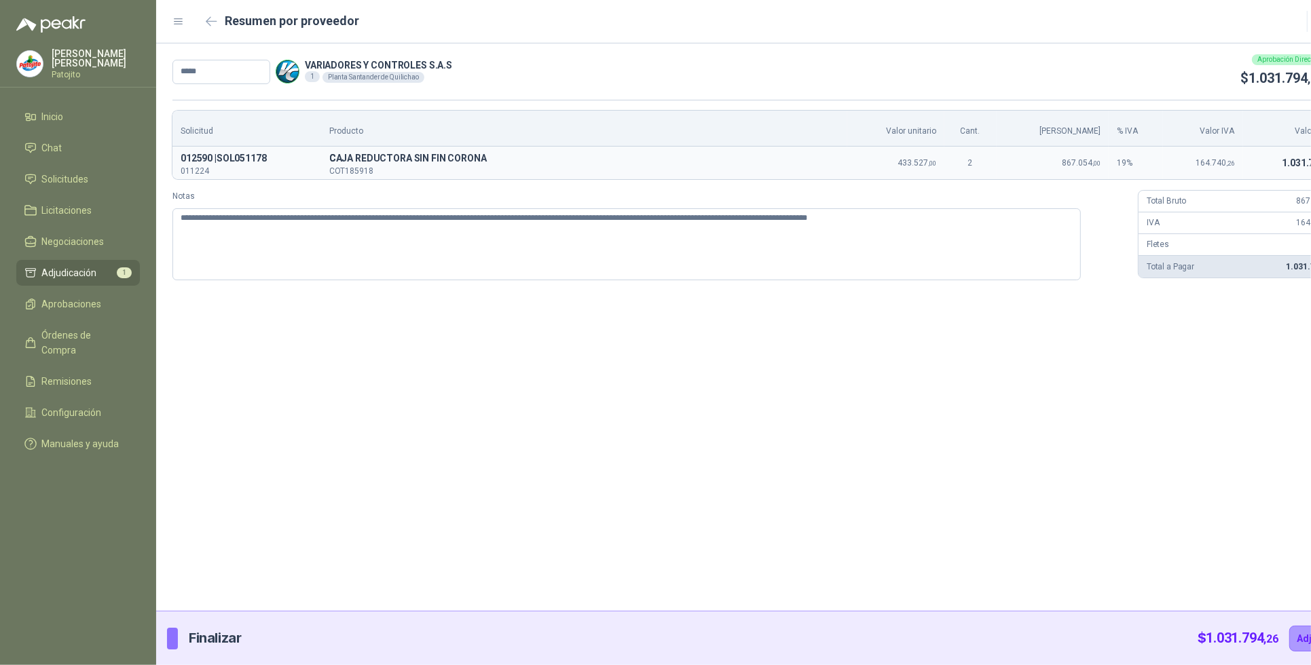
click at [722, 357] on div "**********" at bounding box center [757, 327] width 1203 height 568
click at [497, 460] on div "**********" at bounding box center [757, 327] width 1203 height 568
click at [1289, 640] on button "Adjudicar" at bounding box center [1318, 639] width 59 height 26
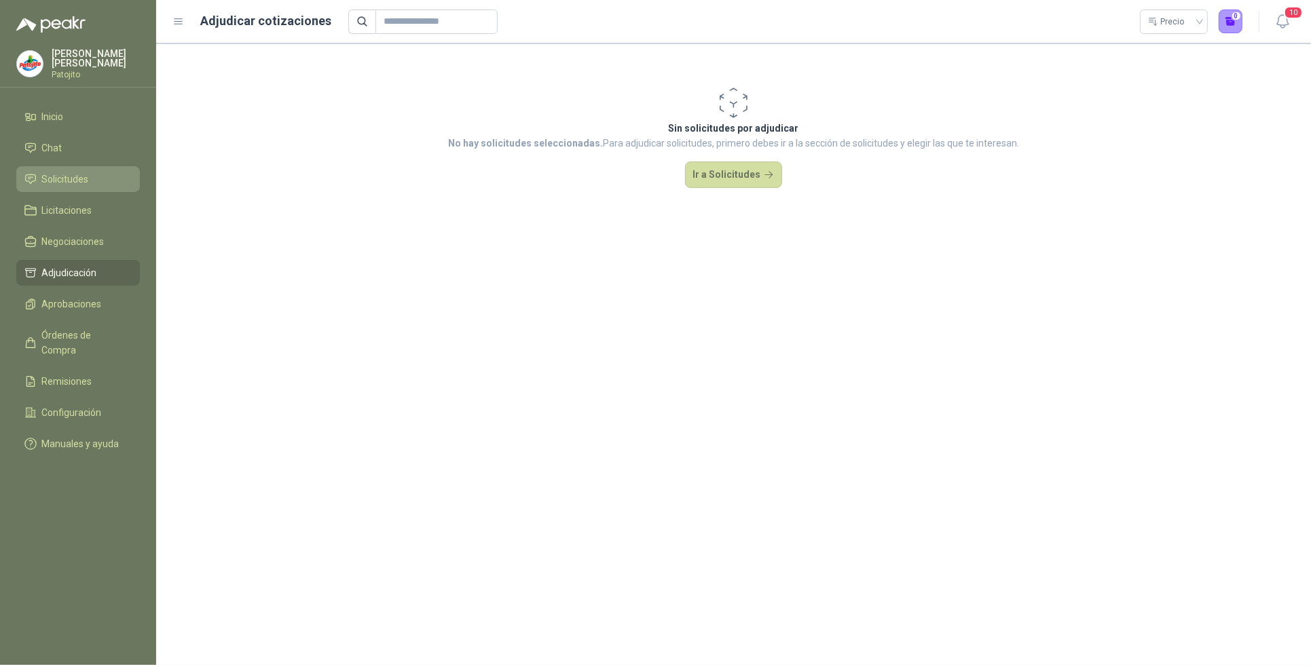
click at [77, 170] on link "Solicitudes" at bounding box center [78, 179] width 124 height 26
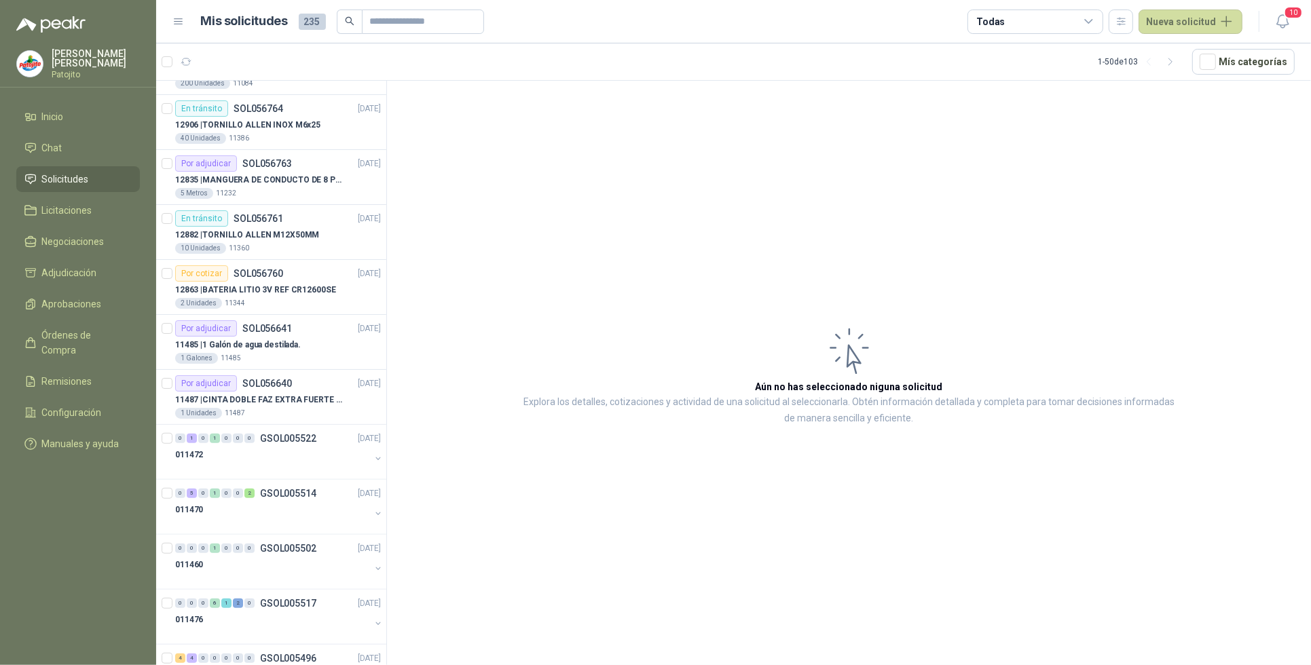
scroll to position [1019, 0]
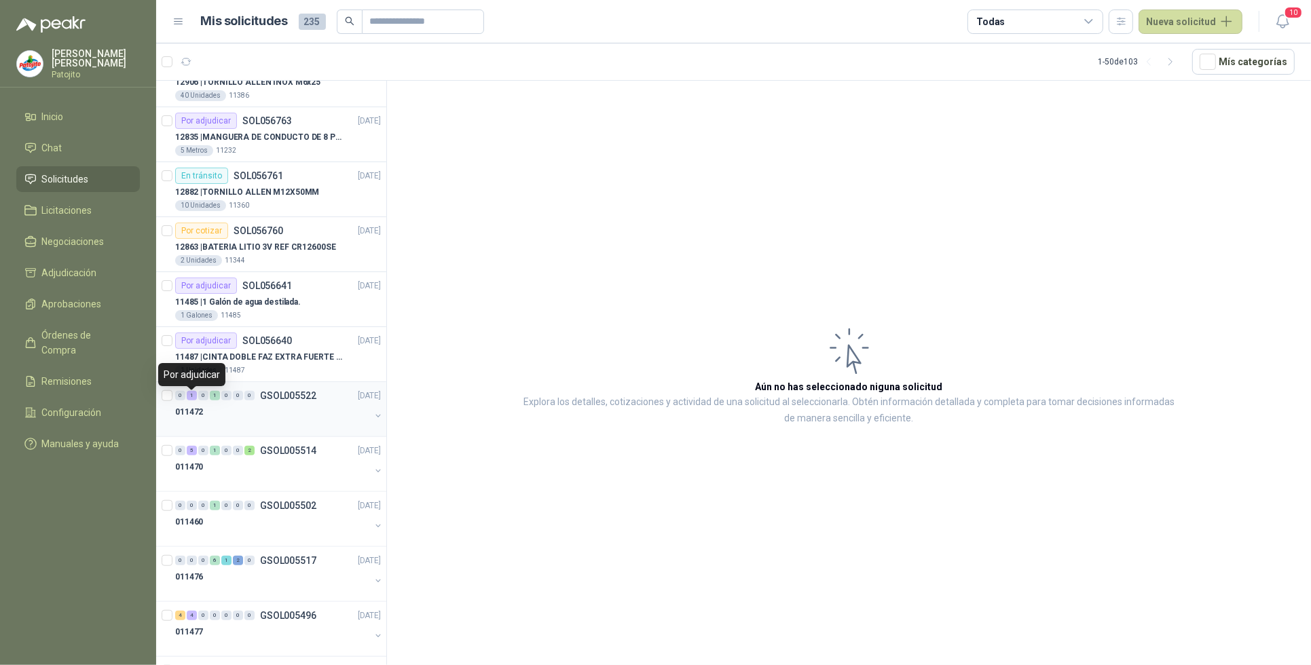
click at [194, 399] on div "1" at bounding box center [192, 396] width 10 height 10
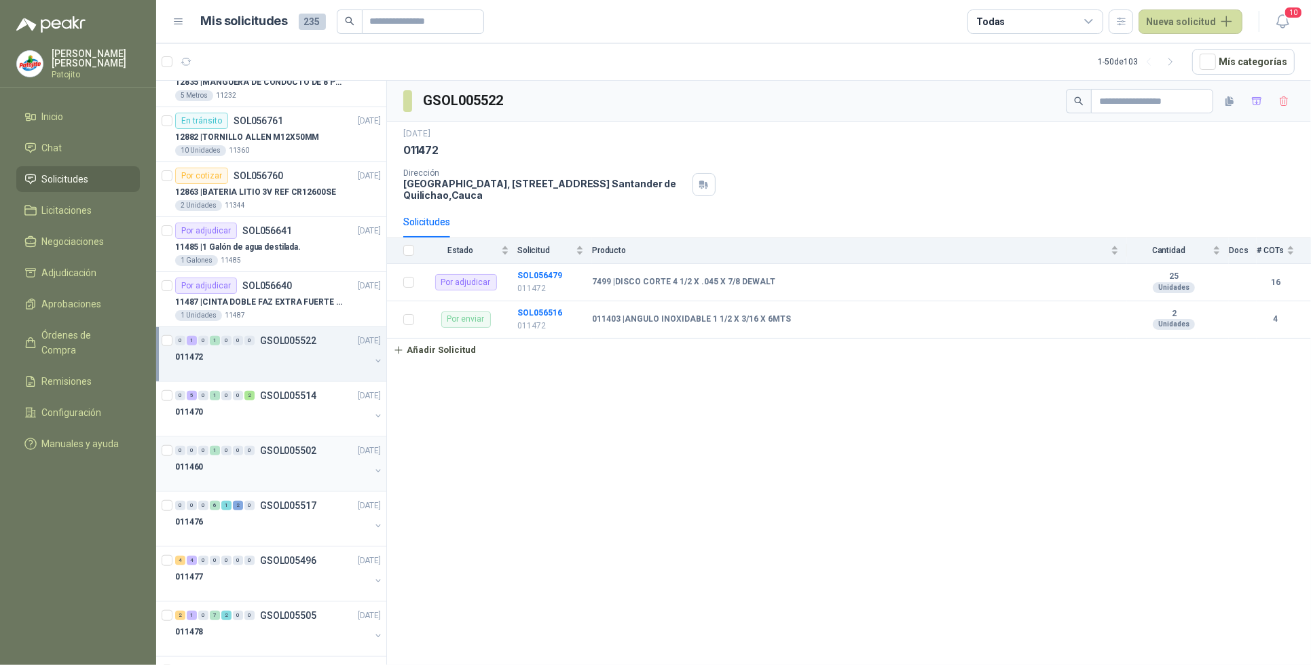
scroll to position [1103, 0]
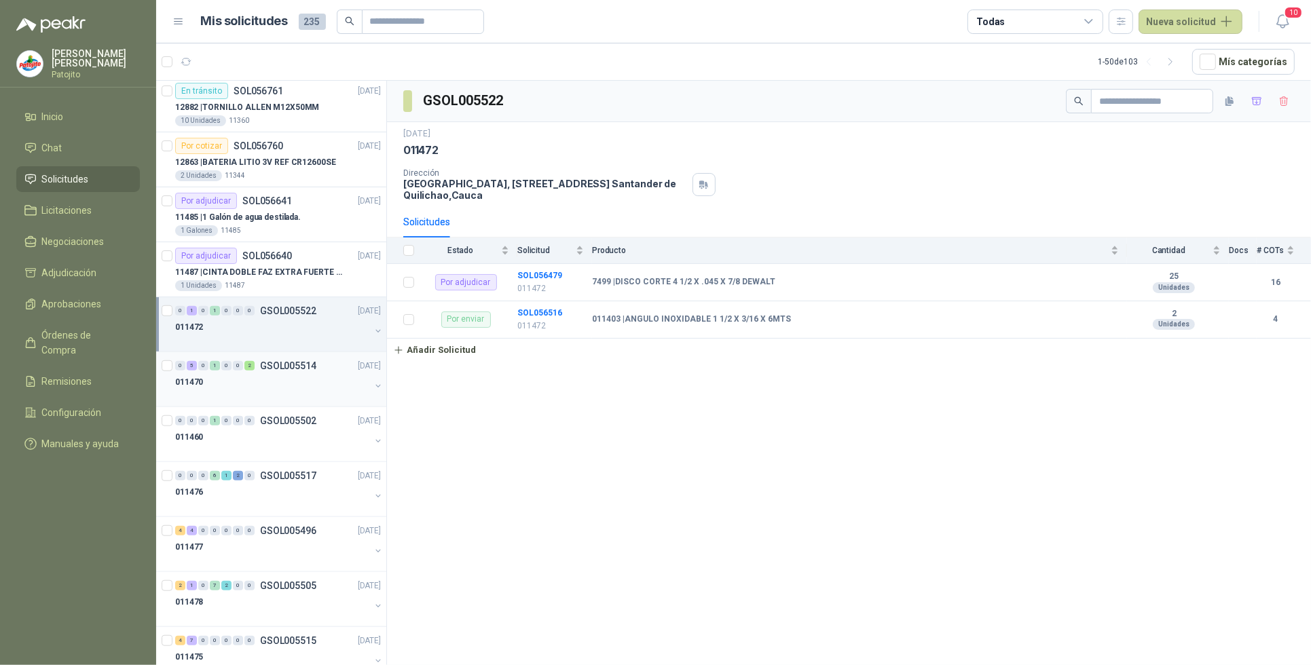
click at [191, 369] on div "5" at bounding box center [192, 366] width 10 height 10
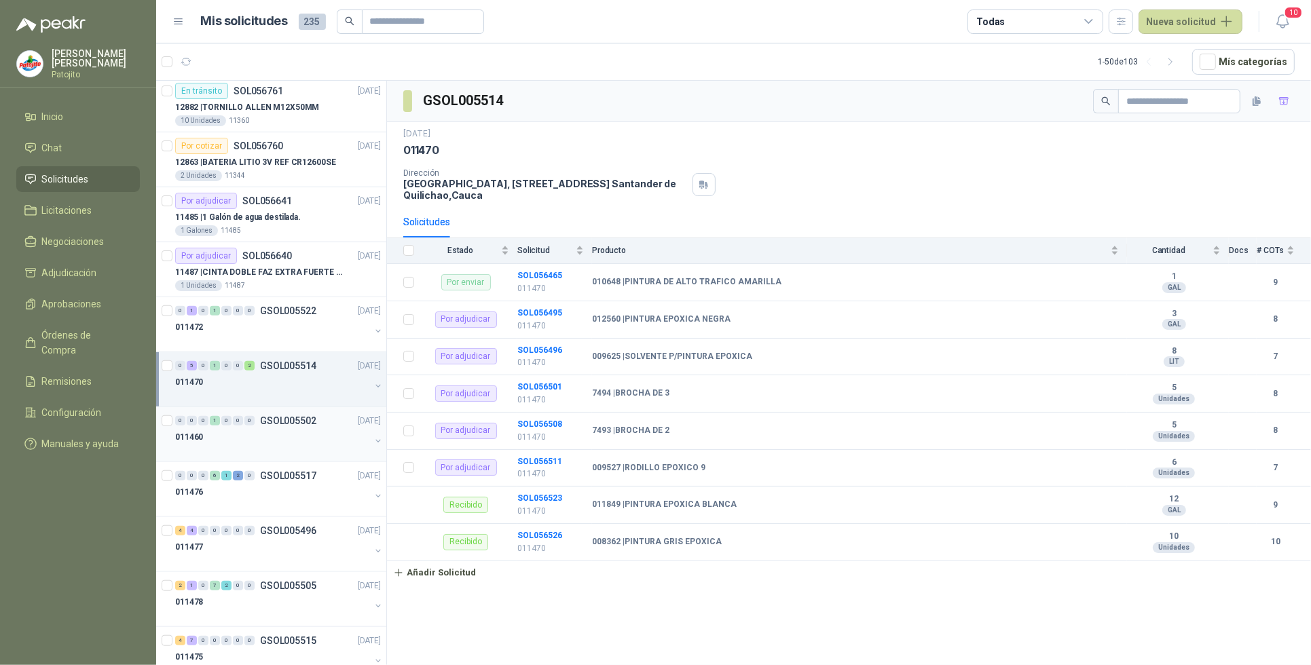
scroll to position [1188, 0]
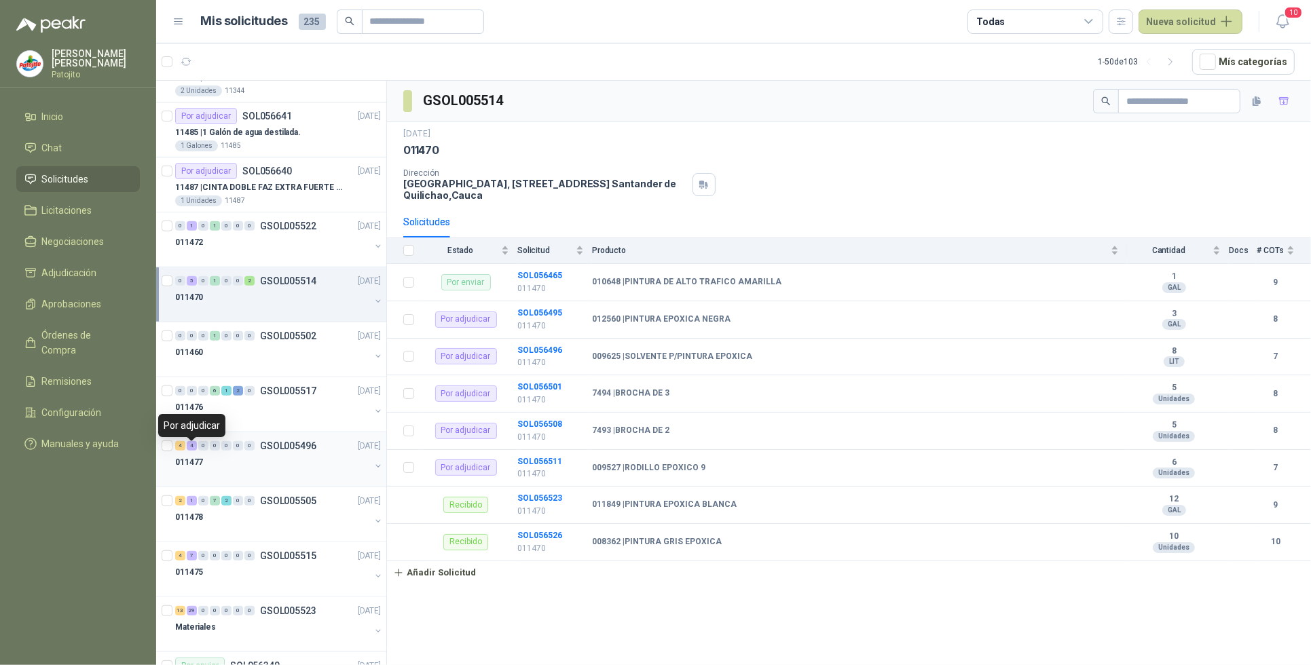
click at [191, 447] on div "4" at bounding box center [192, 446] width 10 height 10
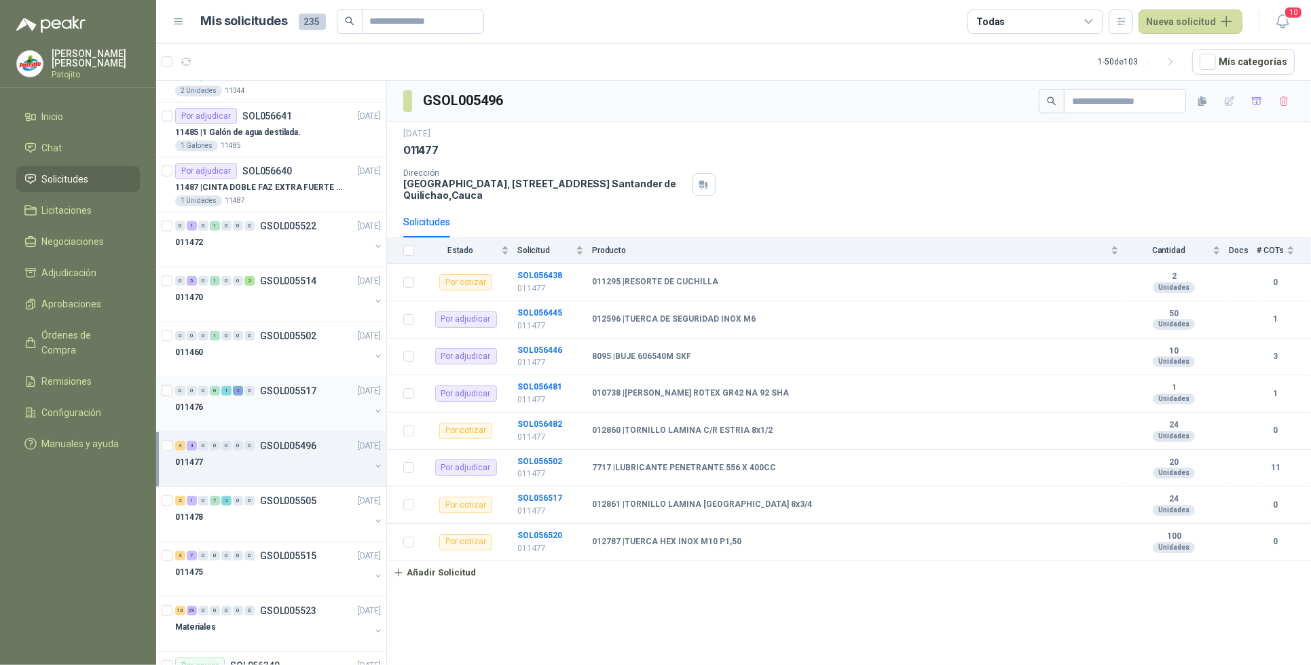
scroll to position [1273, 0]
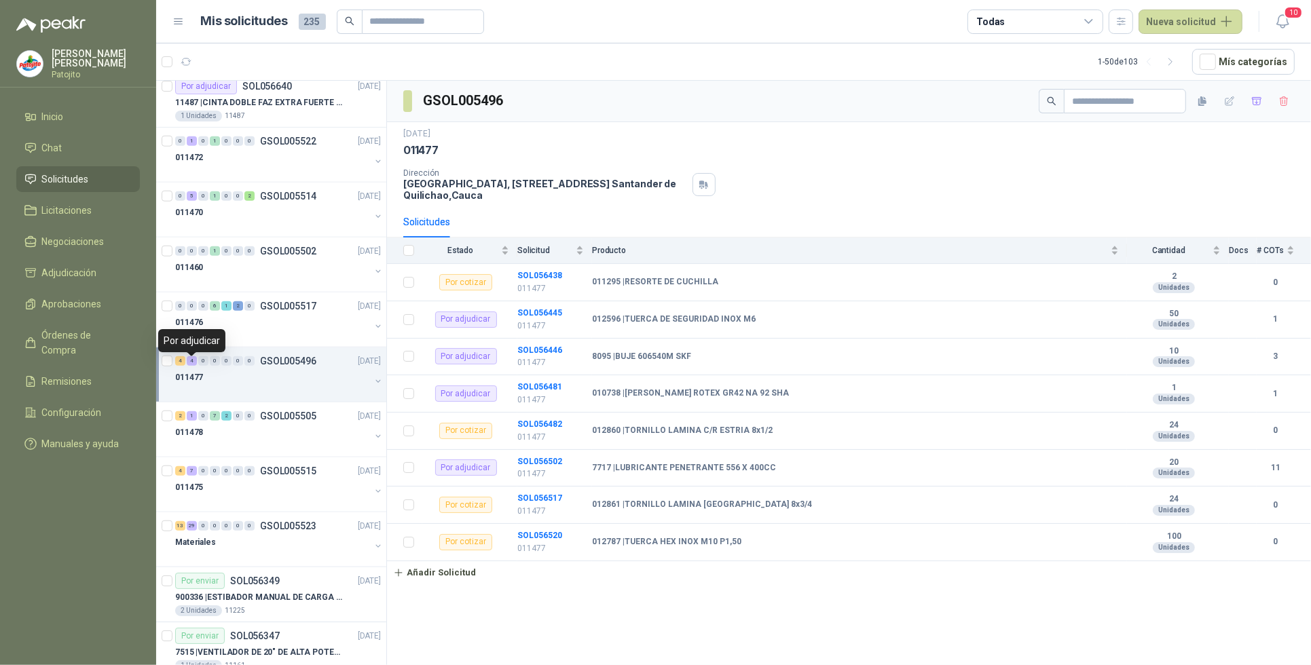
click at [194, 365] on div "4" at bounding box center [192, 361] width 10 height 10
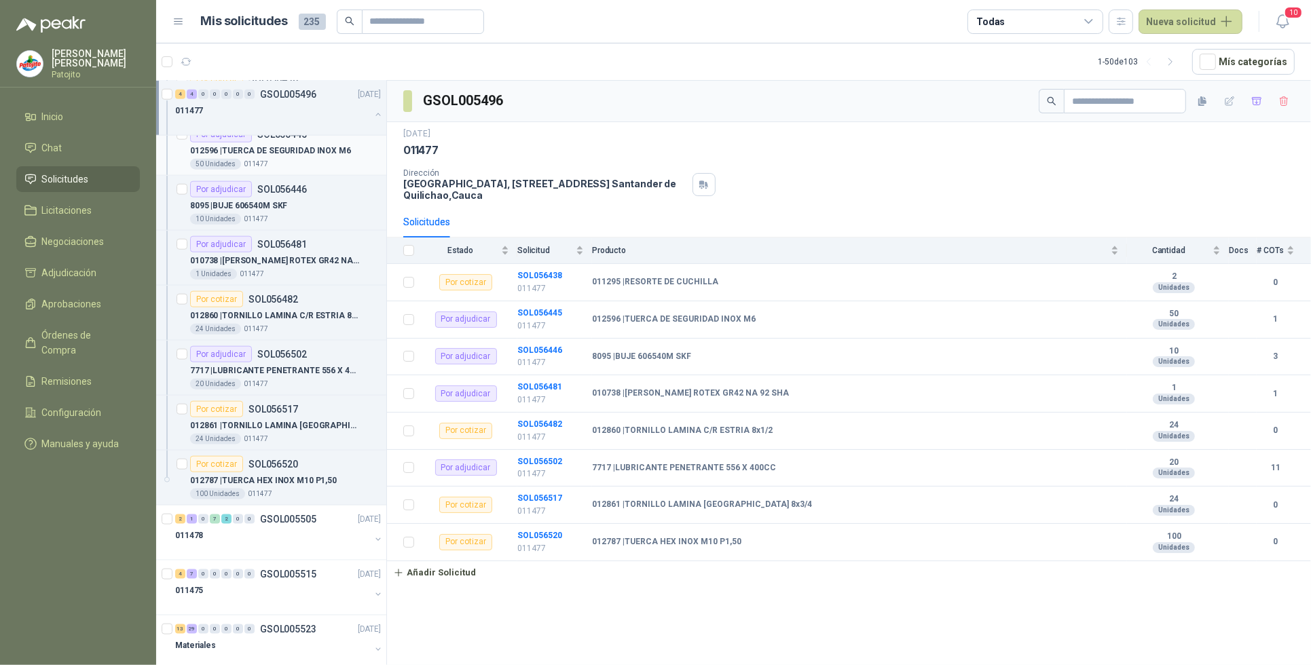
scroll to position [1613, 0]
click at [183, 521] on div "2" at bounding box center [180, 517] width 10 height 10
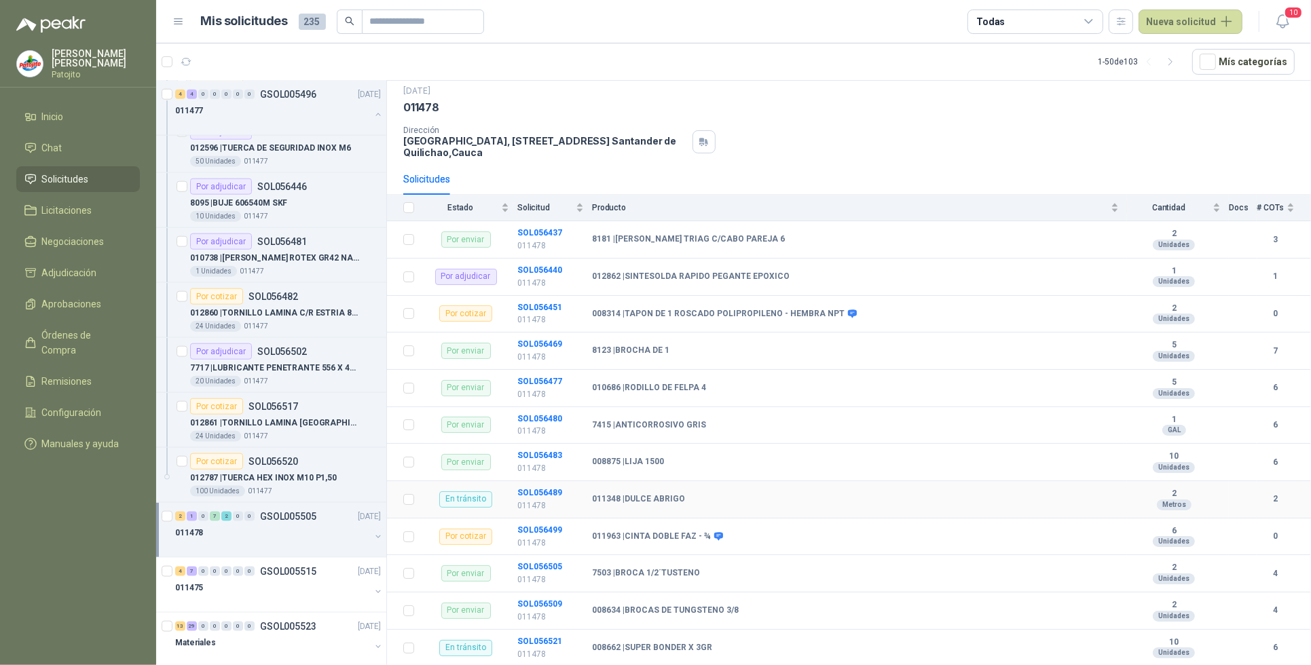
scroll to position [66, 0]
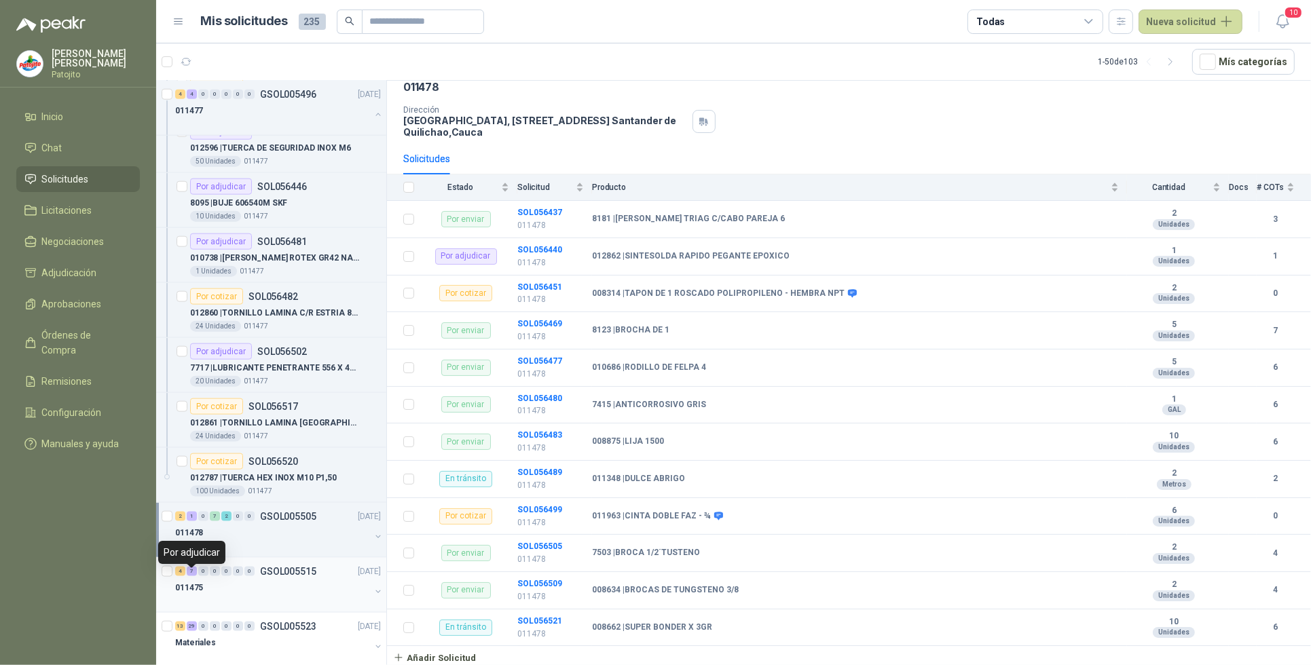
click at [184, 577] on div "4" at bounding box center [180, 572] width 10 height 10
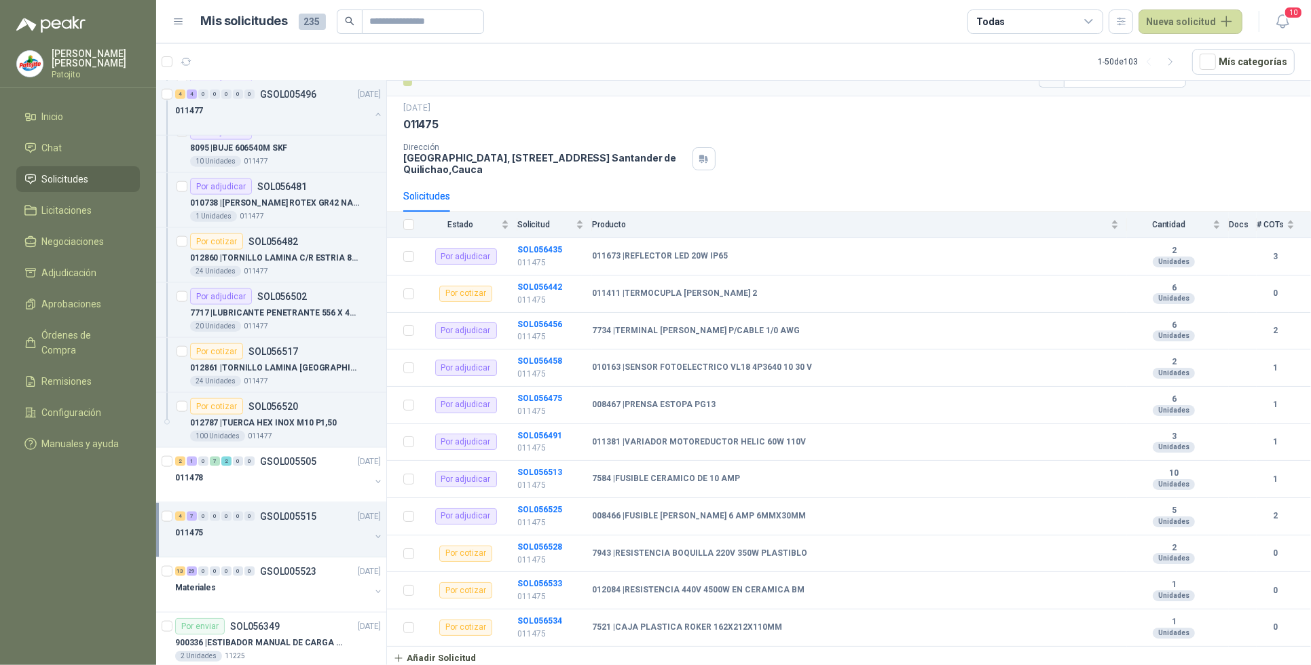
scroll to position [1698, 0]
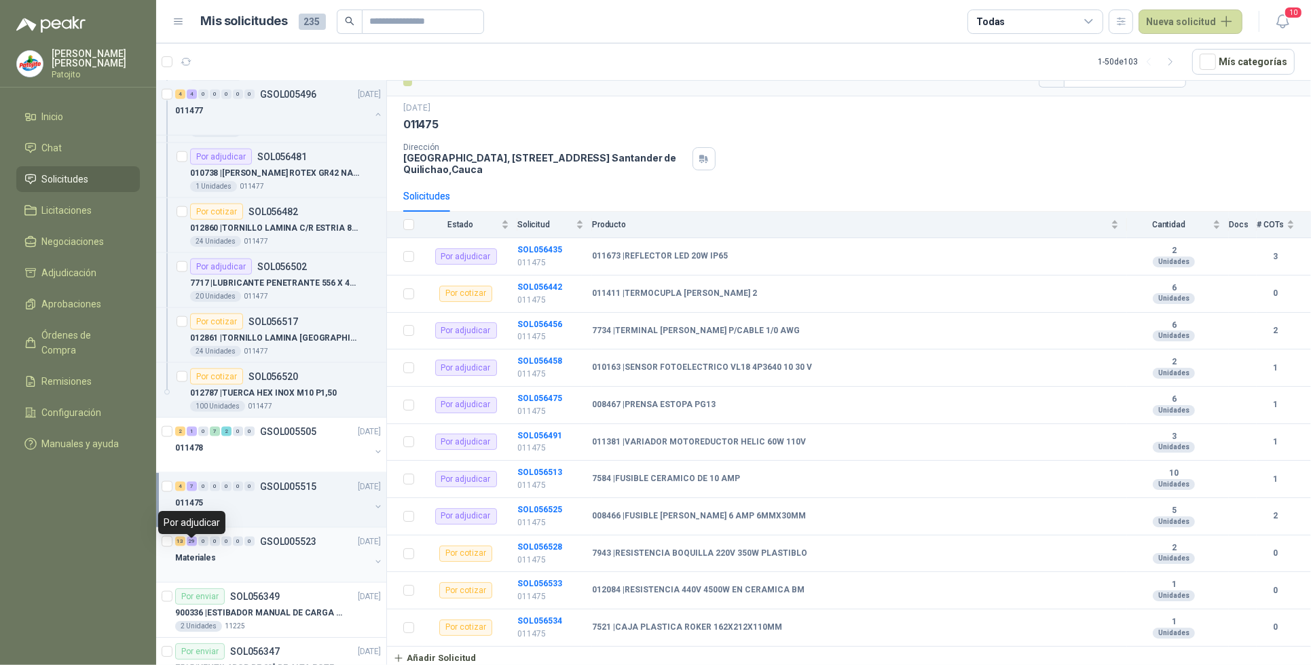
click at [187, 544] on span "29" at bounding box center [192, 542] width 10 height 10
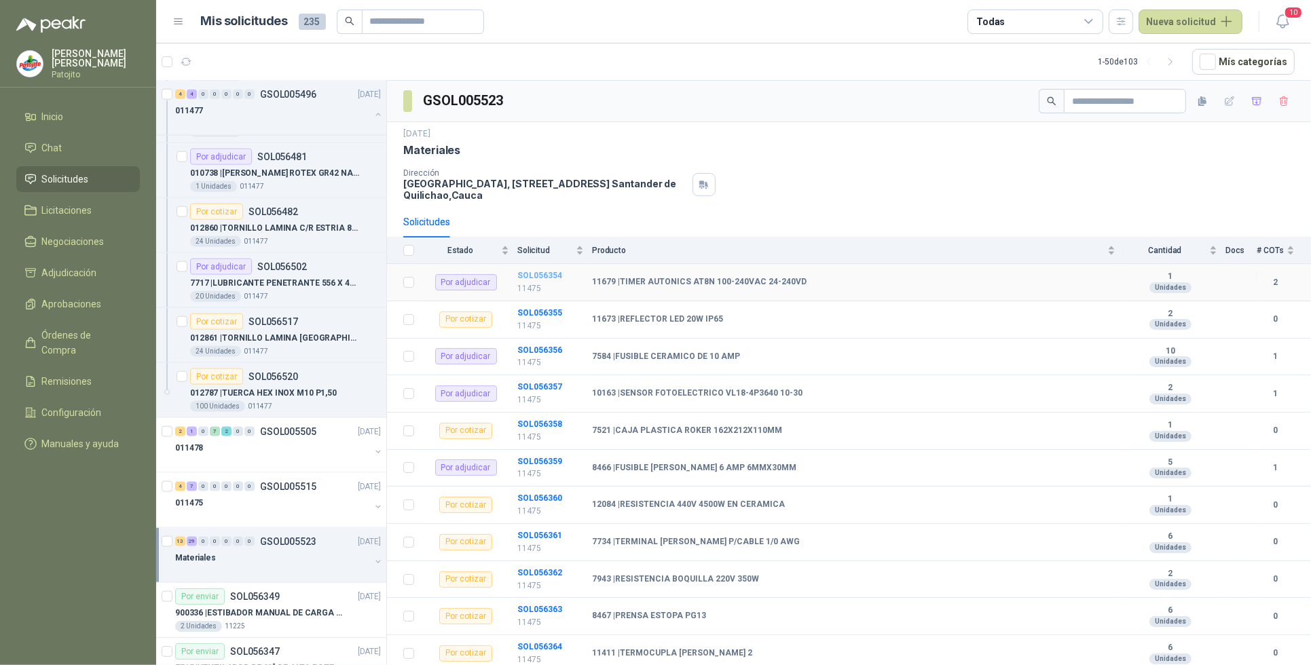
click at [553, 279] on b "SOL056354" at bounding box center [539, 276] width 45 height 10
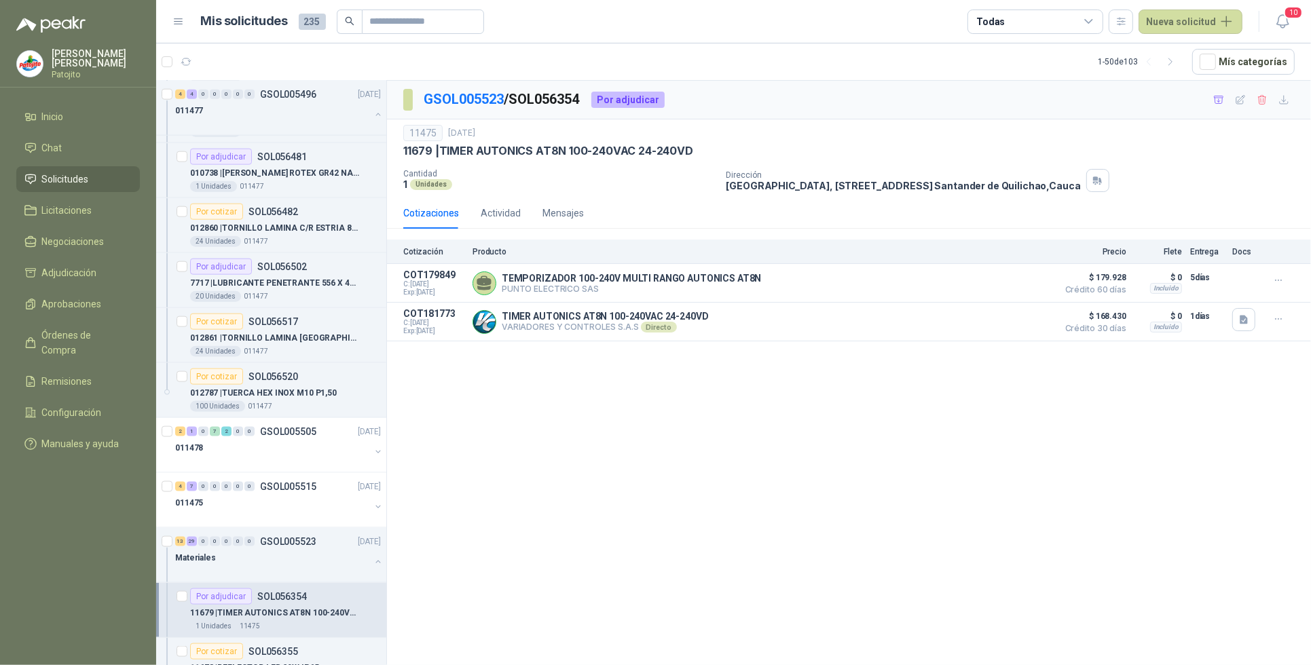
click at [97, 181] on li "Solicitudes" at bounding box center [77, 179] width 107 height 15
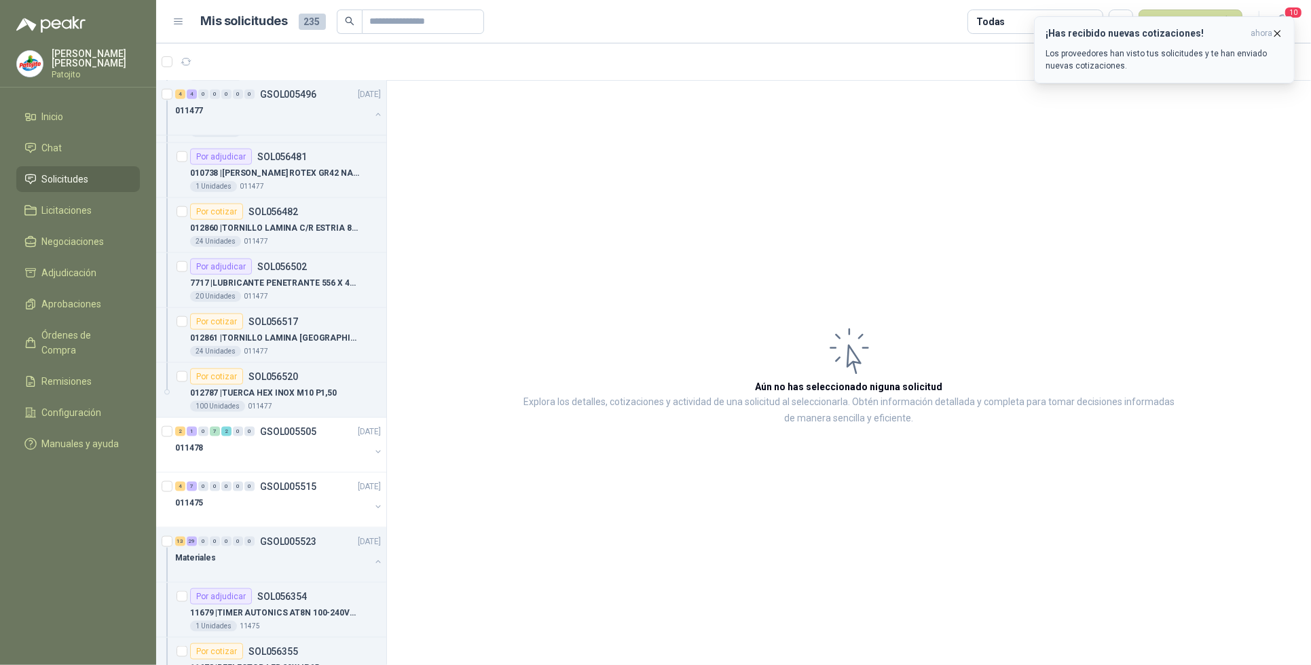
click at [1127, 56] on p "Los proveedores han visto tus solicitudes y te han enviado nuevas cotizaciones." at bounding box center [1165, 60] width 238 height 24
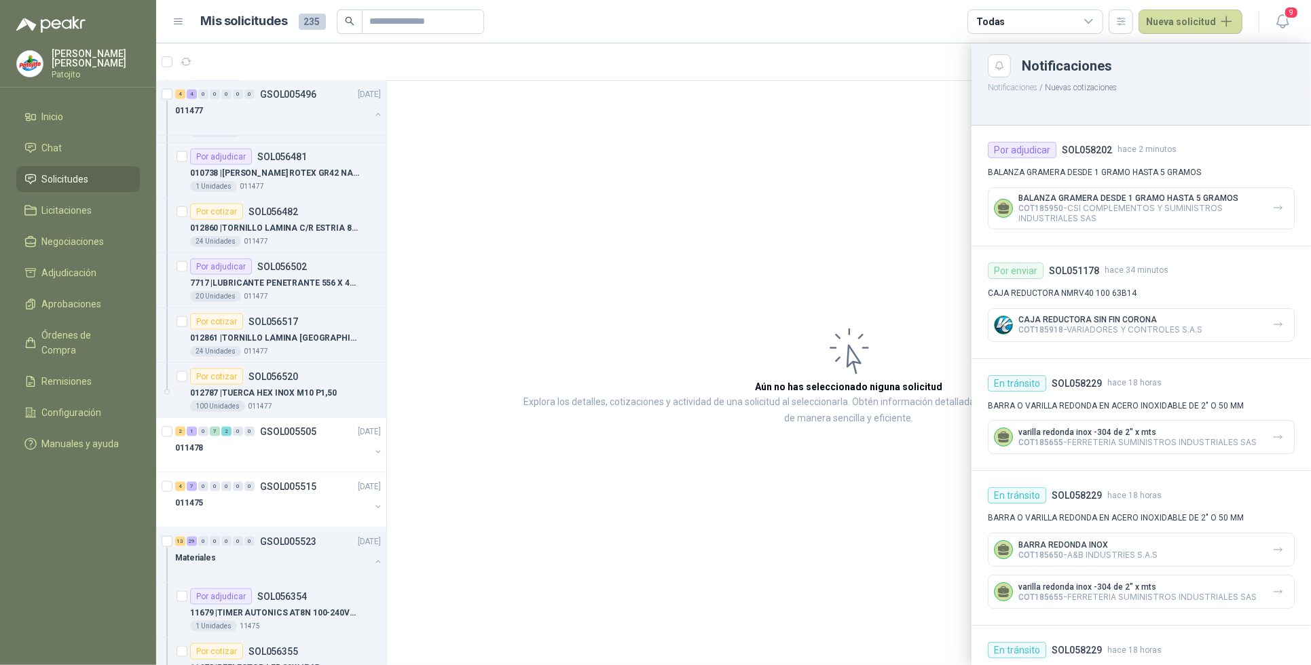
drag, startPoint x: 742, startPoint y: 160, endPoint x: 735, endPoint y: 160, distance: 6.8
click at [740, 160] on div at bounding box center [733, 354] width 1155 height 622
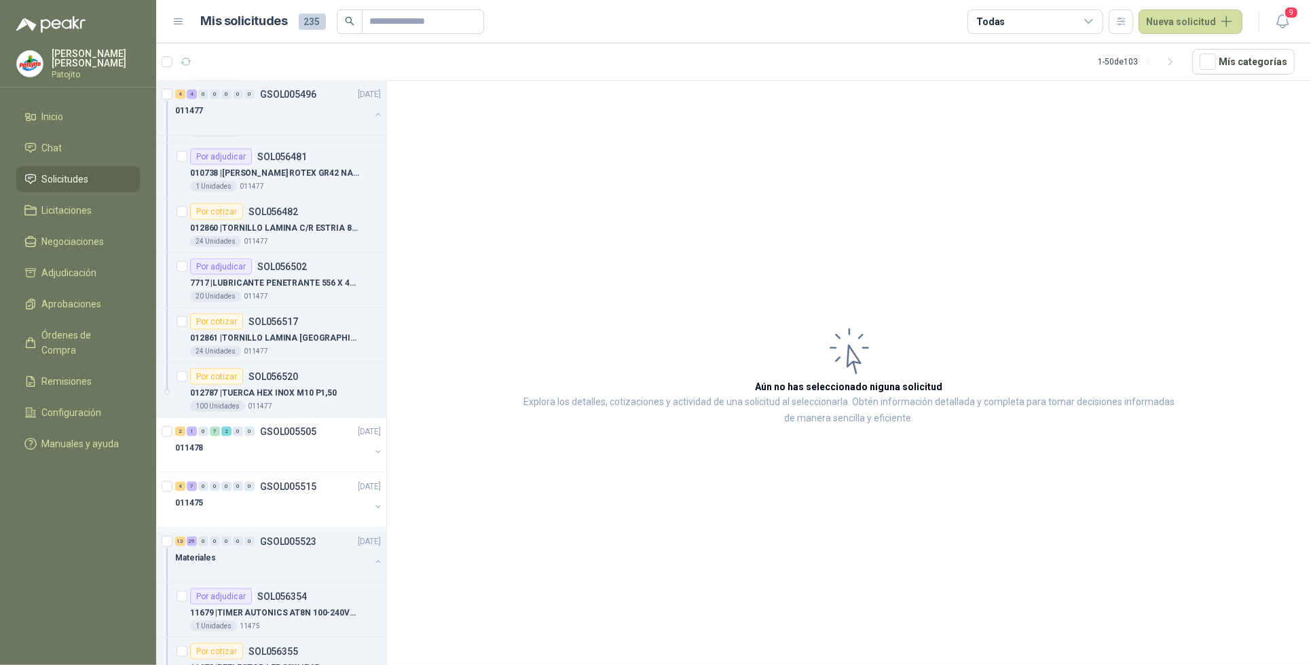
click at [113, 184] on li "Solicitudes" at bounding box center [77, 179] width 107 height 15
click at [113, 180] on li "Solicitudes" at bounding box center [77, 179] width 107 height 15
click at [294, 290] on p "7717 | LUBRICANTE PENETRANTE 556 X 400CC" at bounding box center [274, 283] width 169 height 13
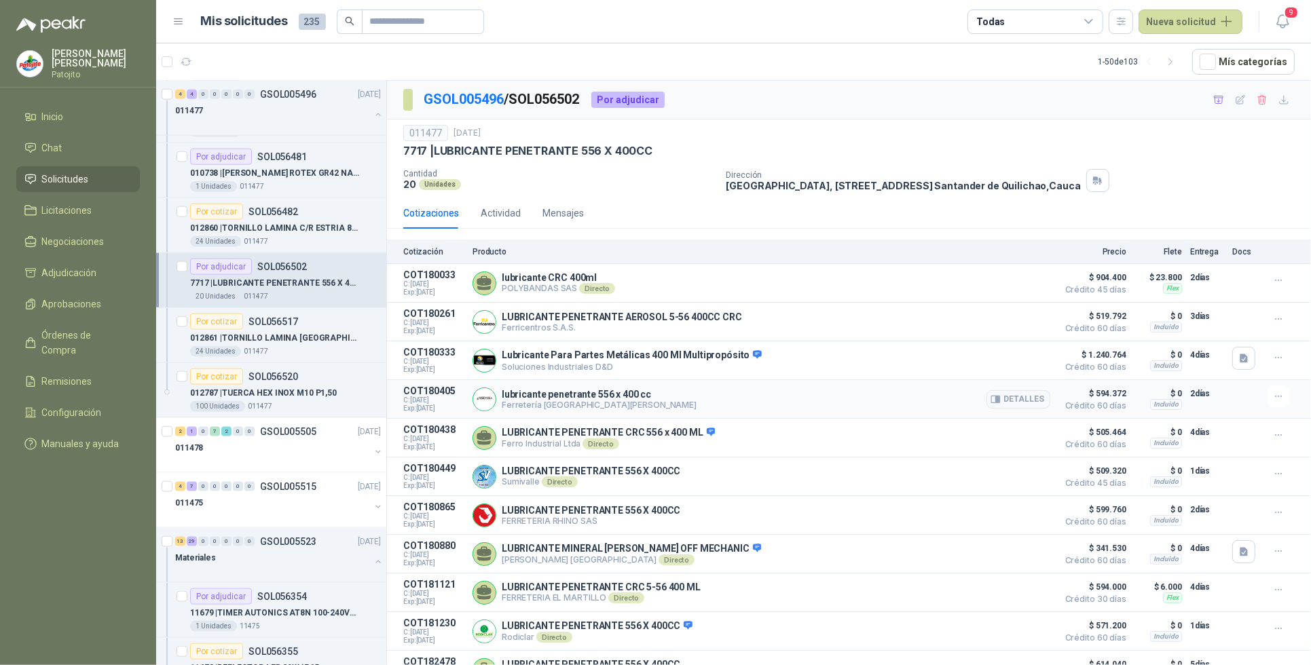
scroll to position [33, 0]
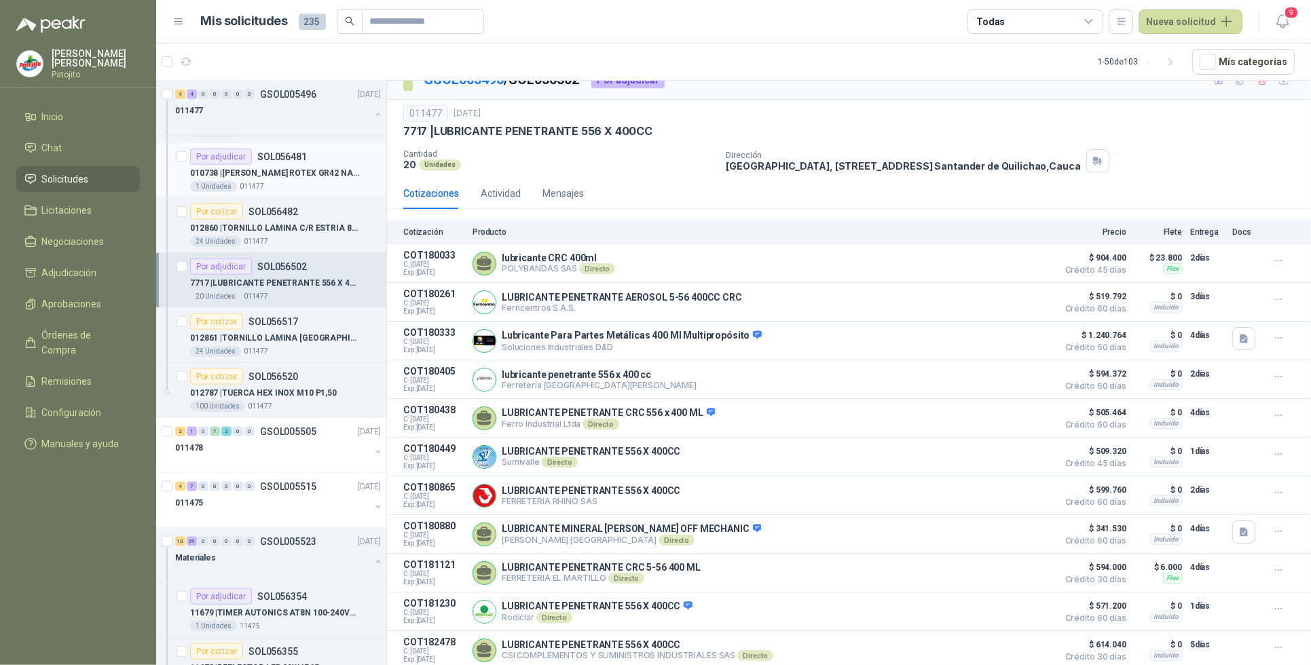
click at [331, 165] on div "Por adjudicar SOL056481" at bounding box center [285, 157] width 191 height 16
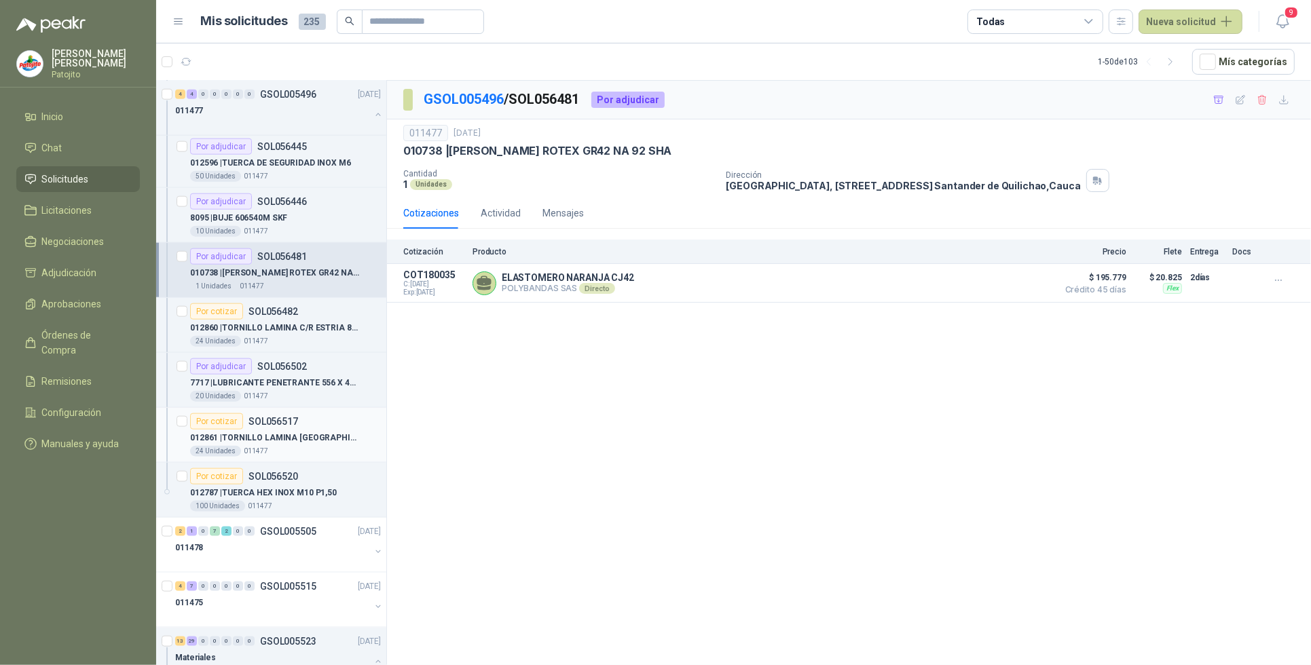
scroll to position [1528, 0]
